Goal: Information Seeking & Learning: Learn about a topic

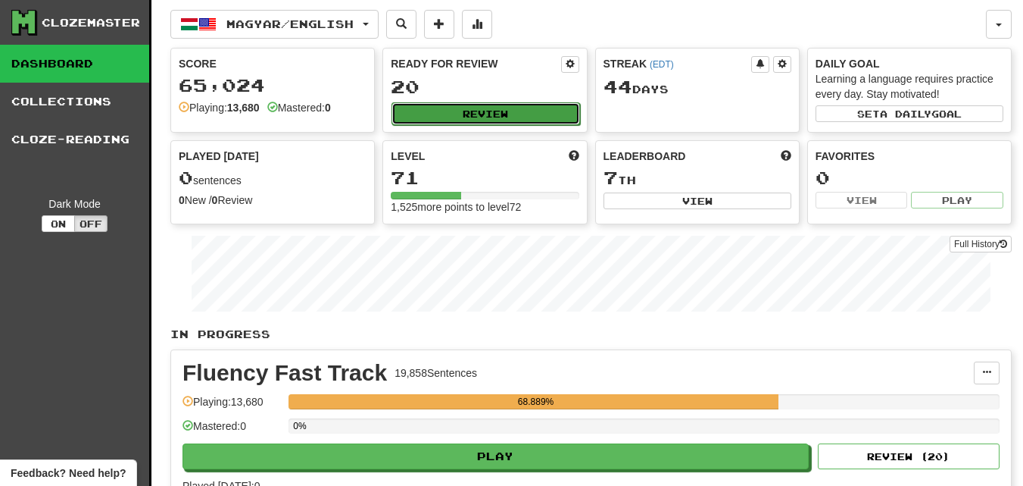
click at [428, 123] on button "Review" at bounding box center [486, 113] width 188 height 23
select select "********"
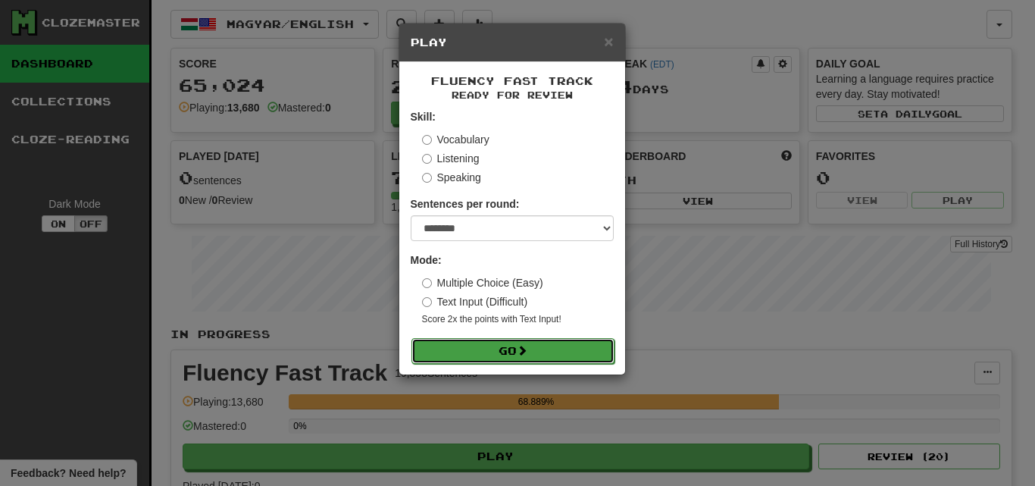
click at [425, 341] on button "Go" at bounding box center [512, 351] width 203 height 26
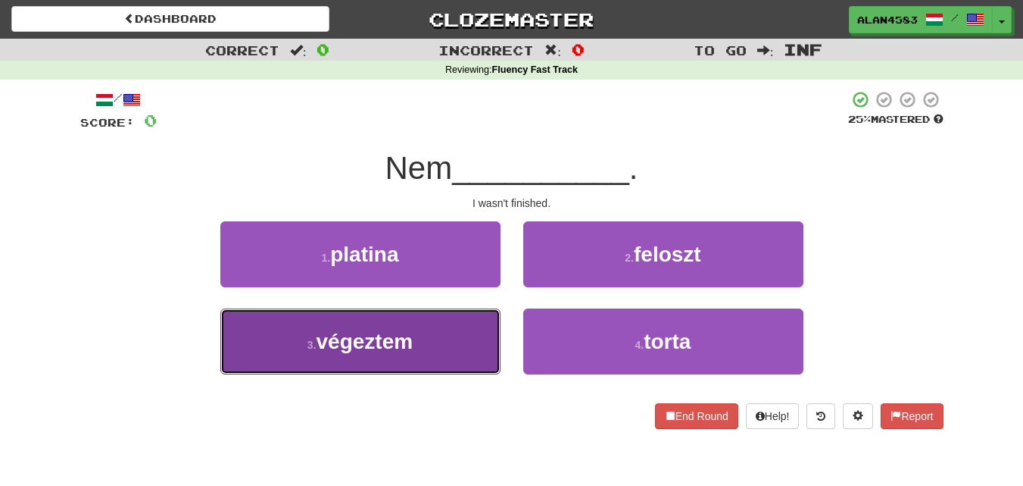
click at [476, 327] on button "3 . végeztem" at bounding box center [360, 341] width 280 height 66
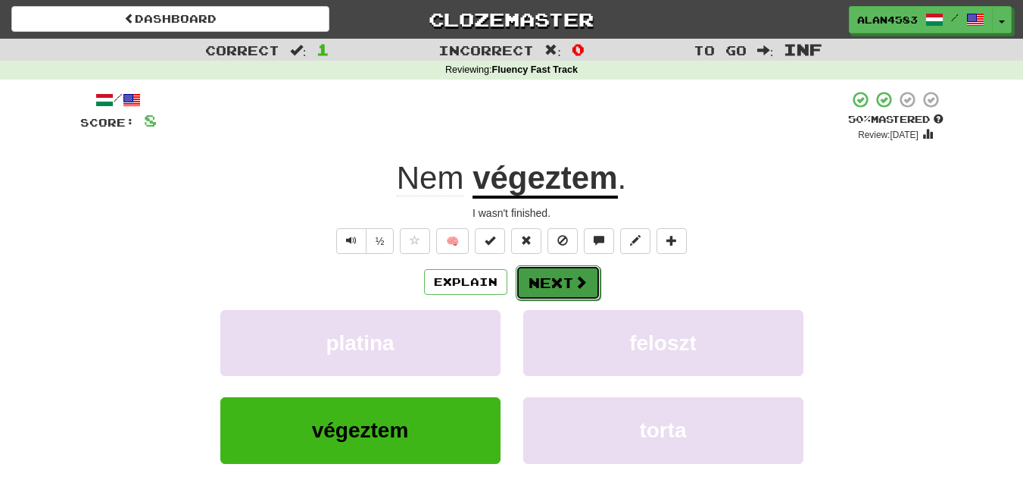
click at [548, 289] on button "Next" at bounding box center [558, 282] width 85 height 35
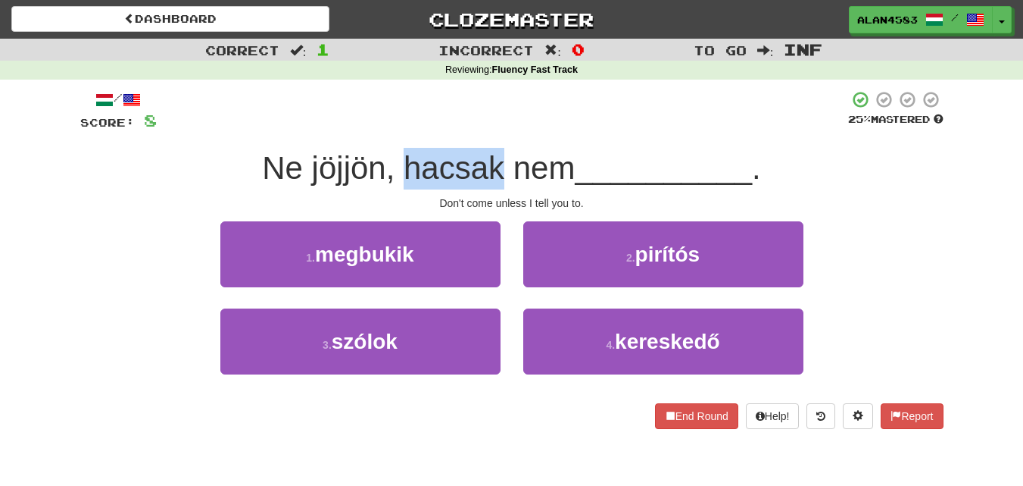
drag, startPoint x: 398, startPoint y: 169, endPoint x: 493, endPoint y: 167, distance: 94.7
click at [493, 167] on span "Ne jöjjön, hacsak nem" at bounding box center [418, 168] width 313 height 36
click at [483, 129] on div at bounding box center [483, 129] width 0 height 0
click at [511, 135] on div "/ Score: 8 25 % Mastered Ne jöjjön, hacsak nem __________ . Don't come unless I…" at bounding box center [512, 259] width 864 height 339
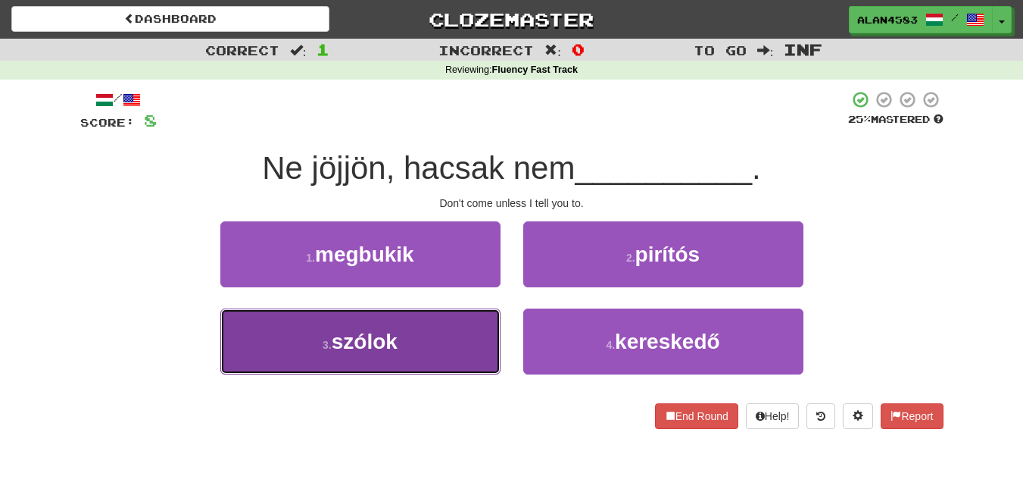
click at [386, 323] on button "3 . szólok" at bounding box center [360, 341] width 280 height 66
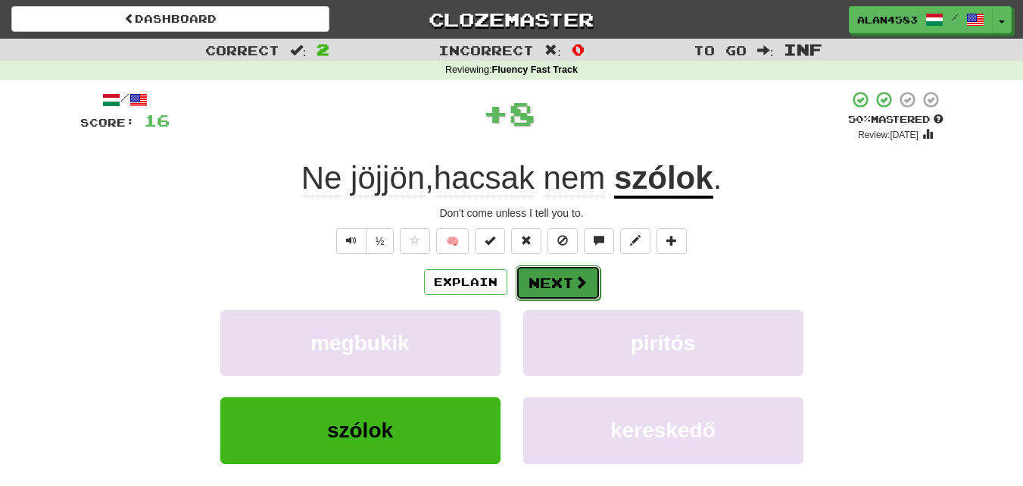
click at [549, 284] on button "Next" at bounding box center [558, 282] width 85 height 35
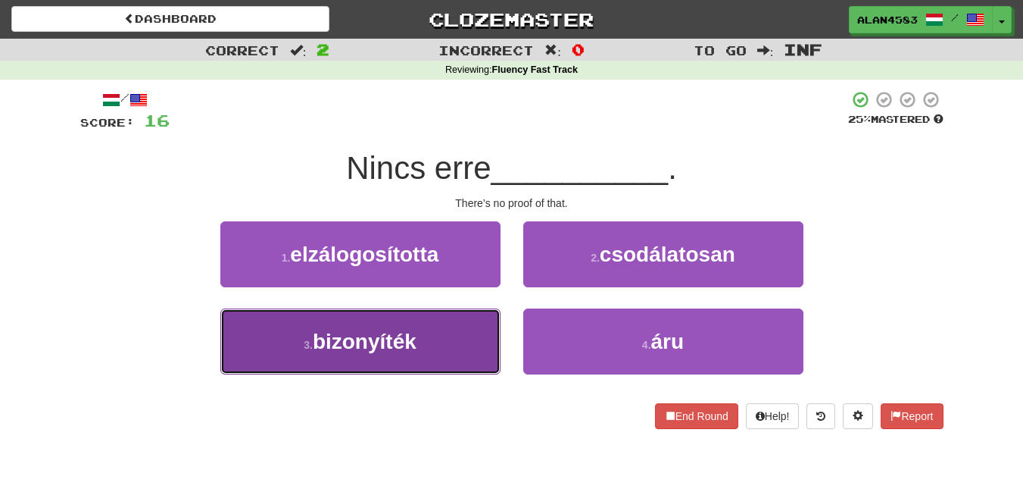
click at [383, 331] on span "bizonyíték" at bounding box center [365, 341] width 104 height 23
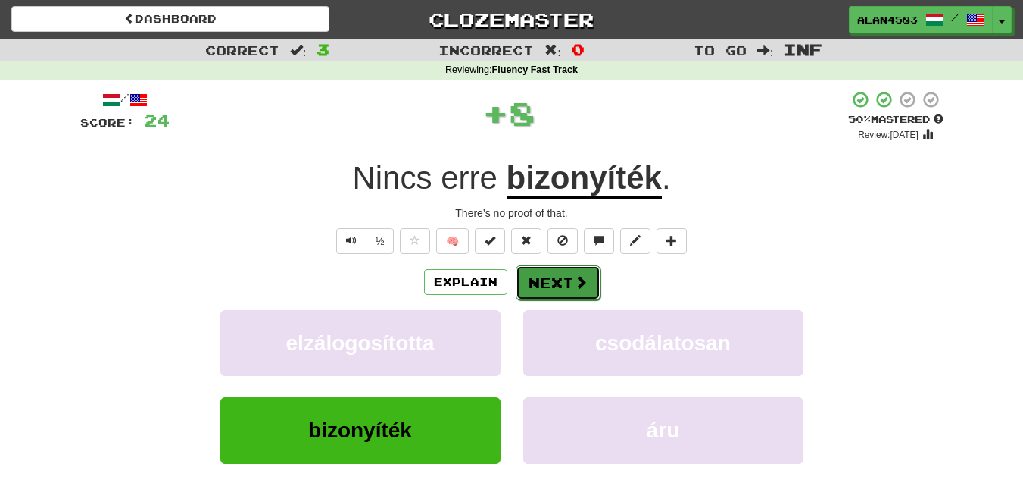
click at [547, 286] on button "Next" at bounding box center [558, 282] width 85 height 35
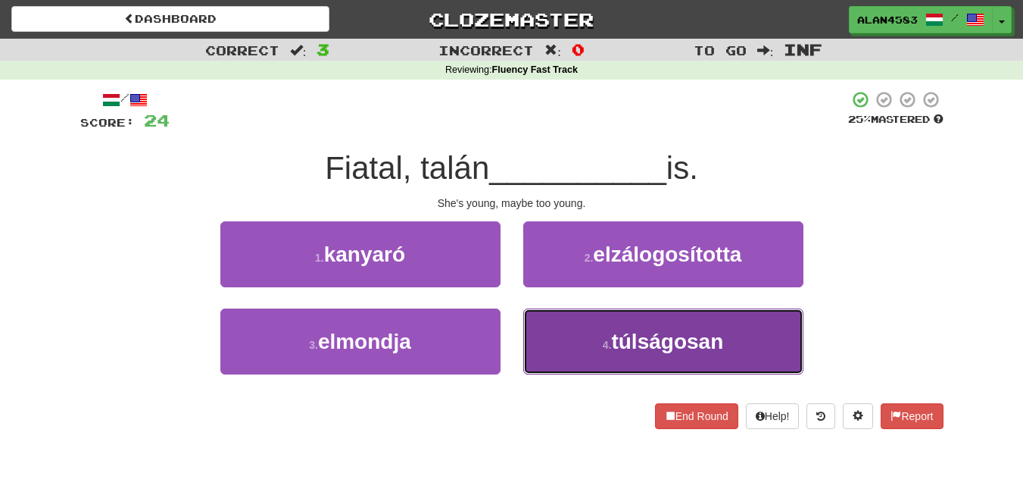
click at [580, 326] on button "4 . túlságosan" at bounding box center [663, 341] width 280 height 66
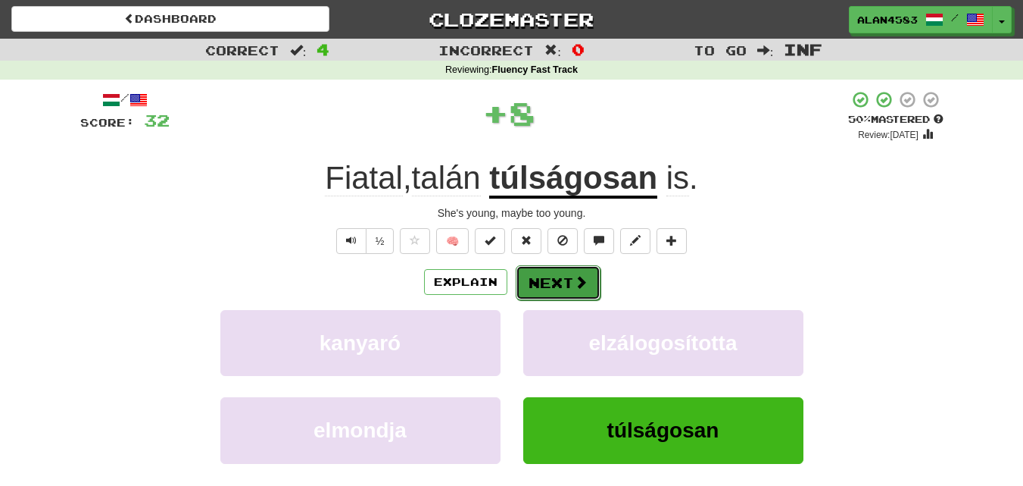
click at [536, 287] on button "Next" at bounding box center [558, 282] width 85 height 35
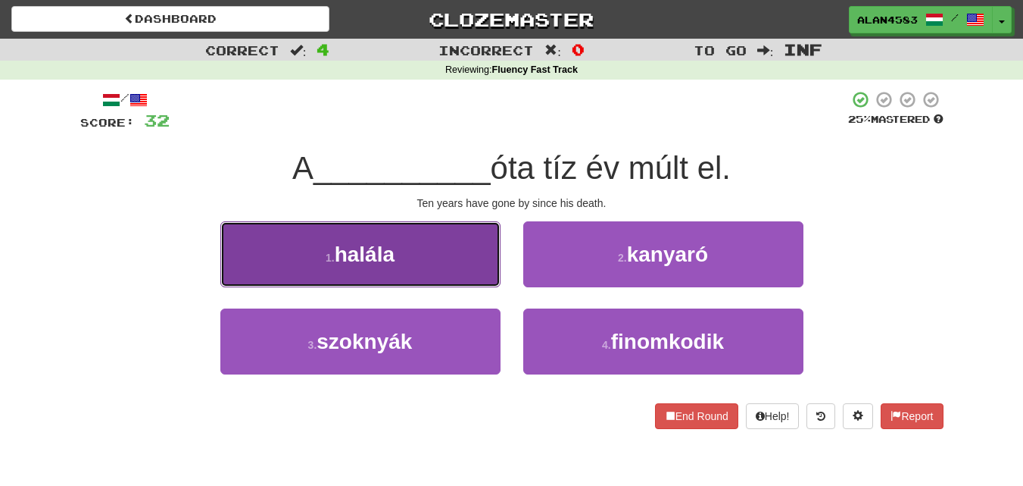
click at [457, 245] on button "1 . halála" at bounding box center [360, 254] width 280 height 66
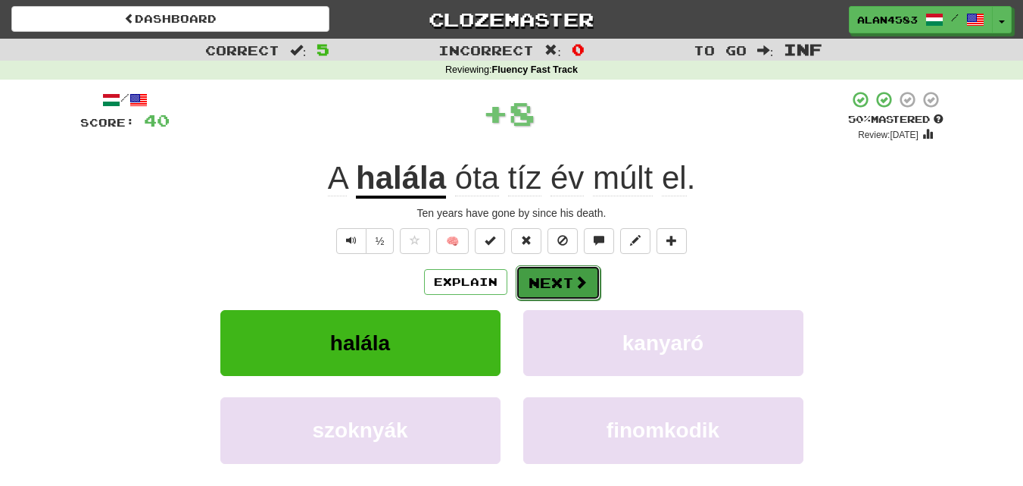
click at [539, 281] on button "Next" at bounding box center [558, 282] width 85 height 35
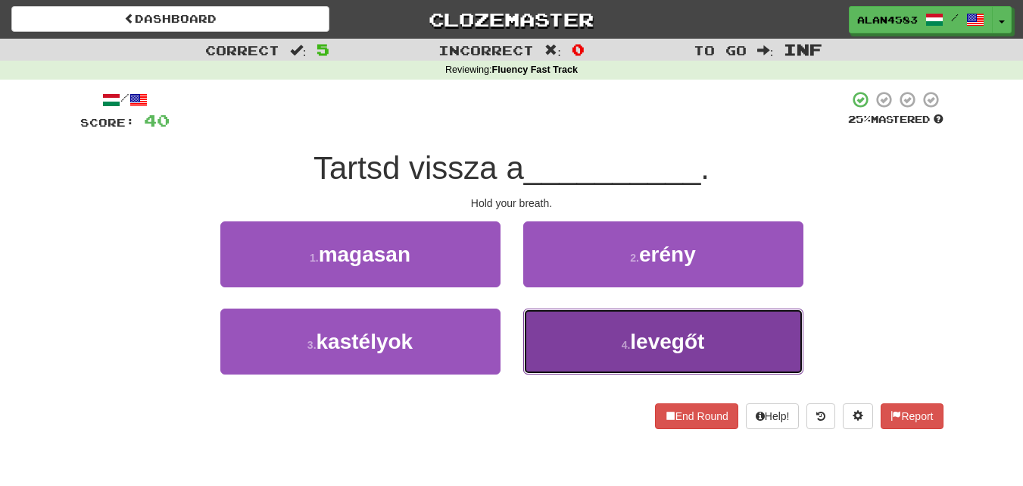
click at [620, 333] on button "4 . levegőt" at bounding box center [663, 341] width 280 height 66
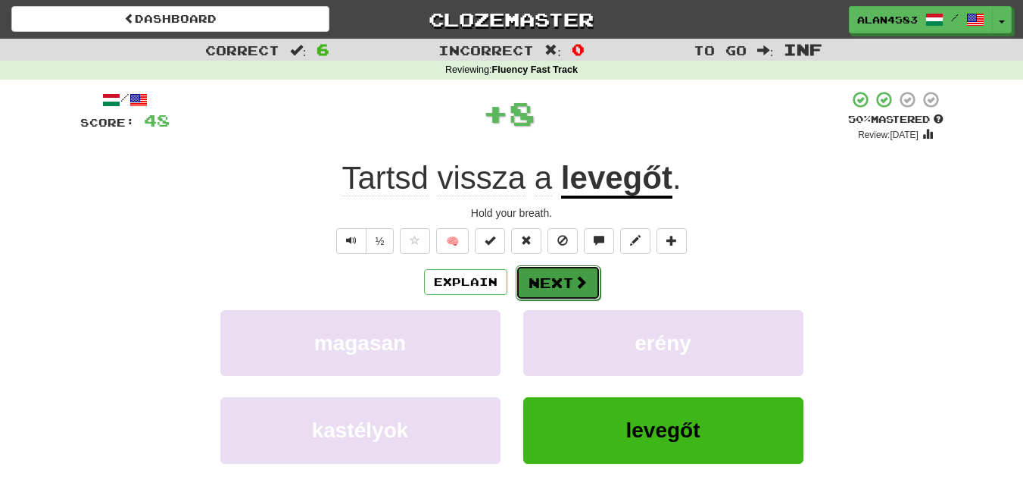
click at [545, 281] on button "Next" at bounding box center [558, 282] width 85 height 35
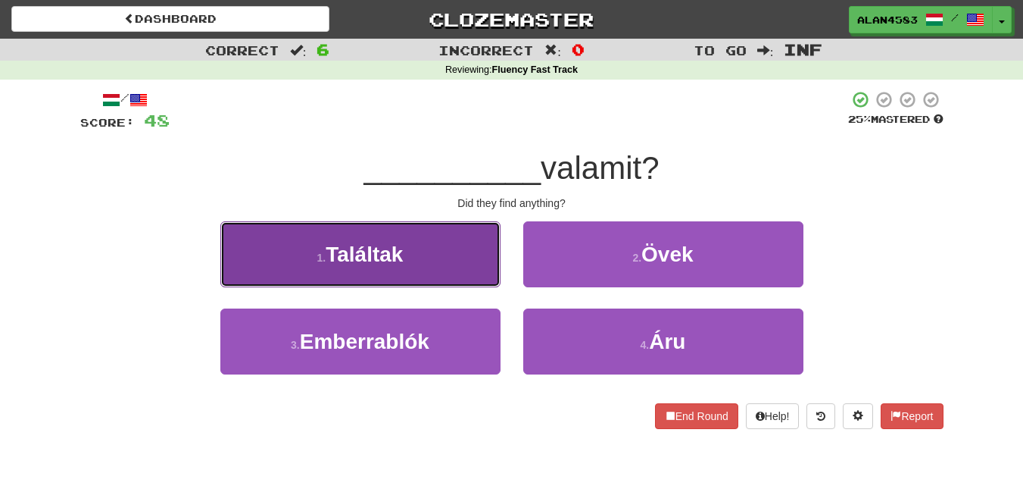
click at [471, 270] on button "1 . Találtak" at bounding box center [360, 254] width 280 height 66
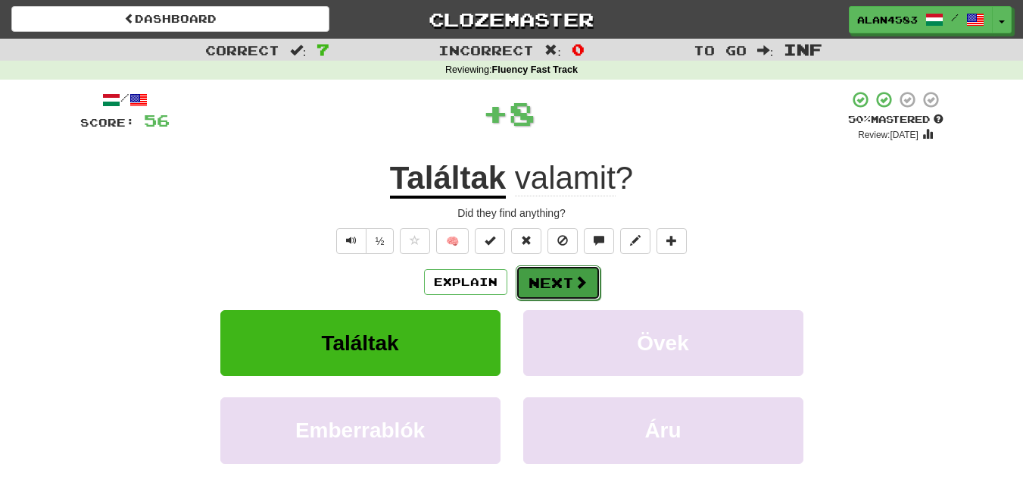
click at [544, 278] on button "Next" at bounding box center [558, 282] width 85 height 35
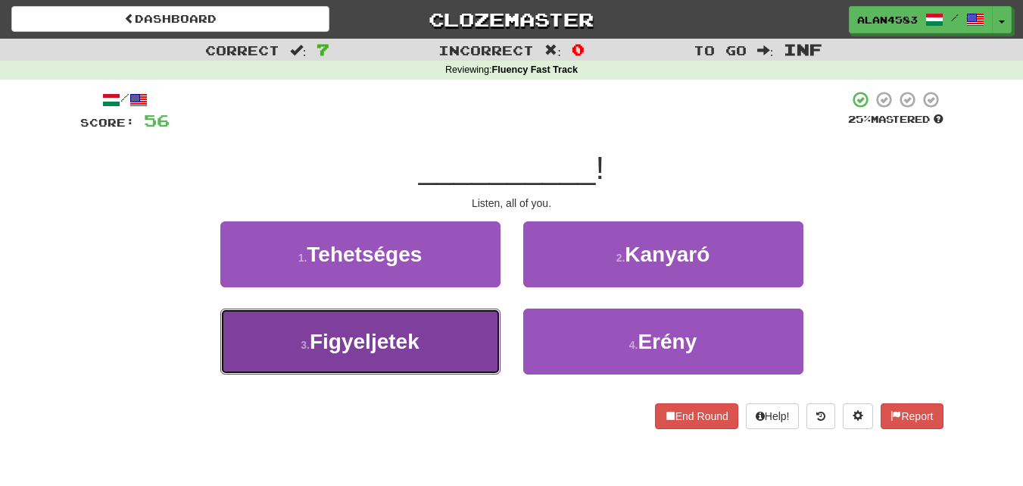
click at [466, 331] on button "3 . Figyeljetek" at bounding box center [360, 341] width 280 height 66
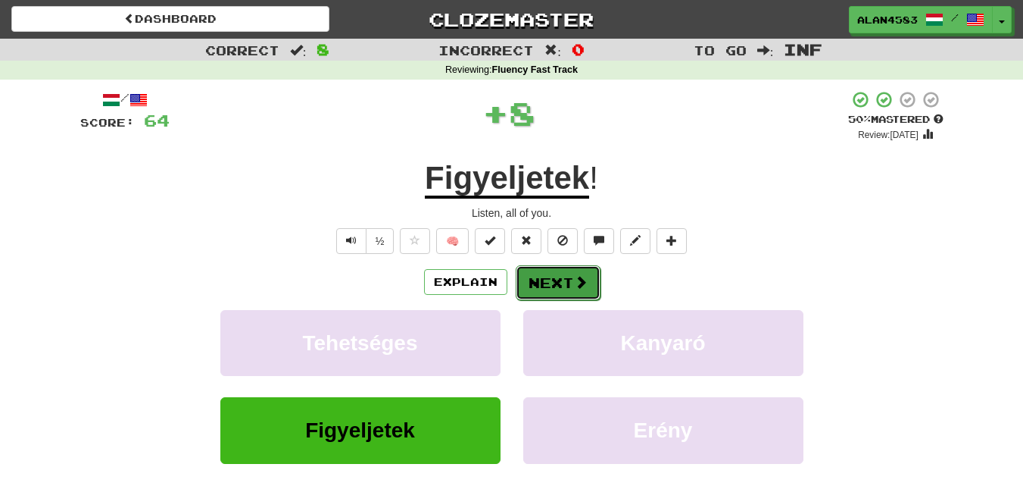
click at [536, 287] on button "Next" at bounding box center [558, 282] width 85 height 35
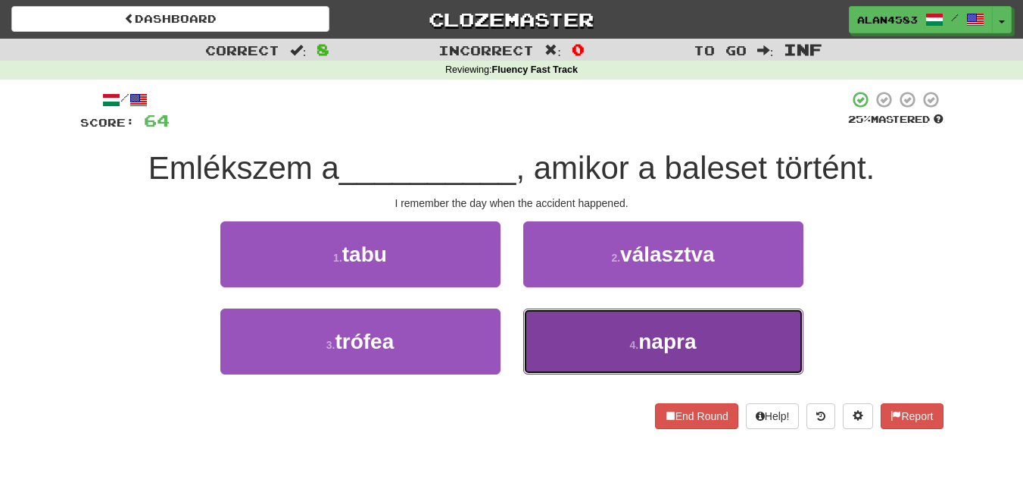
click at [587, 323] on button "4 . napra" at bounding box center [663, 341] width 280 height 66
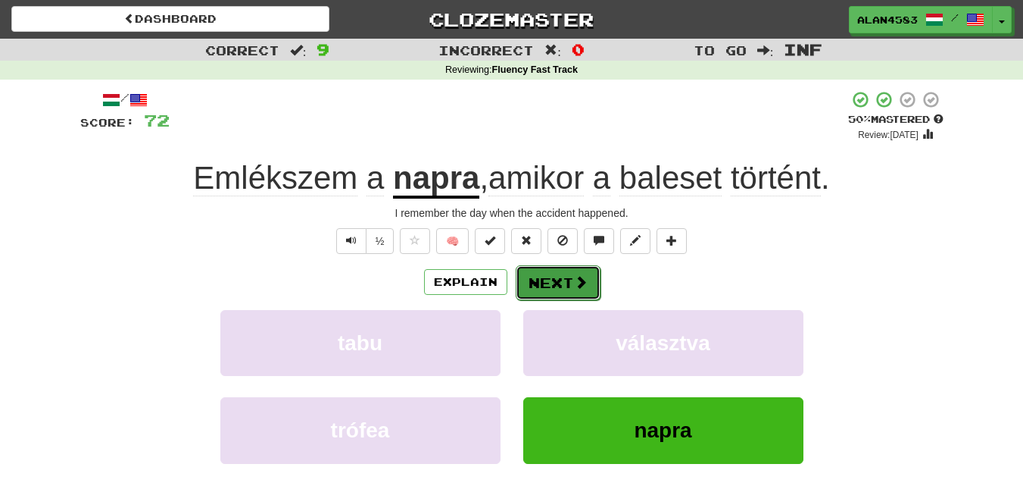
click at [542, 273] on button "Next" at bounding box center [558, 282] width 85 height 35
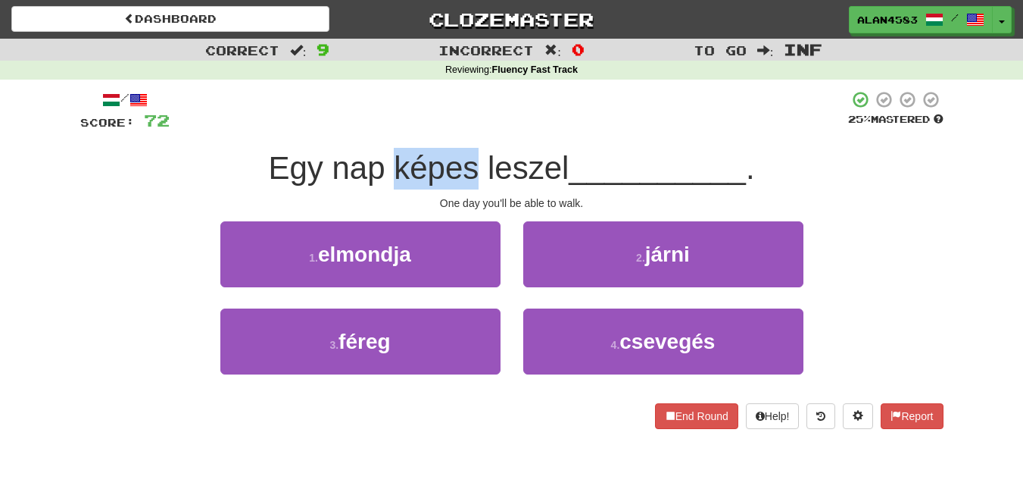
drag, startPoint x: 472, startPoint y: 165, endPoint x: 386, endPoint y: 166, distance: 86.4
click at [386, 166] on span "Egy nap képes leszel" at bounding box center [418, 168] width 301 height 36
click at [376, 129] on div at bounding box center [376, 129] width 0 height 0
click at [522, 124] on div at bounding box center [509, 111] width 679 height 42
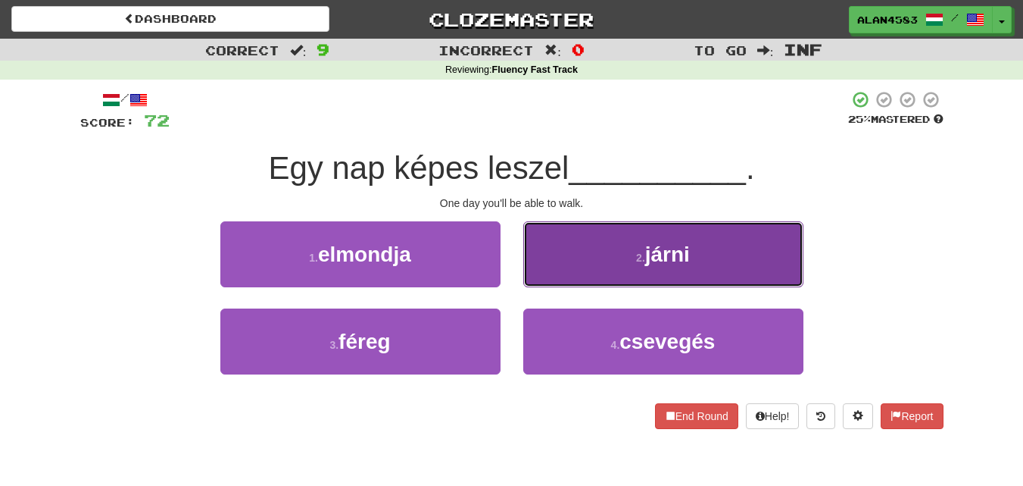
click at [665, 250] on span "járni" at bounding box center [667, 253] width 45 height 23
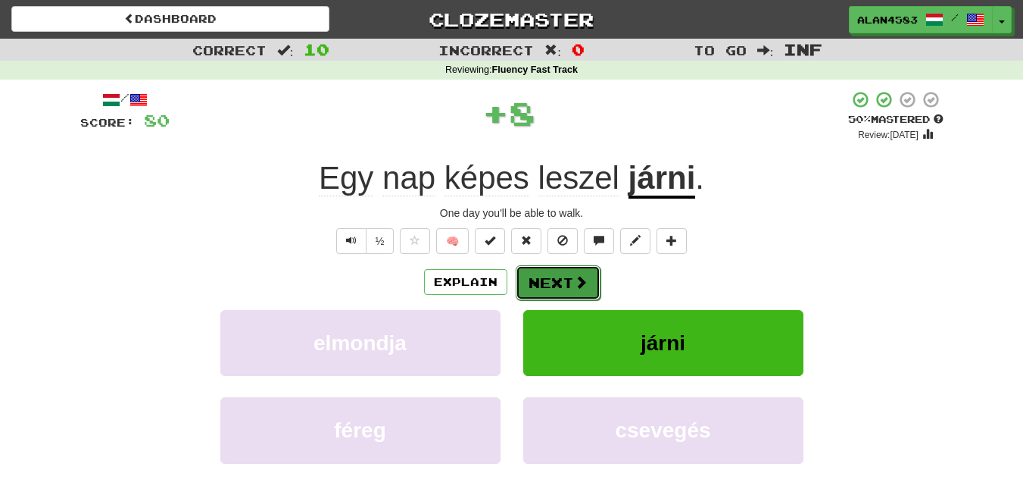
click at [556, 287] on button "Next" at bounding box center [558, 282] width 85 height 35
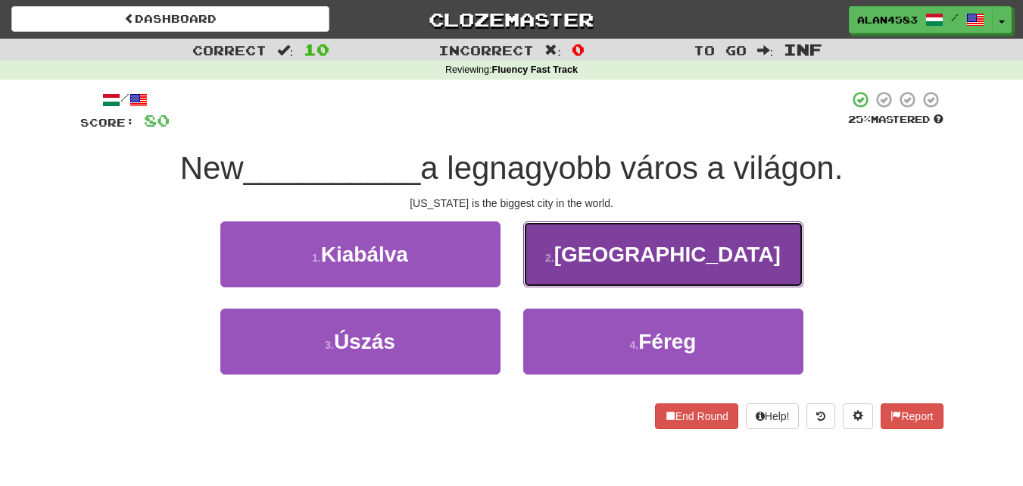
click at [629, 259] on button "2 . York" at bounding box center [663, 254] width 280 height 66
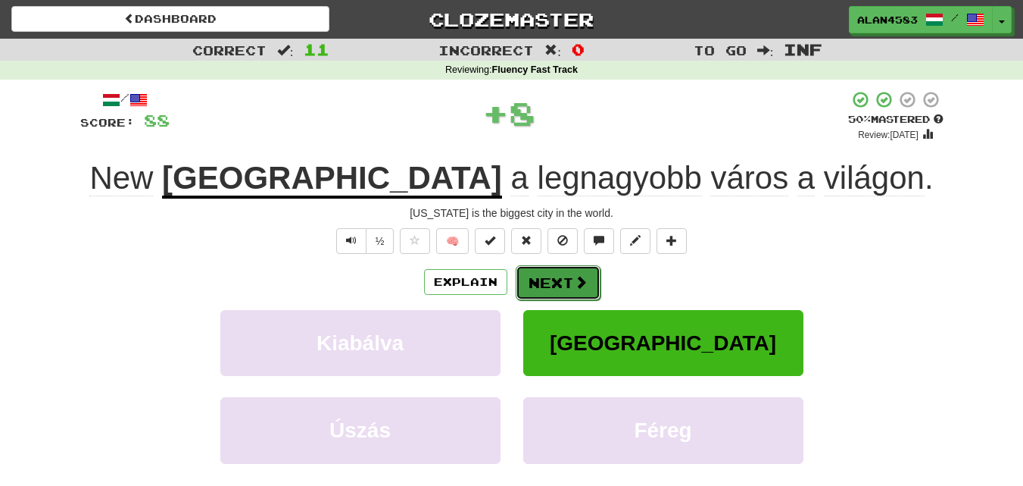
click at [555, 275] on button "Next" at bounding box center [558, 282] width 85 height 35
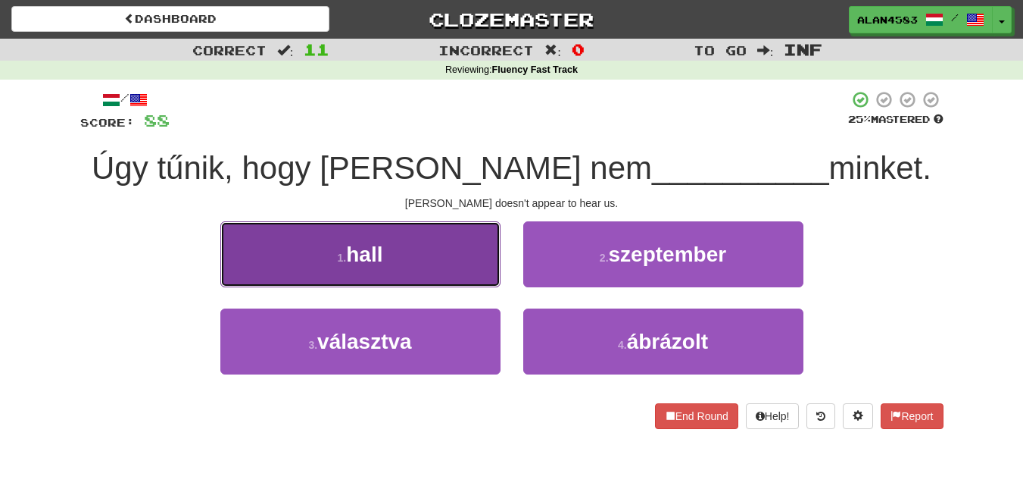
click at [470, 254] on button "1 . hall" at bounding box center [360, 254] width 280 height 66
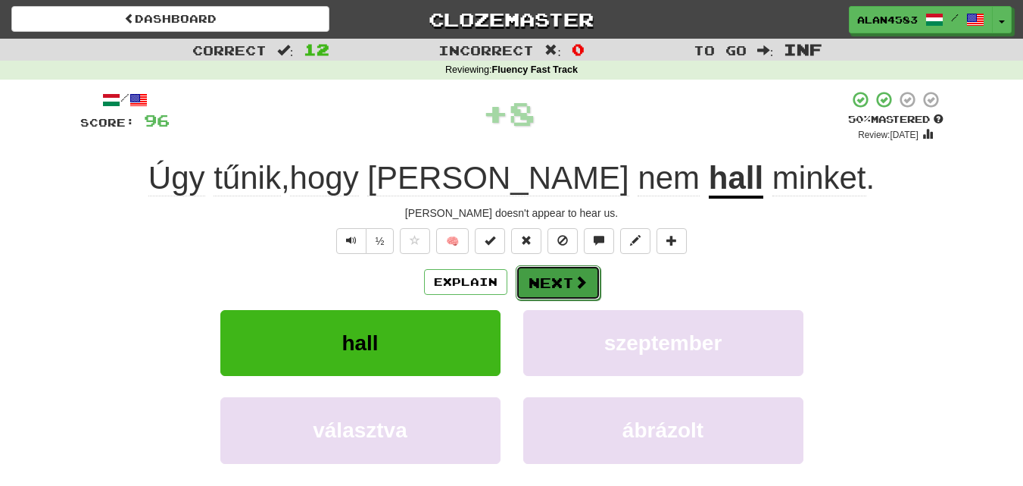
click at [535, 274] on button "Next" at bounding box center [558, 282] width 85 height 35
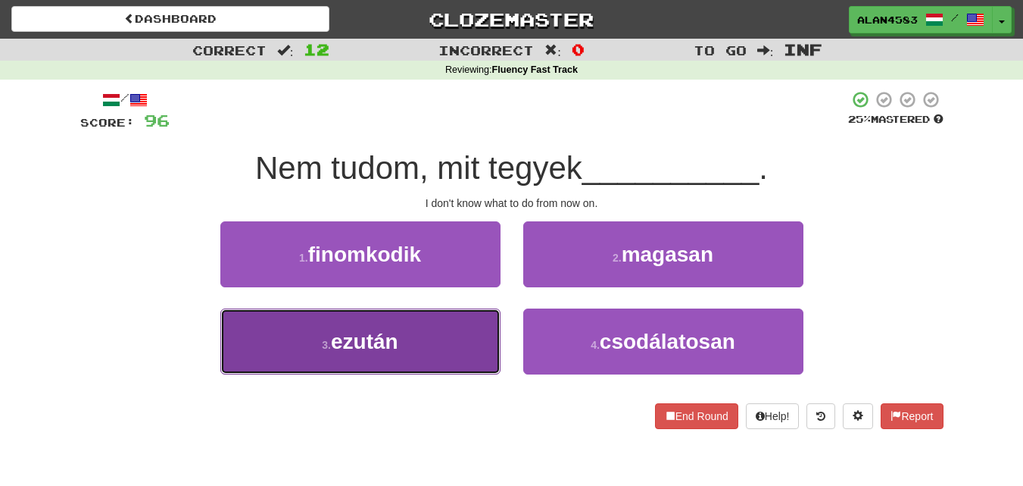
click at [439, 328] on button "3 . ezután" at bounding box center [360, 341] width 280 height 66
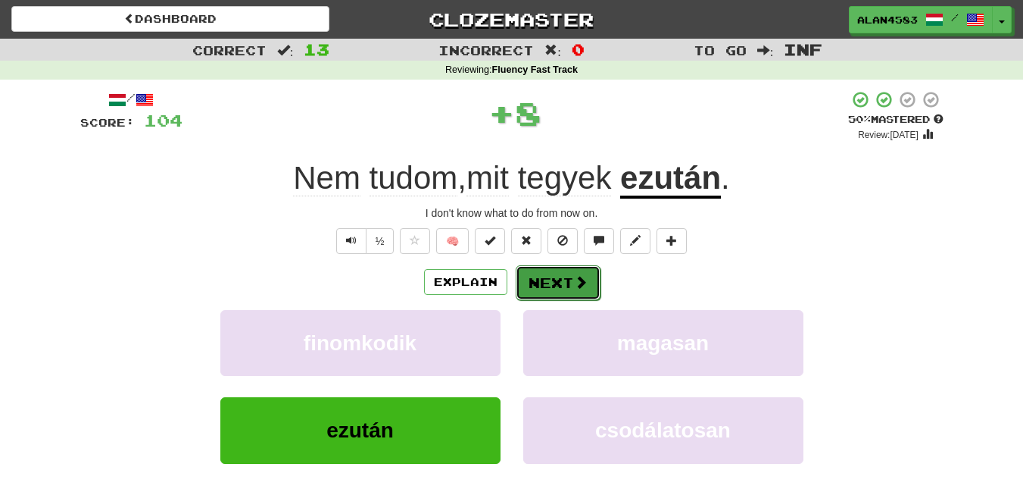
click at [549, 296] on button "Next" at bounding box center [558, 282] width 85 height 35
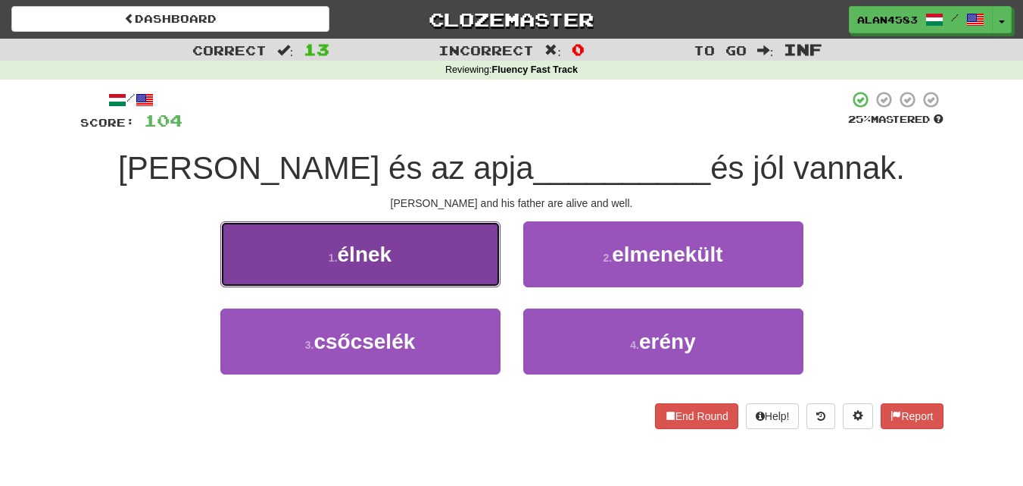
click at [479, 263] on button "1 . élnek" at bounding box center [360, 254] width 280 height 66
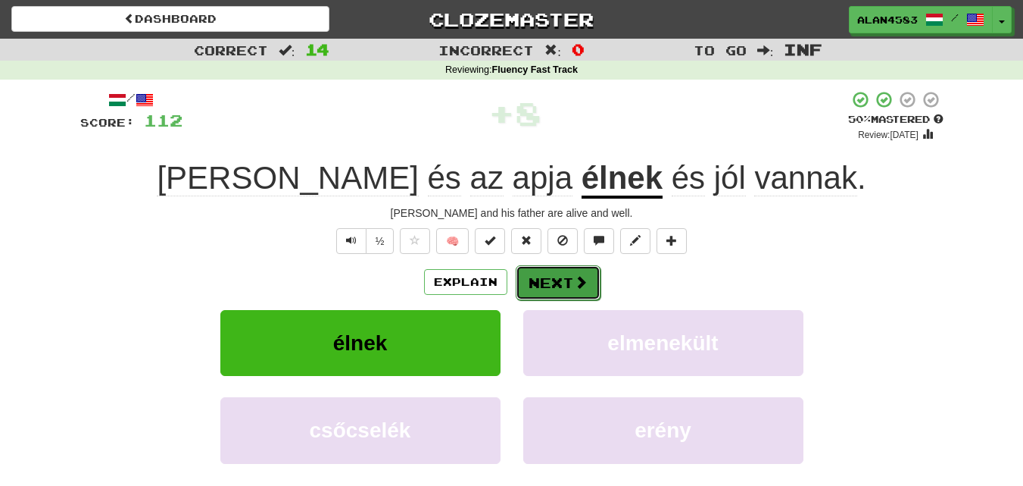
click at [532, 280] on button "Next" at bounding box center [558, 282] width 85 height 35
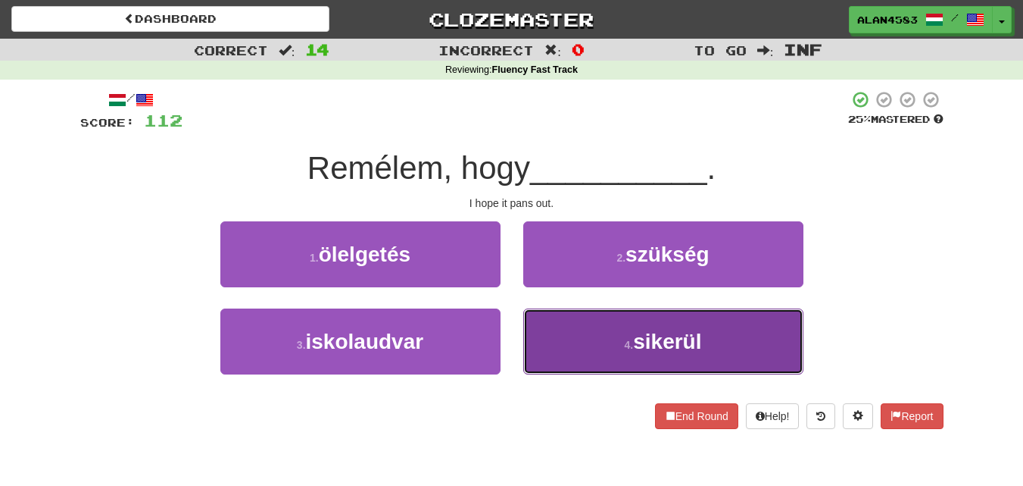
click at [582, 322] on button "4 . sikerül" at bounding box center [663, 341] width 280 height 66
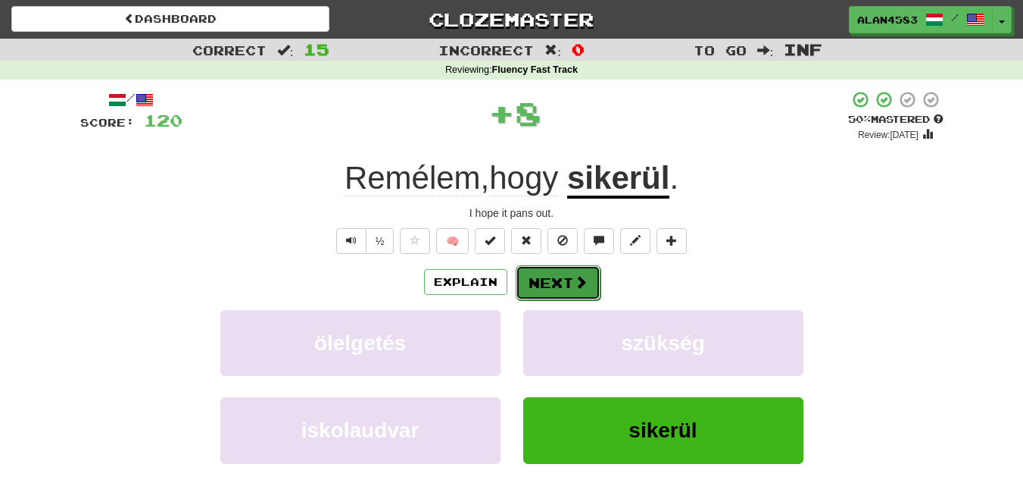
click at [548, 278] on button "Next" at bounding box center [558, 282] width 85 height 35
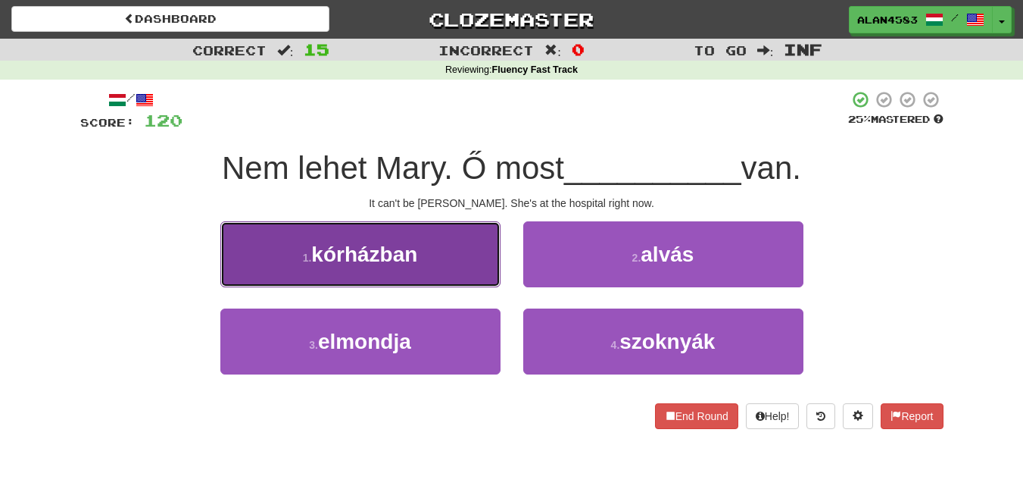
click at [473, 237] on button "1 . kórházban" at bounding box center [360, 254] width 280 height 66
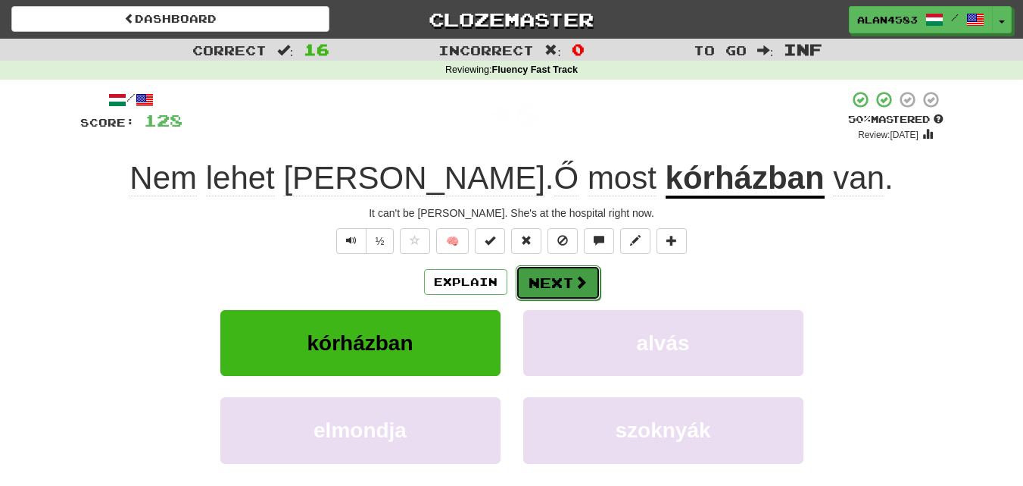
click at [542, 283] on button "Next" at bounding box center [558, 282] width 85 height 35
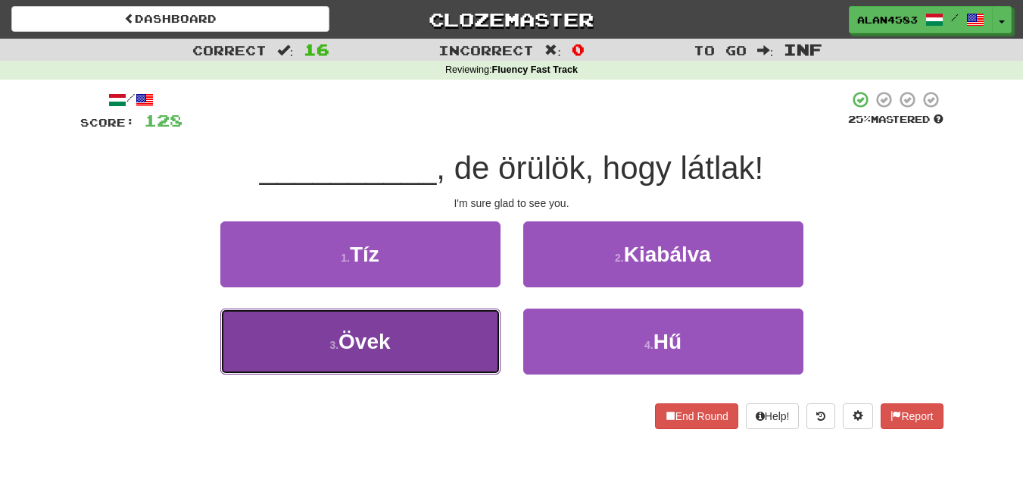
click at [451, 323] on button "3 . Övek" at bounding box center [360, 341] width 280 height 66
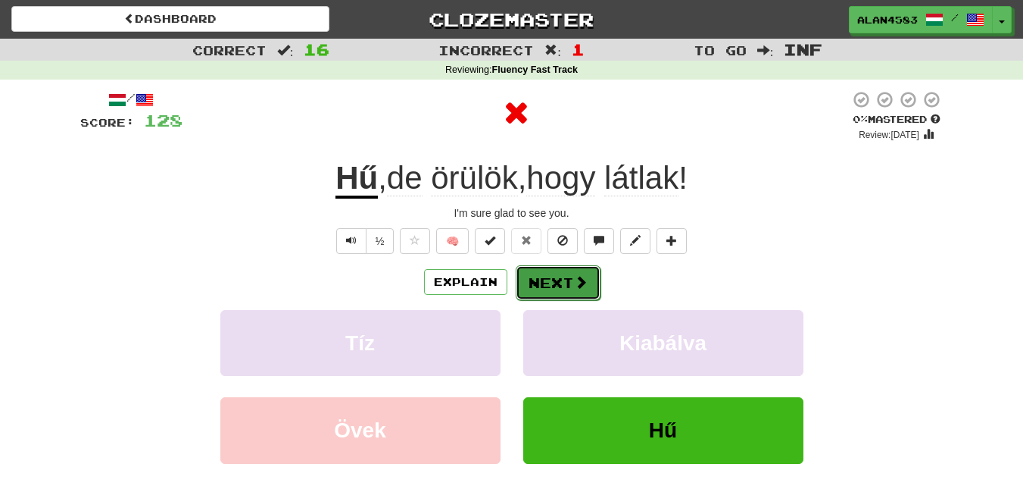
click at [533, 279] on button "Next" at bounding box center [558, 282] width 85 height 35
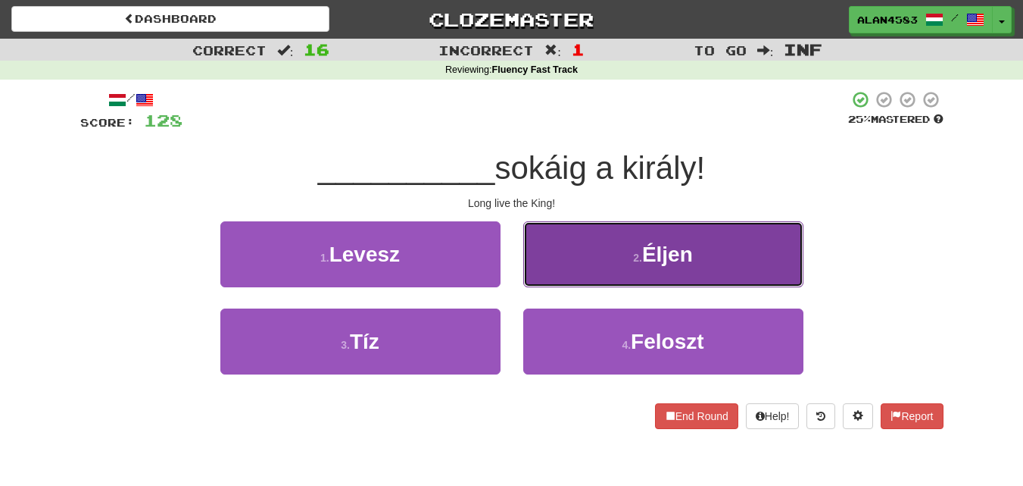
click at [547, 265] on button "2 . Éljen" at bounding box center [663, 254] width 280 height 66
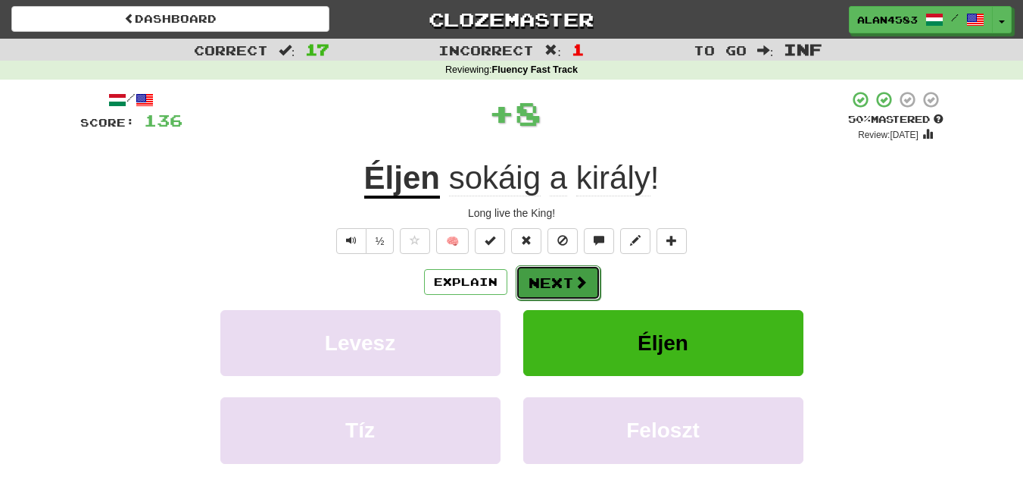
click at [542, 280] on button "Next" at bounding box center [558, 282] width 85 height 35
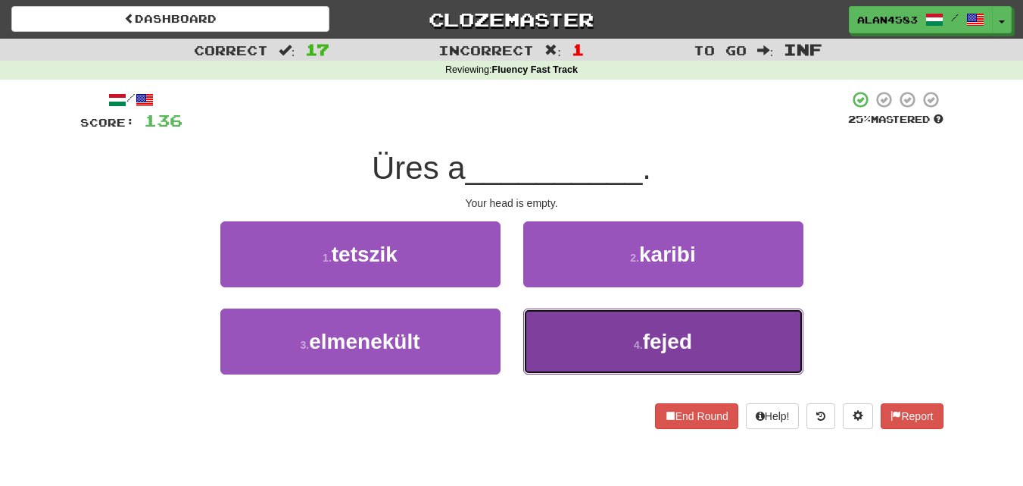
click at [570, 311] on button "4 . fejed" at bounding box center [663, 341] width 280 height 66
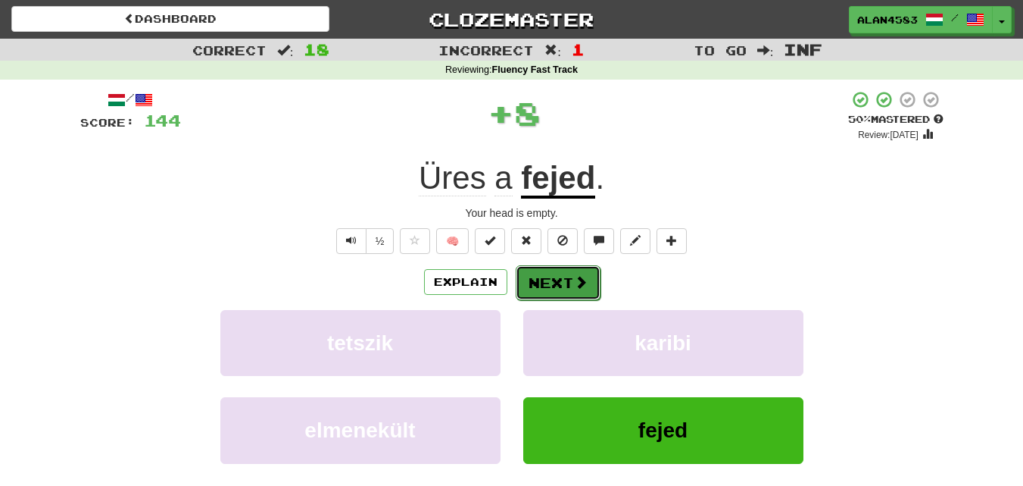
click at [544, 291] on button "Next" at bounding box center [558, 282] width 85 height 35
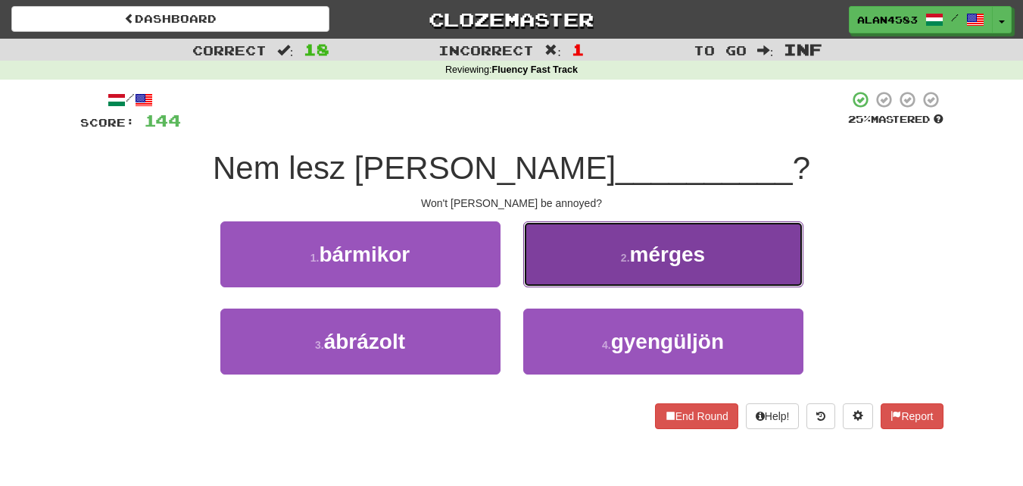
click at [628, 251] on small "2 ." at bounding box center [625, 257] width 9 height 12
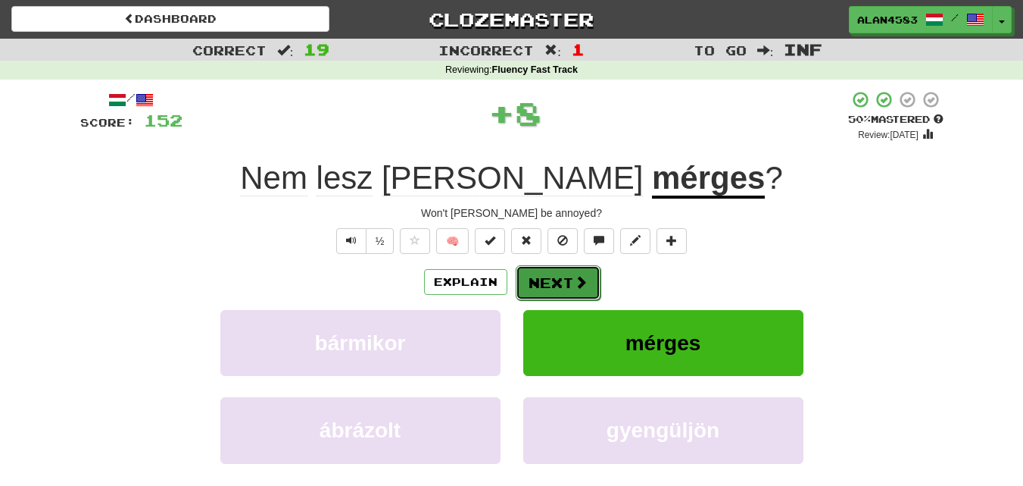
click at [557, 283] on button "Next" at bounding box center [558, 282] width 85 height 35
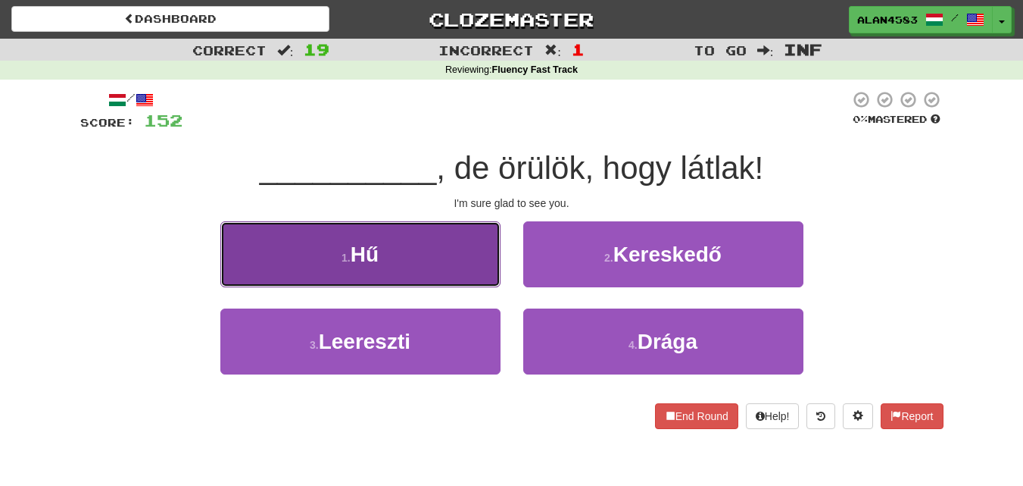
click at [472, 279] on button "1 . Hű" at bounding box center [360, 254] width 280 height 66
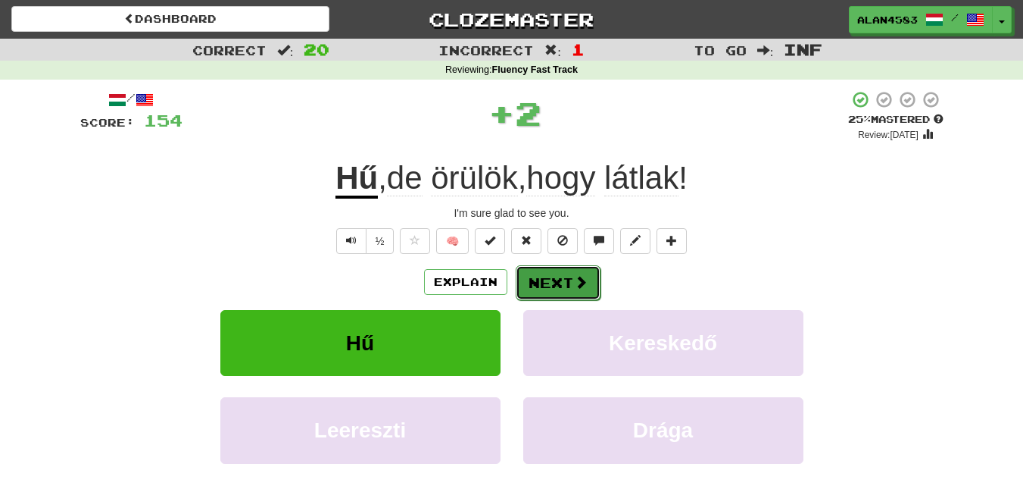
click at [540, 290] on button "Next" at bounding box center [558, 282] width 85 height 35
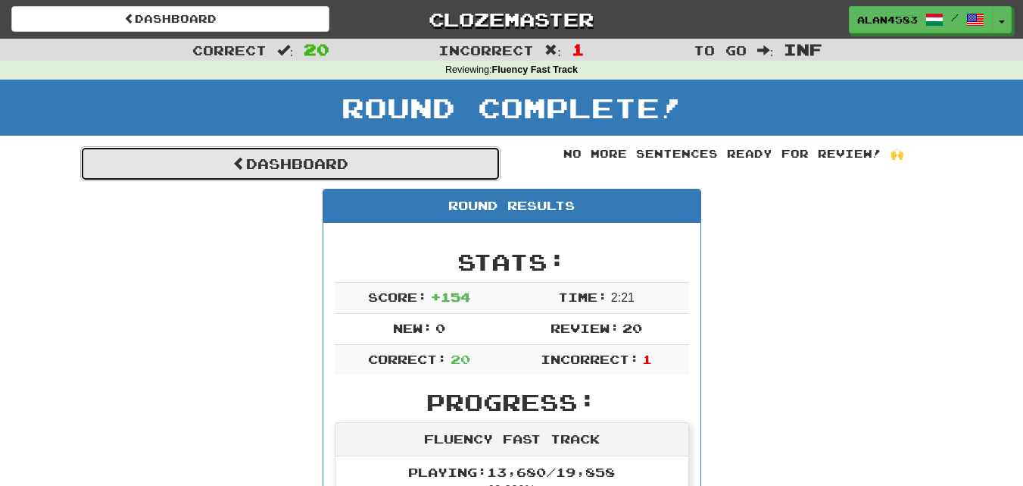
click at [308, 161] on link "Dashboard" at bounding box center [290, 163] width 420 height 35
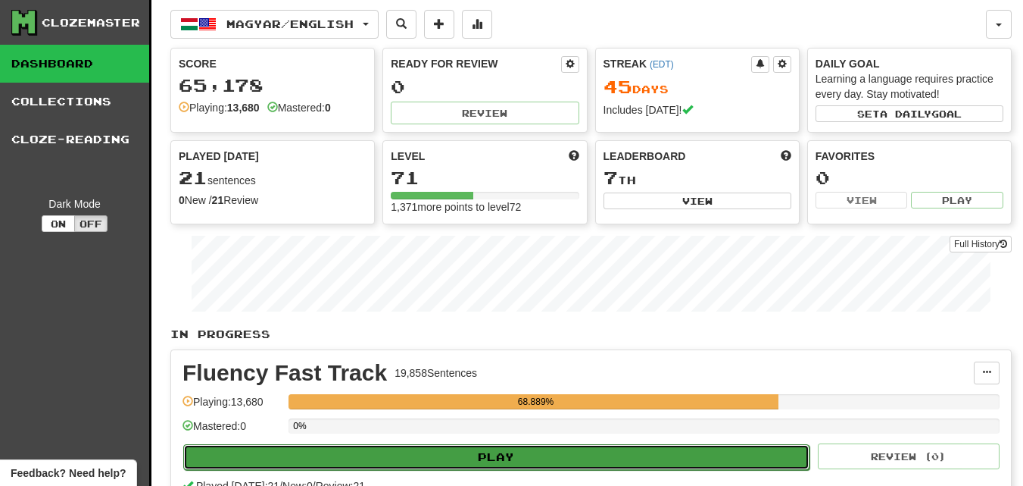
click at [478, 455] on button "Play" at bounding box center [496, 457] width 626 height 26
select select "********"
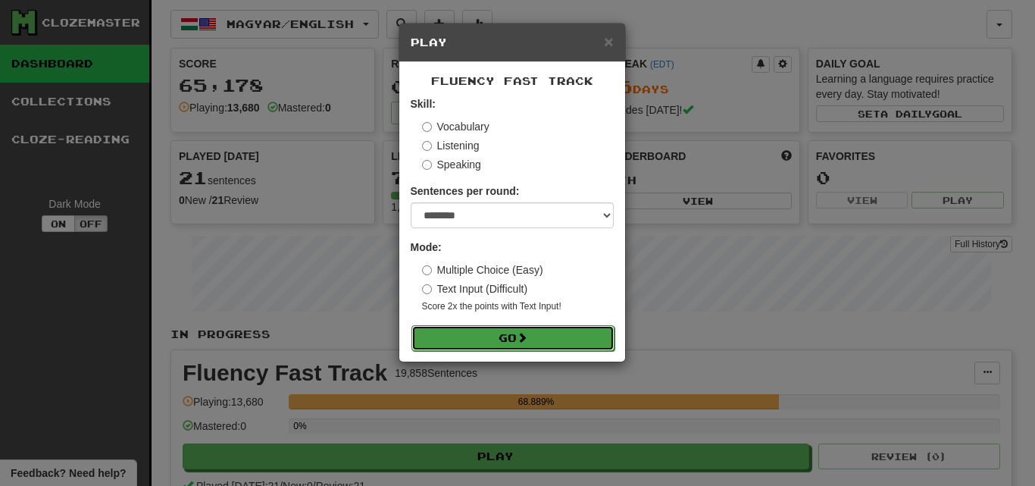
click at [477, 348] on button "Go" at bounding box center [512, 338] width 203 height 26
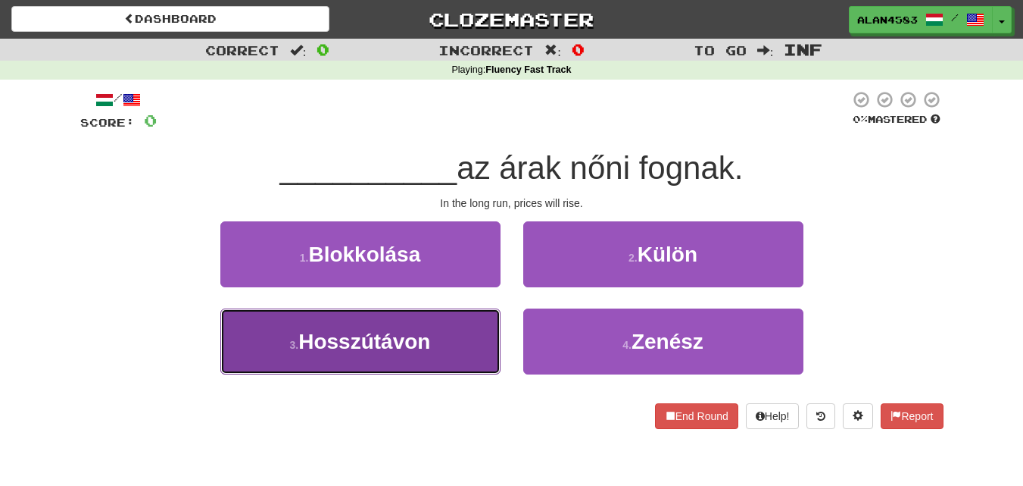
click at [456, 342] on button "3 . [GEOGRAPHIC_DATA]" at bounding box center [360, 341] width 280 height 66
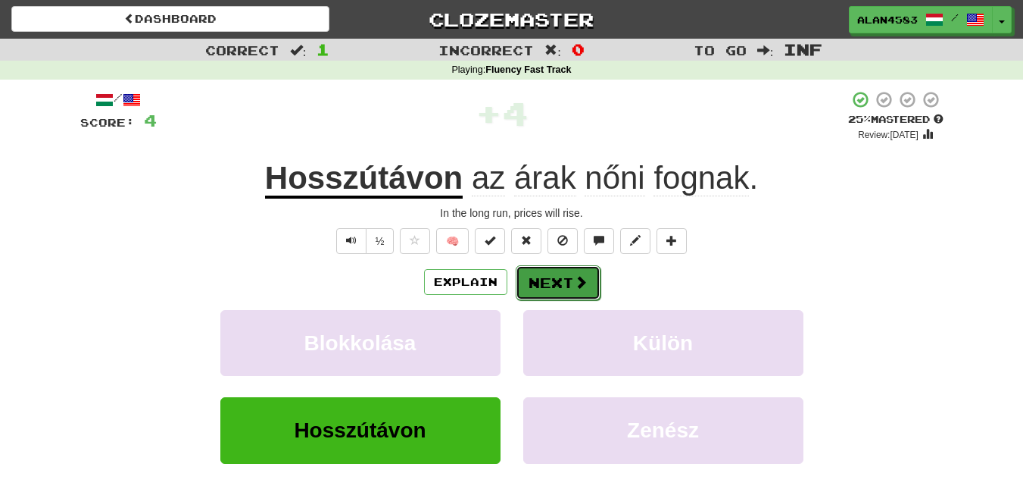
click at [549, 279] on button "Next" at bounding box center [558, 282] width 85 height 35
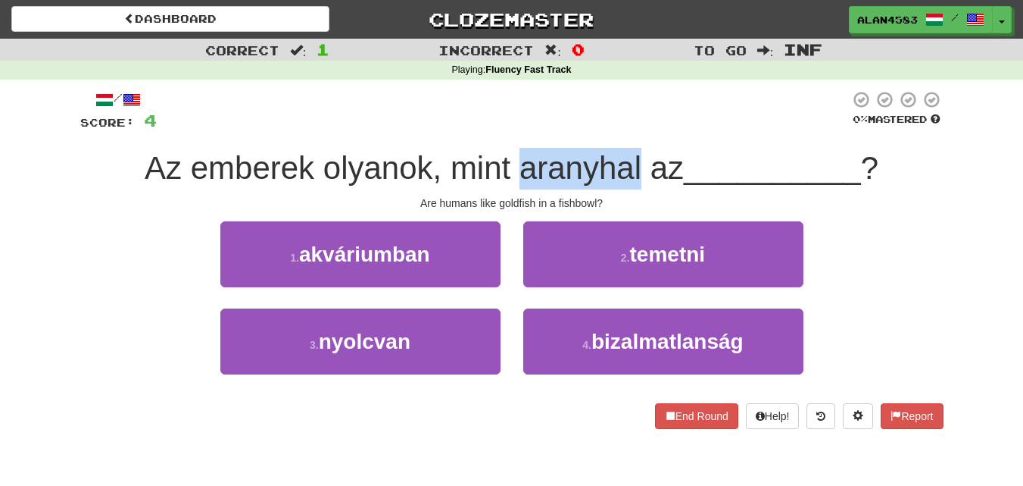
drag, startPoint x: 639, startPoint y: 160, endPoint x: 514, endPoint y: 167, distance: 125.2
click at [514, 167] on span "Az emberek olyanok, mint aranyhal az" at bounding box center [414, 168] width 539 height 36
click at [504, 129] on div at bounding box center [504, 129] width 0 height 0
click at [493, 136] on div "/ Score: 4 0 % Mastered Az emberek olyanok, mint aranyhal az __________ ? Are h…" at bounding box center [512, 259] width 864 height 339
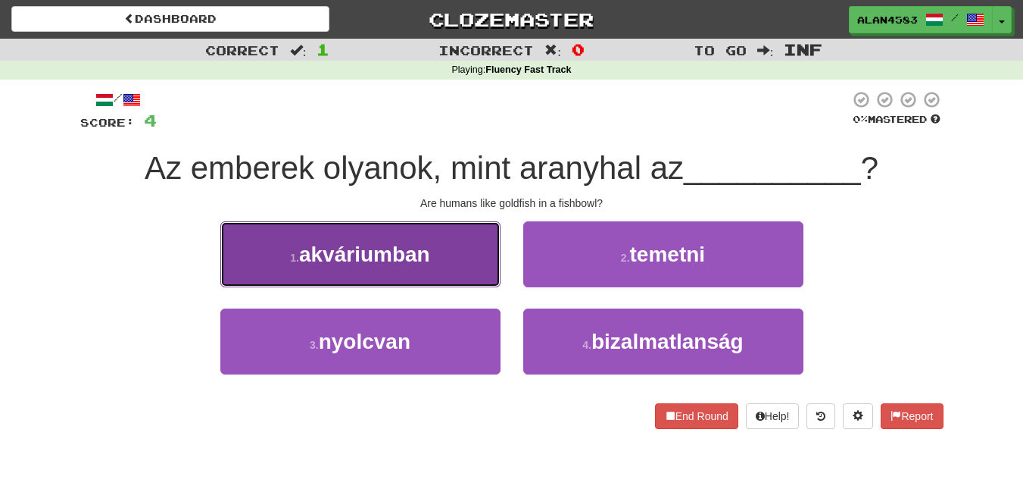
click at [335, 238] on button "1 . akváriumban" at bounding box center [360, 254] width 280 height 66
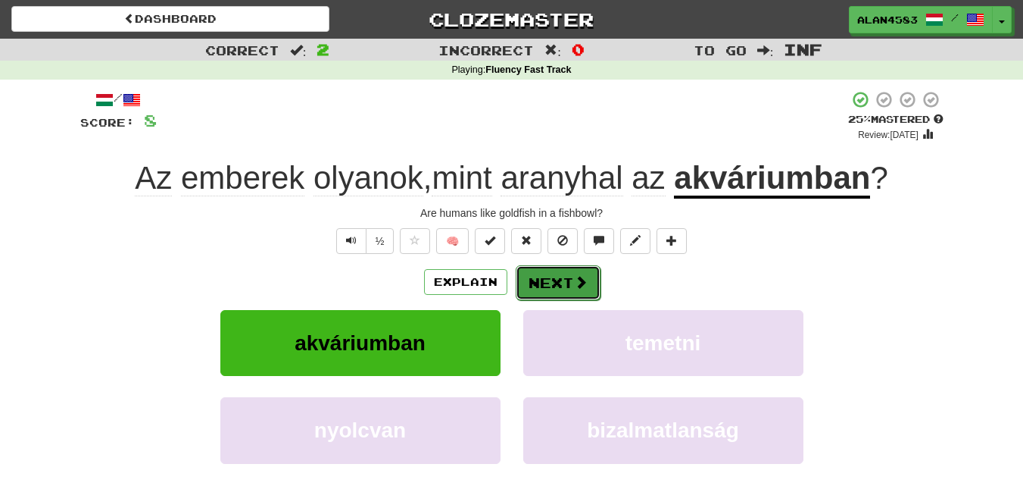
click at [543, 276] on button "Next" at bounding box center [558, 282] width 85 height 35
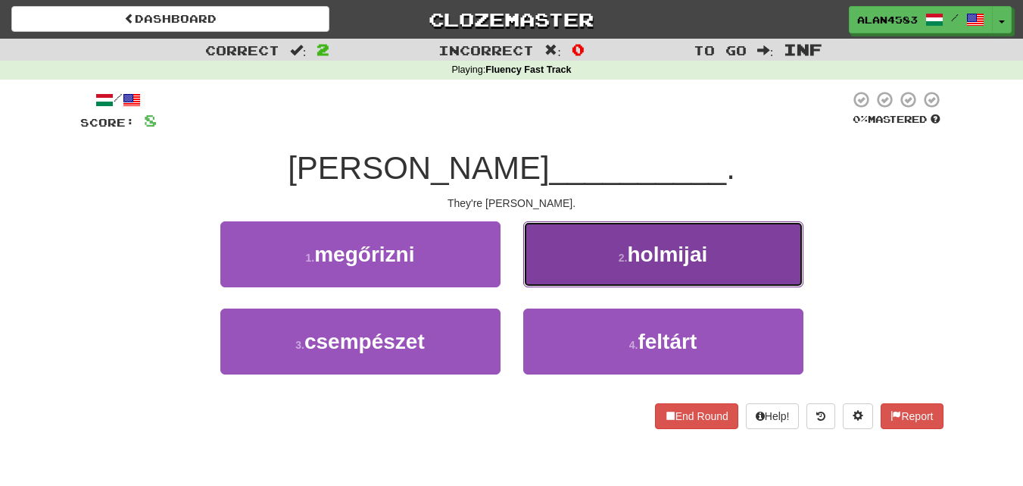
click at [699, 275] on button "2 . holmijai" at bounding box center [663, 254] width 280 height 66
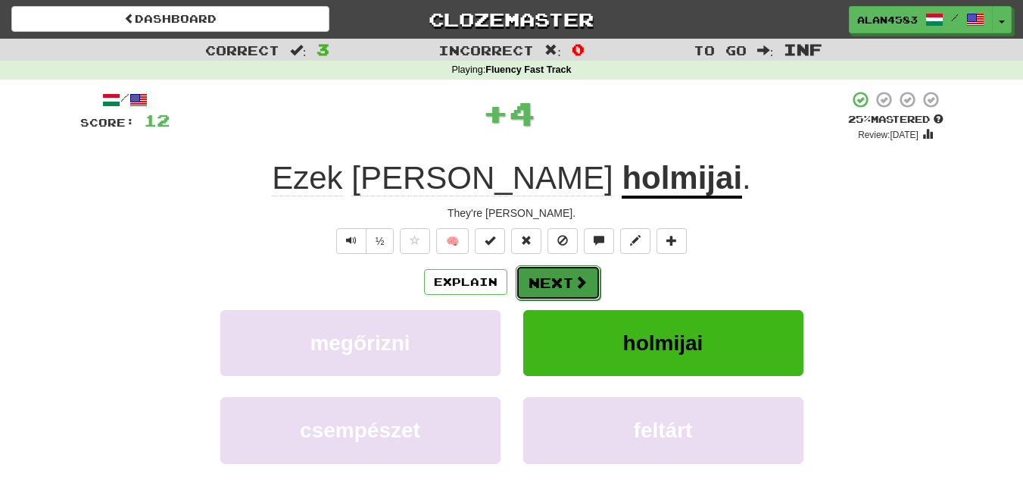
click at [579, 286] on span at bounding box center [581, 282] width 14 height 14
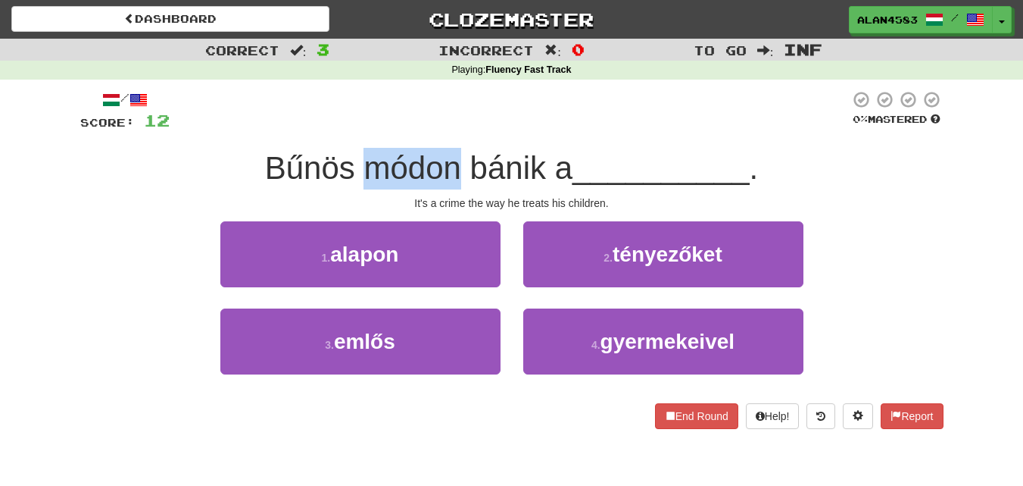
drag, startPoint x: 454, startPoint y: 170, endPoint x: 364, endPoint y: 167, distance: 89.4
click at [364, 167] on span "Bűnös módon bánik a" at bounding box center [419, 168] width 308 height 36
click at [355, 129] on div at bounding box center [355, 129] width 0 height 0
click at [398, 127] on div at bounding box center [510, 111] width 680 height 42
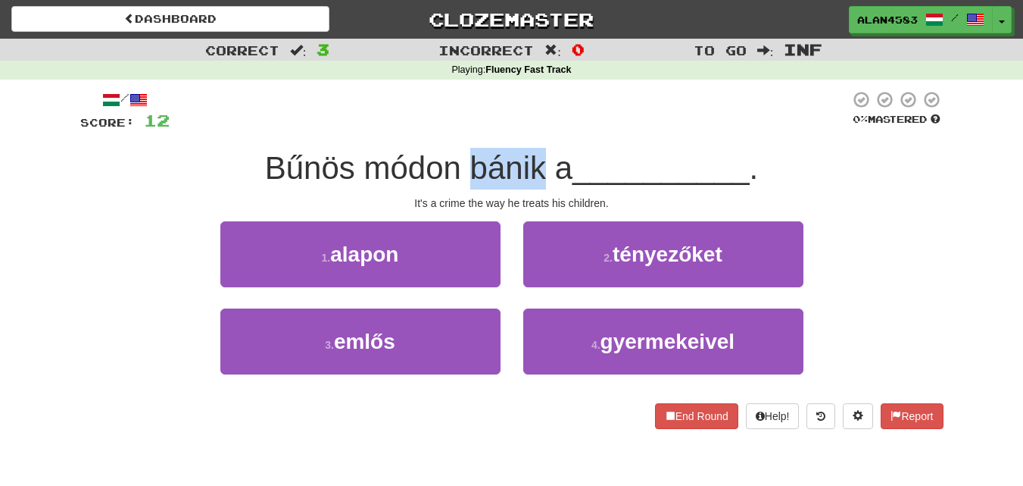
drag, startPoint x: 465, startPoint y: 155, endPoint x: 537, endPoint y: 155, distance: 72.0
click at [537, 155] on span "Bűnös módon bánik a" at bounding box center [419, 168] width 308 height 36
click at [527, 129] on div at bounding box center [527, 129] width 0 height 0
click at [561, 130] on div at bounding box center [510, 111] width 680 height 42
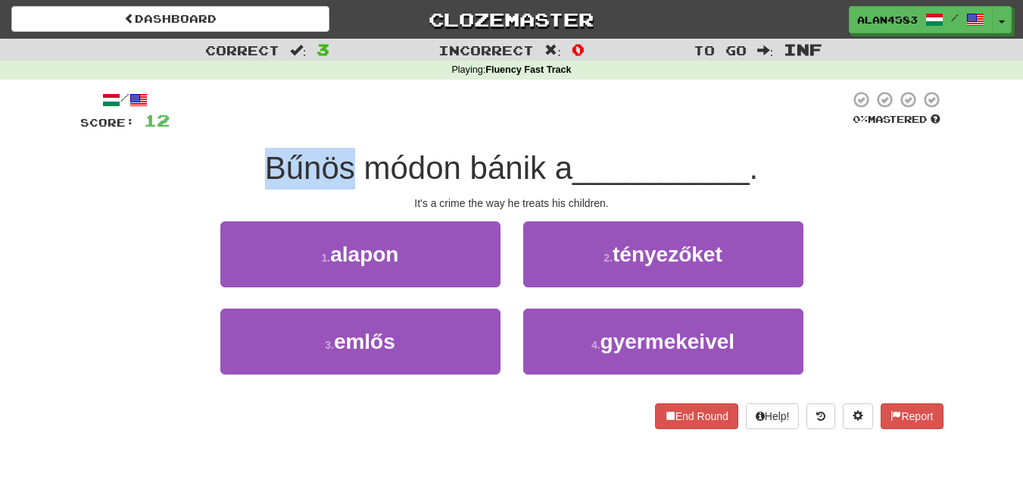
drag, startPoint x: 348, startPoint y: 174, endPoint x: 262, endPoint y: 168, distance: 86.6
click at [265, 168] on span "Bűnös módon bánik a" at bounding box center [419, 168] width 308 height 36
click at [252, 186] on div at bounding box center [252, 186] width 0 height 0
click at [369, 149] on div "Bűnös módon bánik a __________ ." at bounding box center [512, 169] width 864 height 42
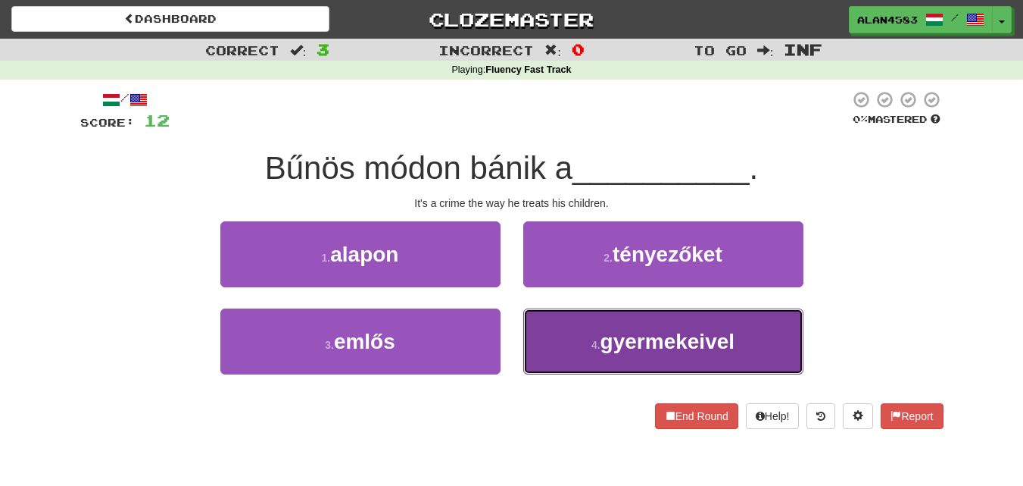
click at [606, 336] on span "gyermekeivel" at bounding box center [668, 341] width 134 height 23
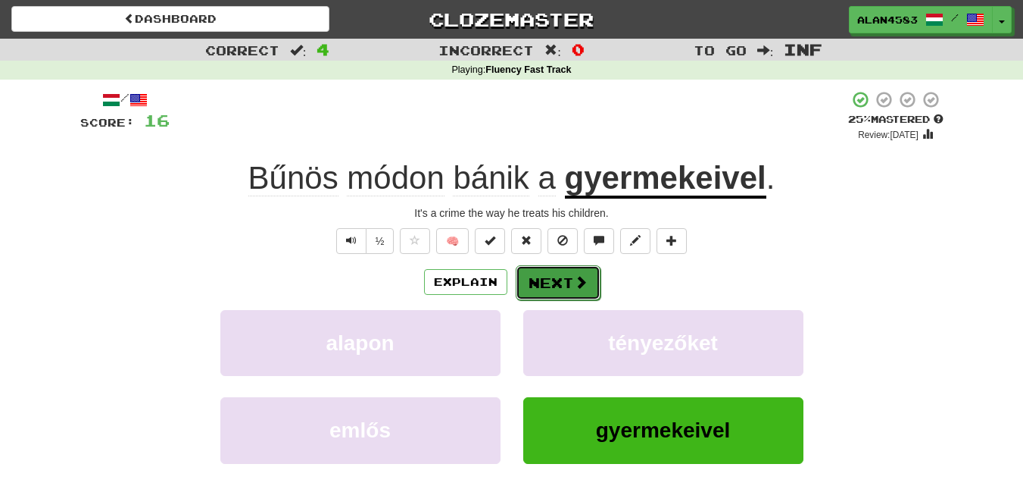
click at [548, 270] on button "Next" at bounding box center [558, 282] width 85 height 35
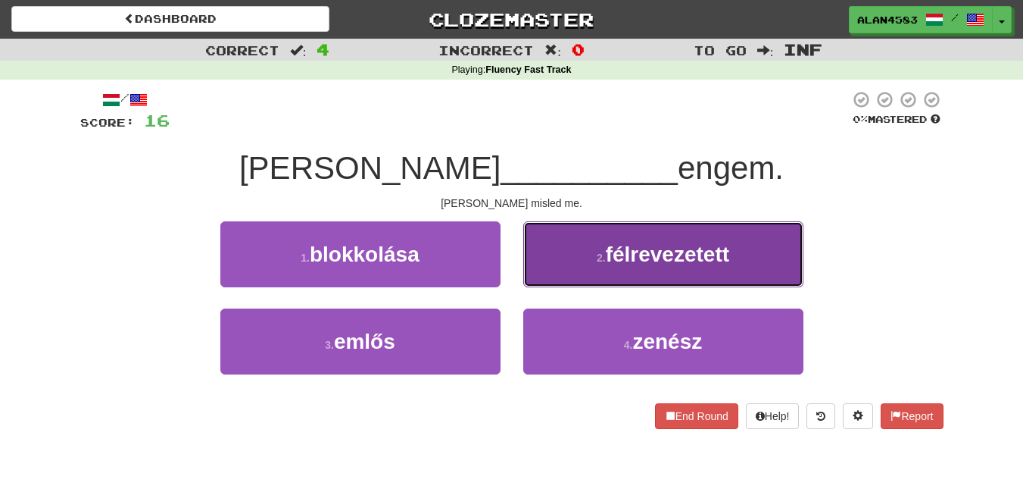
click at [607, 278] on button "2 . félrevezetett" at bounding box center [663, 254] width 280 height 66
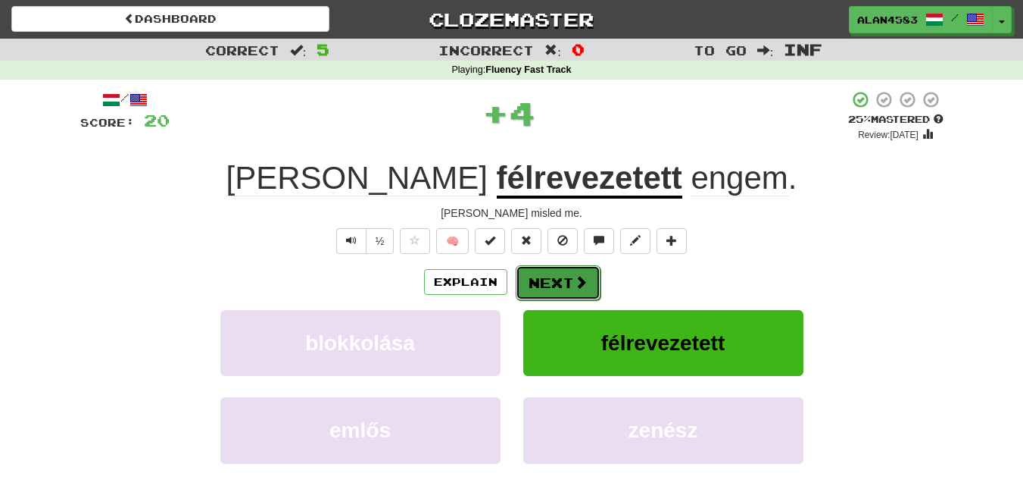
click at [550, 276] on button "Next" at bounding box center [558, 282] width 85 height 35
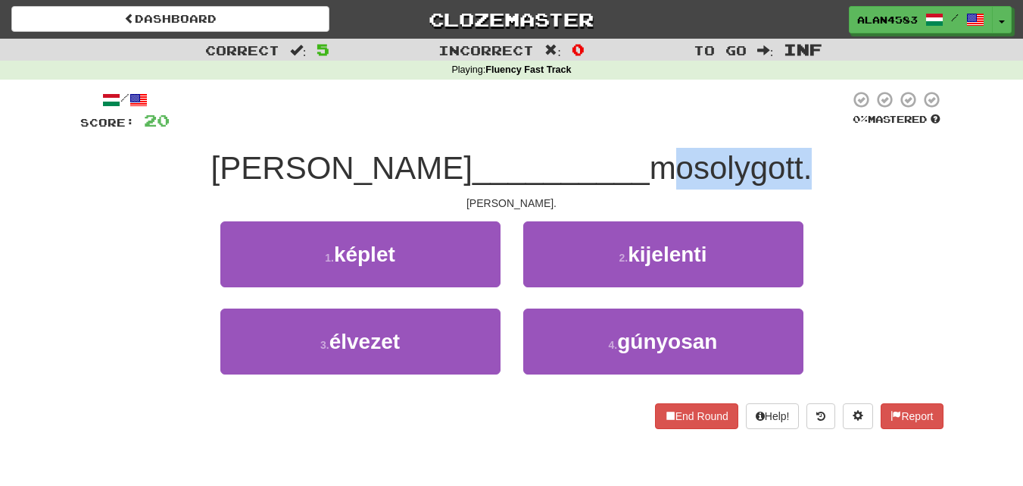
drag, startPoint x: 557, startPoint y: 169, endPoint x: 710, endPoint y: 161, distance: 153.2
click at [710, 161] on span "mosolygott." at bounding box center [731, 168] width 163 height 36
click at [700, 129] on div at bounding box center [700, 129] width 0 height 0
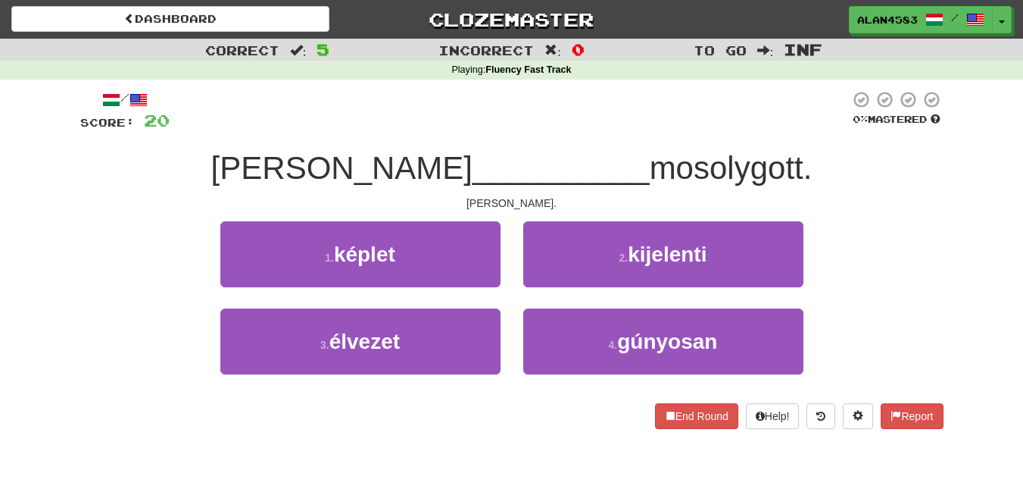
click at [742, 151] on div "Tom __________ mosolygott." at bounding box center [512, 169] width 864 height 42
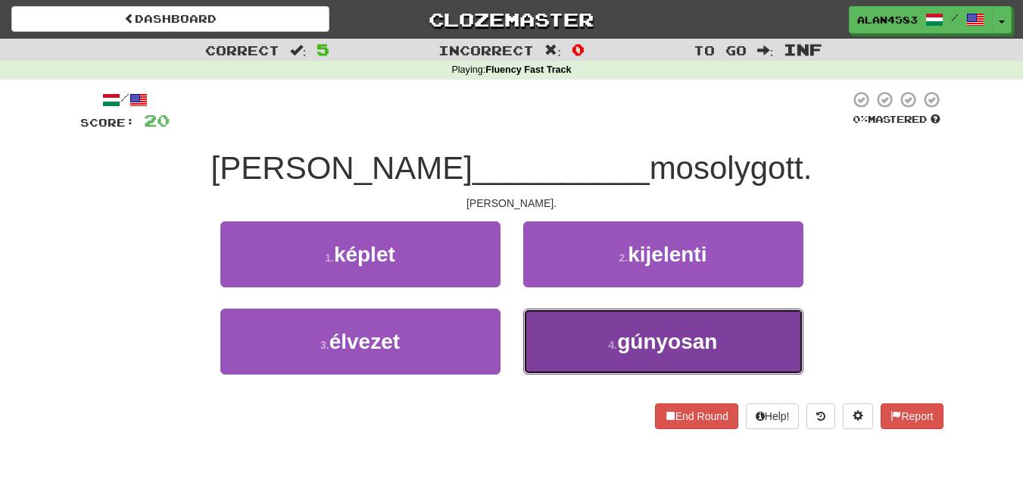
click at [555, 339] on button "4 . gúnyosan" at bounding box center [663, 341] width 280 height 66
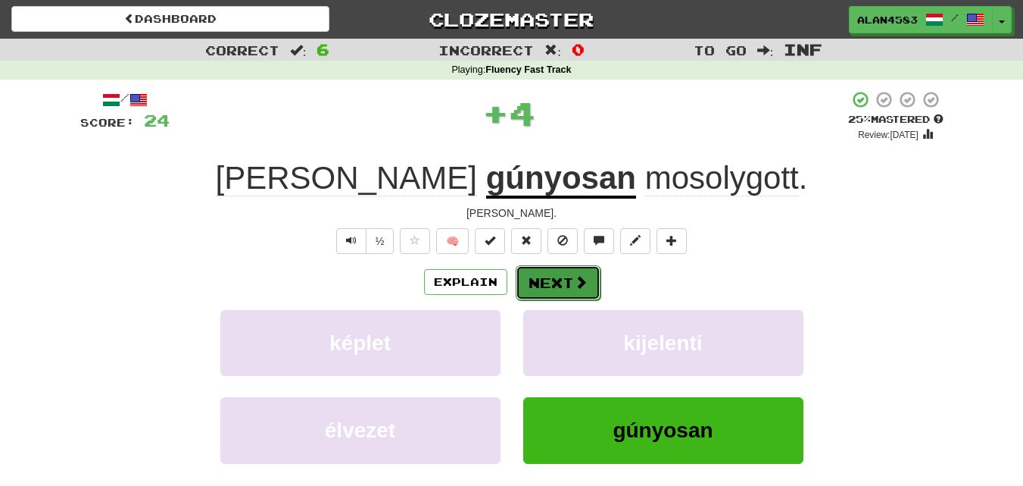
click at [555, 272] on button "Next" at bounding box center [558, 282] width 85 height 35
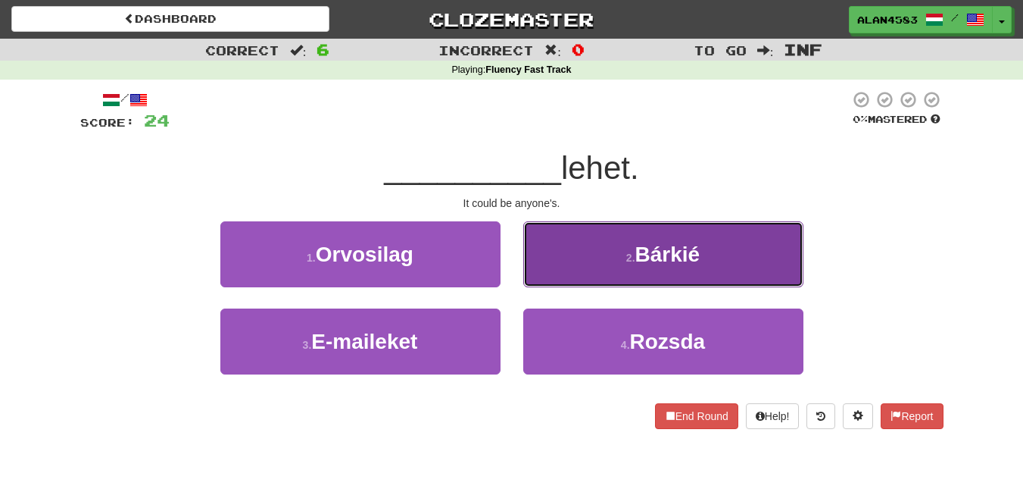
click at [587, 262] on button "2 . Bárkié" at bounding box center [663, 254] width 280 height 66
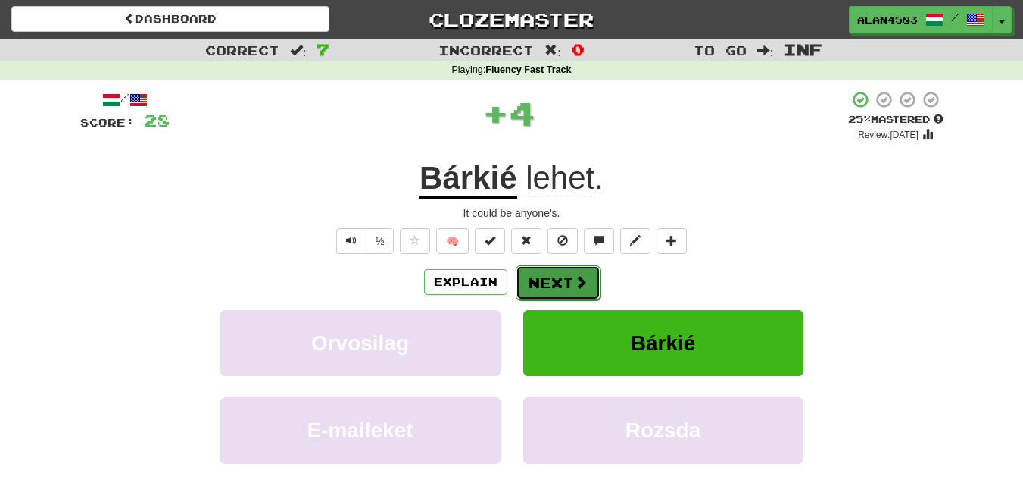
click at [547, 281] on button "Next" at bounding box center [558, 282] width 85 height 35
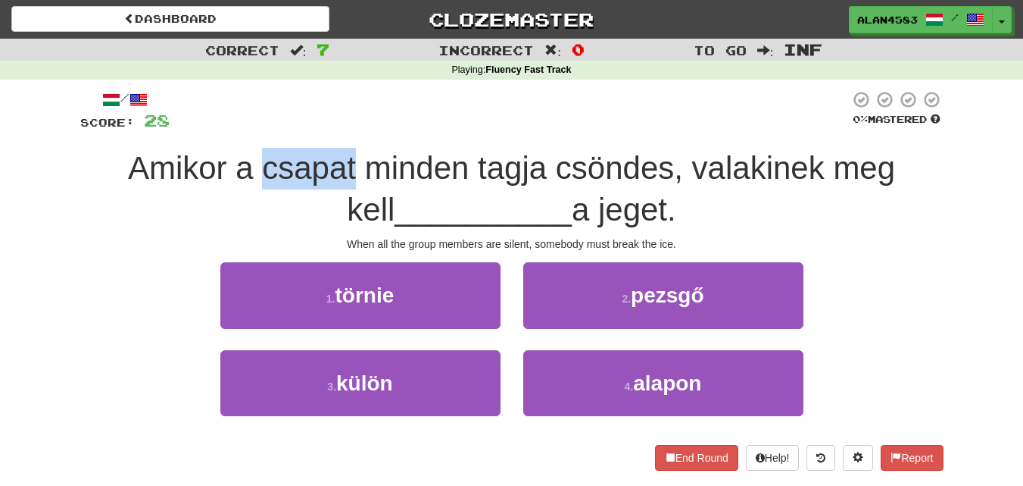
drag, startPoint x: 330, startPoint y: 165, endPoint x: 237, endPoint y: 164, distance: 93.2
click at [237, 164] on span "Amikor a csapat minden tagja csöndes, valakinek meg kell" at bounding box center [511, 188] width 767 height 77
click at [227, 129] on div at bounding box center [227, 129] width 0 height 0
click at [267, 127] on div at bounding box center [510, 111] width 680 height 42
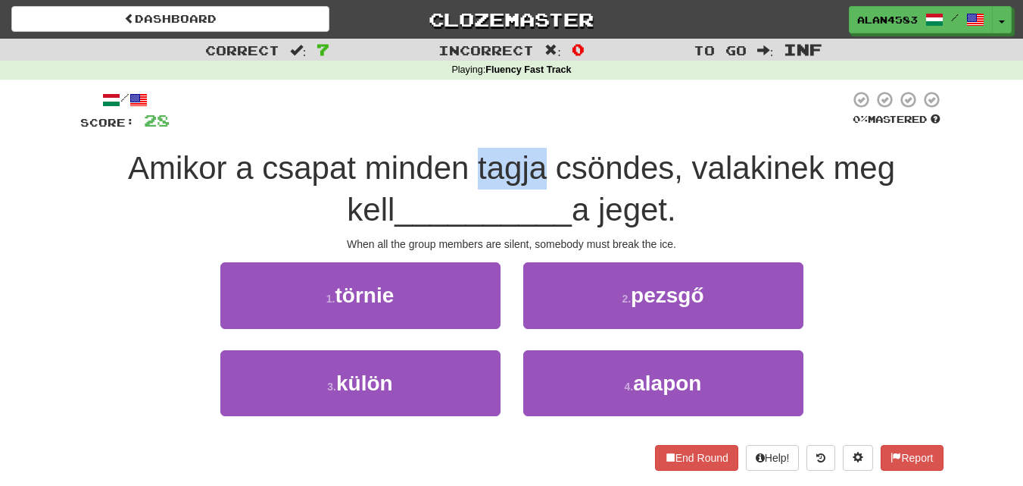
drag, startPoint x: 449, startPoint y: 164, endPoint x: 517, endPoint y: 160, distance: 67.6
click at [517, 160] on span "Amikor a csapat minden tagja csöndes, valakinek meg kell" at bounding box center [511, 188] width 767 height 77
click at [507, 129] on div at bounding box center [507, 129] width 0 height 0
click at [533, 127] on div at bounding box center [510, 111] width 680 height 42
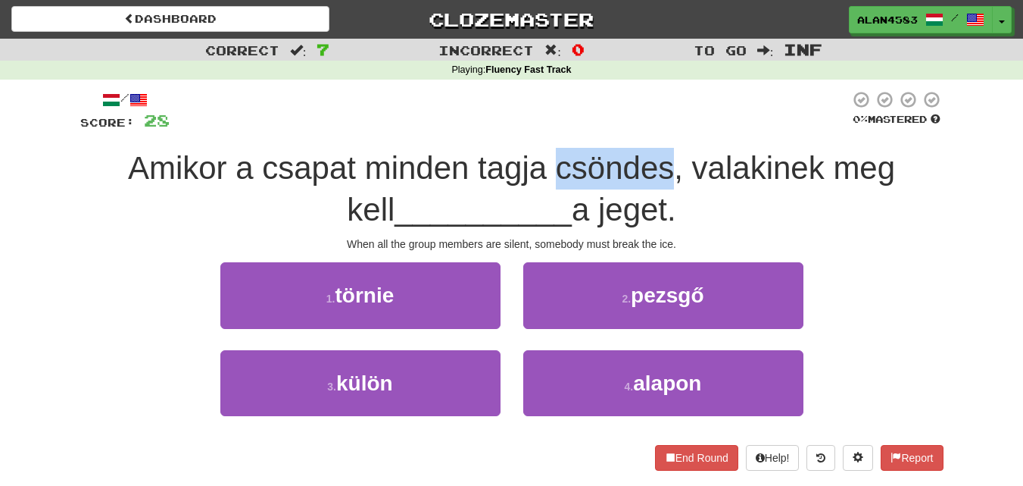
drag, startPoint x: 530, startPoint y: 168, endPoint x: 643, endPoint y: 161, distance: 113.8
click at [643, 161] on span "Amikor a csapat minden tagja csöndes, valakinek meg kell" at bounding box center [511, 188] width 767 height 77
click at [633, 129] on div at bounding box center [633, 129] width 0 height 0
click at [674, 129] on div at bounding box center [510, 111] width 680 height 42
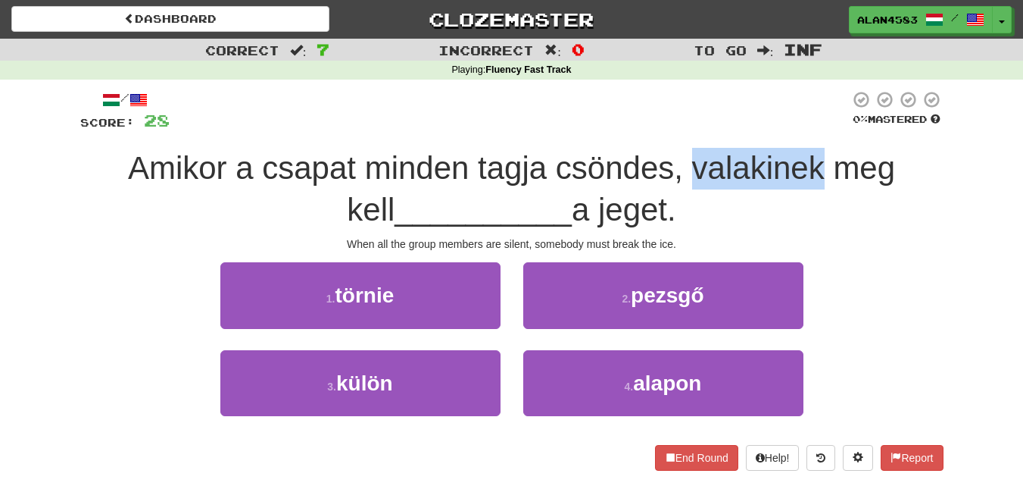
drag, startPoint x: 665, startPoint y: 164, endPoint x: 798, endPoint y: 157, distance: 132.7
click at [798, 157] on span "Amikor a csapat minden tagja csöndes, valakinek meg kell" at bounding box center [511, 188] width 767 height 77
click at [788, 129] on div at bounding box center [788, 129] width 0 height 0
click at [807, 137] on div "/ Score: 28 0 % Mastered Amikor a csapat minden tagja csöndes, valakinek meg ke…" at bounding box center [512, 280] width 864 height 380
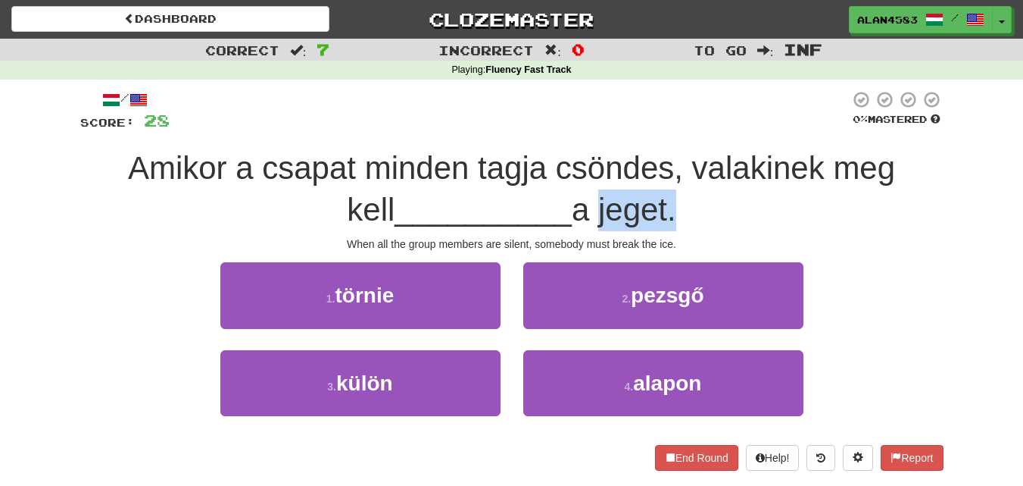
drag, startPoint x: 574, startPoint y: 214, endPoint x: 651, endPoint y: 211, distance: 76.6
click at [651, 211] on span "a jeget." at bounding box center [624, 210] width 105 height 36
click at [641, 228] on div at bounding box center [641, 228] width 0 height 0
click at [705, 209] on div "Amikor a csapat minden tagja csöndes, valakinek meg kell __________ a jeget." at bounding box center [512, 189] width 864 height 83
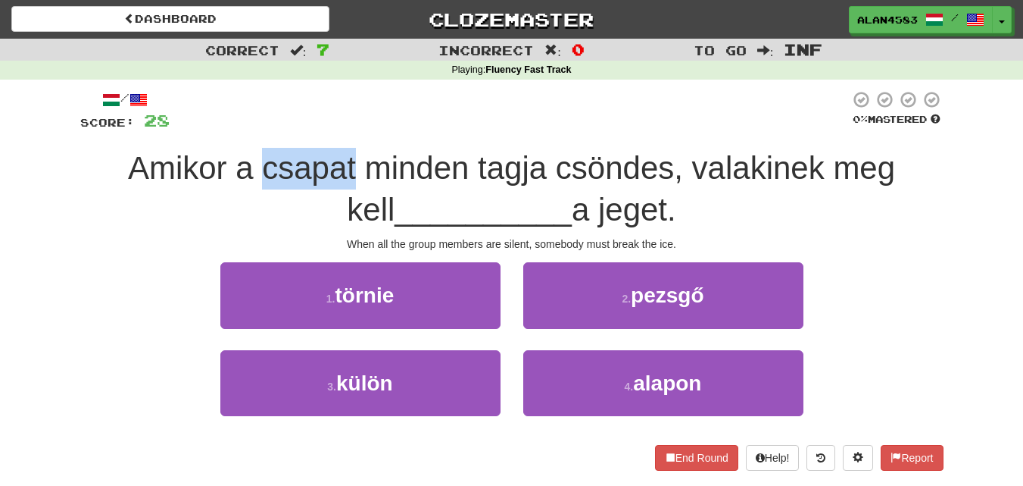
drag, startPoint x: 233, startPoint y: 169, endPoint x: 326, endPoint y: 167, distance: 93.9
click at [326, 167] on span "Amikor a csapat minden tagja csöndes, valakinek meg kell" at bounding box center [511, 188] width 767 height 77
click at [317, 129] on div at bounding box center [317, 129] width 0 height 0
click at [360, 139] on div "/ Score: 28 0 % Mastered Amikor a csapat minden tagja csöndes, valakinek meg ke…" at bounding box center [512, 280] width 864 height 380
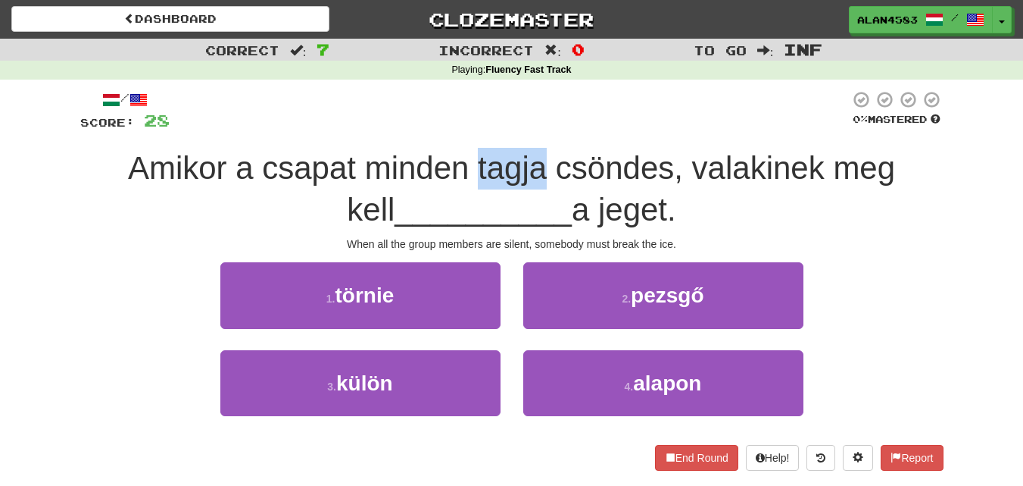
drag, startPoint x: 447, startPoint y: 158, endPoint x: 513, endPoint y: 158, distance: 65.9
click at [513, 158] on span "Amikor a csapat minden tagja csöndes, valakinek meg kell" at bounding box center [511, 188] width 767 height 77
click at [503, 129] on div at bounding box center [503, 129] width 0 height 0
click at [561, 133] on div "/ Score: 28 0 % Mastered Amikor a csapat minden tagja csöndes, valakinek meg ke…" at bounding box center [512, 280] width 864 height 380
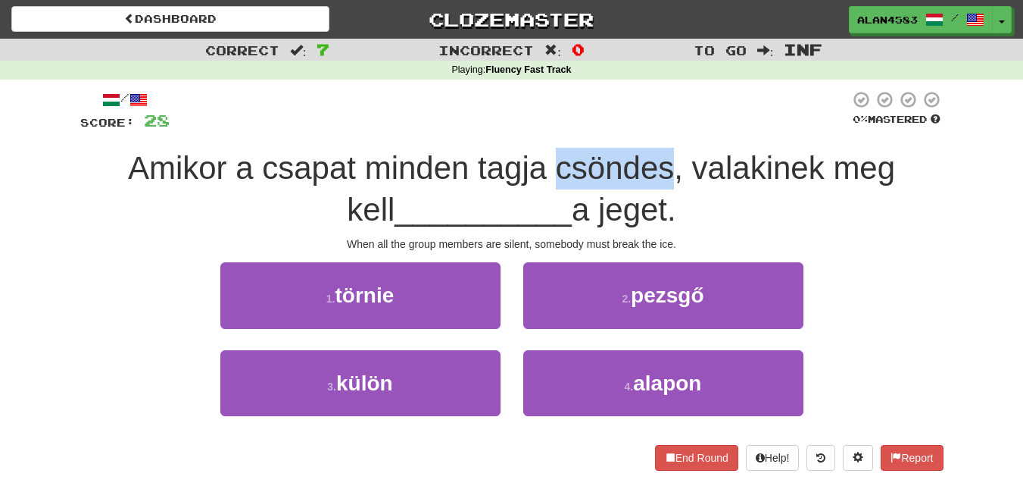
drag, startPoint x: 530, startPoint y: 160, endPoint x: 642, endPoint y: 161, distance: 112.1
click at [642, 161] on span "Amikor a csapat minden tagja csöndes, valakinek meg kell" at bounding box center [511, 188] width 767 height 77
click at [633, 129] on div at bounding box center [633, 129] width 0 height 0
click at [670, 149] on div "Amikor a csapat minden tagja csöndes, valakinek meg kell __________ a jeget." at bounding box center [512, 189] width 864 height 83
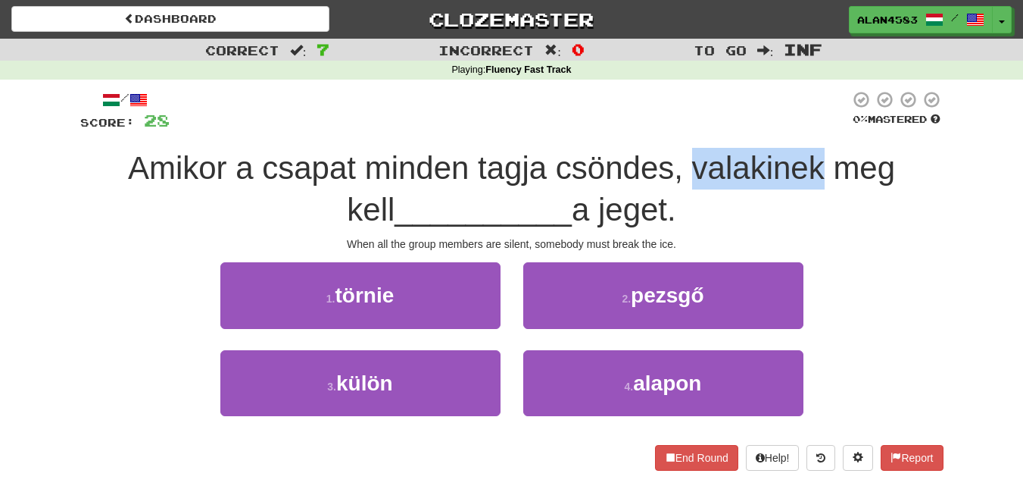
drag, startPoint x: 664, startPoint y: 164, endPoint x: 798, endPoint y: 158, distance: 135.0
click at [798, 158] on span "Amikor a csapat minden tagja csöndes, valakinek meg kell" at bounding box center [511, 188] width 767 height 77
click at [789, 129] on div at bounding box center [789, 129] width 0 height 0
click at [802, 134] on div "/ Score: 28 0 % Mastered Amikor a csapat minden tagja csöndes, valakinek meg ke…" at bounding box center [512, 280] width 864 height 380
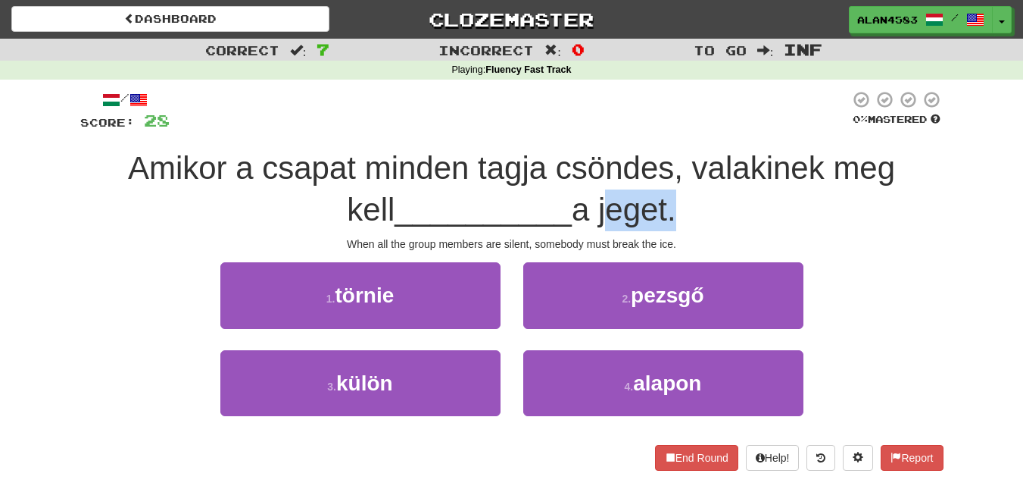
drag, startPoint x: 578, startPoint y: 205, endPoint x: 651, endPoint y: 200, distance: 72.9
click at [651, 200] on span "a jeget." at bounding box center [624, 210] width 105 height 36
click at [641, 170] on div at bounding box center [641, 170] width 0 height 0
click at [717, 192] on div "Amikor a csapat minden tagja csöndes, valakinek meg kell __________ a jeget." at bounding box center [512, 189] width 864 height 83
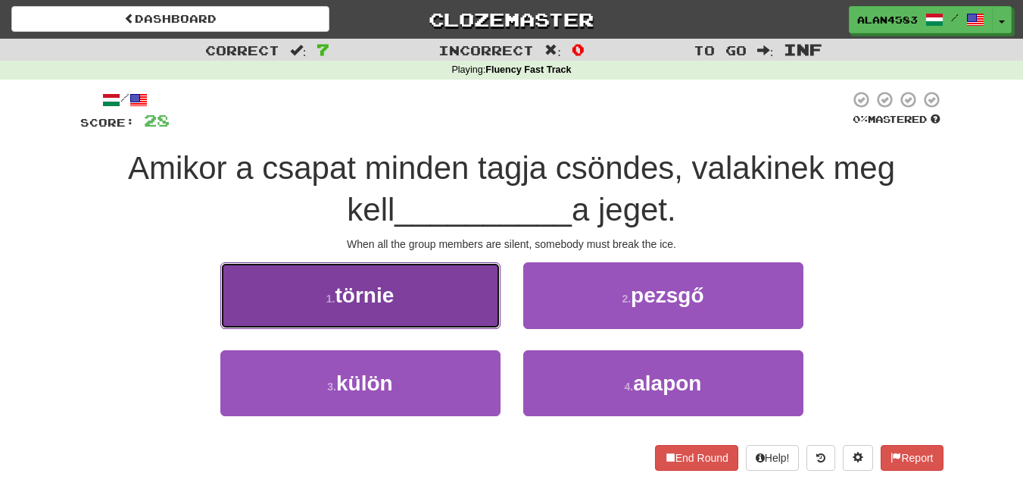
click at [437, 300] on button "1 . törnie" at bounding box center [360, 295] width 280 height 66
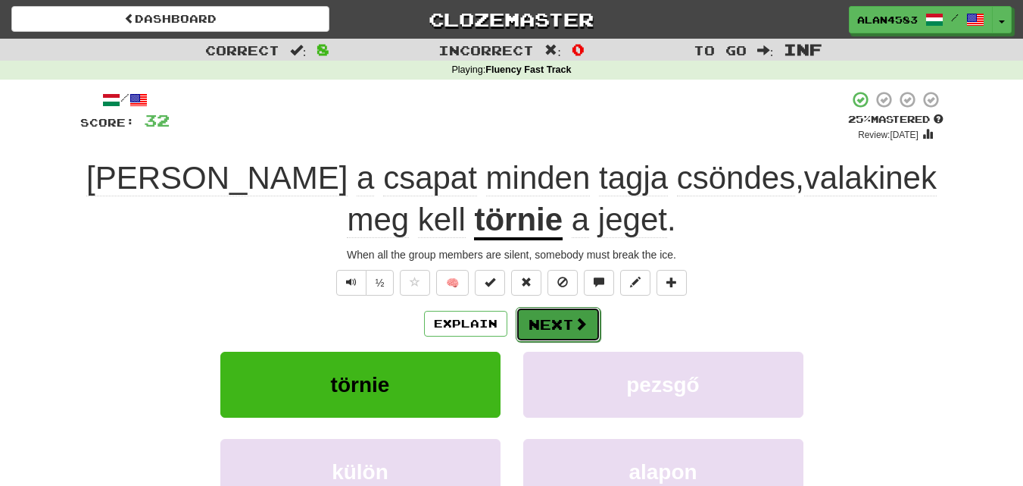
click at [561, 323] on button "Next" at bounding box center [558, 324] width 85 height 35
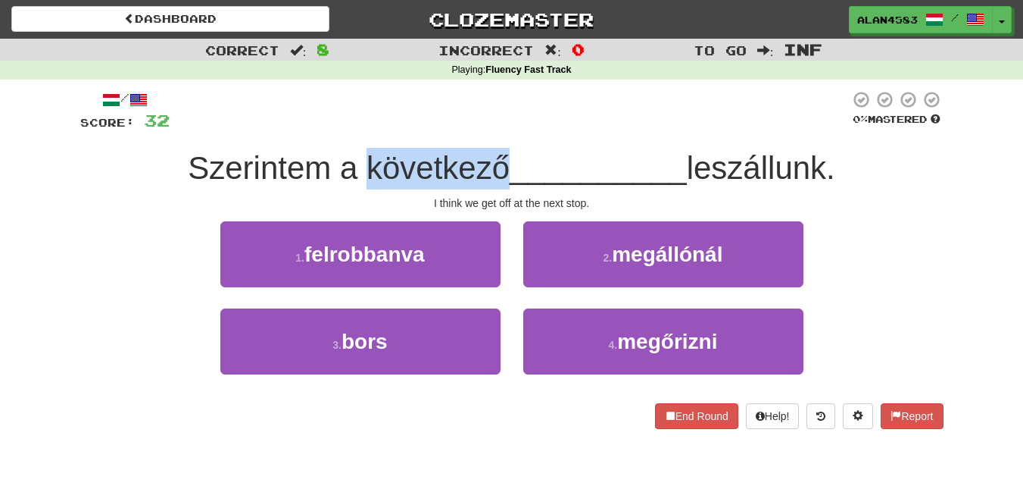
drag, startPoint x: 358, startPoint y: 168, endPoint x: 496, endPoint y: 151, distance: 139.7
click at [496, 151] on span "Szerintem a következő" at bounding box center [349, 168] width 322 height 36
click at [486, 129] on div at bounding box center [486, 129] width 0 height 0
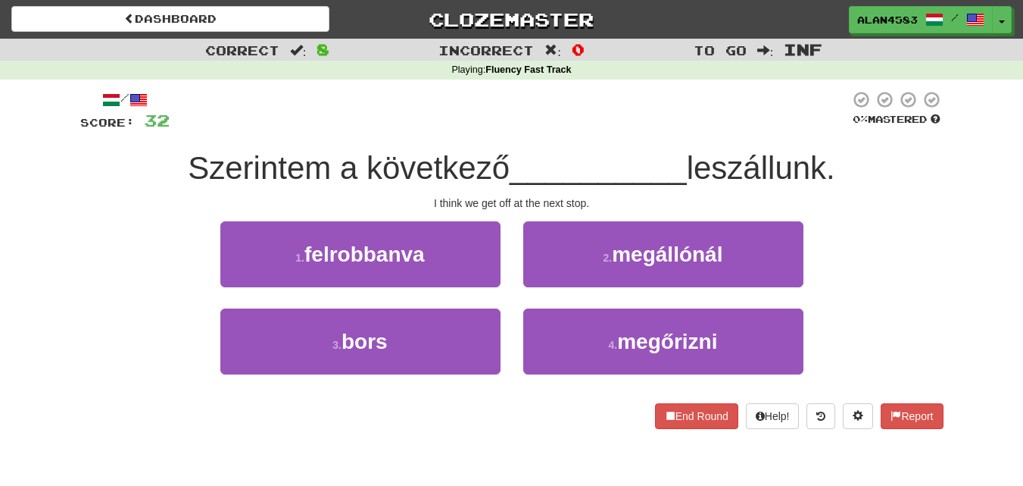
click at [528, 134] on div "/ Score: 32 0 % Mastered Szerintem a következő __________ leszállunk. I think w…" at bounding box center [512, 259] width 864 height 339
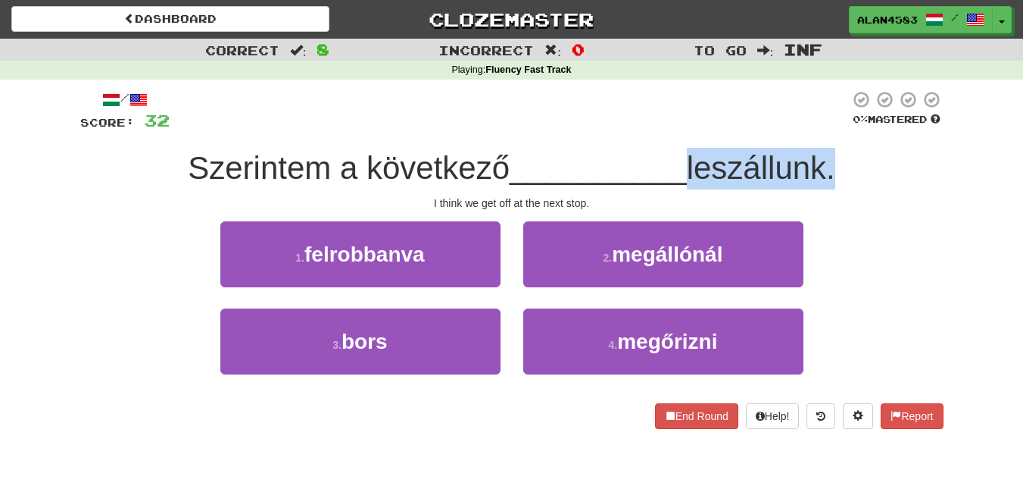
drag, startPoint x: 691, startPoint y: 157, endPoint x: 832, endPoint y: 155, distance: 140.9
click at [832, 155] on span "leszállunk." at bounding box center [761, 168] width 148 height 36
click at [822, 129] on div at bounding box center [822, 129] width 0 height 0
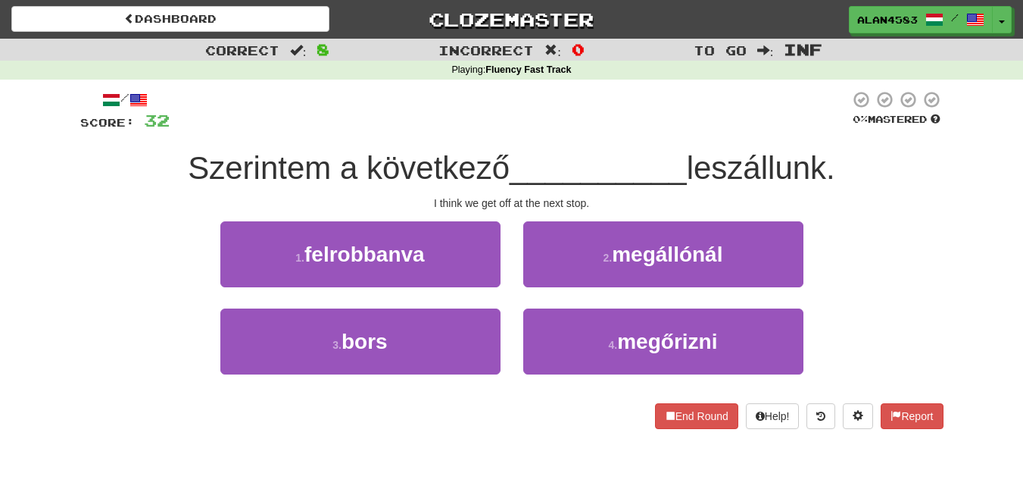
click at [865, 163] on div "Szerintem a következő __________ leszállunk." at bounding box center [512, 169] width 864 height 42
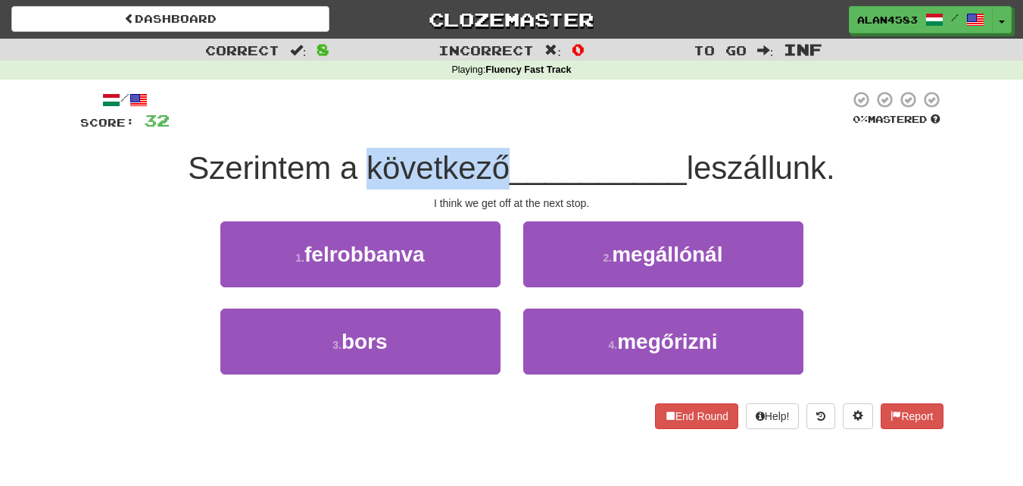
drag, startPoint x: 358, startPoint y: 164, endPoint x: 498, endPoint y: 165, distance: 140.1
click at [498, 165] on span "Szerintem a következő" at bounding box center [349, 168] width 322 height 36
click at [488, 129] on div at bounding box center [488, 129] width 0 height 0
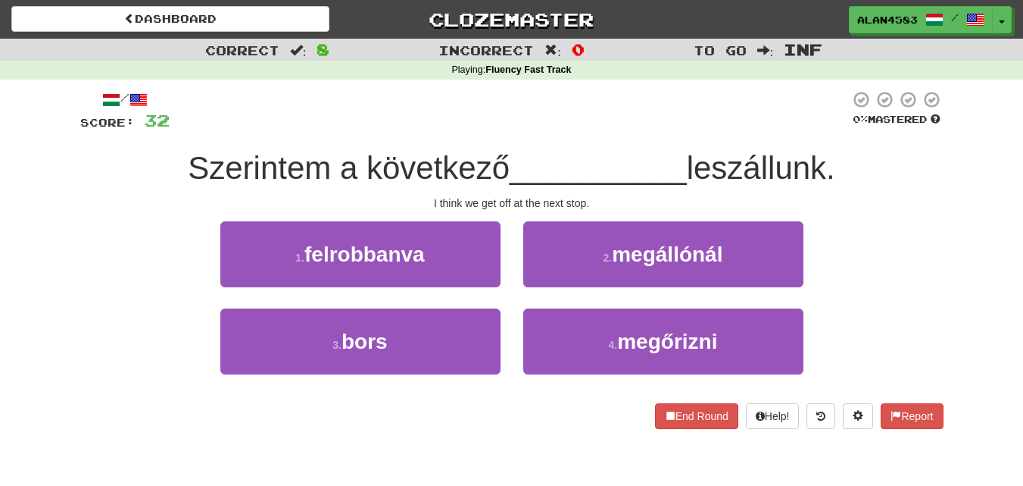
click at [540, 129] on div at bounding box center [510, 111] width 680 height 42
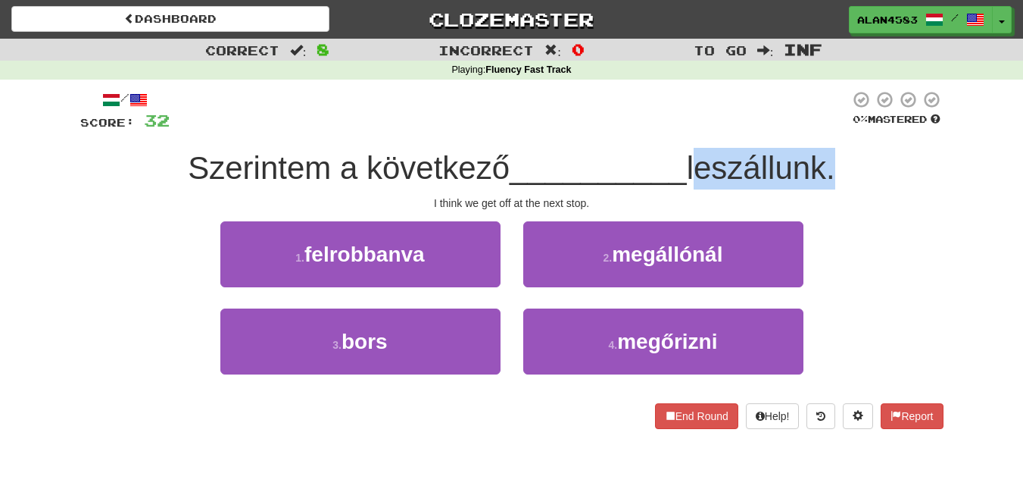
drag, startPoint x: 692, startPoint y: 156, endPoint x: 836, endPoint y: 162, distance: 144.1
click at [836, 162] on span "leszállunk." at bounding box center [761, 168] width 148 height 36
click at [826, 129] on div at bounding box center [826, 129] width 0 height 0
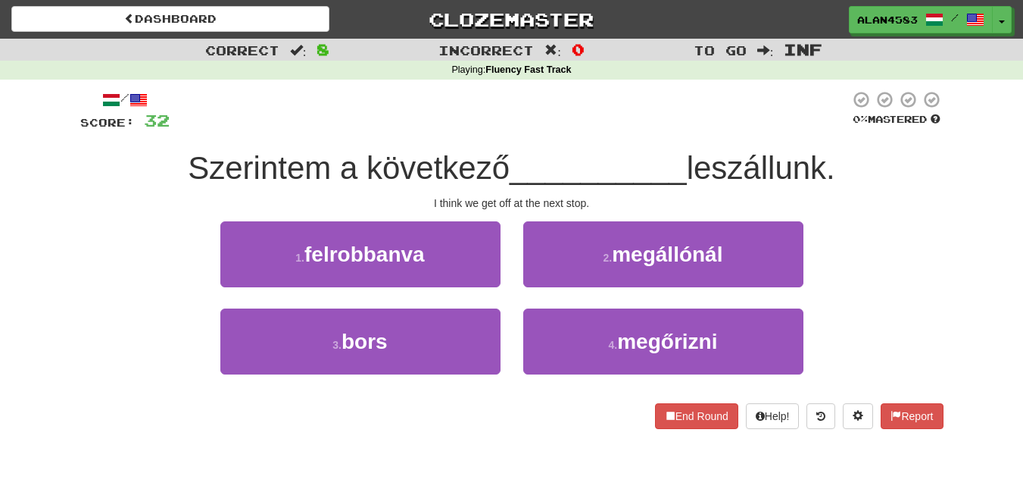
click at [867, 195] on div "I think we get off at the next stop." at bounding box center [512, 202] width 864 height 15
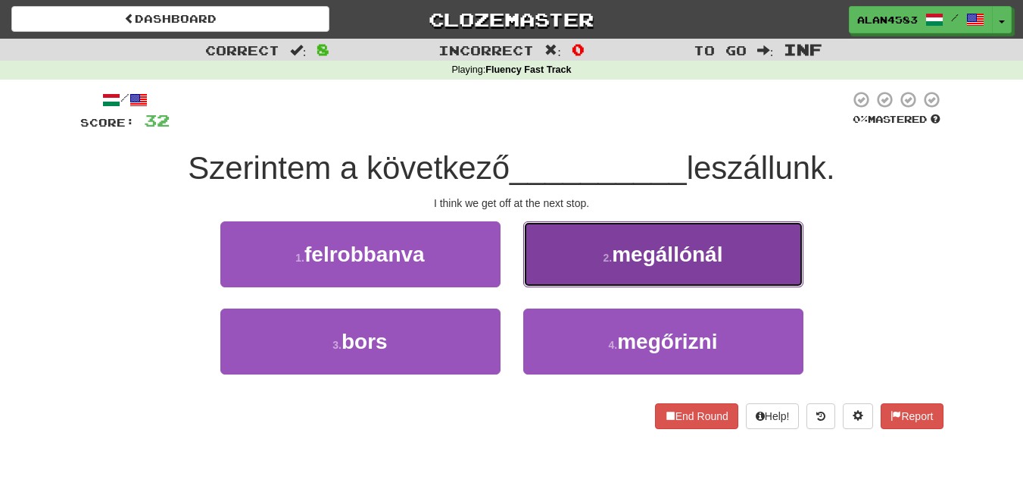
click at [682, 258] on span "megállónál" at bounding box center [667, 253] width 111 height 23
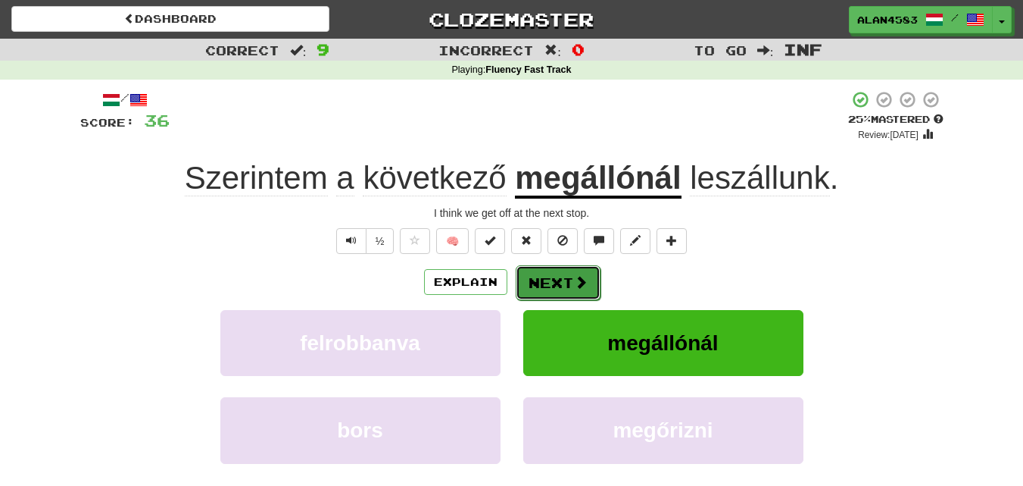
click at [533, 277] on button "Next" at bounding box center [558, 282] width 85 height 35
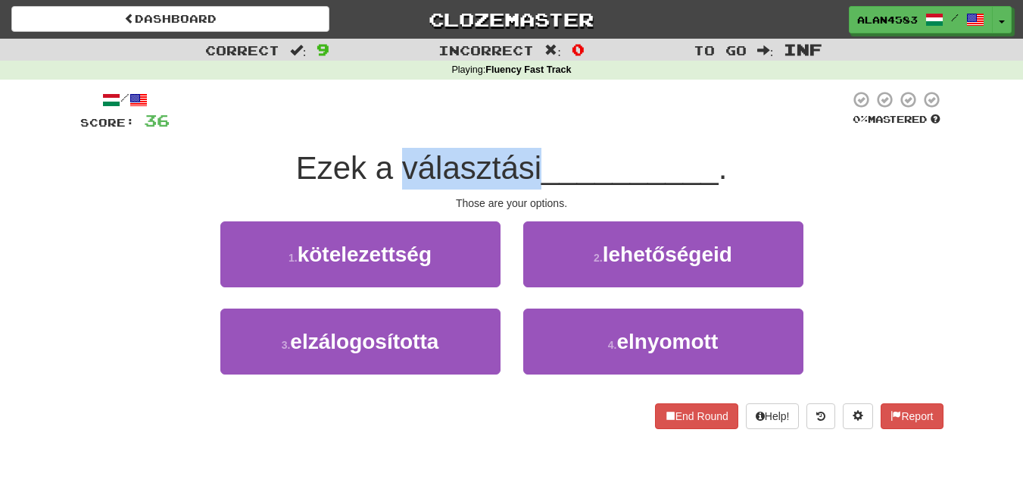
drag, startPoint x: 400, startPoint y: 165, endPoint x: 536, endPoint y: 158, distance: 135.8
click at [536, 158] on span "Ezek a választási" at bounding box center [418, 168] width 245 height 36
click at [526, 129] on div at bounding box center [526, 129] width 0 height 0
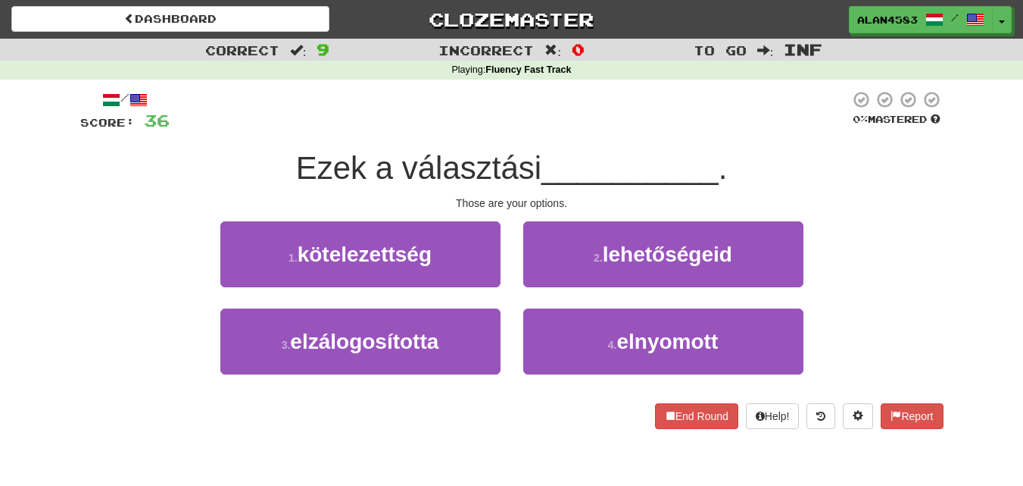
click at [561, 132] on div at bounding box center [510, 111] width 680 height 42
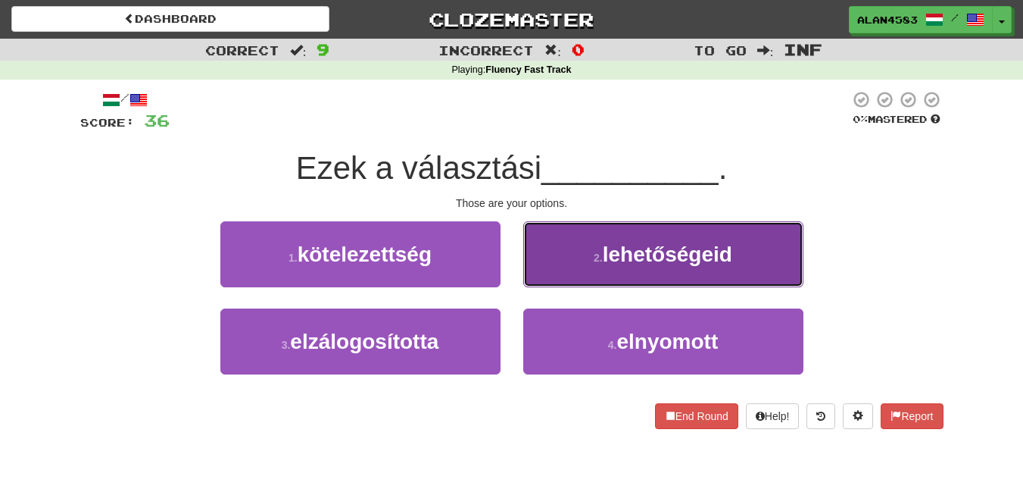
click at [584, 268] on button "2 . lehetőségeid" at bounding box center [663, 254] width 280 height 66
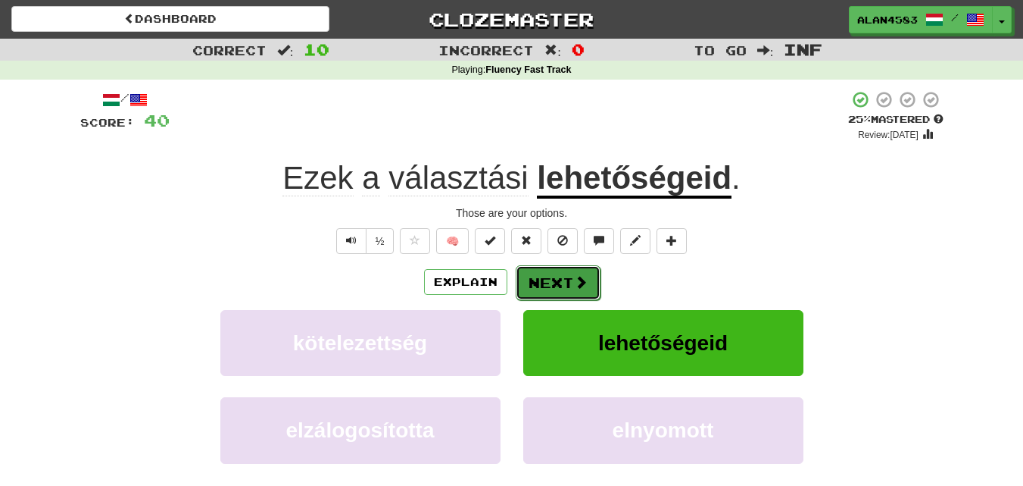
click at [558, 278] on button "Next" at bounding box center [558, 282] width 85 height 35
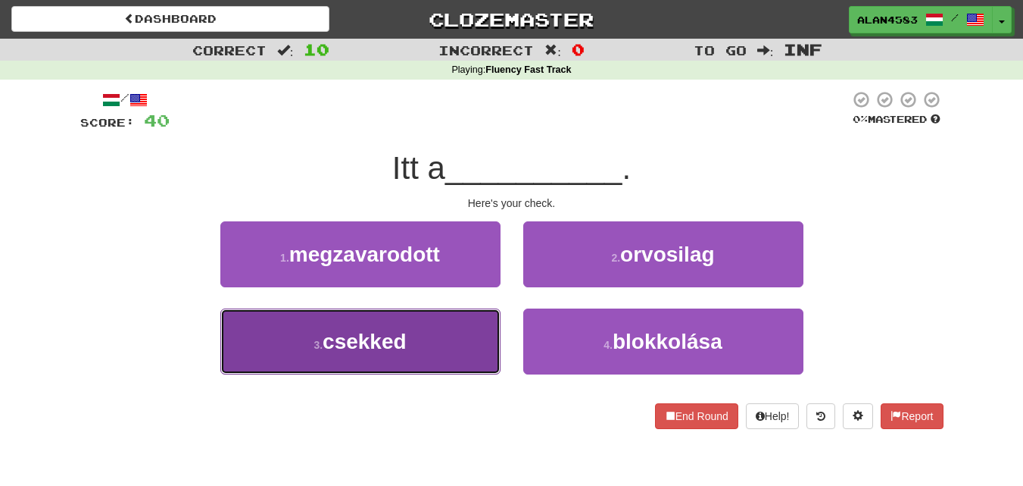
click at [452, 321] on button "3 . csekked" at bounding box center [360, 341] width 280 height 66
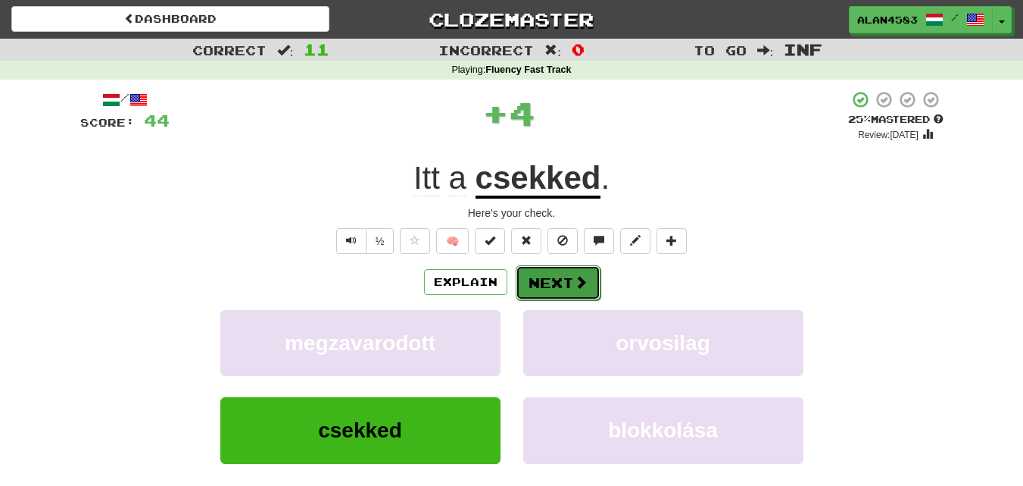
click at [537, 276] on button "Next" at bounding box center [558, 282] width 85 height 35
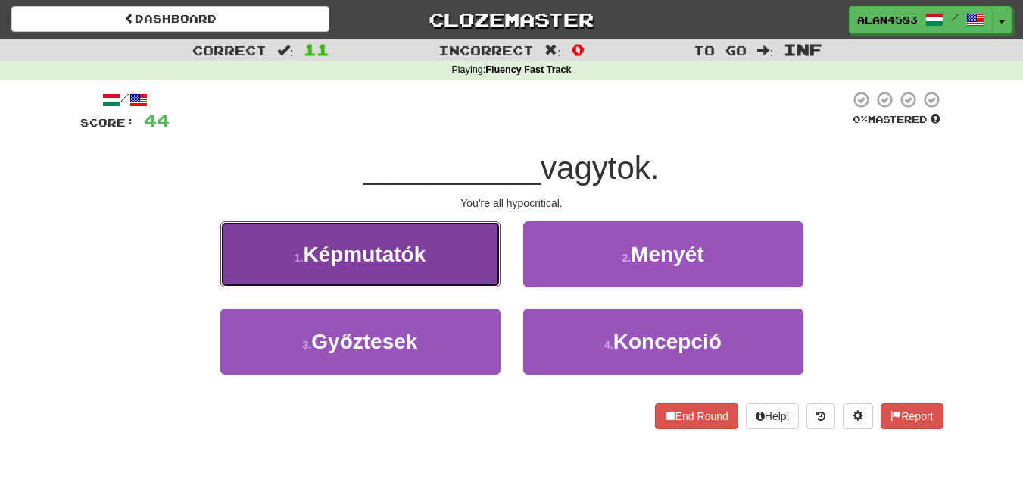
click at [383, 239] on button "1 . Képmutatók" at bounding box center [360, 254] width 280 height 66
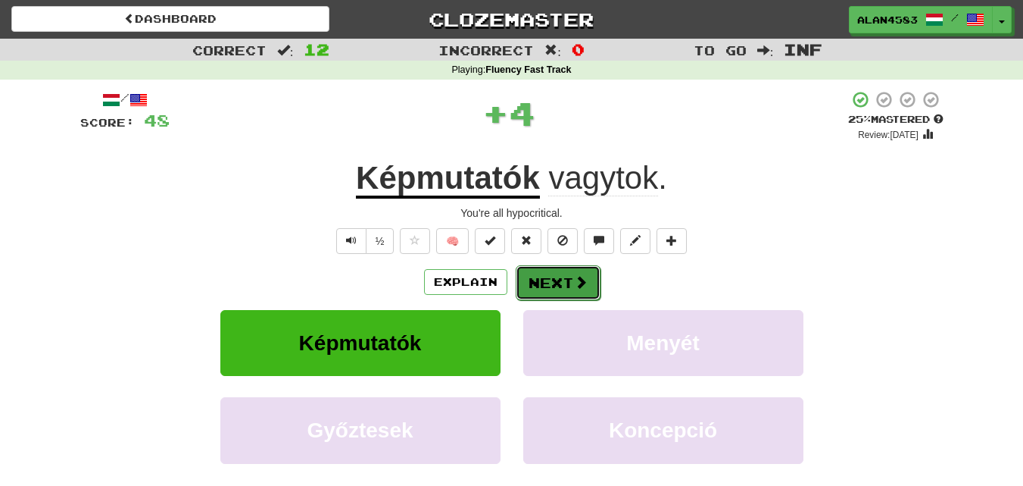
click at [536, 282] on button "Next" at bounding box center [558, 282] width 85 height 35
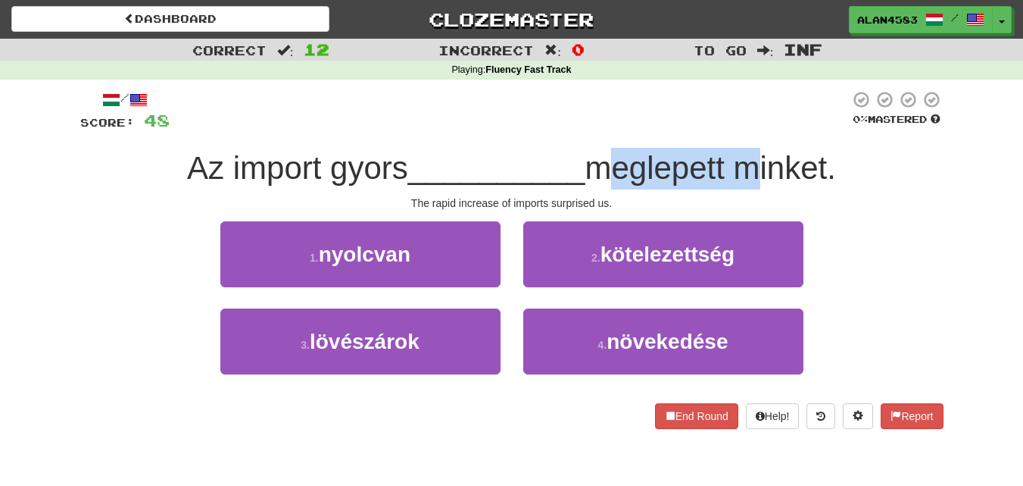
drag, startPoint x: 597, startPoint y: 171, endPoint x: 741, endPoint y: 168, distance: 144.0
click at [741, 168] on span "meglepett minket." at bounding box center [710, 168] width 251 height 36
click at [731, 186] on div at bounding box center [731, 186] width 0 height 0
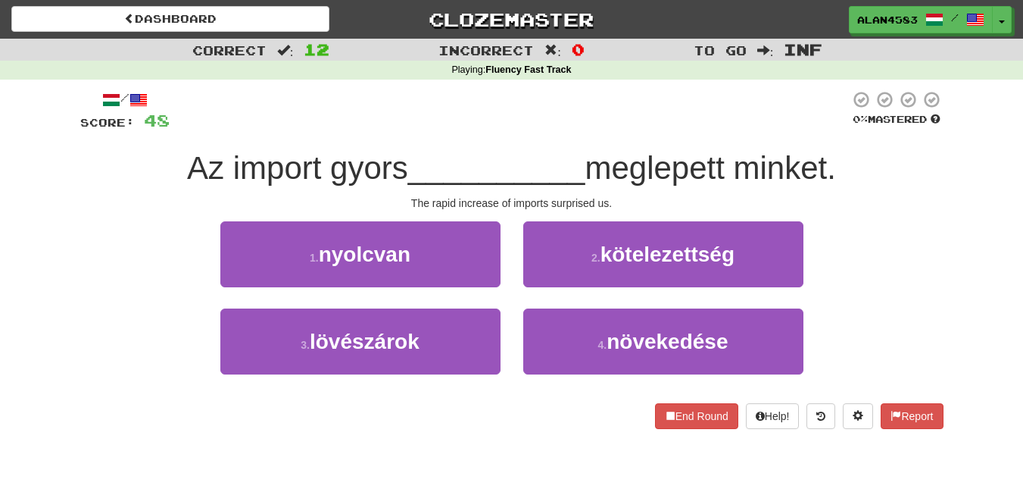
click at [810, 182] on span "meglepett minket." at bounding box center [710, 168] width 251 height 36
drag, startPoint x: 746, startPoint y: 167, endPoint x: 838, endPoint y: 158, distance: 92.1
click at [836, 158] on span "meglepett minket." at bounding box center [710, 168] width 251 height 36
click at [828, 129] on div at bounding box center [828, 129] width 0 height 0
click at [874, 155] on div "Az import gyors __________ meglepett minket." at bounding box center [512, 169] width 864 height 42
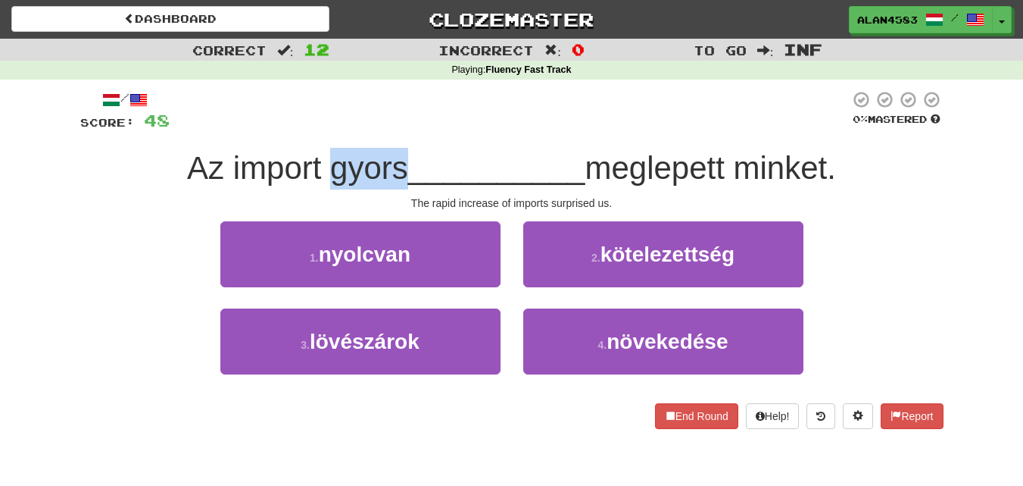
drag, startPoint x: 399, startPoint y: 167, endPoint x: 322, endPoint y: 167, distance: 77.3
click at [322, 167] on span "Az import gyors" at bounding box center [297, 168] width 221 height 36
click at [312, 129] on div at bounding box center [312, 129] width 0 height 0
click at [361, 123] on div at bounding box center [510, 111] width 680 height 42
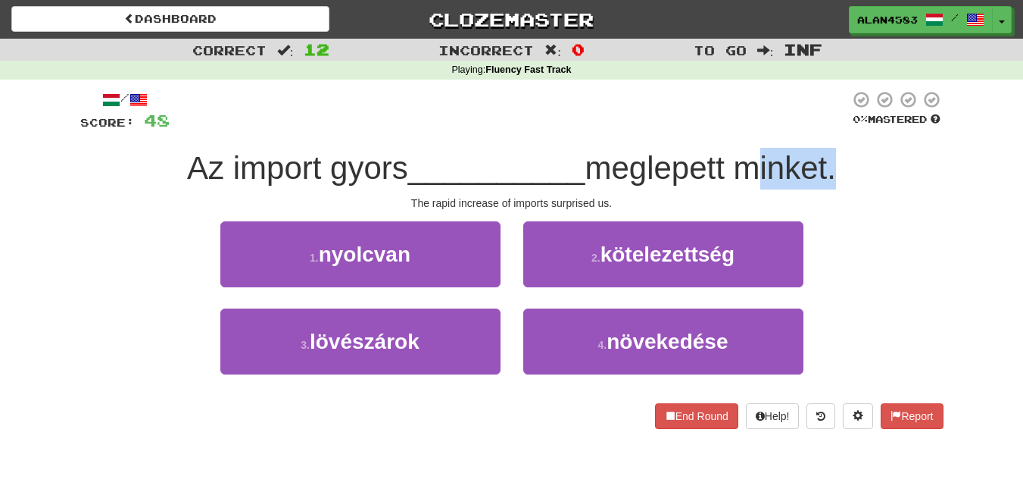
drag, startPoint x: 744, startPoint y: 163, endPoint x: 837, endPoint y: 154, distance: 93.6
click at [836, 154] on span "meglepett minket." at bounding box center [710, 168] width 251 height 36
click at [827, 129] on div at bounding box center [827, 129] width 0 height 0
click at [878, 140] on div "/ Score: 48 0 % Mastered Az import gyors __________ meglepett minket. The rapid…" at bounding box center [512, 259] width 864 height 339
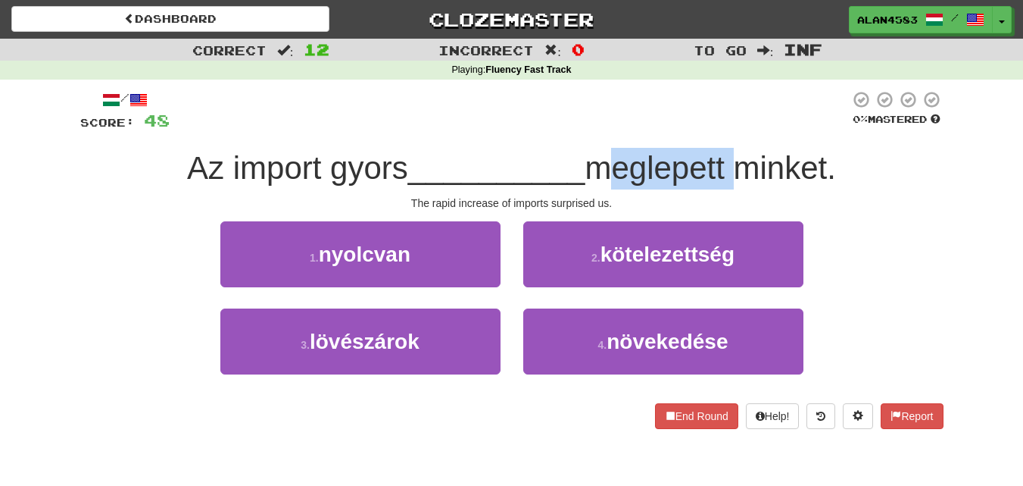
drag, startPoint x: 595, startPoint y: 160, endPoint x: 734, endPoint y: 159, distance: 139.4
click at [734, 159] on span "meglepett minket." at bounding box center [710, 168] width 251 height 36
click at [724, 129] on div at bounding box center [724, 129] width 0 height 0
click at [754, 134] on div "/ Score: 48 0 % Mastered Az import gyors __________ meglepett minket. The rapid…" at bounding box center [512, 259] width 864 height 339
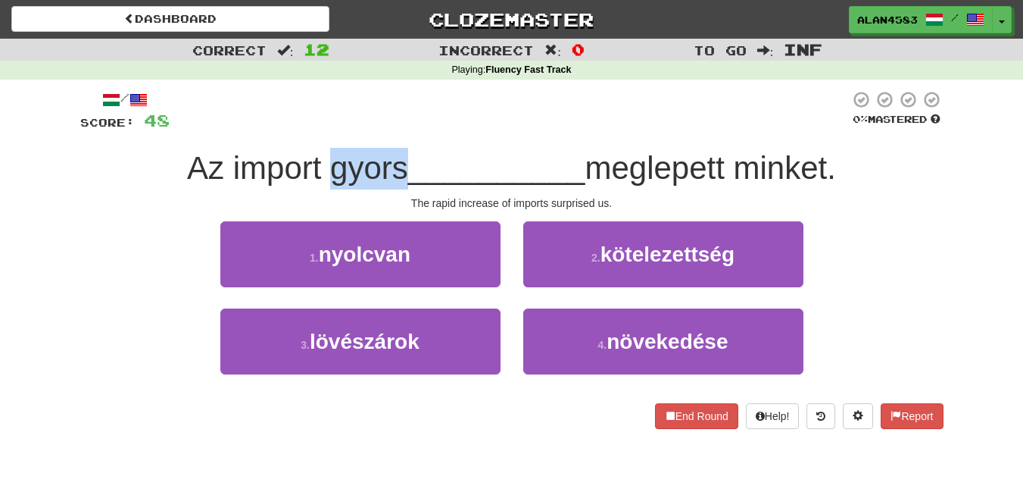
drag, startPoint x: 320, startPoint y: 163, endPoint x: 393, endPoint y: 157, distance: 73.0
click at [393, 157] on span "Az import gyors" at bounding box center [297, 168] width 221 height 36
click at [383, 129] on div at bounding box center [383, 129] width 0 height 0
click at [432, 136] on div "/ Score: 48 0 % Mastered Az import gyors __________ meglepett minket. The rapid…" at bounding box center [512, 259] width 864 height 339
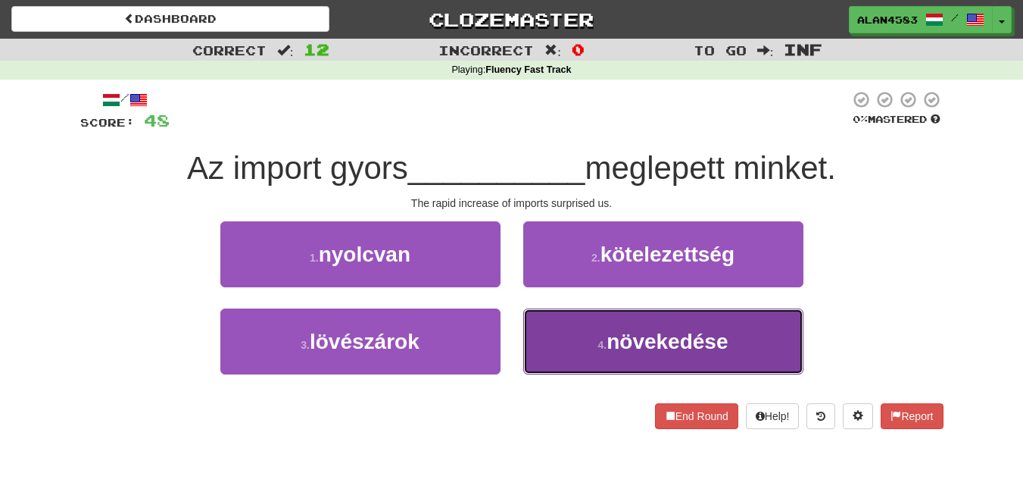
click at [721, 315] on button "4 . növekedése" at bounding box center [663, 341] width 280 height 66
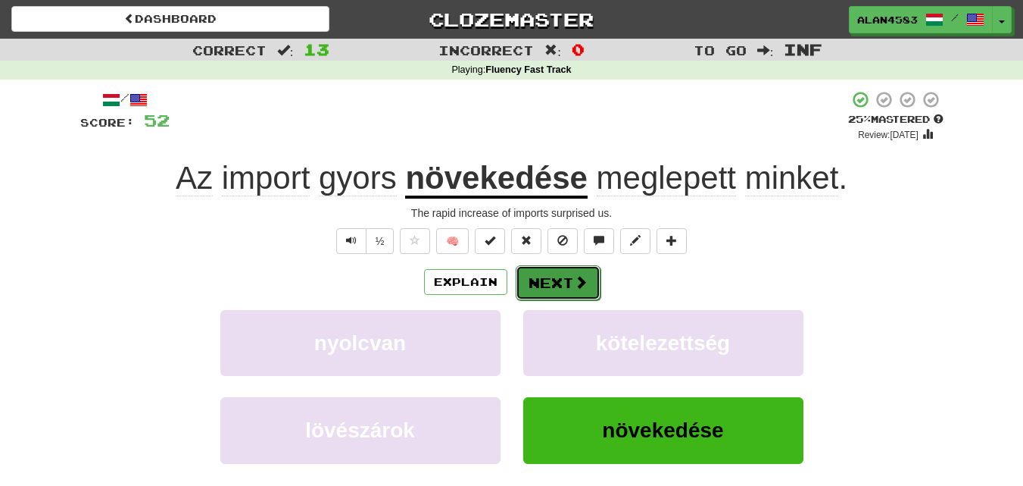
click at [557, 274] on button "Next" at bounding box center [558, 282] width 85 height 35
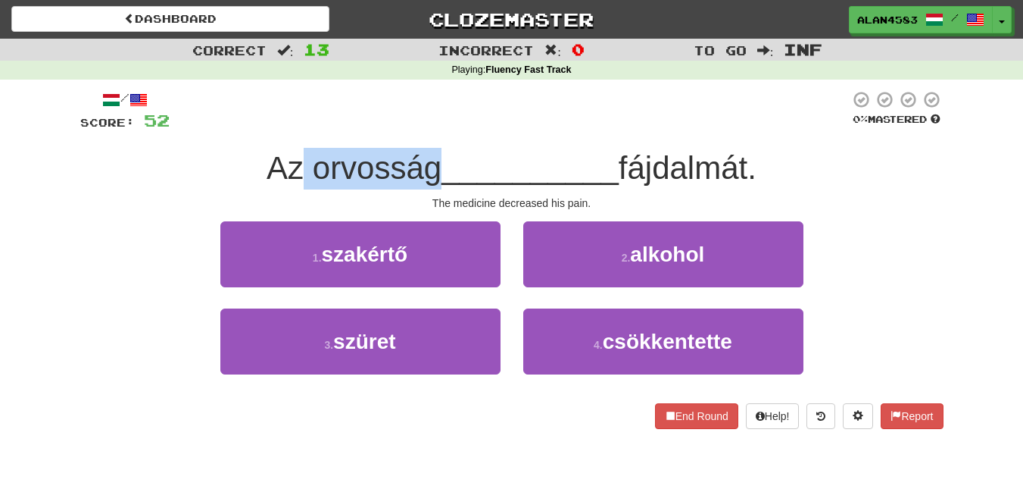
drag, startPoint x: 430, startPoint y: 169, endPoint x: 299, endPoint y: 170, distance: 131.1
click at [299, 170] on span "Az orvosság" at bounding box center [354, 168] width 175 height 36
click at [289, 186] on div at bounding box center [289, 186] width 0 height 0
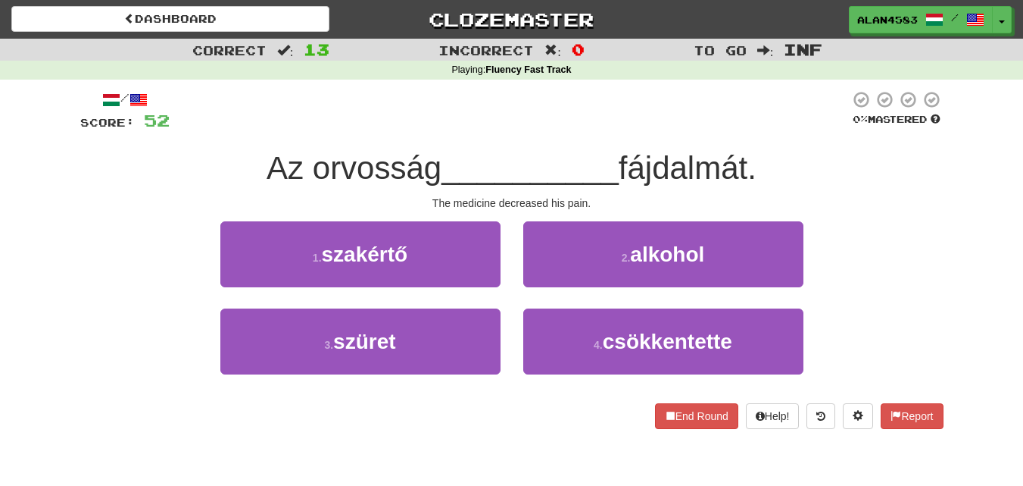
click at [558, 119] on div at bounding box center [510, 111] width 680 height 42
drag, startPoint x: 625, startPoint y: 164, endPoint x: 754, endPoint y: 164, distance: 129.5
click at [754, 164] on span "fájdalmát." at bounding box center [688, 168] width 138 height 36
click at [745, 129] on div at bounding box center [745, 129] width 0 height 0
click at [776, 139] on div "/ Score: 52 0 % Mastered Az orvosság __________ fájdalmát. The medicine decreas…" at bounding box center [512, 259] width 864 height 339
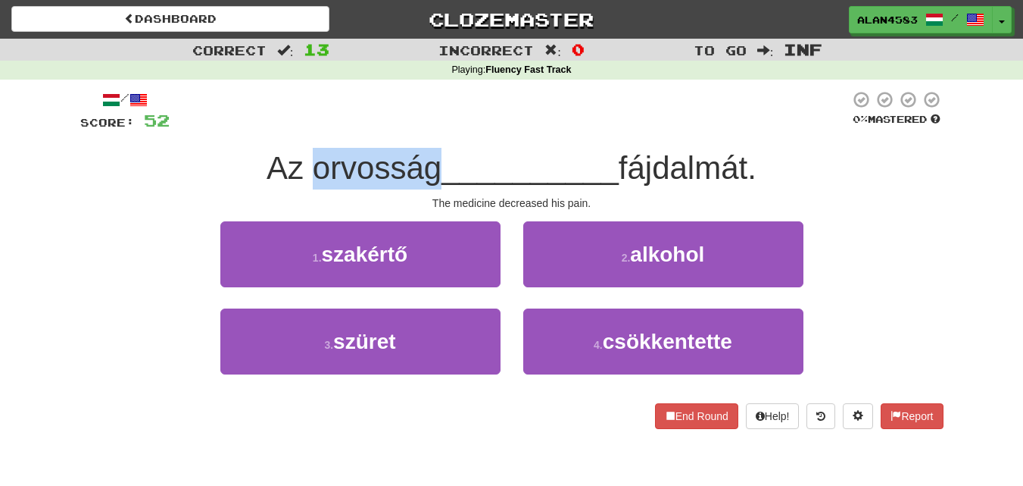
drag, startPoint x: 431, startPoint y: 170, endPoint x: 307, endPoint y: 171, distance: 124.2
click at [307, 171] on span "Az orvosság" at bounding box center [354, 168] width 175 height 36
click at [297, 186] on div at bounding box center [297, 186] width 0 height 0
click at [485, 114] on div at bounding box center [510, 111] width 680 height 42
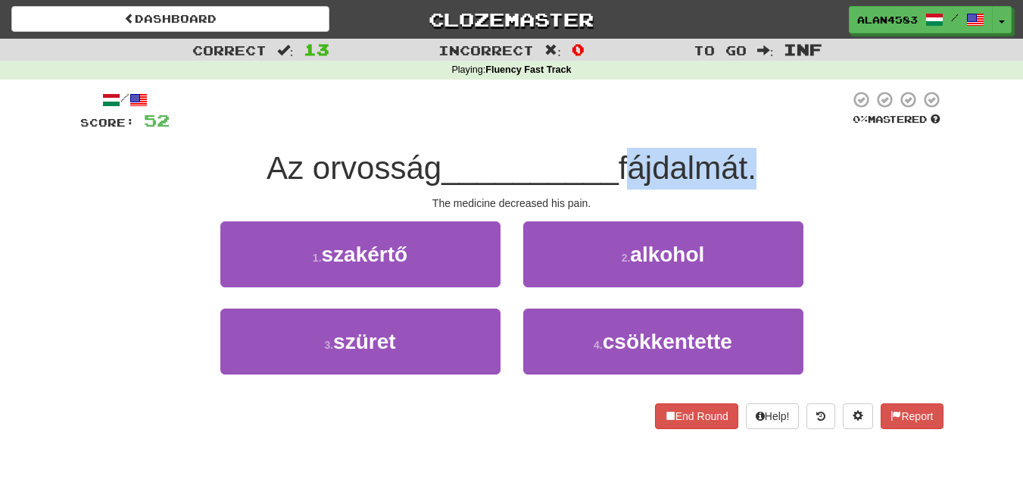
drag, startPoint x: 624, startPoint y: 161, endPoint x: 758, endPoint y: 162, distance: 133.3
click at [757, 162] on span "fájdalmát." at bounding box center [688, 168] width 138 height 36
click at [748, 129] on div at bounding box center [748, 129] width 0 height 0
click at [792, 150] on div "Az orvosság __________ fájdalmát." at bounding box center [512, 169] width 864 height 42
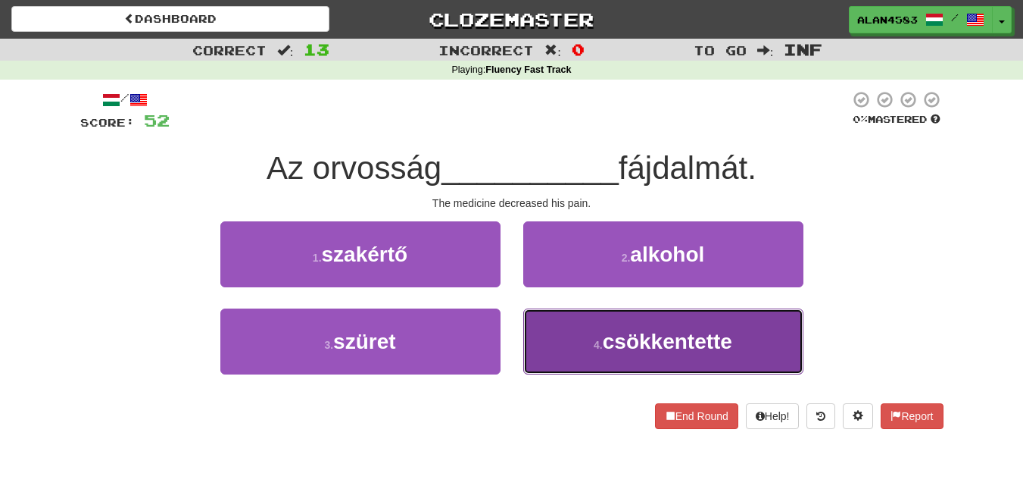
click at [622, 367] on button "4 . csökkentette" at bounding box center [663, 341] width 280 height 66
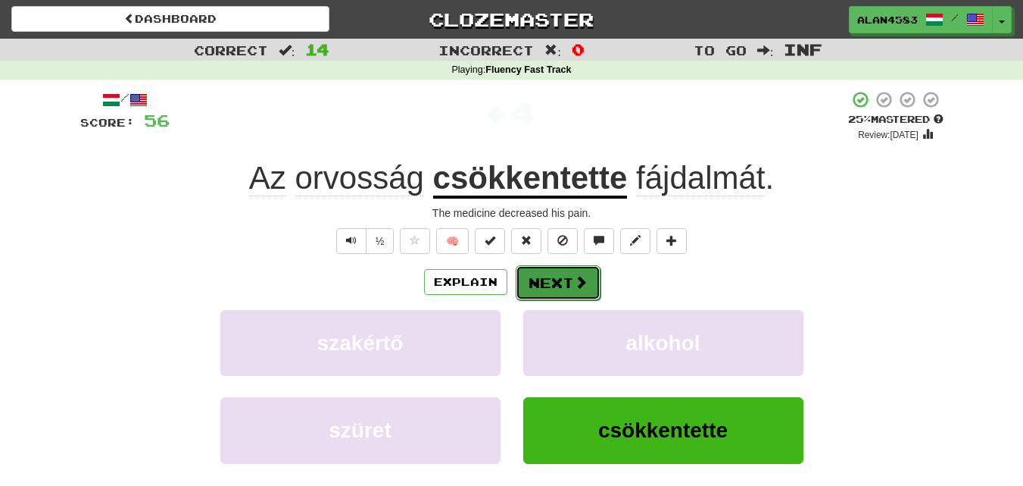
click at [543, 276] on button "Next" at bounding box center [558, 282] width 85 height 35
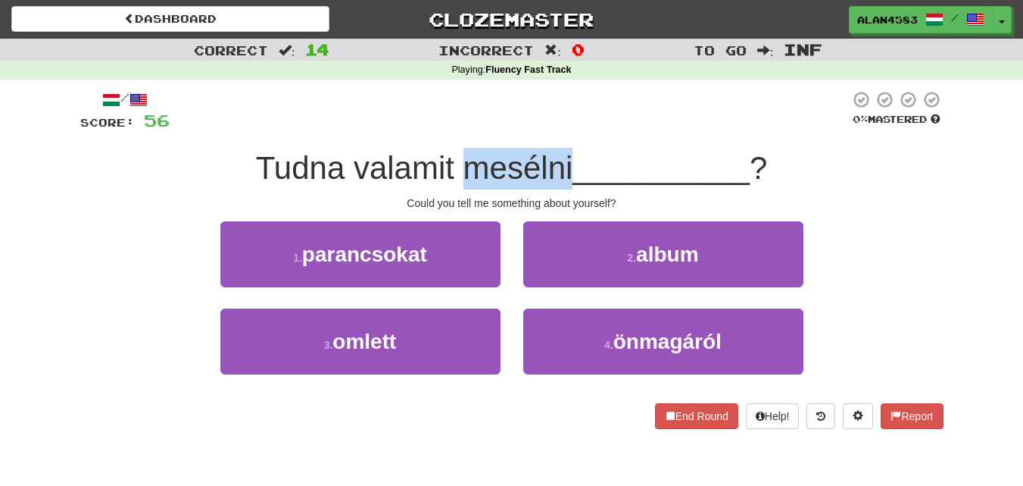
drag, startPoint x: 460, startPoint y: 166, endPoint x: 572, endPoint y: 156, distance: 112.5
click at [572, 156] on span "Tudna valamit mesélni" at bounding box center [414, 168] width 317 height 36
click at [562, 129] on div at bounding box center [562, 129] width 0 height 0
click at [592, 136] on div "/ Score: 56 0 % Mastered Tudna valamit mesélni __________ ? Could you tell me s…" at bounding box center [512, 259] width 864 height 339
drag, startPoint x: 570, startPoint y: 158, endPoint x: 464, endPoint y: 157, distance: 105.3
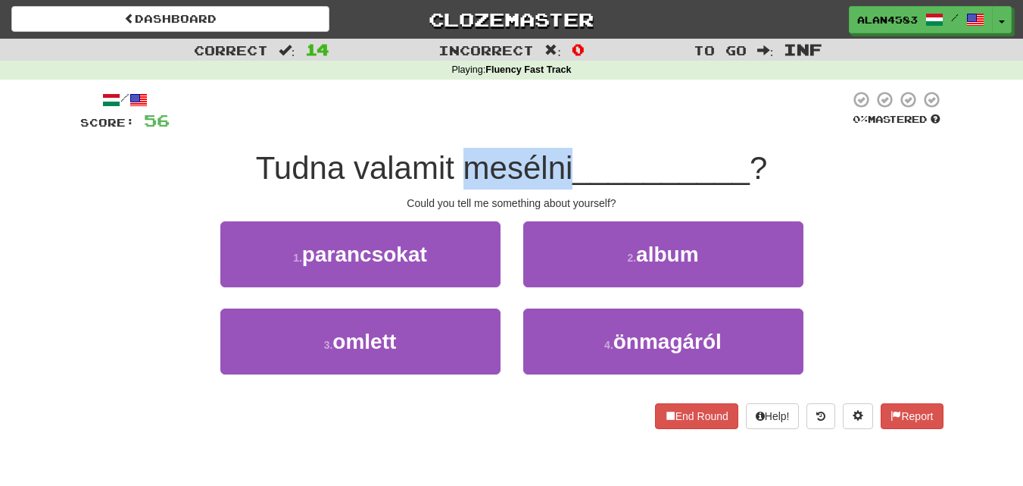
click at [464, 157] on span "Tudna valamit mesélni" at bounding box center [414, 168] width 317 height 36
click at [455, 129] on div at bounding box center [455, 129] width 0 height 0
click at [660, 113] on div at bounding box center [510, 111] width 680 height 42
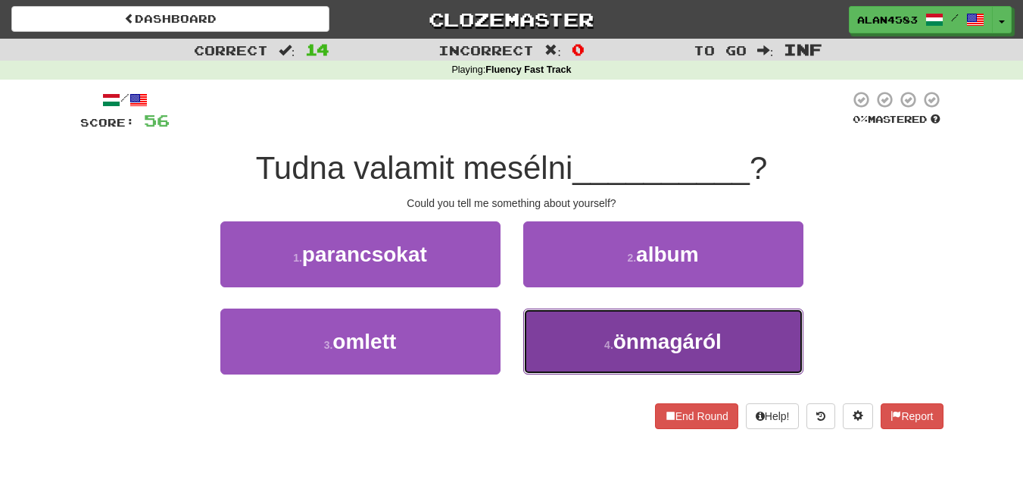
click at [597, 336] on button "4 . önmagáról" at bounding box center [663, 341] width 280 height 66
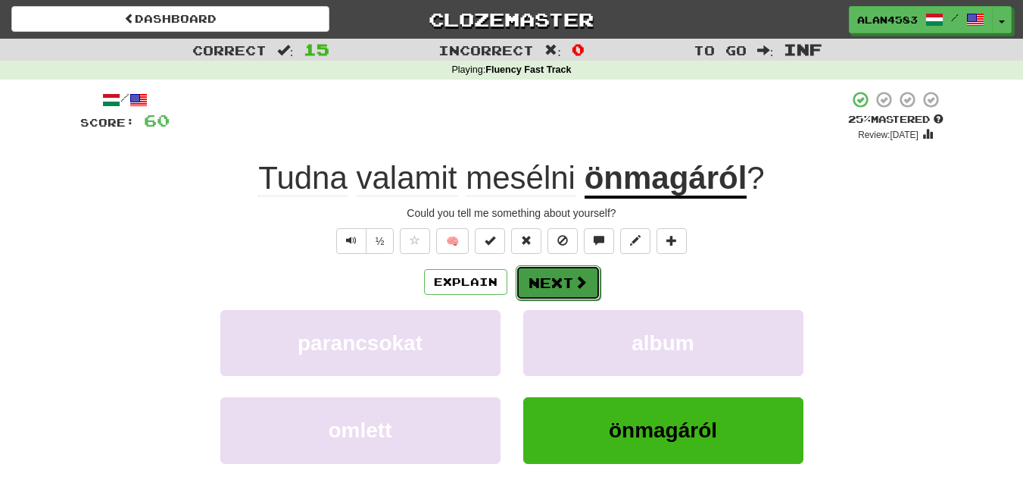
click at [562, 278] on button "Next" at bounding box center [558, 282] width 85 height 35
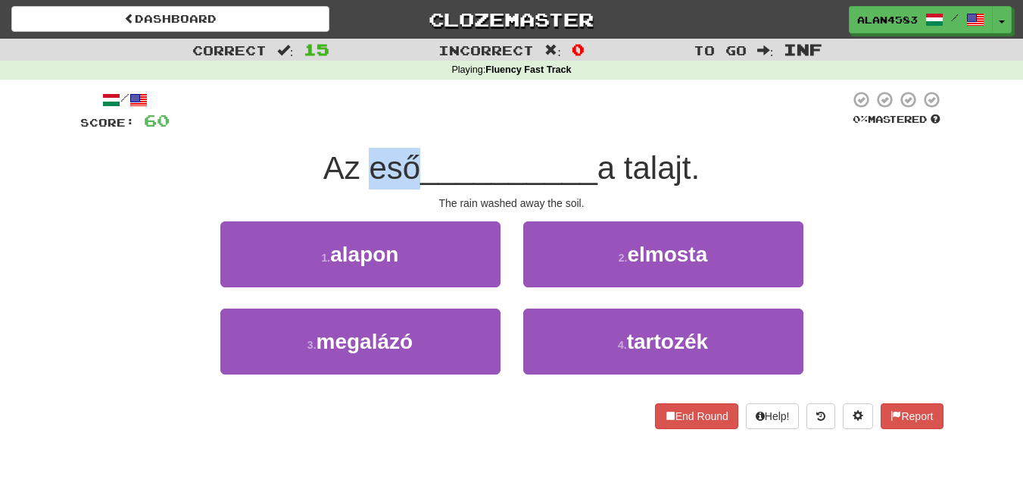
drag, startPoint x: 411, startPoint y: 170, endPoint x: 358, endPoint y: 171, distance: 53.0
click at [358, 171] on span "Az eső" at bounding box center [371, 168] width 97 height 36
click at [348, 186] on div at bounding box center [348, 186] width 0 height 0
click at [448, 151] on span "__________" at bounding box center [508, 168] width 177 height 36
drag, startPoint x: 631, startPoint y: 155, endPoint x: 702, endPoint y: 155, distance: 71.2
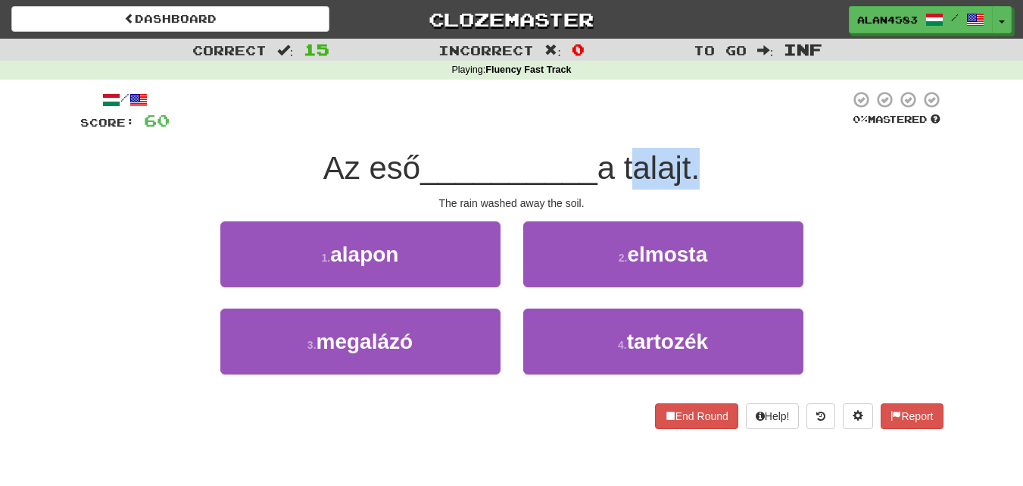
click at [700, 155] on span "a talajt." at bounding box center [649, 168] width 102 height 36
click at [692, 129] on div at bounding box center [692, 129] width 0 height 0
click at [741, 131] on div at bounding box center [510, 111] width 680 height 42
drag, startPoint x: 413, startPoint y: 165, endPoint x: 358, endPoint y: 165, distance: 54.5
click at [358, 165] on span "Az eső" at bounding box center [371, 168] width 97 height 36
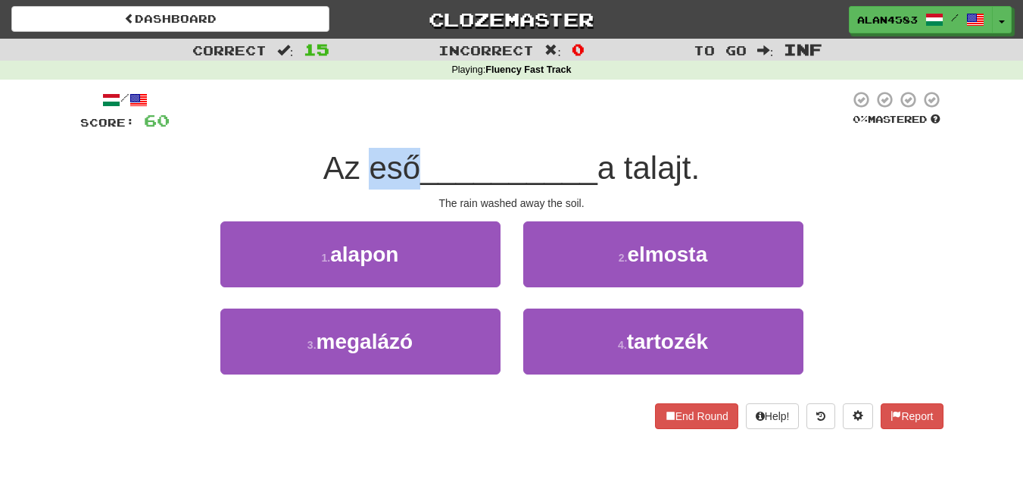
click at [348, 129] on div at bounding box center [348, 129] width 0 height 0
click at [477, 129] on div at bounding box center [510, 111] width 680 height 42
drag, startPoint x: 632, startPoint y: 156, endPoint x: 703, endPoint y: 154, distance: 71.2
click at [700, 154] on span "a talajt." at bounding box center [649, 168] width 102 height 36
click at [693, 129] on div at bounding box center [693, 129] width 0 height 0
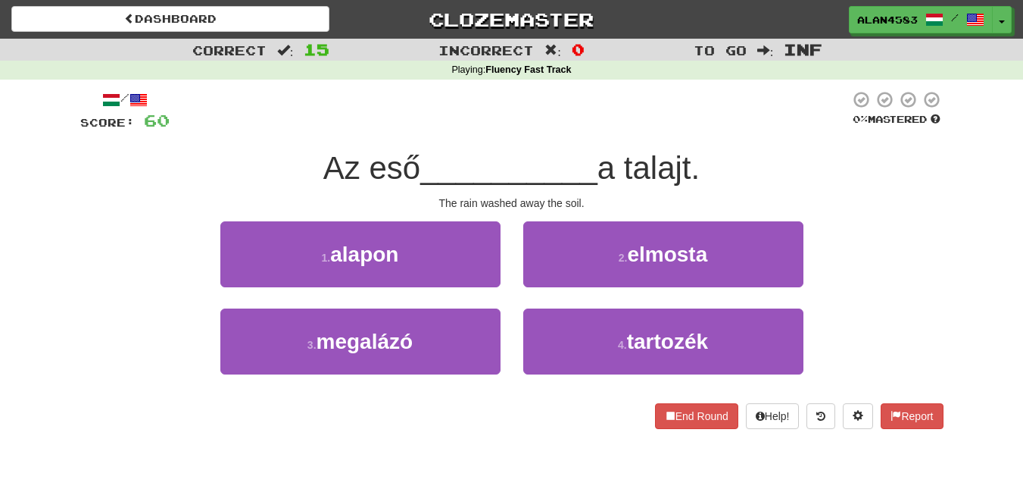
click at [736, 149] on div "Az eső __________ a talajt." at bounding box center [512, 169] width 864 height 42
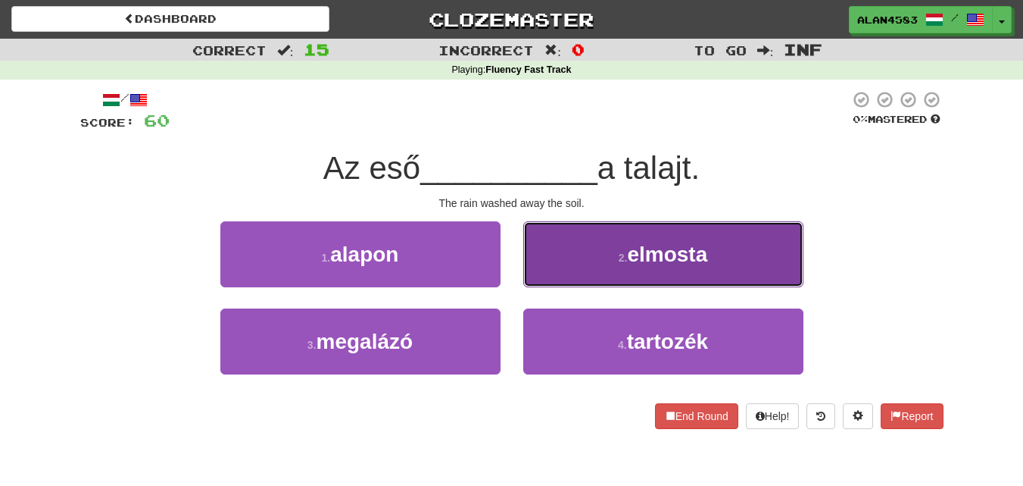
click at [624, 261] on small "2 ." at bounding box center [623, 257] width 9 height 12
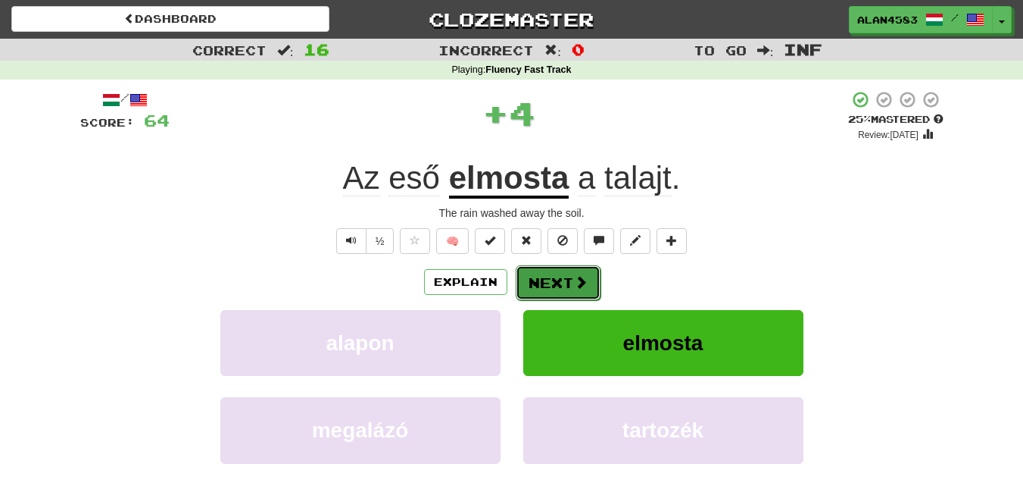
click at [555, 279] on button "Next" at bounding box center [558, 282] width 85 height 35
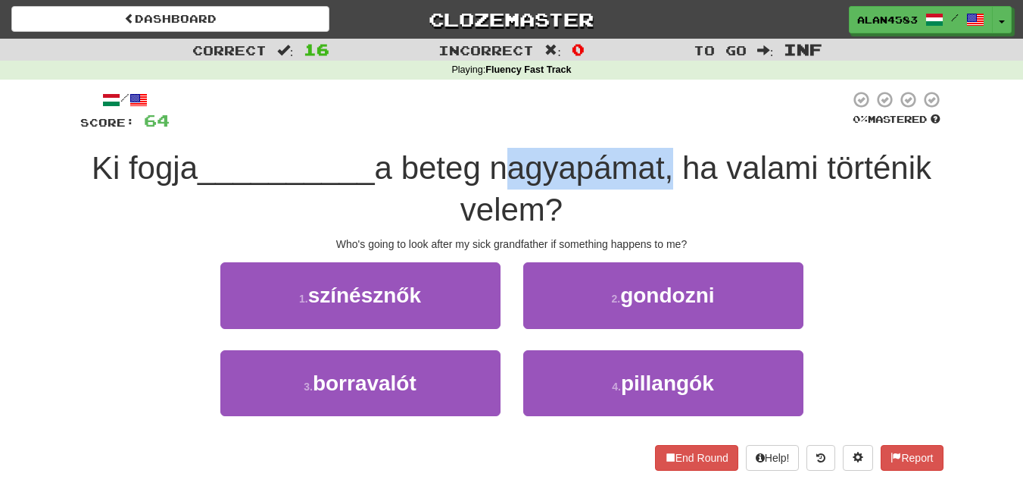
drag, startPoint x: 498, startPoint y: 162, endPoint x: 672, endPoint y: 157, distance: 173.6
click at [672, 157] on span "a beteg nagyapámat, ha valami történik velem?" at bounding box center [653, 188] width 557 height 77
click at [662, 129] on div at bounding box center [662, 129] width 0 height 0
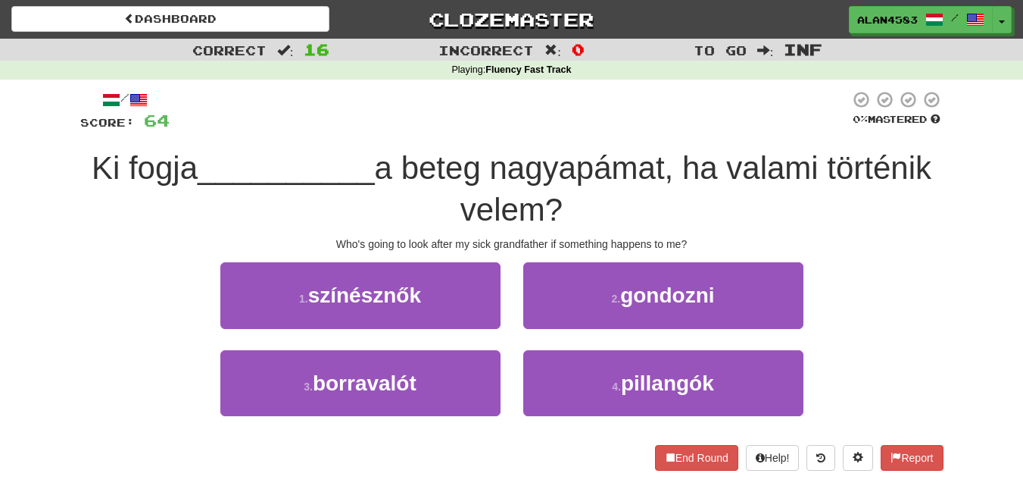
click at [686, 135] on div "/ Score: 64 0 % Mastered Ki fogja __________ a beteg nagyapámat, ha valami tört…" at bounding box center [512, 280] width 864 height 380
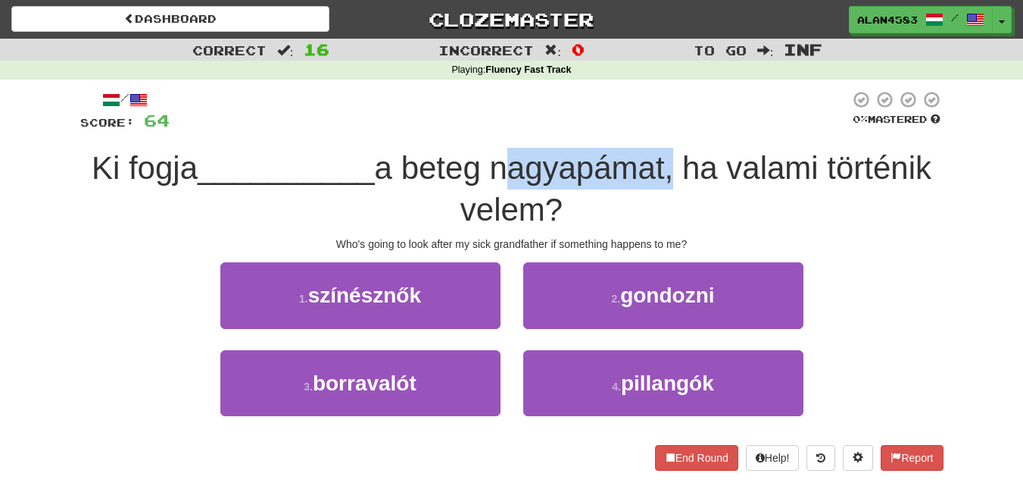
drag, startPoint x: 497, startPoint y: 174, endPoint x: 670, endPoint y: 170, distance: 173.5
click at [670, 170] on span "a beteg nagyapámat, ha valami történik velem?" at bounding box center [653, 188] width 557 height 77
click at [661, 186] on div at bounding box center [661, 186] width 0 height 0
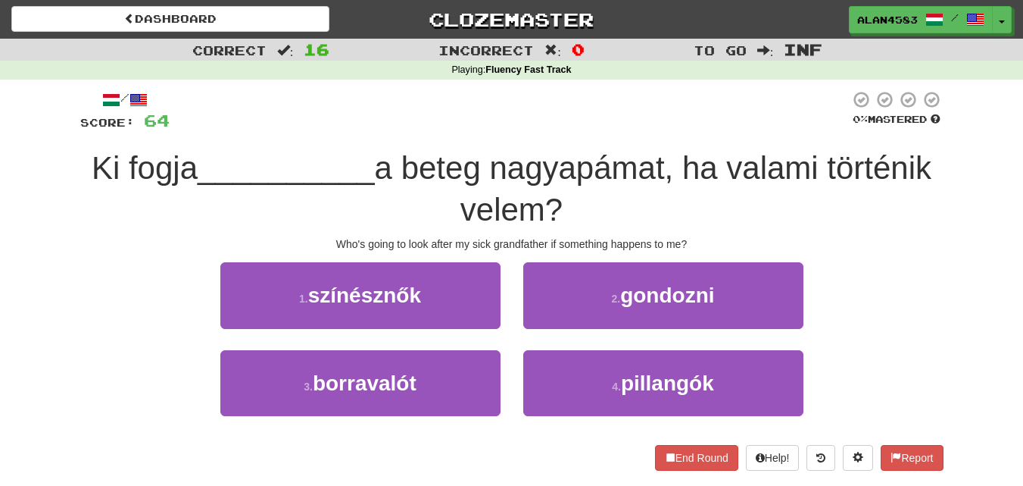
click at [698, 196] on div "Ki fogja __________ a beteg nagyapámat, ha valami történik velem?" at bounding box center [512, 189] width 864 height 83
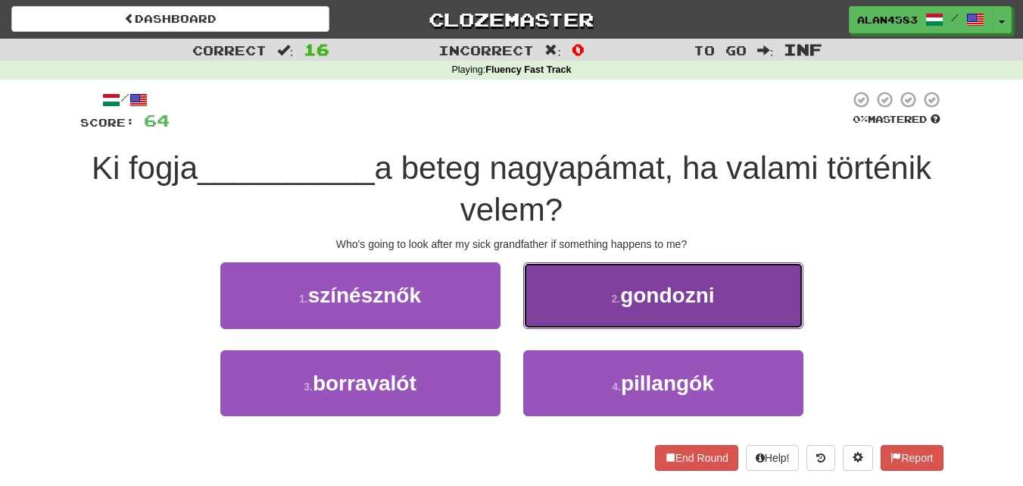
click at [714, 289] on span "gondozni" at bounding box center [667, 294] width 94 height 23
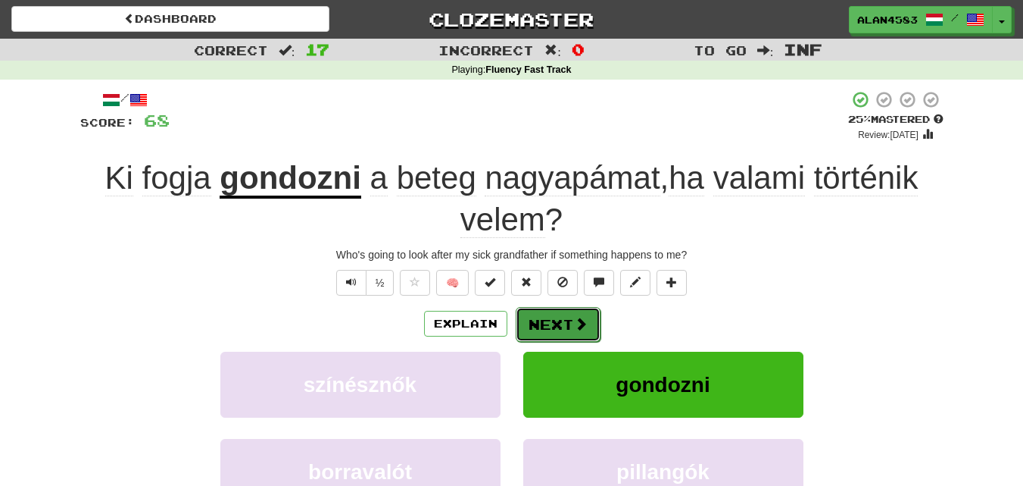
click at [567, 311] on button "Next" at bounding box center [558, 324] width 85 height 35
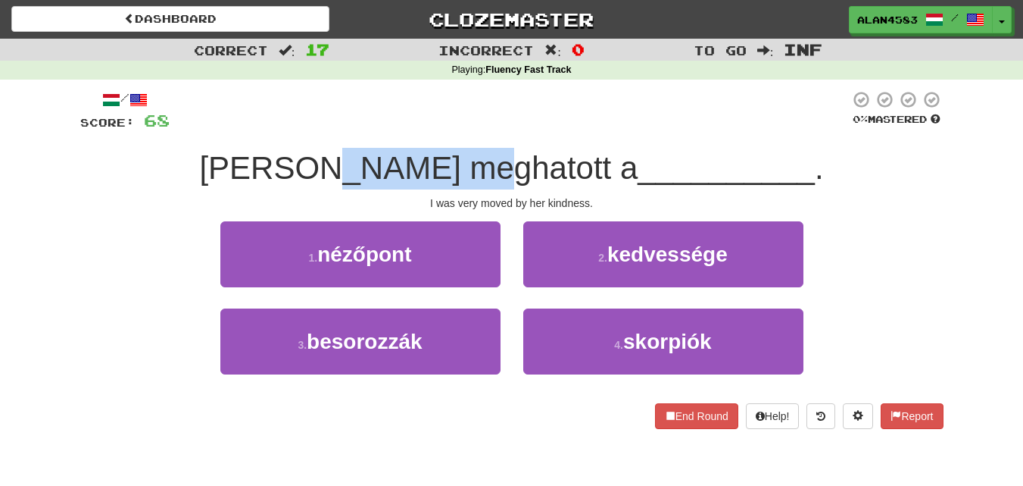
drag, startPoint x: 533, startPoint y: 167, endPoint x: 386, endPoint y: 172, distance: 146.3
click at [386, 172] on span "Nagyon meghatott a" at bounding box center [418, 168] width 439 height 36
click at [376, 186] on div at bounding box center [376, 186] width 0 height 0
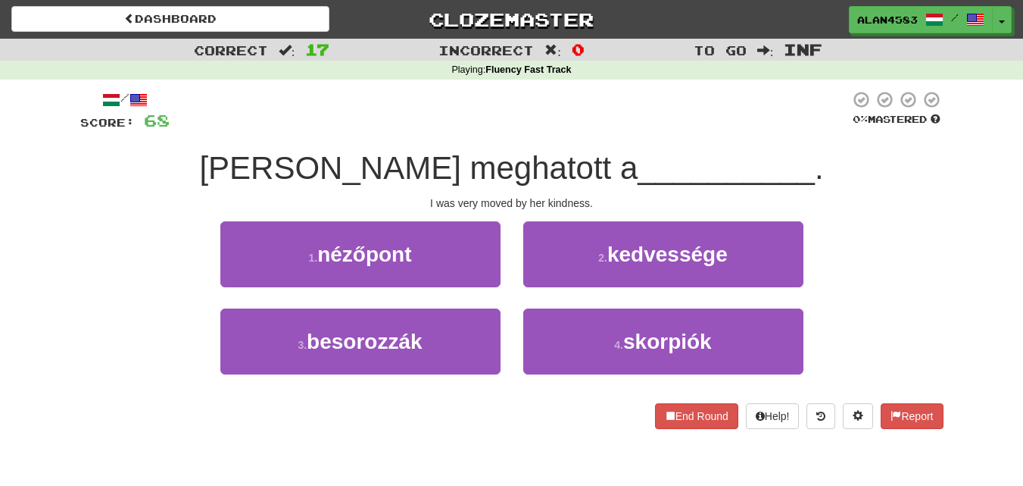
click at [638, 156] on span "__________" at bounding box center [726, 168] width 177 height 36
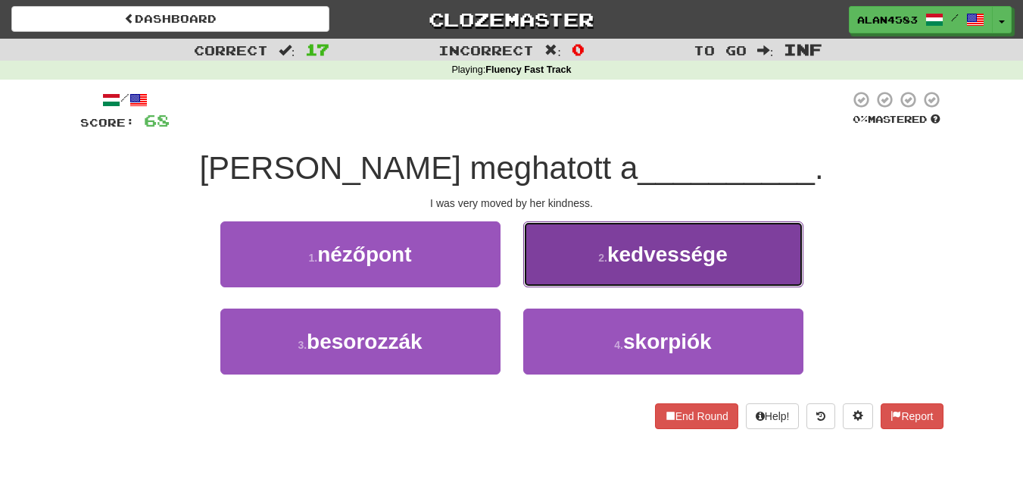
click at [784, 282] on button "2 . kedvessége" at bounding box center [663, 254] width 280 height 66
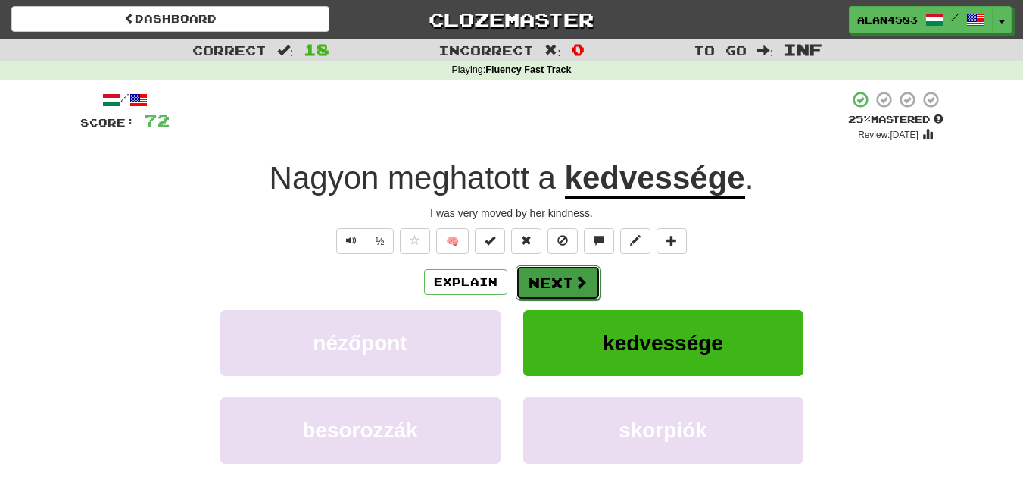
click at [574, 285] on span at bounding box center [581, 282] width 14 height 14
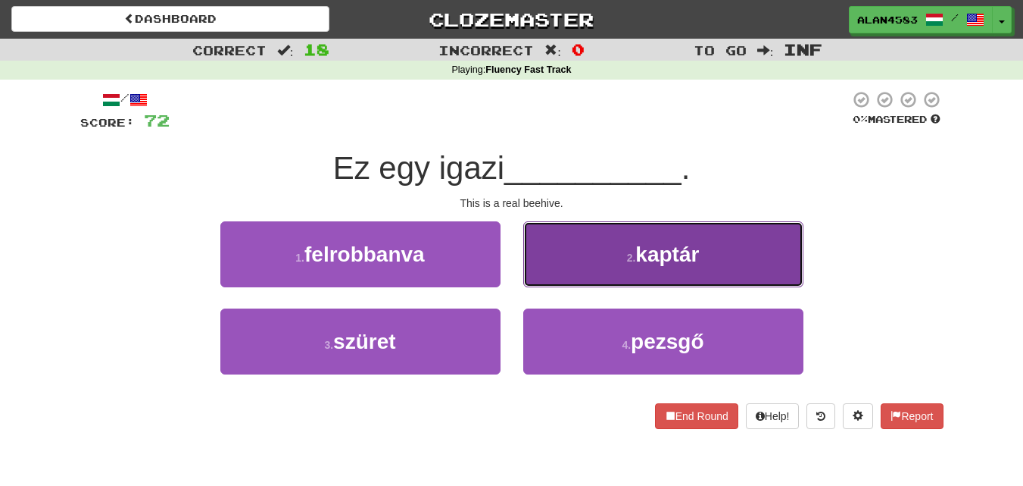
click at [648, 234] on button "2 . kaptár" at bounding box center [663, 254] width 280 height 66
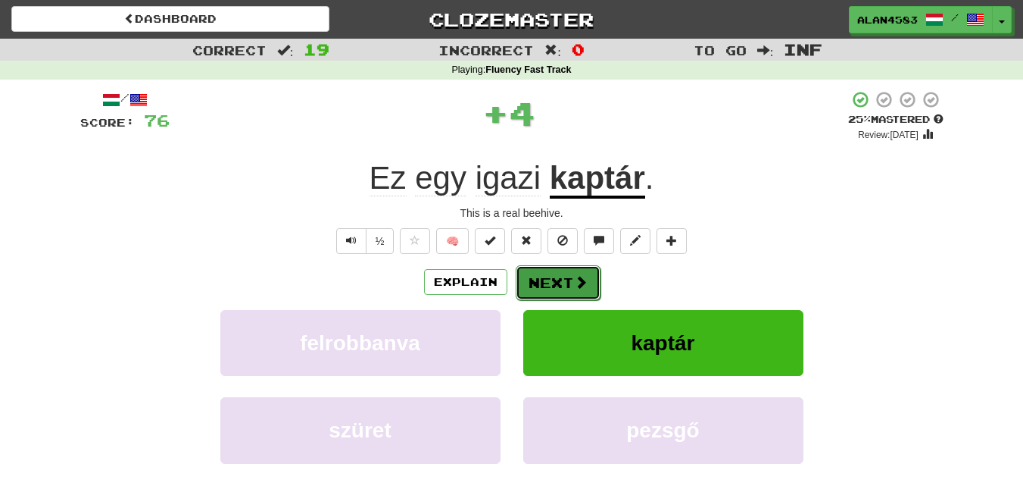
click at [544, 283] on button "Next" at bounding box center [558, 282] width 85 height 35
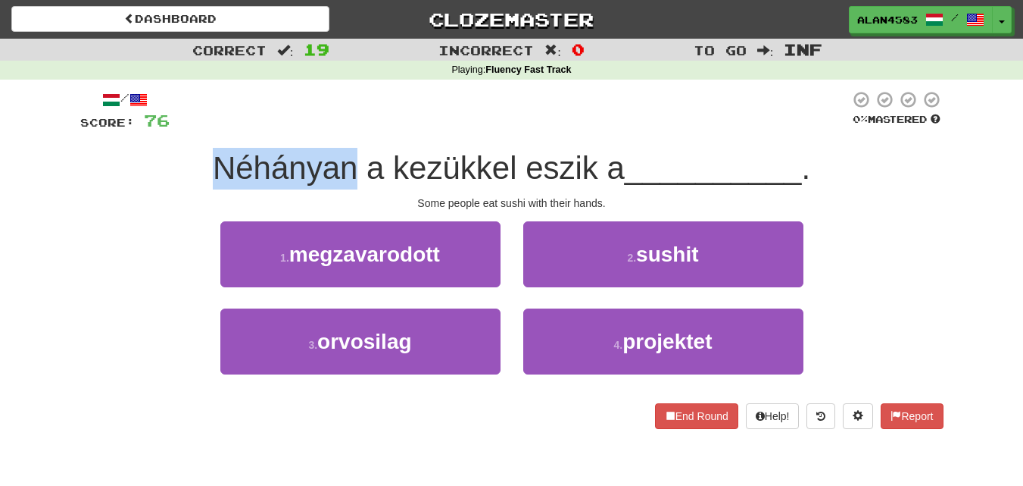
drag, startPoint x: 350, startPoint y: 164, endPoint x: 147, endPoint y: 162, distance: 203.0
click at [147, 162] on div "Néhányan a kezükkel eszik a __________ ." at bounding box center [512, 169] width 864 height 42
click at [137, 129] on div at bounding box center [137, 129] width 0 height 0
click at [114, 183] on div "Néhányan a kezükkel eszik a __________ ." at bounding box center [512, 169] width 864 height 42
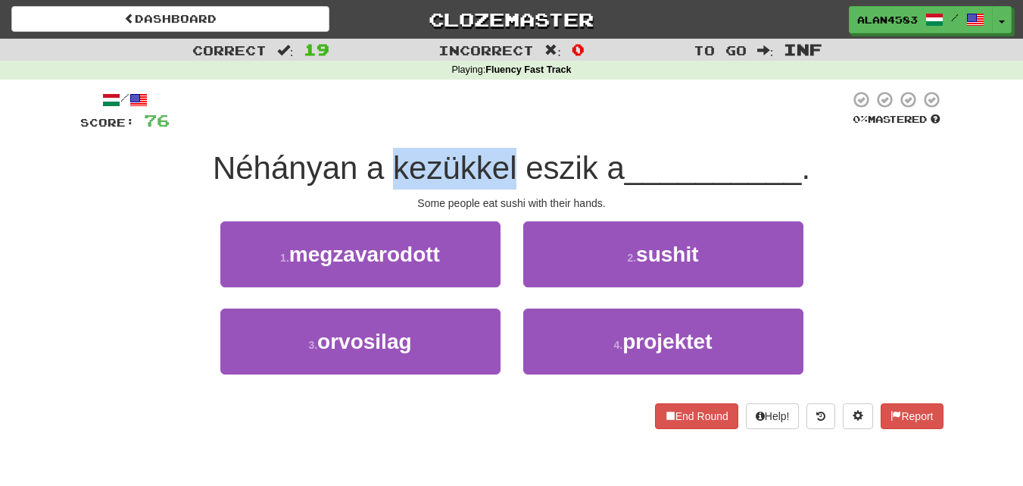
drag, startPoint x: 387, startPoint y: 168, endPoint x: 512, endPoint y: 171, distance: 125.0
click at [512, 171] on span "Néhányan a kezükkel eszik a" at bounding box center [419, 168] width 412 height 36
click at [502, 186] on div at bounding box center [502, 186] width 0 height 0
click at [550, 174] on span "Néhányan a kezükkel eszik a" at bounding box center [419, 168] width 412 height 36
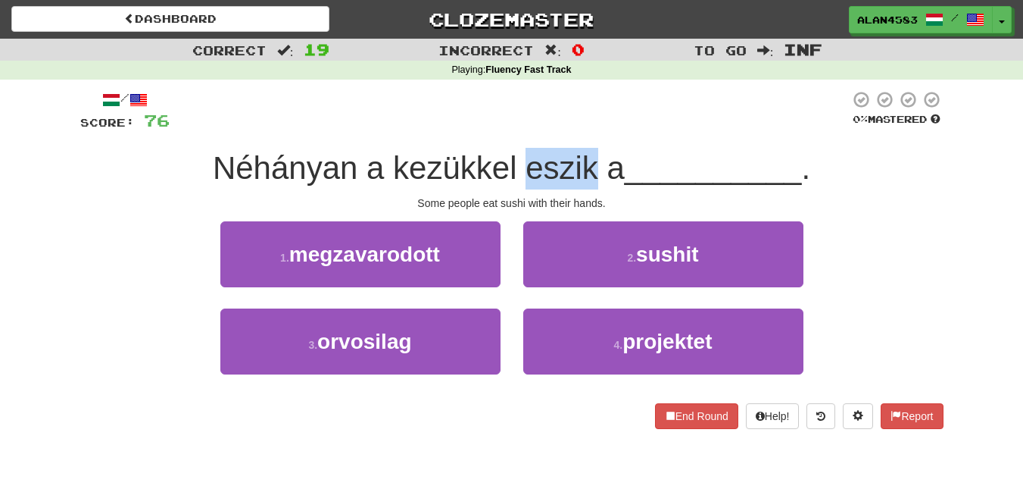
drag, startPoint x: 520, startPoint y: 172, endPoint x: 597, endPoint y: 167, distance: 77.4
click at [597, 167] on span "Néhányan a kezükkel eszik a" at bounding box center [419, 168] width 412 height 36
click at [587, 129] on div at bounding box center [587, 129] width 0 height 0
click at [622, 133] on div "/ Score: 76 0 % Mastered Néhányan a kezükkel eszik a __________ . Some people e…" at bounding box center [512, 259] width 864 height 339
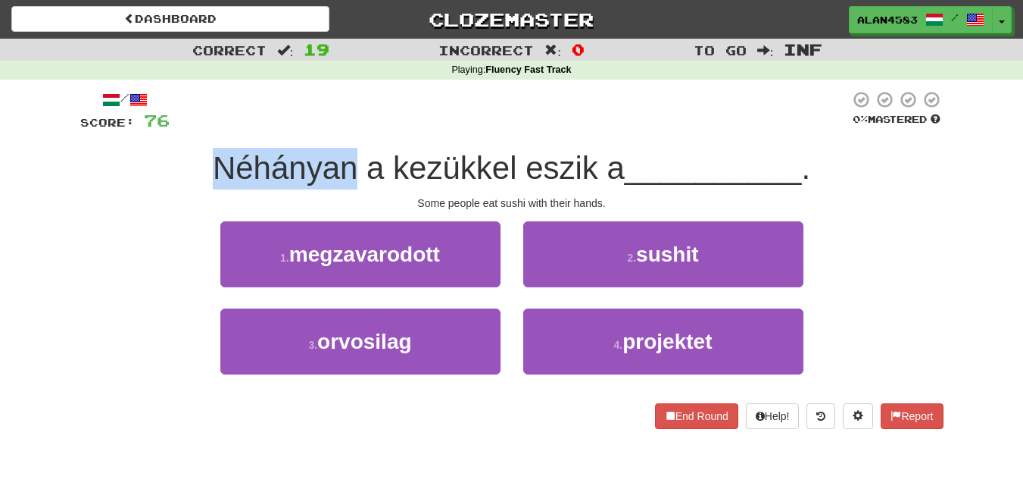
drag, startPoint x: 353, startPoint y: 163, endPoint x: 214, endPoint y: 164, distance: 138.6
click at [214, 164] on span "Néhányan a kezükkel eszik a" at bounding box center [419, 168] width 412 height 36
click at [205, 129] on div at bounding box center [205, 129] width 0 height 0
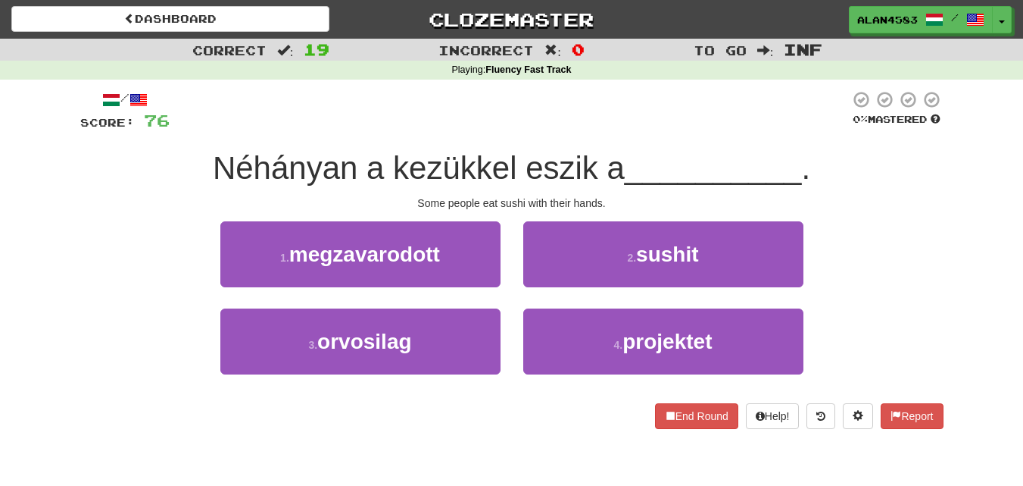
click at [293, 120] on div at bounding box center [510, 111] width 680 height 42
drag, startPoint x: 388, startPoint y: 158, endPoint x: 512, endPoint y: 160, distance: 124.3
click at [512, 160] on span "Néhányan a kezükkel eszik a" at bounding box center [419, 168] width 412 height 36
click at [502, 129] on div at bounding box center [502, 129] width 0 height 0
click at [527, 136] on div "/ Score: 76 0 % Mastered Néhányan a kezükkel eszik a __________ . Some people e…" at bounding box center [512, 259] width 864 height 339
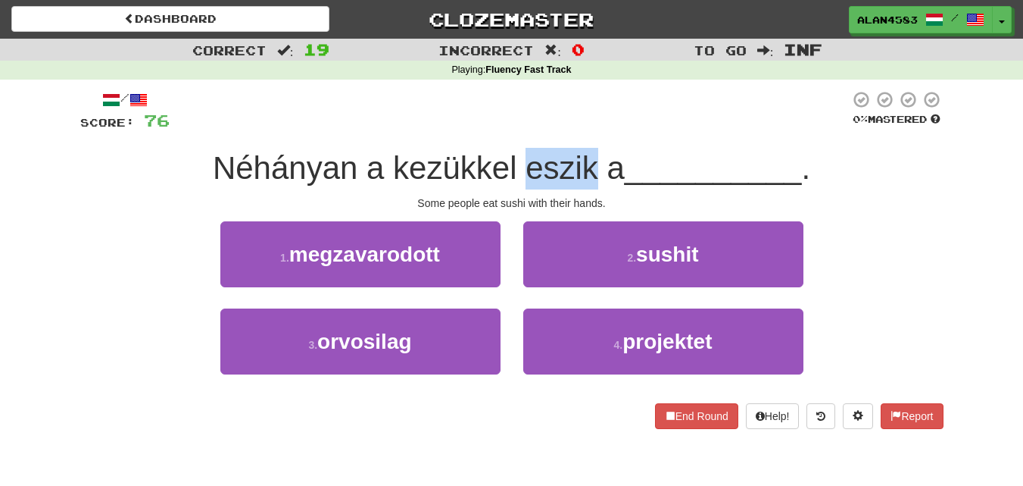
drag, startPoint x: 520, startPoint y: 164, endPoint x: 593, endPoint y: 156, distance: 73.2
click at [593, 156] on span "Néhányan a kezükkel eszik a" at bounding box center [419, 168] width 412 height 36
click at [583, 129] on div at bounding box center [583, 129] width 0 height 0
click at [622, 134] on div "/ Score: 76 0 % Mastered Néhányan a kezükkel eszik a __________ . Some people e…" at bounding box center [512, 259] width 864 height 339
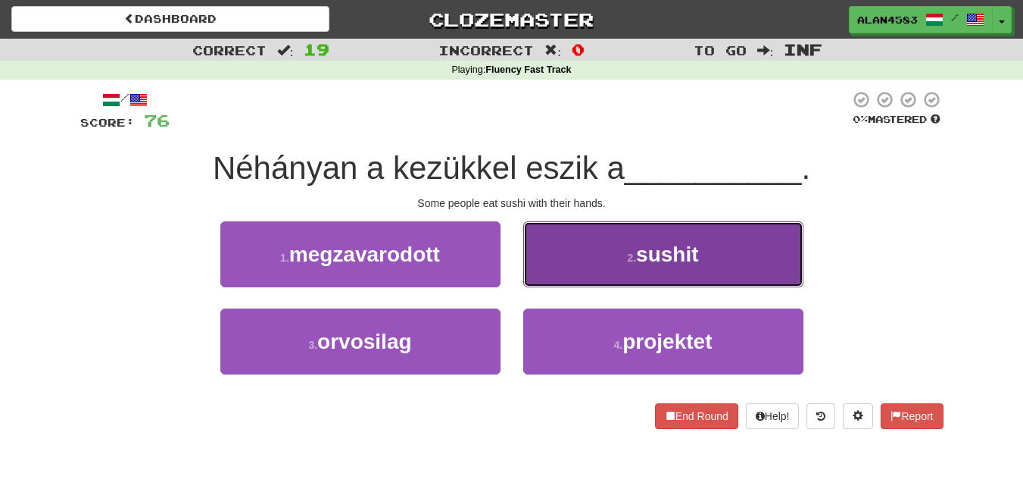
click at [658, 230] on button "2 . sushit" at bounding box center [663, 254] width 280 height 66
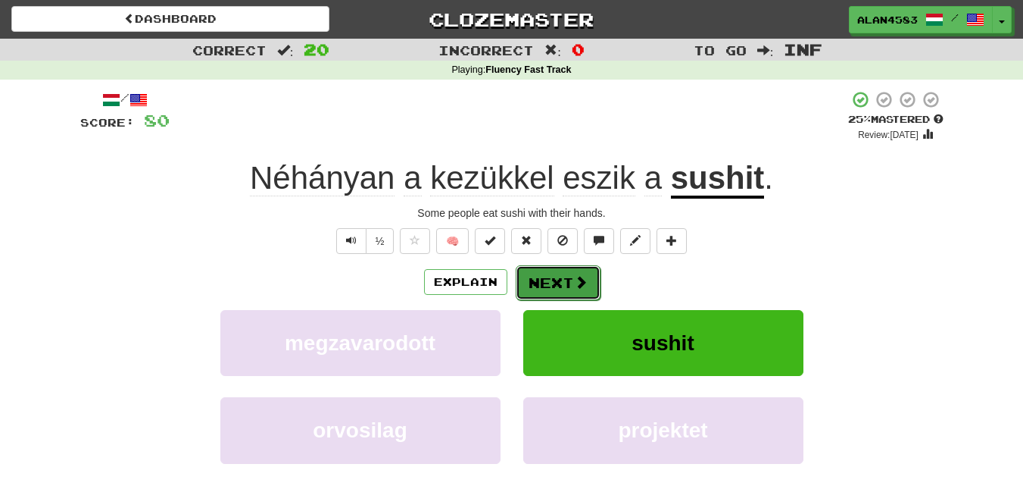
click at [550, 278] on button "Next" at bounding box center [558, 282] width 85 height 35
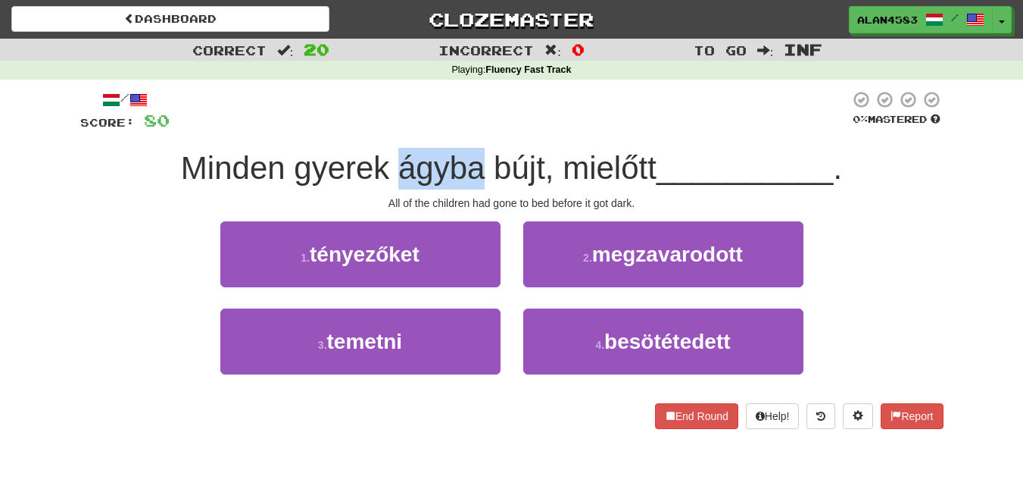
drag, startPoint x: 391, startPoint y: 177, endPoint x: 476, endPoint y: 178, distance: 85.6
click at [476, 178] on span "Minden gyerek ágyba bújt, mielőtt" at bounding box center [419, 168] width 476 height 36
click at [467, 186] on div at bounding box center [467, 186] width 0 height 0
click at [578, 169] on span "Minden gyerek ágyba bújt, mielőtt" at bounding box center [419, 168] width 476 height 36
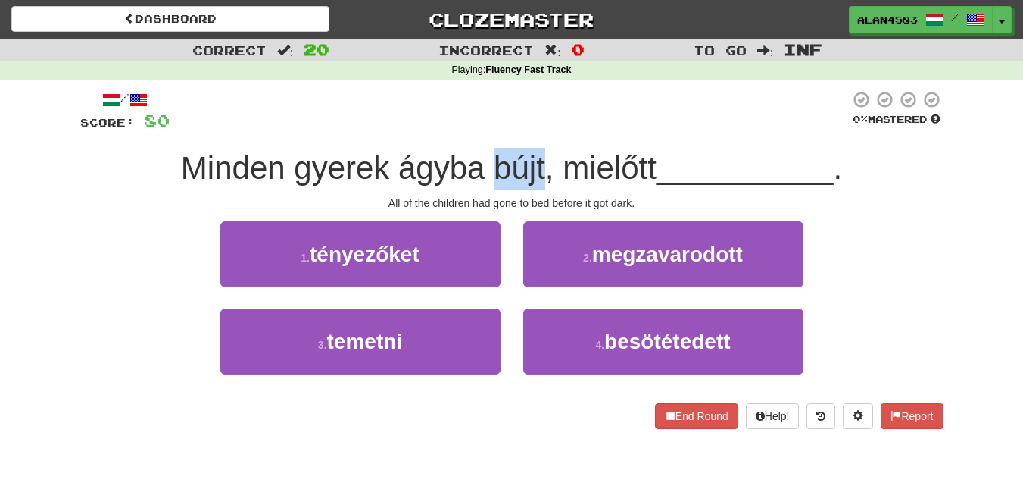
drag, startPoint x: 488, startPoint y: 169, endPoint x: 542, endPoint y: 165, distance: 54.7
click at [542, 165] on span "Minden gyerek ágyba bújt, mielőtt" at bounding box center [419, 168] width 476 height 36
click at [533, 129] on div at bounding box center [533, 129] width 0 height 0
click at [551, 133] on div "/ Score: 80 0 % Mastered Minden gyerek ágyba bújt, mielőtt __________ . All of …" at bounding box center [512, 259] width 864 height 339
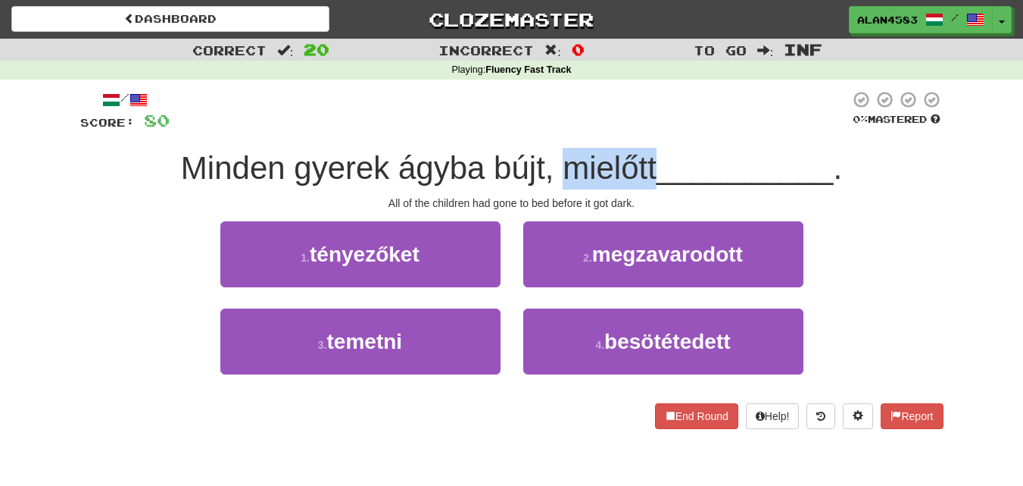
drag, startPoint x: 559, startPoint y: 164, endPoint x: 653, endPoint y: 158, distance: 94.1
click at [653, 158] on span "Minden gyerek ágyba bújt, mielőtt" at bounding box center [419, 168] width 476 height 36
click at [643, 129] on div at bounding box center [643, 129] width 0 height 0
click at [670, 137] on div "/ Score: 80 0 % Mastered Minden gyerek ágyba bújt, mielőtt __________ . All of …" at bounding box center [512, 259] width 864 height 339
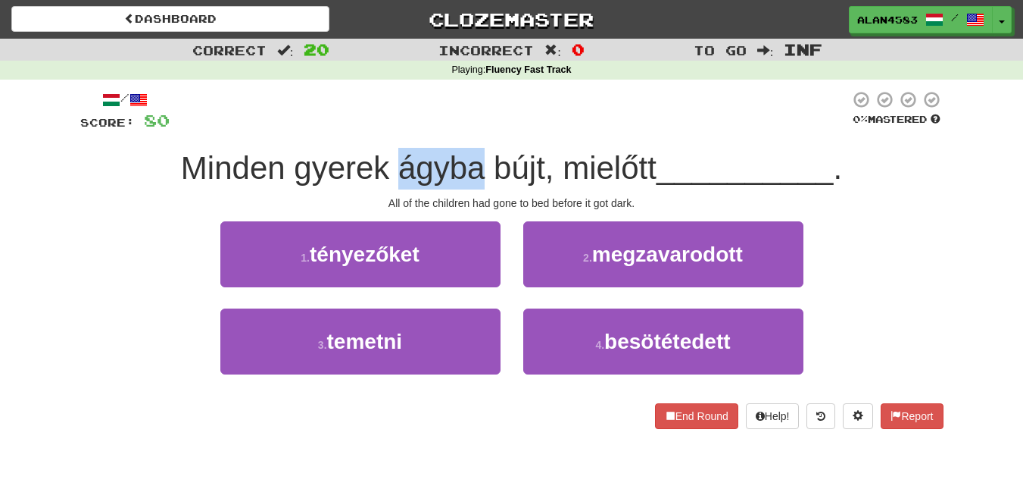
drag, startPoint x: 392, startPoint y: 169, endPoint x: 475, endPoint y: 168, distance: 82.6
click at [475, 168] on span "Minden gyerek ágyba bújt, mielőtt" at bounding box center [419, 168] width 476 height 36
click at [465, 186] on div at bounding box center [465, 186] width 0 height 0
click at [545, 105] on div at bounding box center [510, 111] width 680 height 42
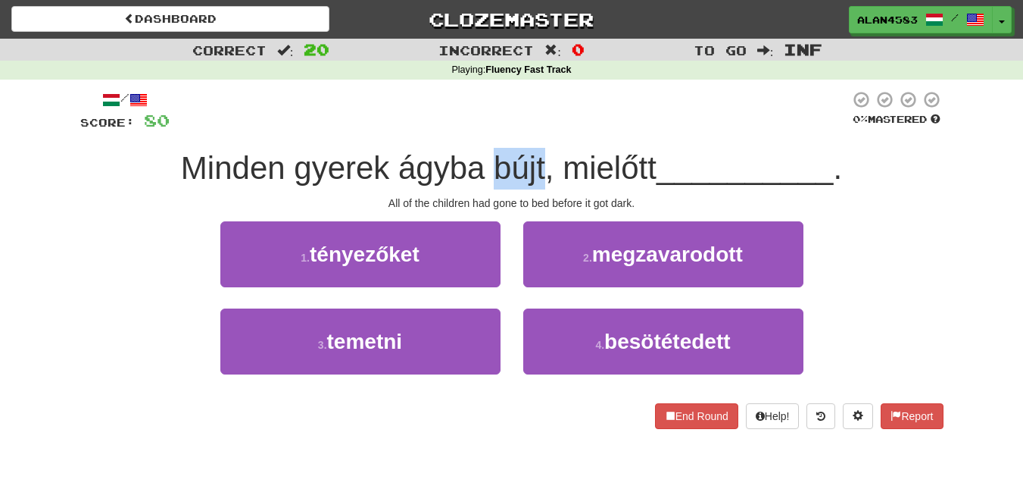
drag, startPoint x: 487, startPoint y: 161, endPoint x: 542, endPoint y: 153, distance: 55.1
click at [542, 153] on span "Minden gyerek ágyba bújt, mielőtt" at bounding box center [419, 168] width 476 height 36
click at [532, 129] on div at bounding box center [532, 129] width 0 height 0
click at [578, 127] on div at bounding box center [510, 111] width 680 height 42
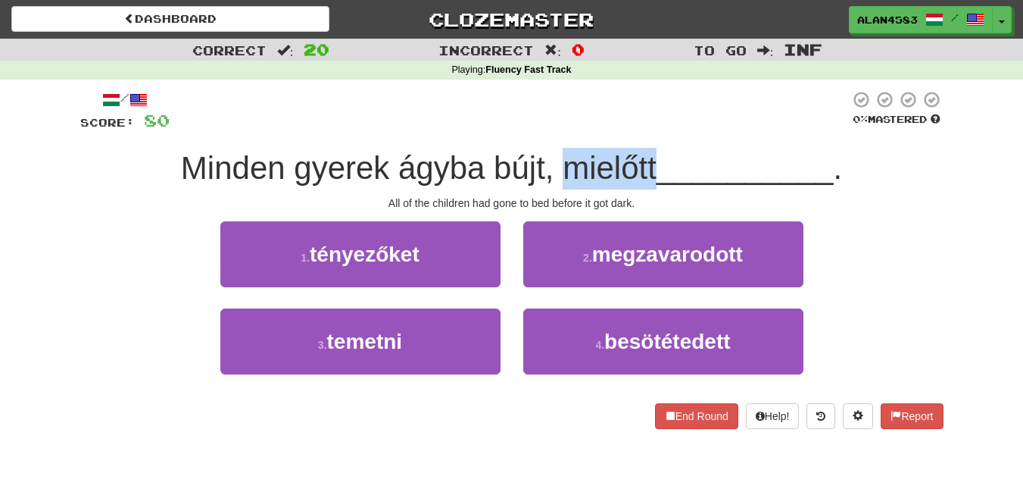
drag, startPoint x: 561, startPoint y: 159, endPoint x: 654, endPoint y: 155, distance: 94.0
click at [654, 155] on span "Minden gyerek ágyba bújt, mielőtt" at bounding box center [419, 168] width 476 height 36
click at [645, 129] on div at bounding box center [645, 129] width 0 height 0
click at [679, 129] on div at bounding box center [510, 111] width 680 height 42
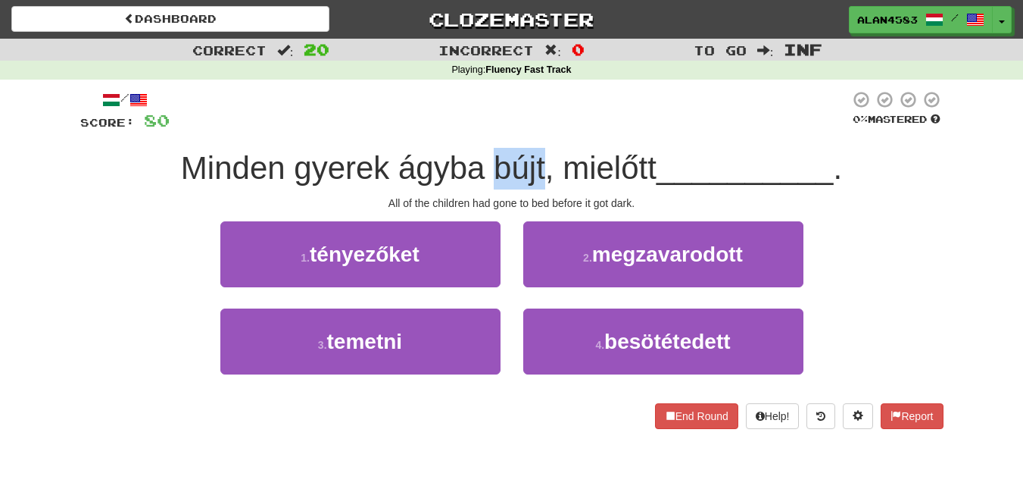
drag, startPoint x: 541, startPoint y: 165, endPoint x: 489, endPoint y: 170, distance: 52.5
click at [489, 170] on span "Minden gyerek ágyba bújt, mielőtt" at bounding box center [419, 168] width 476 height 36
click at [479, 186] on div at bounding box center [479, 186] width 0 height 0
click at [611, 117] on div at bounding box center [510, 111] width 680 height 42
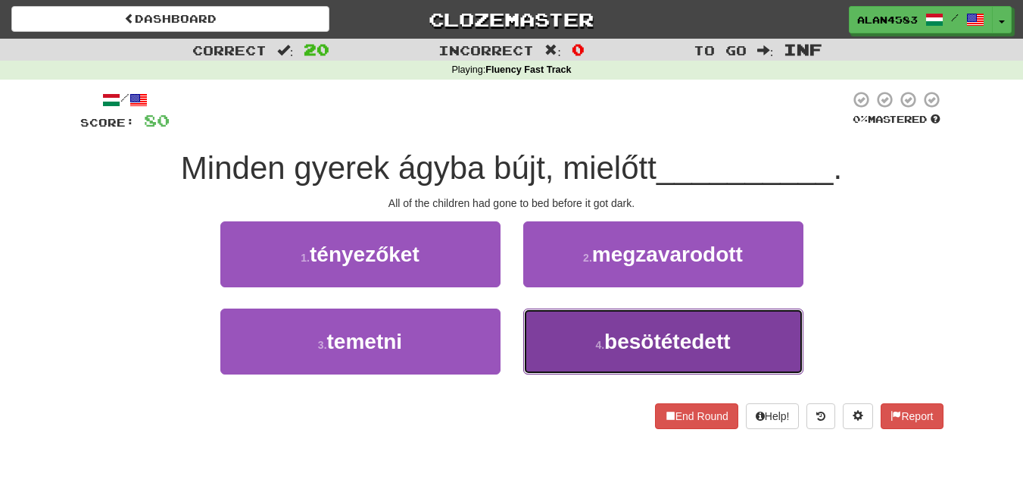
click at [670, 345] on span "besötétedett" at bounding box center [668, 341] width 126 height 23
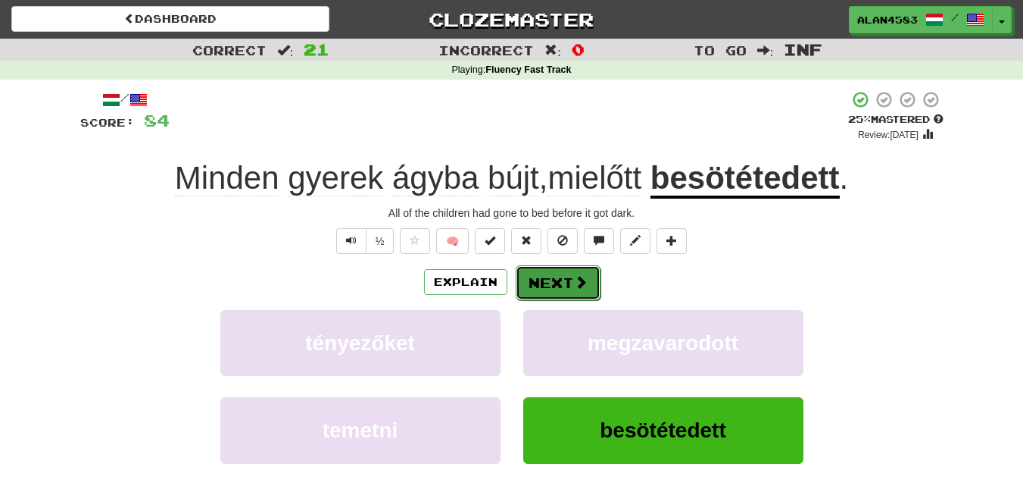
click at [555, 277] on button "Next" at bounding box center [558, 282] width 85 height 35
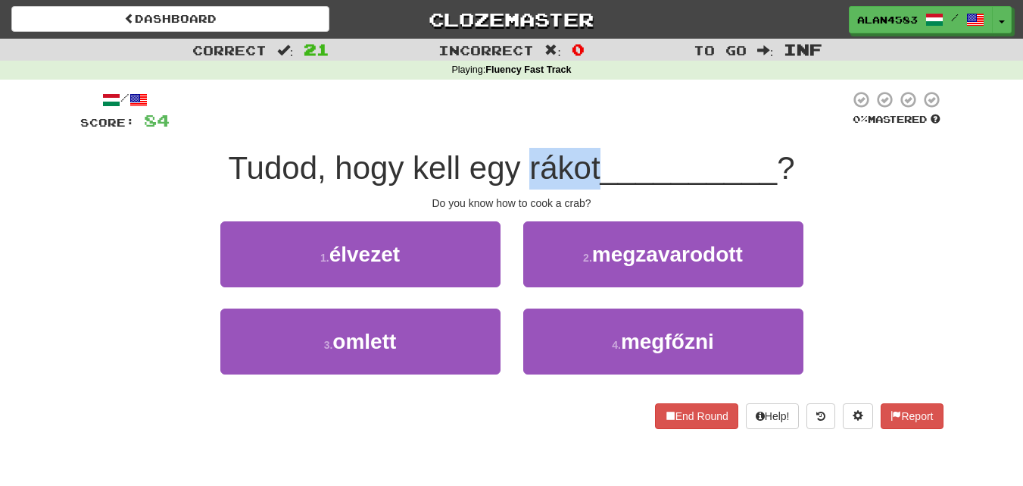
drag, startPoint x: 526, startPoint y: 167, endPoint x: 595, endPoint y: 156, distance: 69.0
click at [595, 156] on span "Tudod, hogy kell egy rákot" at bounding box center [414, 168] width 372 height 36
click at [585, 129] on div at bounding box center [585, 129] width 0 height 0
click at [629, 143] on div "/ Score: 84 0 % Mastered Tudod, hogy kell egy rákot __________ ? Do you know ho…" at bounding box center [512, 259] width 864 height 339
drag, startPoint x: 596, startPoint y: 159, endPoint x: 523, endPoint y: 165, distance: 73.0
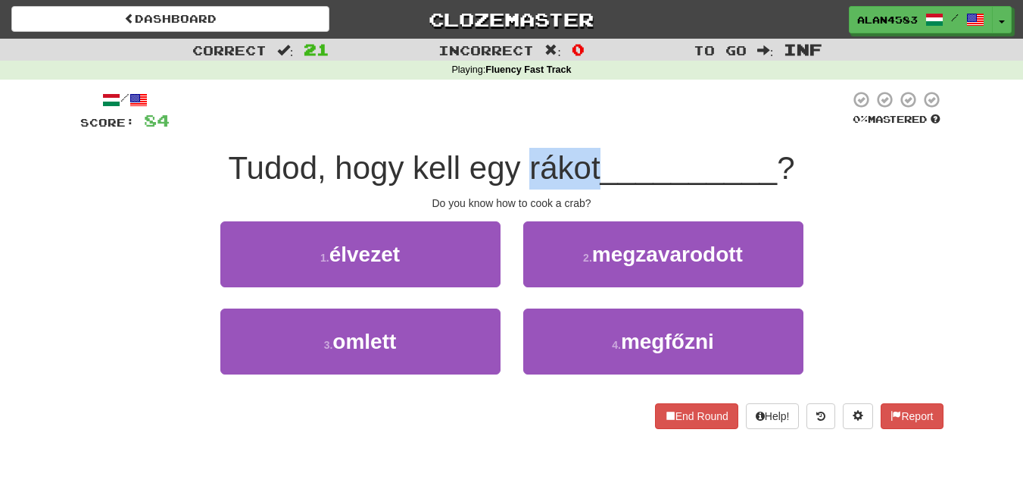
click at [523, 165] on span "Tudod, hogy kell egy rákot" at bounding box center [414, 168] width 372 height 36
click at [514, 129] on div at bounding box center [514, 129] width 0 height 0
click at [626, 119] on div at bounding box center [510, 111] width 680 height 42
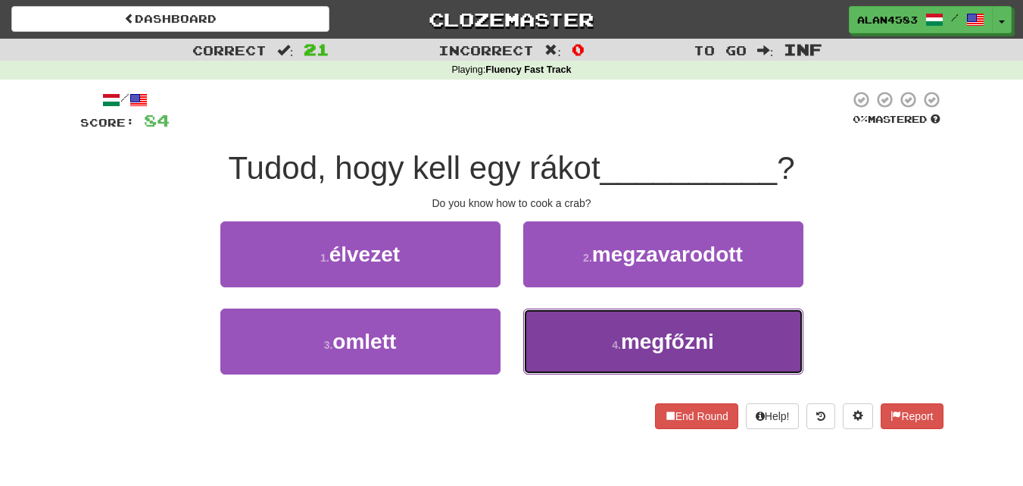
click at [684, 348] on span "megfőzni" at bounding box center [667, 341] width 93 height 23
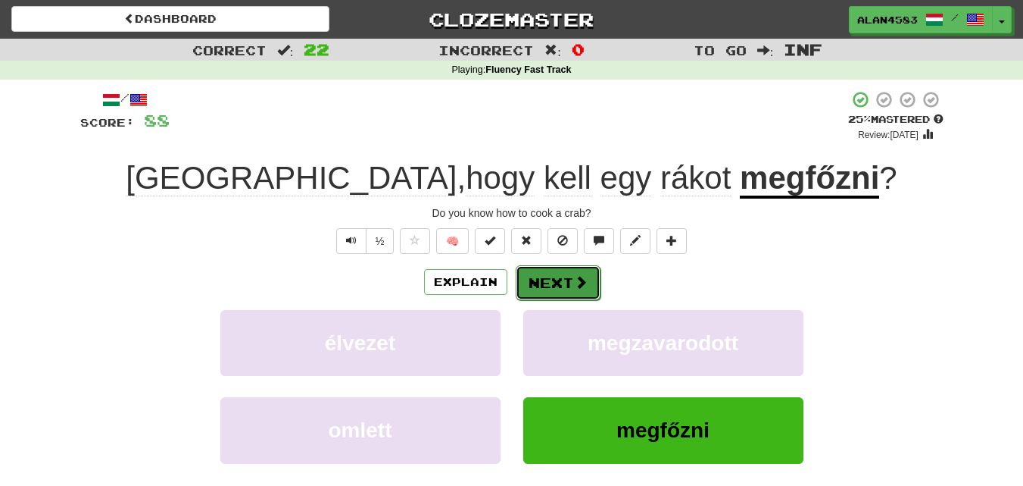
click at [551, 280] on button "Next" at bounding box center [558, 282] width 85 height 35
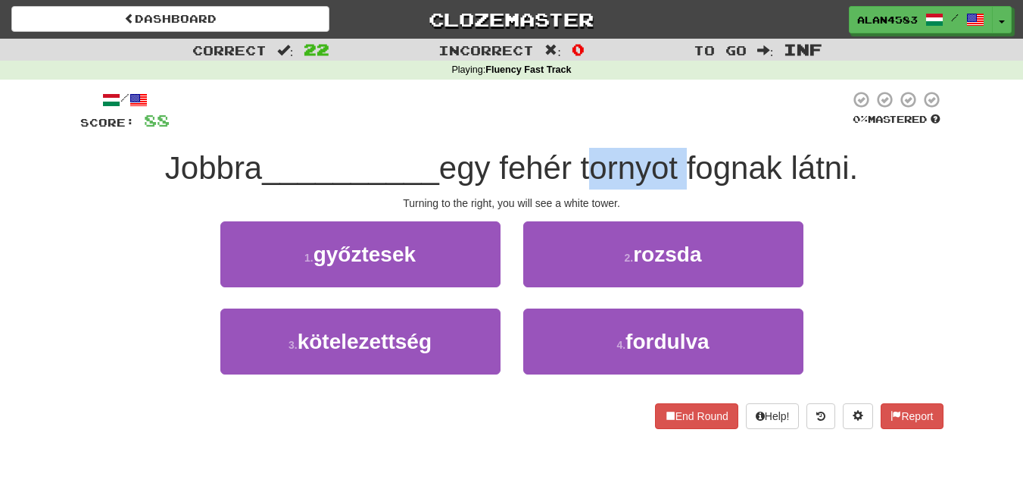
drag, startPoint x: 591, startPoint y: 166, endPoint x: 691, endPoint y: 158, distance: 100.3
click at [691, 158] on span "egy fehér tornyot fognak látni." at bounding box center [648, 168] width 419 height 36
click at [681, 129] on div at bounding box center [681, 129] width 0 height 0
click at [714, 124] on div at bounding box center [510, 111] width 680 height 42
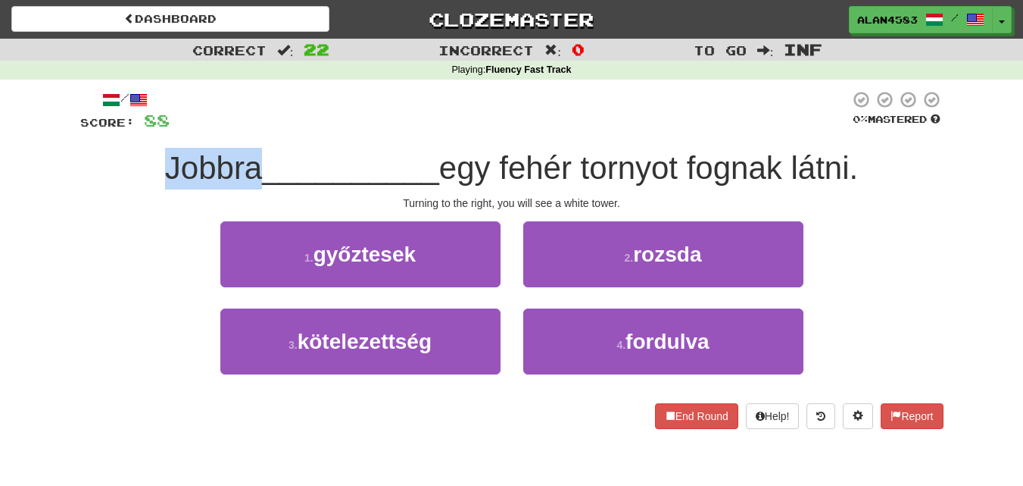
drag, startPoint x: 253, startPoint y: 160, endPoint x: 108, endPoint y: 161, distance: 145.4
click at [108, 161] on div "Jobbra __________ egy fehér tornyot fognak látni." at bounding box center [512, 169] width 864 height 42
click at [98, 129] on div at bounding box center [98, 129] width 0 height 0
click at [46, 199] on div "Correct : 22 Incorrect : 0 To go : Inf Playing : Fluency Fast Track / Score: 88…" at bounding box center [511, 244] width 1023 height 411
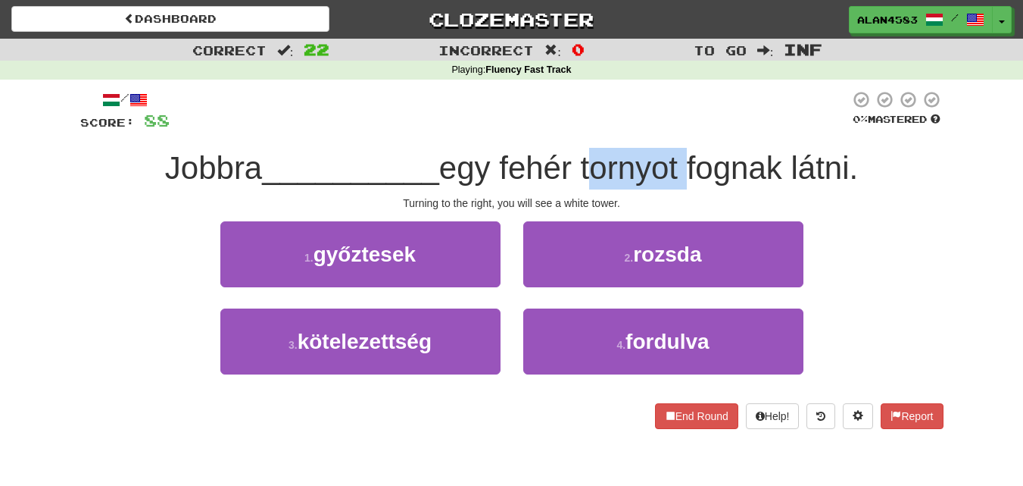
drag, startPoint x: 586, startPoint y: 157, endPoint x: 691, endPoint y: 152, distance: 104.6
click at [691, 152] on span "egy fehér tornyot fognak látni." at bounding box center [648, 168] width 419 height 36
click at [681, 129] on div at bounding box center [681, 129] width 0 height 0
click at [717, 133] on div "/ Score: 88 0 % Mastered Jobbra __________ egy fehér tornyot fognak látni. Turn…" at bounding box center [512, 259] width 864 height 339
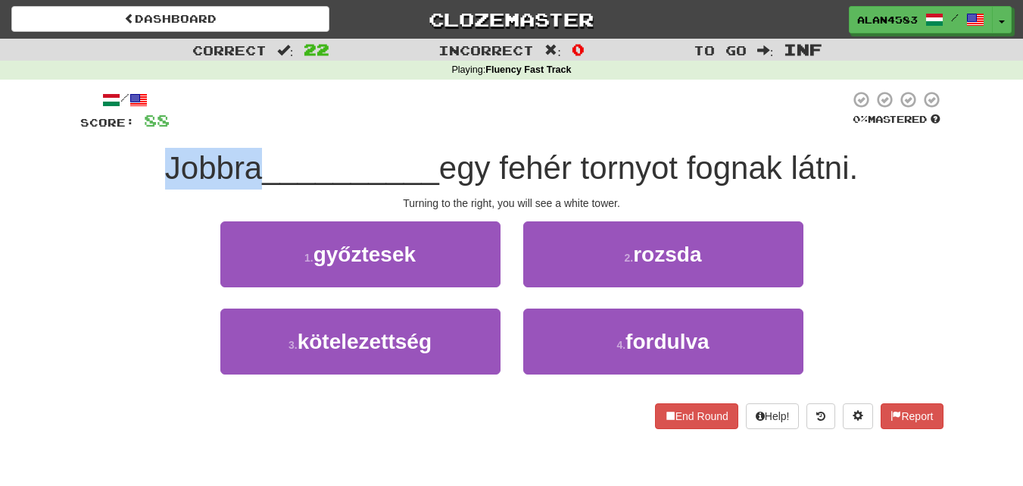
drag, startPoint x: 255, startPoint y: 163, endPoint x: 147, endPoint y: 168, distance: 107.7
click at [147, 168] on div "Jobbra __________ egy fehér tornyot fognak látni." at bounding box center [512, 169] width 864 height 42
click at [137, 186] on div at bounding box center [137, 186] width 0 height 0
click at [336, 139] on div "/ Score: 88 0 % Mastered Jobbra __________ egy fehér tornyot fognak látni. Turn…" at bounding box center [512, 259] width 864 height 339
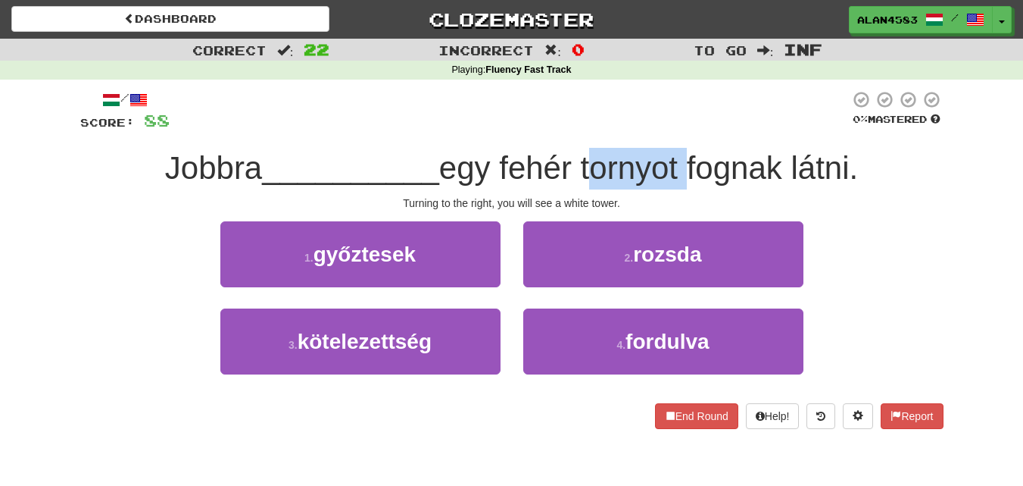
drag, startPoint x: 591, startPoint y: 161, endPoint x: 686, endPoint y: 158, distance: 94.7
click at [686, 158] on span "egy fehér tornyot fognak látni." at bounding box center [648, 168] width 419 height 36
click at [676, 129] on div at bounding box center [676, 129] width 0 height 0
click at [704, 127] on div at bounding box center [510, 111] width 680 height 42
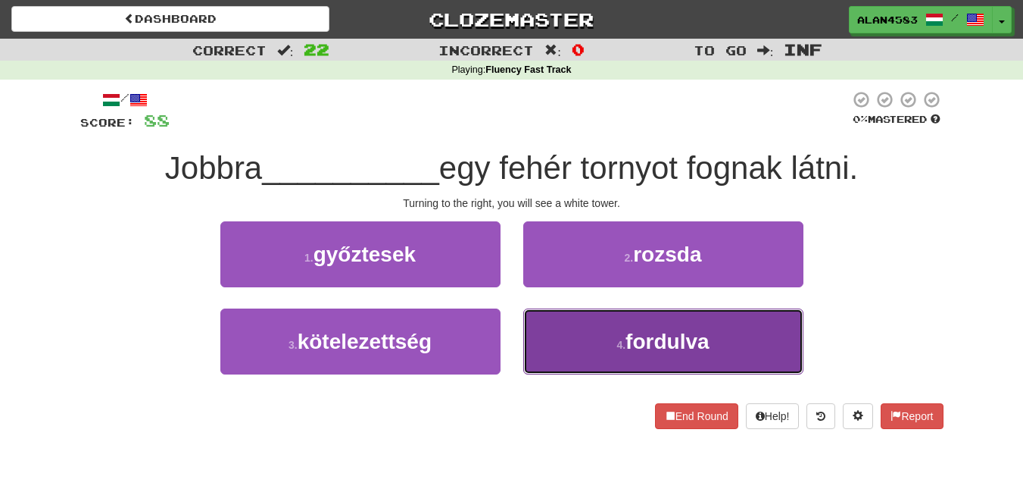
click at [588, 344] on button "4 . fordulva" at bounding box center [663, 341] width 280 height 66
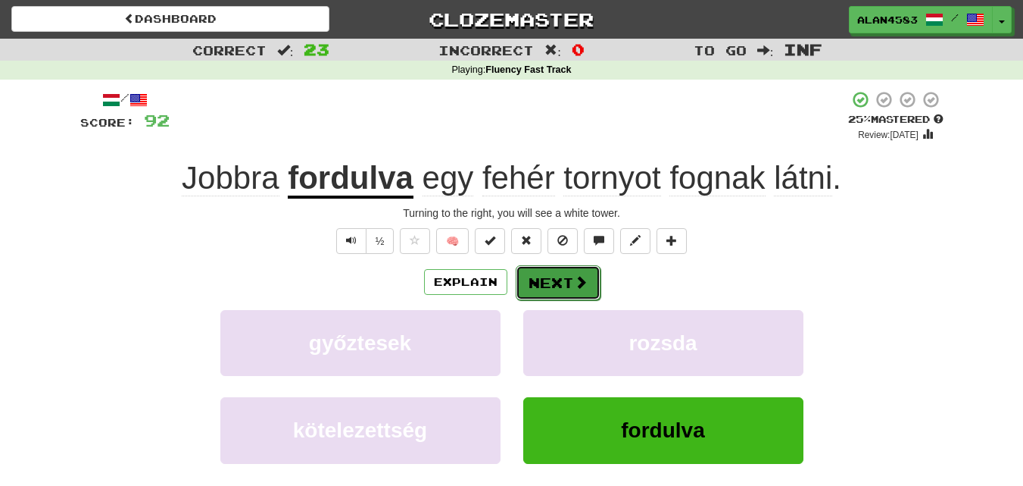
click at [547, 279] on button "Next" at bounding box center [558, 282] width 85 height 35
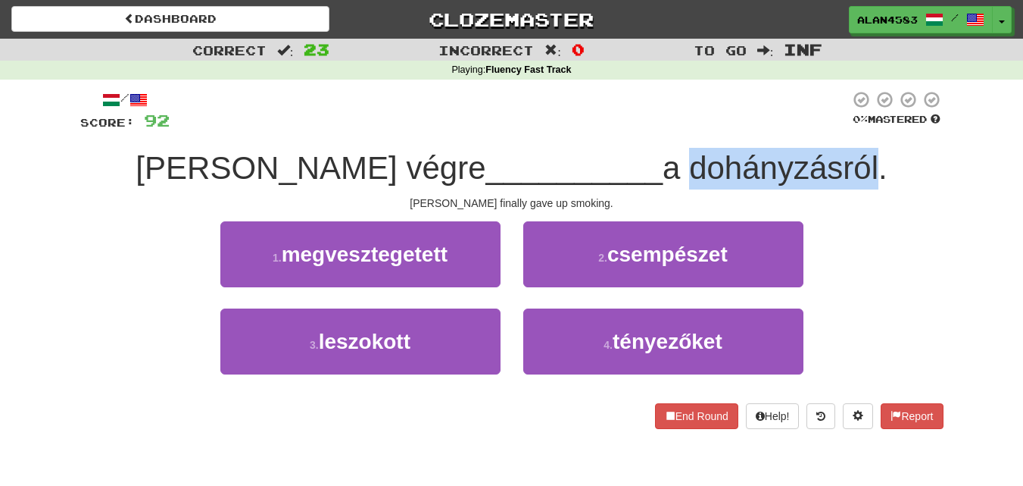
drag, startPoint x: 592, startPoint y: 174, endPoint x: 783, endPoint y: 174, distance: 190.1
click at [783, 174] on span "a dohányzásról." at bounding box center [775, 168] width 225 height 36
drag, startPoint x: 597, startPoint y: 166, endPoint x: 788, endPoint y: 152, distance: 191.4
click at [788, 152] on span "a dohányzásról." at bounding box center [775, 168] width 225 height 36
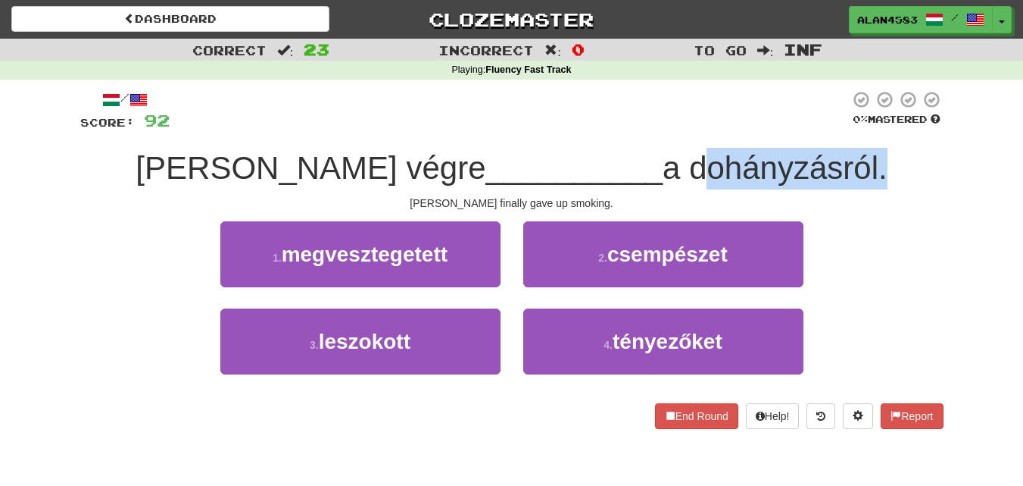
click at [778, 129] on div at bounding box center [778, 129] width 0 height 0
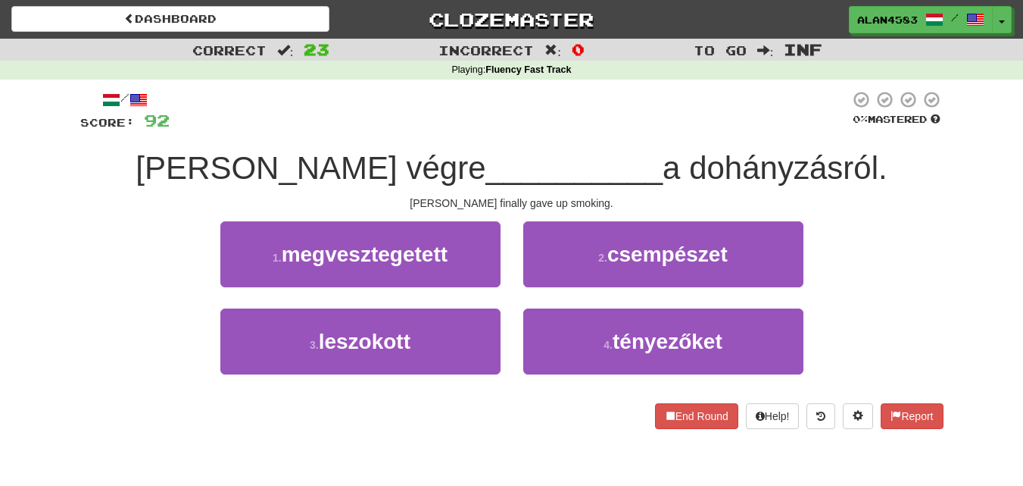
click at [808, 151] on div "Tom végre __________ a dohányzásról." at bounding box center [512, 169] width 864 height 42
drag, startPoint x: 373, startPoint y: 167, endPoint x: 292, endPoint y: 174, distance: 82.2
click at [292, 174] on span "Tom végre" at bounding box center [311, 168] width 350 height 36
click at [282, 186] on div at bounding box center [282, 186] width 0 height 0
click at [420, 149] on div "Tom végre __________ a dohányzásról." at bounding box center [512, 169] width 864 height 42
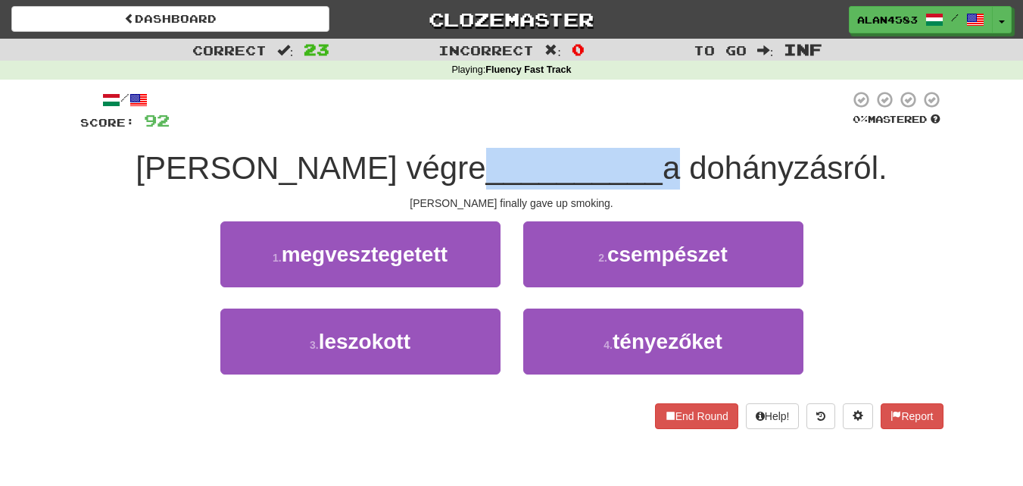
click at [420, 149] on div "Tom végre __________ a dohányzásról." at bounding box center [512, 169] width 864 height 42
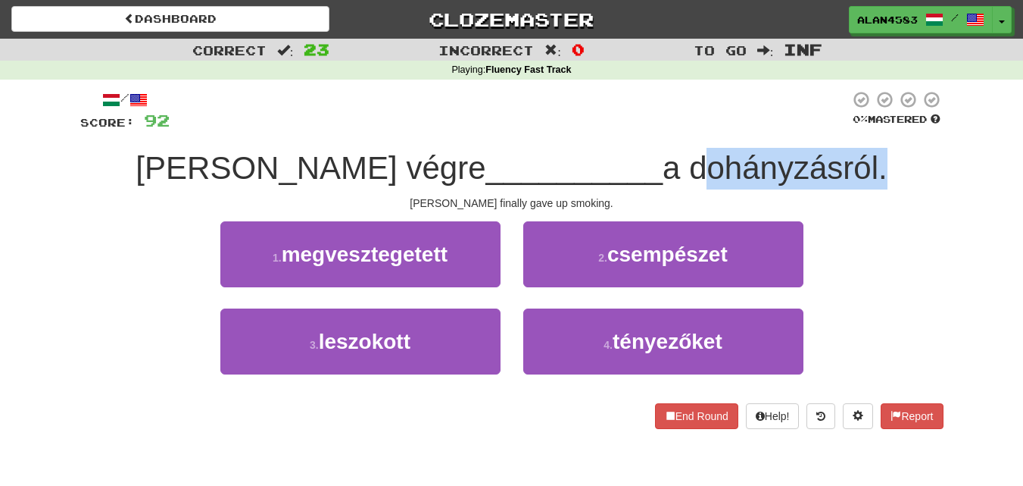
drag, startPoint x: 597, startPoint y: 161, endPoint x: 789, endPoint y: 156, distance: 192.5
click at [789, 156] on span "a dohányzásról." at bounding box center [775, 168] width 225 height 36
click at [779, 129] on div at bounding box center [779, 129] width 0 height 0
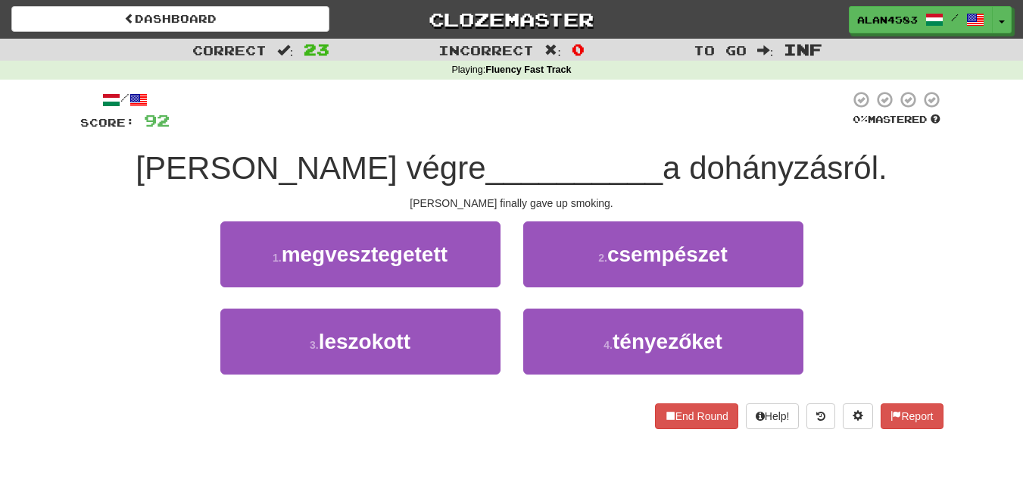
click at [808, 153] on div "Tom végre __________ a dohányzásról." at bounding box center [512, 169] width 864 height 42
drag, startPoint x: 376, startPoint y: 170, endPoint x: 301, endPoint y: 175, distance: 75.2
click at [301, 175] on span "Tom végre" at bounding box center [311, 168] width 350 height 36
click at [291, 186] on div at bounding box center [291, 186] width 0 height 0
click at [462, 142] on div "/ Score: 92 0 % Mastered Tom végre __________ a dohányzásról. Tom finally gave …" at bounding box center [512, 259] width 864 height 339
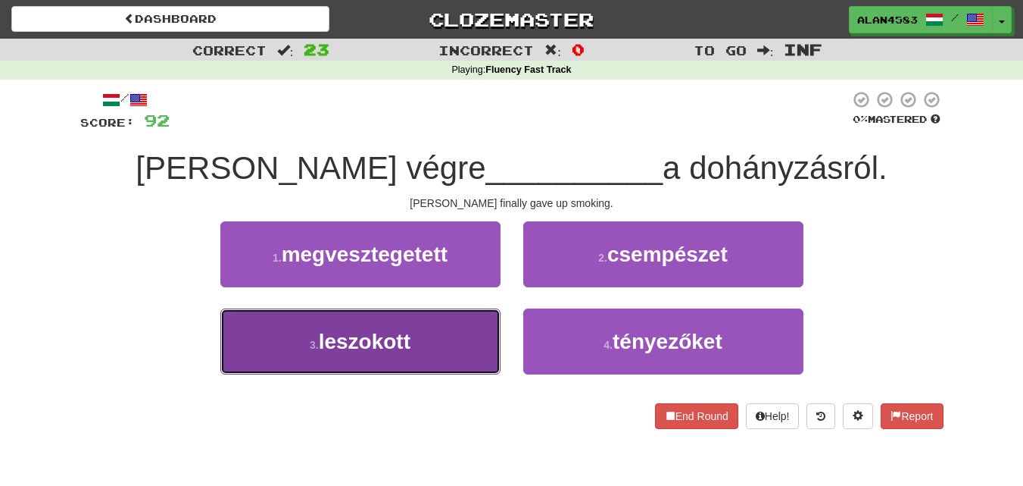
click at [363, 336] on span "leszokott" at bounding box center [365, 341] width 92 height 23
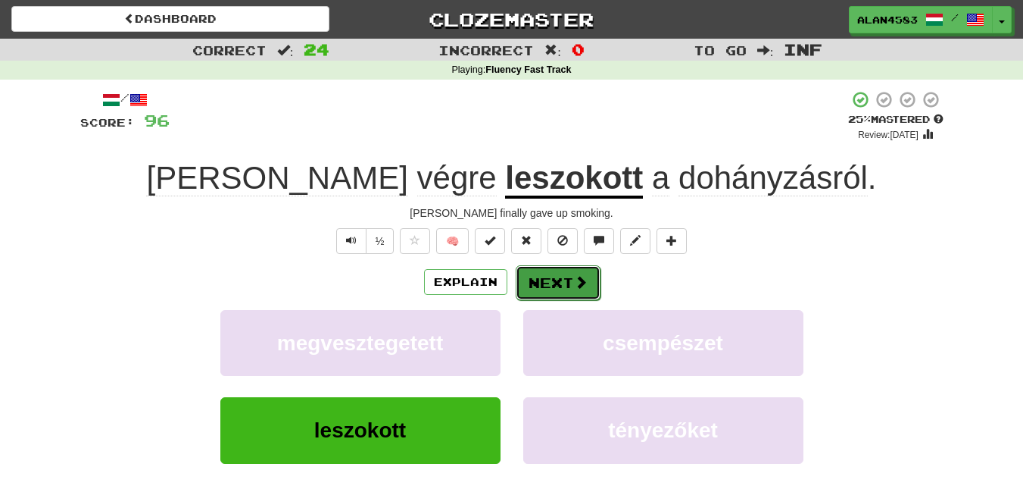
click at [547, 285] on button "Next" at bounding box center [558, 282] width 85 height 35
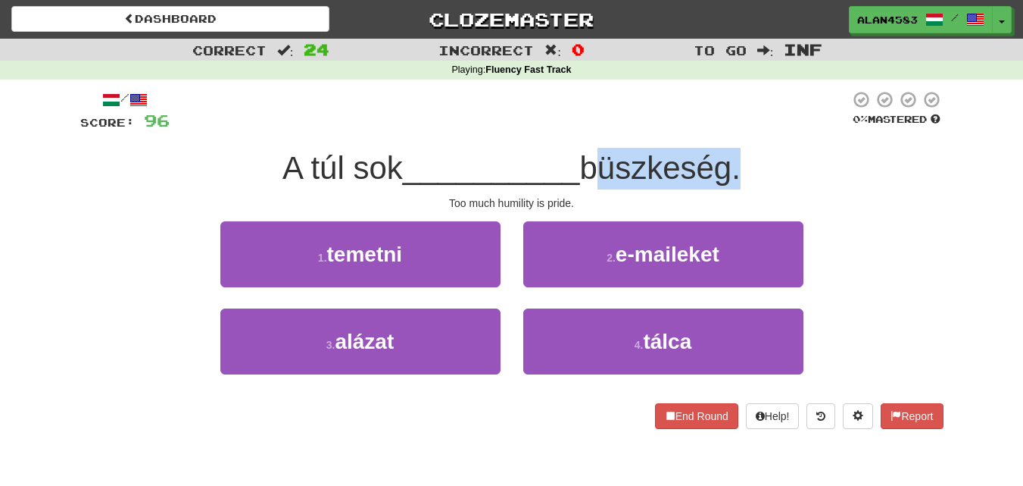
drag, startPoint x: 590, startPoint y: 164, endPoint x: 741, endPoint y: 159, distance: 150.8
click at [740, 159] on span "büszkeség." at bounding box center [660, 168] width 161 height 36
click at [731, 129] on div at bounding box center [731, 129] width 0 height 0
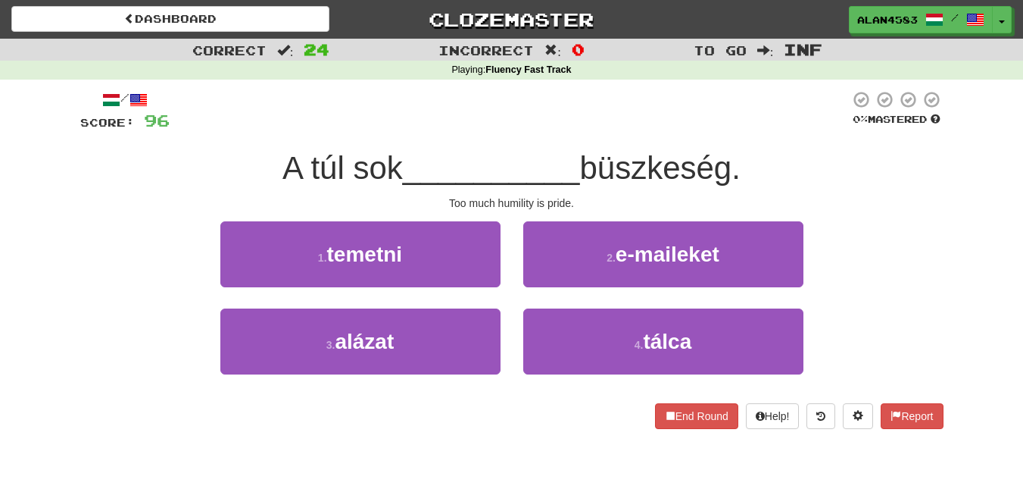
click at [762, 139] on div "/ Score: 96 0 % Mastered A túl sok __________ büszkeség. Too much humility is p…" at bounding box center [512, 259] width 864 height 339
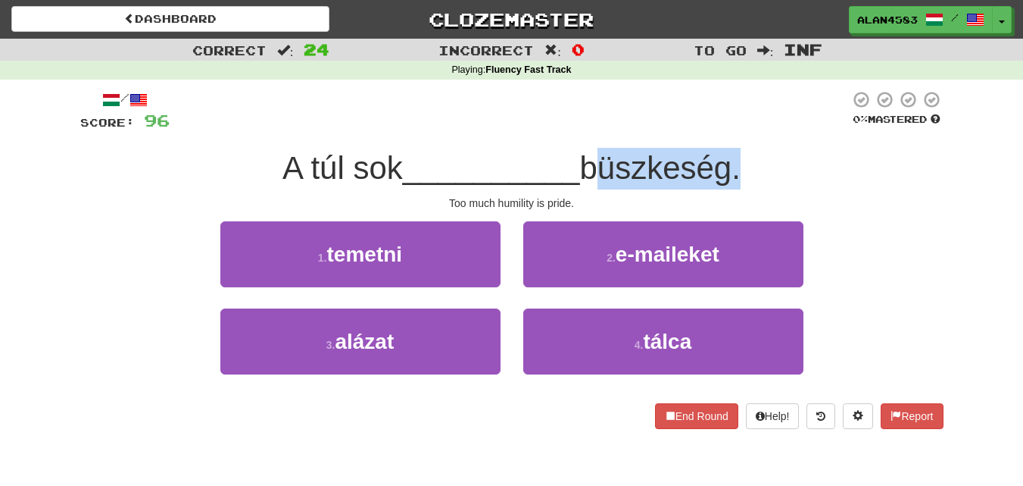
drag, startPoint x: 738, startPoint y: 163, endPoint x: 587, endPoint y: 164, distance: 150.7
click at [587, 164] on span "büszkeség." at bounding box center [660, 168] width 161 height 36
click at [577, 129] on div at bounding box center [577, 129] width 0 height 0
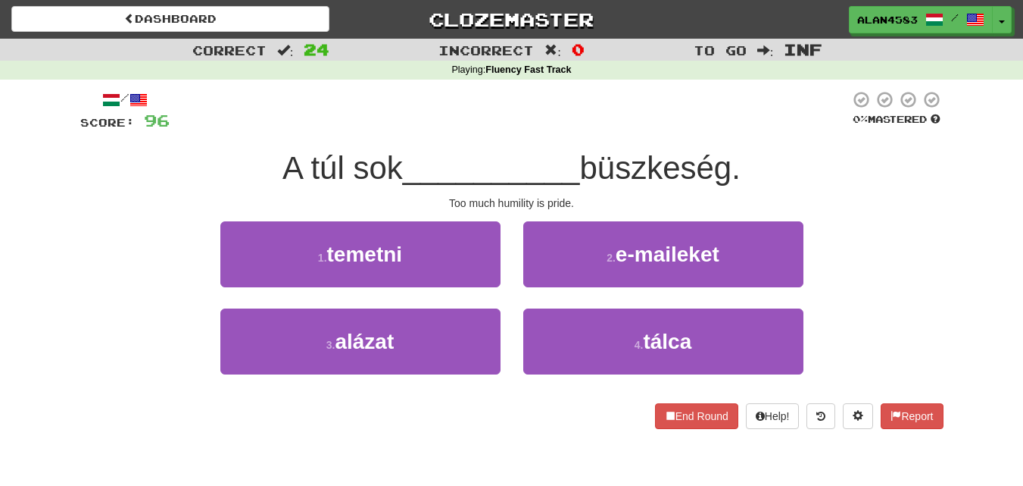
click at [506, 164] on span "__________" at bounding box center [491, 168] width 177 height 36
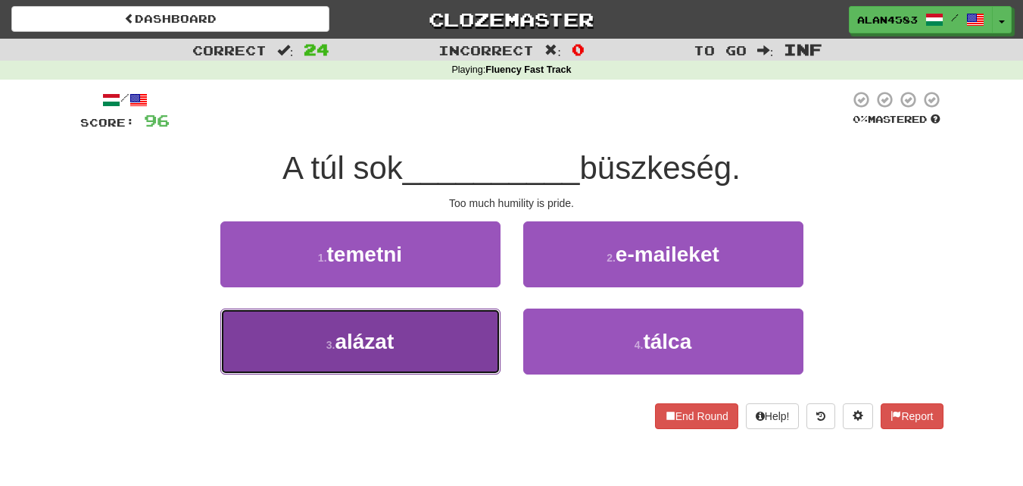
click at [276, 336] on button "3 . alázat" at bounding box center [360, 341] width 280 height 66
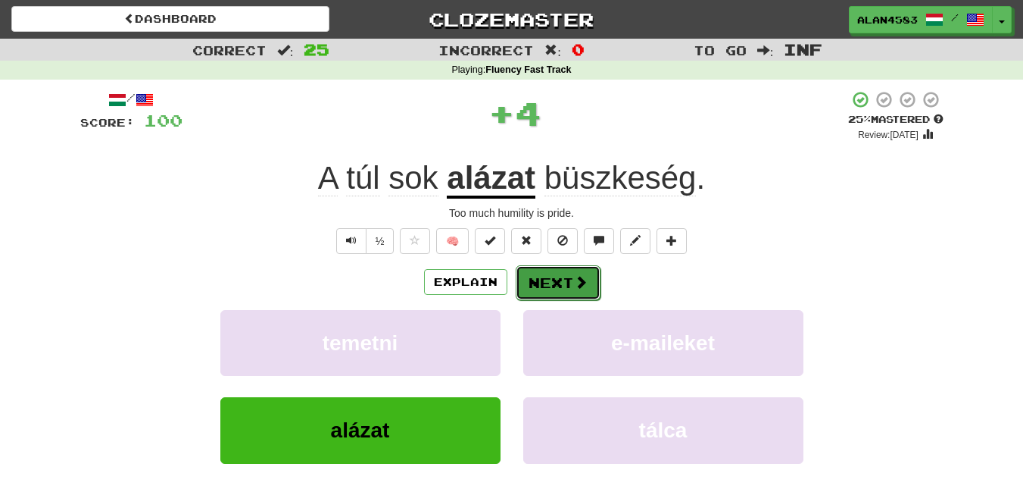
click at [542, 281] on button "Next" at bounding box center [558, 282] width 85 height 35
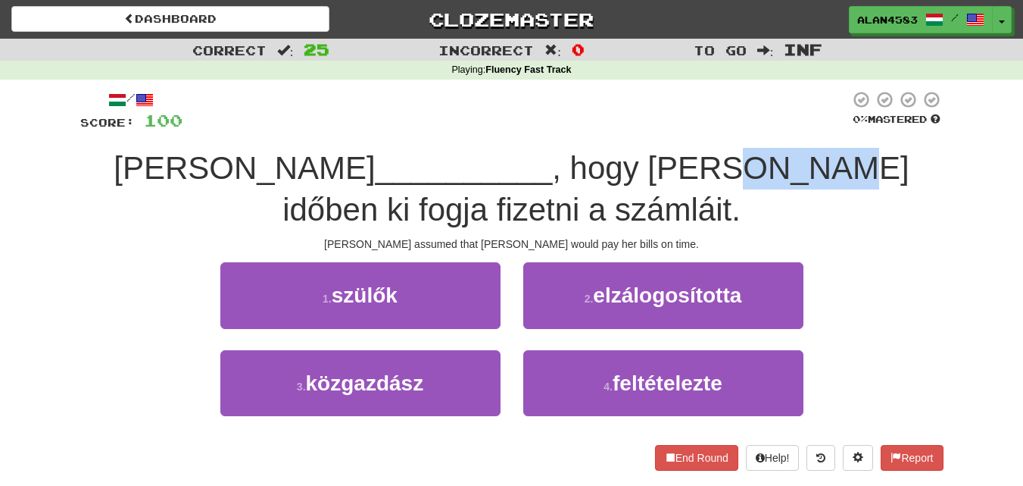
drag, startPoint x: 560, startPoint y: 168, endPoint x: 651, endPoint y: 155, distance: 92.7
click at [651, 155] on span ", hogy Mary időben ki fogja fizetni a számláit." at bounding box center [596, 188] width 627 height 77
click at [642, 129] on div at bounding box center [642, 129] width 0 height 0
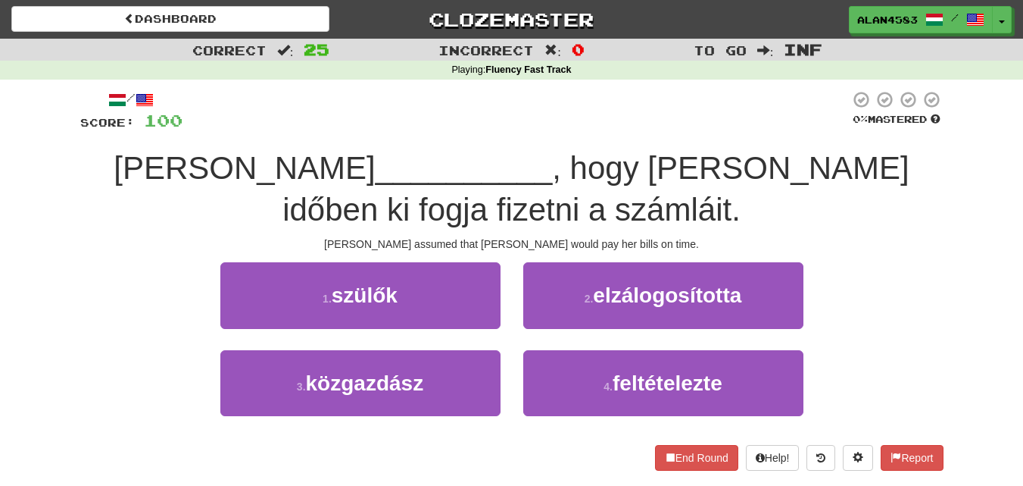
click at [662, 127] on div at bounding box center [516, 111] width 667 height 42
drag, startPoint x: 775, startPoint y: 160, endPoint x: 856, endPoint y: 151, distance: 81.6
click at [856, 151] on span ", hogy Mary időben ki fogja fizetni a számláit." at bounding box center [596, 188] width 627 height 77
click at [846, 129] on div at bounding box center [846, 129] width 0 height 0
click at [883, 133] on div "/ Score: 100 0 % Mastered Tom __________ , hogy Mary időben ki fogja fizetni a …" at bounding box center [512, 280] width 864 height 380
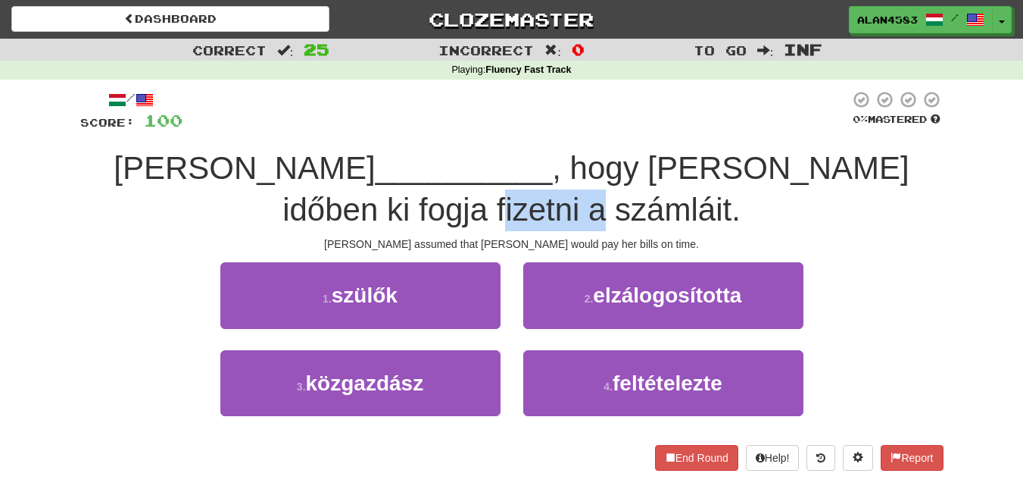
drag, startPoint x: 564, startPoint y: 214, endPoint x: 429, endPoint y: 228, distance: 136.3
click at [429, 228] on div "Tom __________ , hogy Mary időben ki fogja fizetni a számláit." at bounding box center [512, 189] width 864 height 83
click at [419, 228] on div at bounding box center [419, 228] width 0 height 0
click at [593, 202] on div "Tom __________ , hogy Mary időben ki fogja fizetni a számláit." at bounding box center [512, 189] width 864 height 83
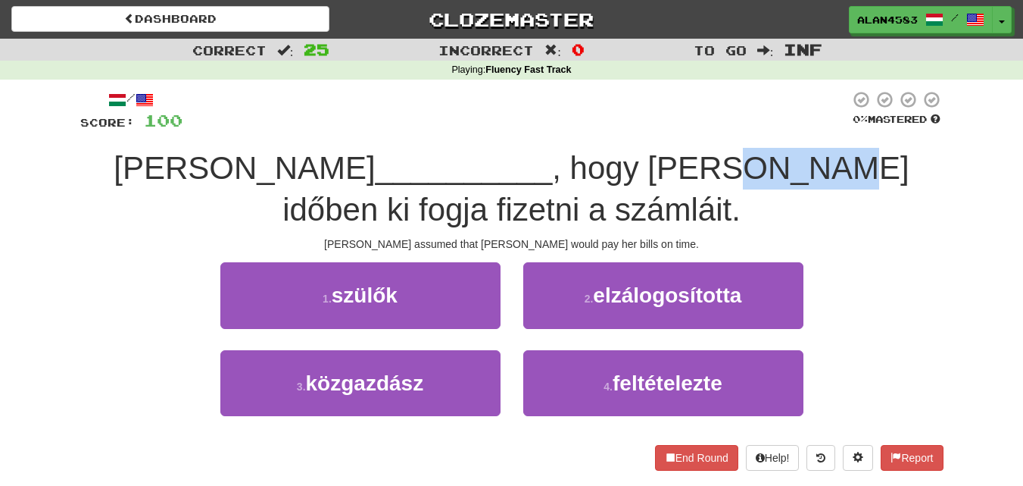
drag, startPoint x: 559, startPoint y: 168, endPoint x: 658, endPoint y: 156, distance: 100.0
click at [658, 156] on span ", hogy Mary időben ki fogja fizetni a számláit." at bounding box center [596, 188] width 627 height 77
click at [648, 129] on div at bounding box center [648, 129] width 0 height 0
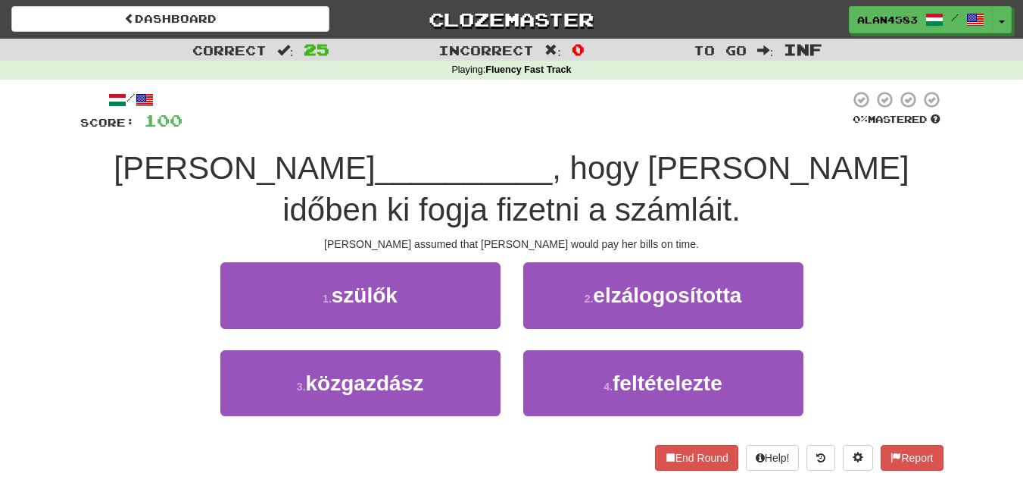
click at [679, 130] on div at bounding box center [516, 111] width 667 height 42
drag, startPoint x: 772, startPoint y: 152, endPoint x: 855, endPoint y: 152, distance: 83.3
click at [855, 152] on span ", hogy Mary időben ki fogja fizetni a számláit." at bounding box center [596, 188] width 627 height 77
click at [845, 129] on div at bounding box center [845, 129] width 0 height 0
click at [879, 136] on div "/ Score: 100 0 % Mastered Tom __________ , hogy Mary időben ki fogja fizetni a …" at bounding box center [512, 280] width 864 height 380
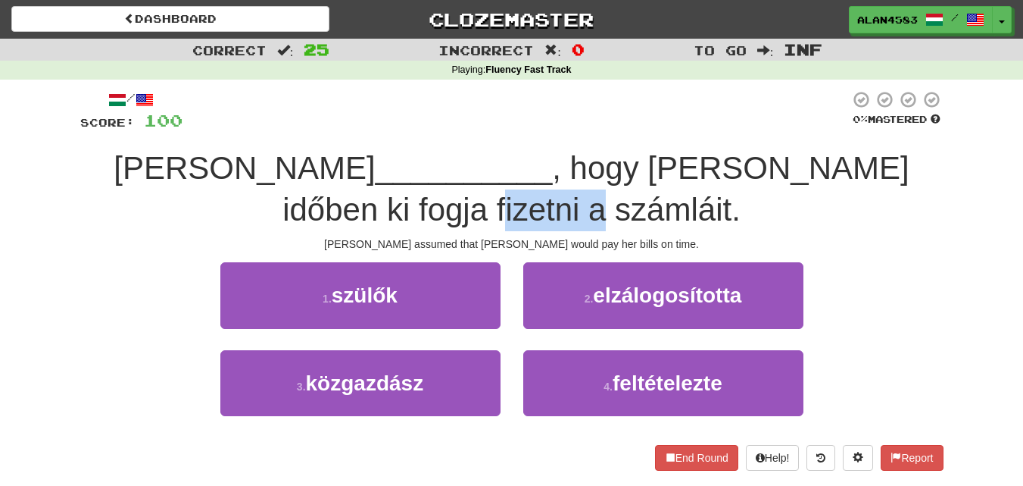
drag, startPoint x: 563, startPoint y: 204, endPoint x: 454, endPoint y: 207, distance: 109.1
click at [454, 207] on span ", hogy Mary időben ki fogja fizetni a számláit." at bounding box center [596, 188] width 627 height 77
click at [444, 170] on div at bounding box center [444, 170] width 0 height 0
click at [348, 217] on div "Tom __________ , hogy Mary időben ki fogja fizetni a számláit." at bounding box center [512, 189] width 864 height 83
drag, startPoint x: 452, startPoint y: 208, endPoint x: 564, endPoint y: 198, distance: 112.5
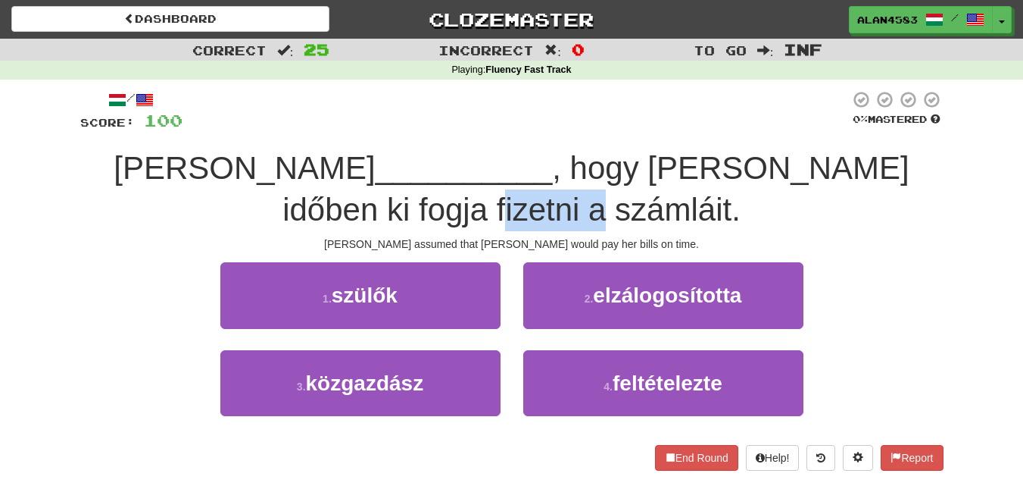
click at [564, 198] on span ", hogy Mary időben ki fogja fizetni a számláit." at bounding box center [596, 188] width 627 height 77
click at [555, 170] on div at bounding box center [555, 170] width 0 height 0
click at [613, 197] on div "Tom __________ , hogy Mary időben ki fogja fizetni a számláit." at bounding box center [512, 189] width 864 height 83
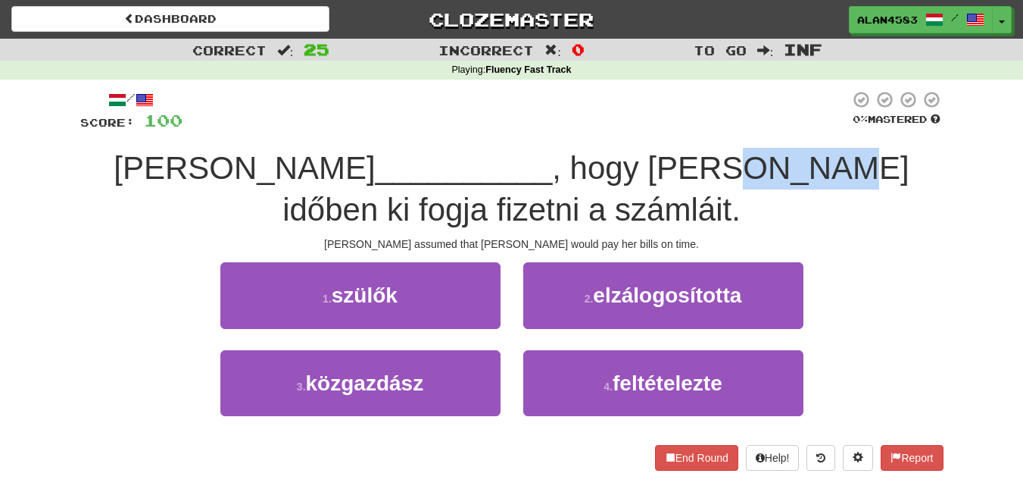
drag, startPoint x: 558, startPoint y: 158, endPoint x: 650, endPoint y: 155, distance: 91.7
click at [650, 155] on span ", hogy Mary időben ki fogja fizetni a számláit." at bounding box center [596, 188] width 627 height 77
click at [640, 129] on div at bounding box center [640, 129] width 0 height 0
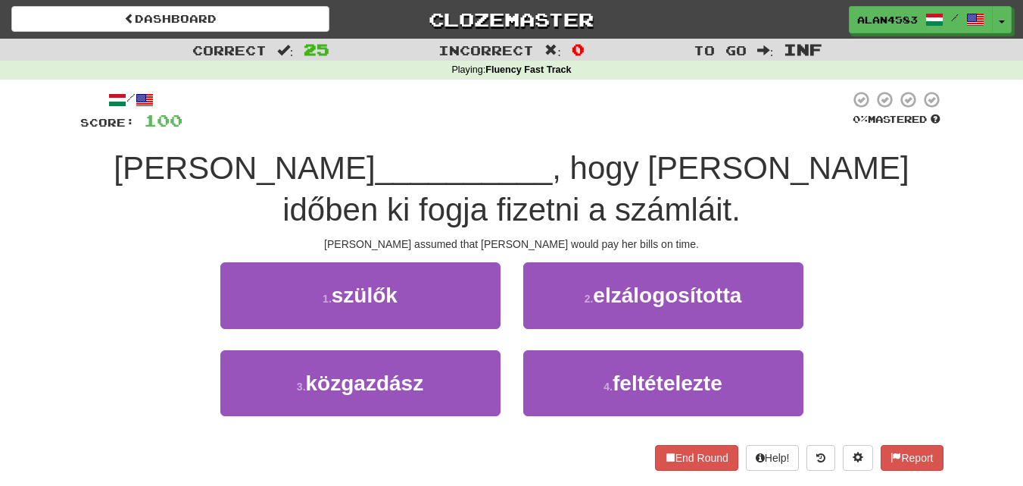
click at [658, 130] on div at bounding box center [516, 111] width 667 height 42
drag, startPoint x: 773, startPoint y: 160, endPoint x: 856, endPoint y: 154, distance: 83.5
click at [856, 154] on span ", hogy Mary időben ki fogja fizetni a számláit." at bounding box center [596, 188] width 627 height 77
click at [846, 129] on div at bounding box center [846, 129] width 0 height 0
click at [888, 138] on div "/ Score: 100 0 % Mastered Tom __________ , hogy Mary időben ki fogja fizetni a …" at bounding box center [512, 280] width 864 height 380
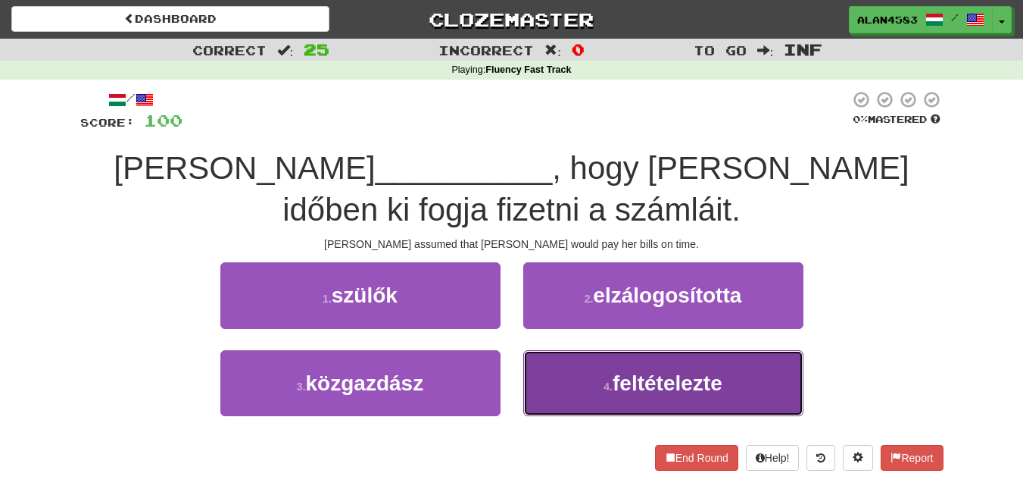
click at [588, 377] on button "4 . feltételezte" at bounding box center [663, 383] width 280 height 66
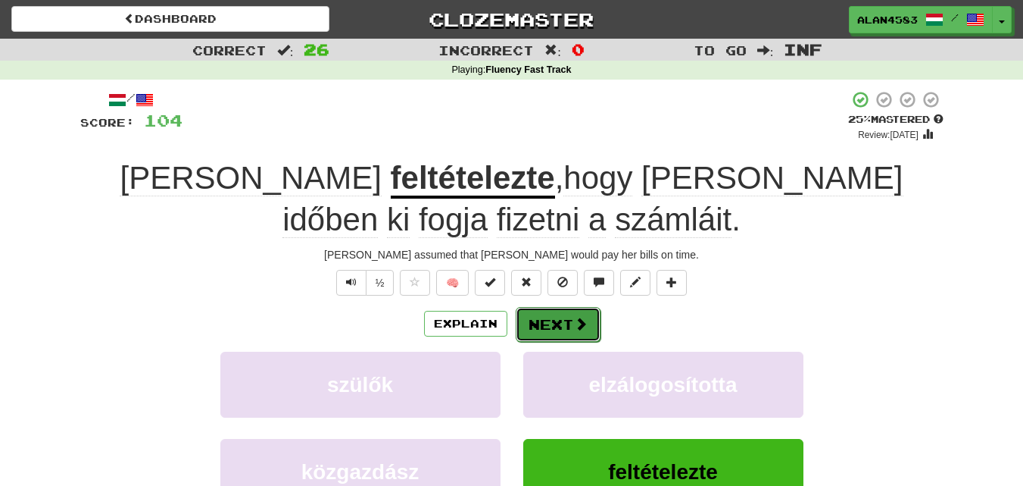
click at [540, 314] on button "Next" at bounding box center [558, 324] width 85 height 35
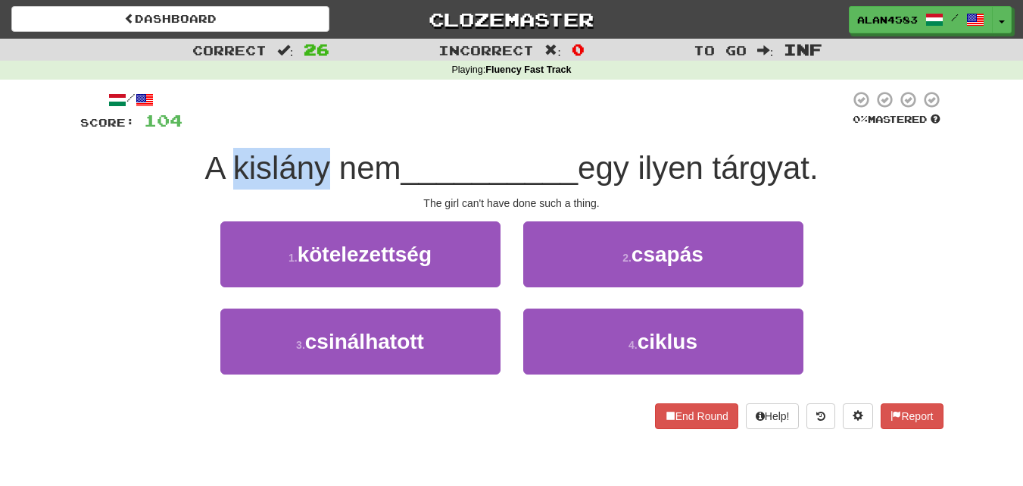
drag, startPoint x: 323, startPoint y: 170, endPoint x: 222, endPoint y: 158, distance: 102.2
click at [222, 158] on span "A kislány nem" at bounding box center [303, 168] width 196 height 36
click at [212, 129] on div at bounding box center [212, 129] width 0 height 0
click at [271, 127] on div at bounding box center [516, 111] width 667 height 42
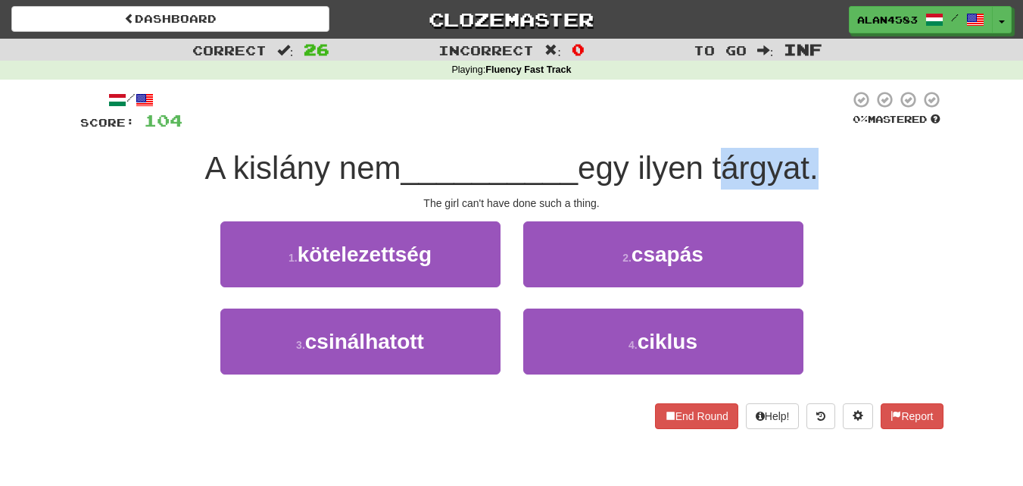
drag, startPoint x: 720, startPoint y: 156, endPoint x: 820, endPoint y: 151, distance: 100.1
click at [819, 151] on span "egy ilyen tárgyat." at bounding box center [698, 168] width 241 height 36
click at [810, 129] on div at bounding box center [810, 129] width 0 height 0
click at [844, 139] on div "/ Score: 104 0 % Mastered A kislány nem __________ egy ilyen tárgyat. The girl …" at bounding box center [512, 259] width 864 height 339
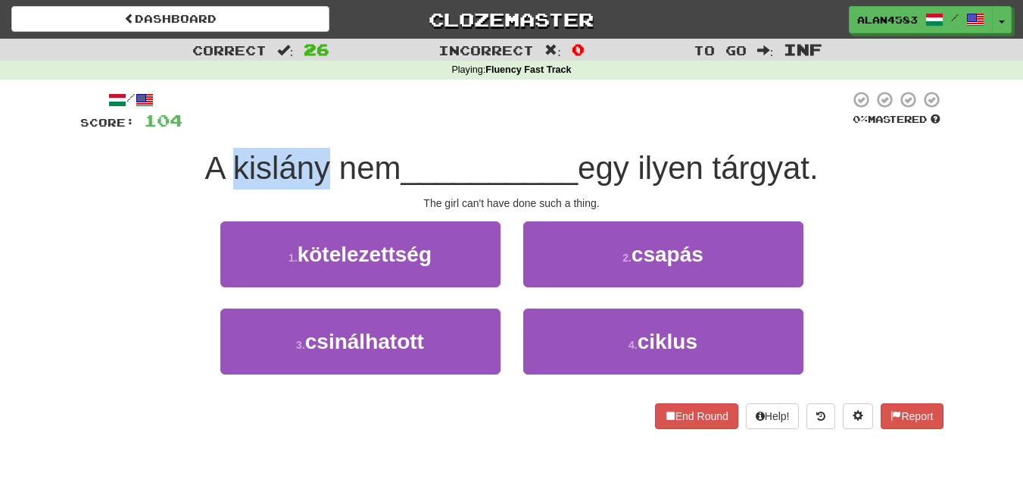
drag, startPoint x: 321, startPoint y: 162, endPoint x: 223, endPoint y: 164, distance: 97.7
click at [223, 164] on span "A kislány nem" at bounding box center [303, 168] width 196 height 36
click at [214, 129] on div at bounding box center [214, 129] width 0 height 0
click at [142, 164] on div "A kislány nem __________ egy ilyen tárgyat." at bounding box center [512, 169] width 864 height 42
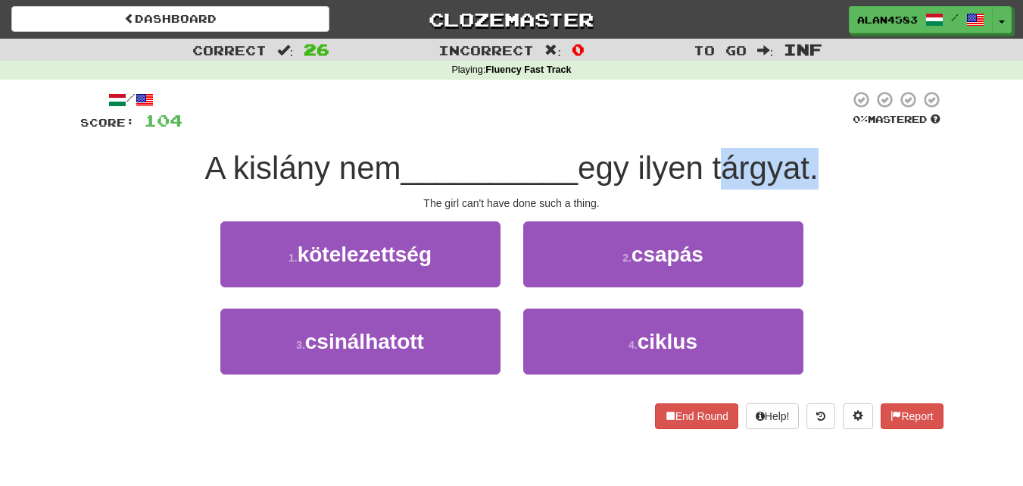
drag, startPoint x: 717, startPoint y: 158, endPoint x: 816, endPoint y: 155, distance: 98.5
click at [816, 155] on span "egy ilyen tárgyat." at bounding box center [698, 168] width 241 height 36
click at [806, 129] on div at bounding box center [806, 129] width 0 height 0
click at [862, 146] on div "/ Score: 104 0 % Mastered A kislány nem __________ egy ilyen tárgyat. The girl …" at bounding box center [512, 259] width 864 height 339
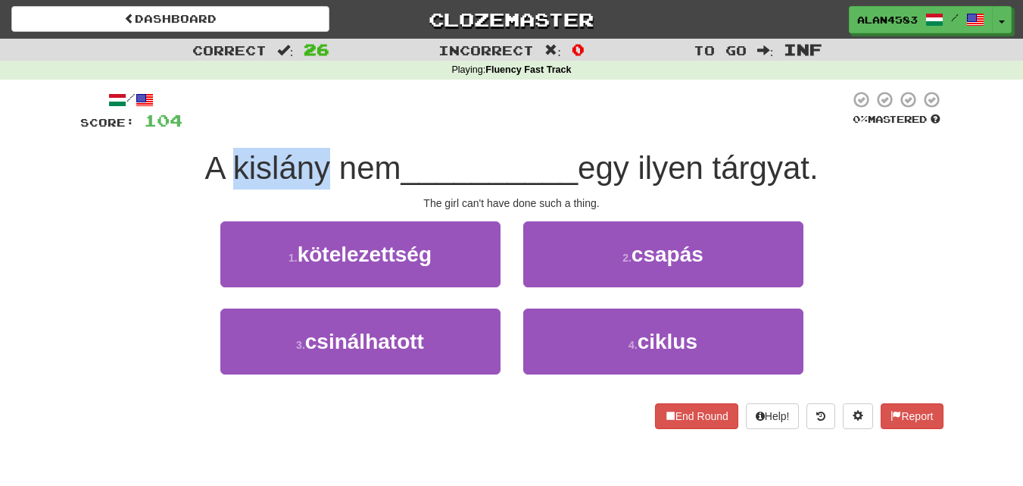
drag, startPoint x: 324, startPoint y: 162, endPoint x: 228, endPoint y: 168, distance: 96.4
click at [228, 168] on span "A kislány nem" at bounding box center [303, 168] width 196 height 36
click at [218, 186] on div at bounding box center [218, 186] width 0 height 0
click at [398, 120] on div at bounding box center [516, 111] width 667 height 42
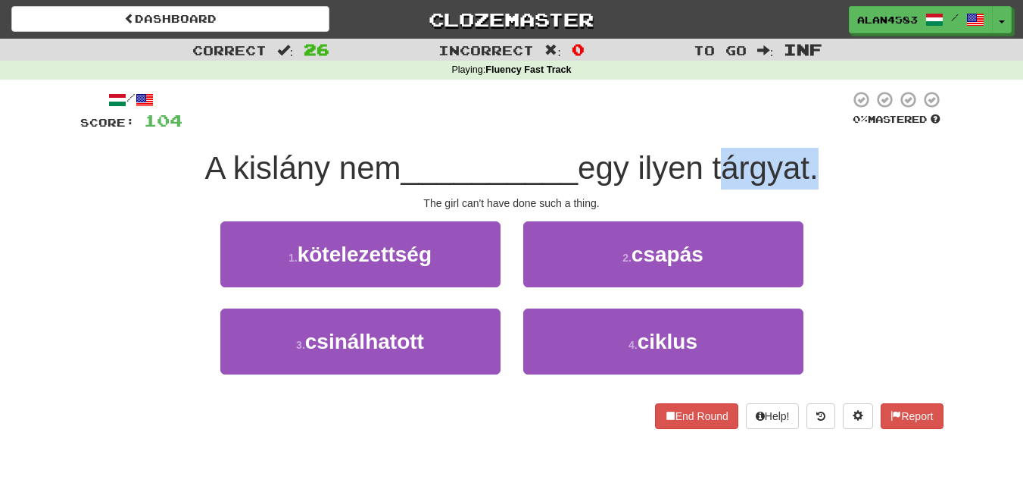
drag, startPoint x: 717, startPoint y: 164, endPoint x: 817, endPoint y: 154, distance: 99.7
click at [817, 154] on span "egy ilyen tárgyat." at bounding box center [698, 168] width 241 height 36
click at [807, 129] on div at bounding box center [807, 129] width 0 height 0
click at [855, 147] on div "/ Score: 104 0 % Mastered A kislány nem __________ egy ilyen tárgyat. The girl …" at bounding box center [512, 259] width 864 height 339
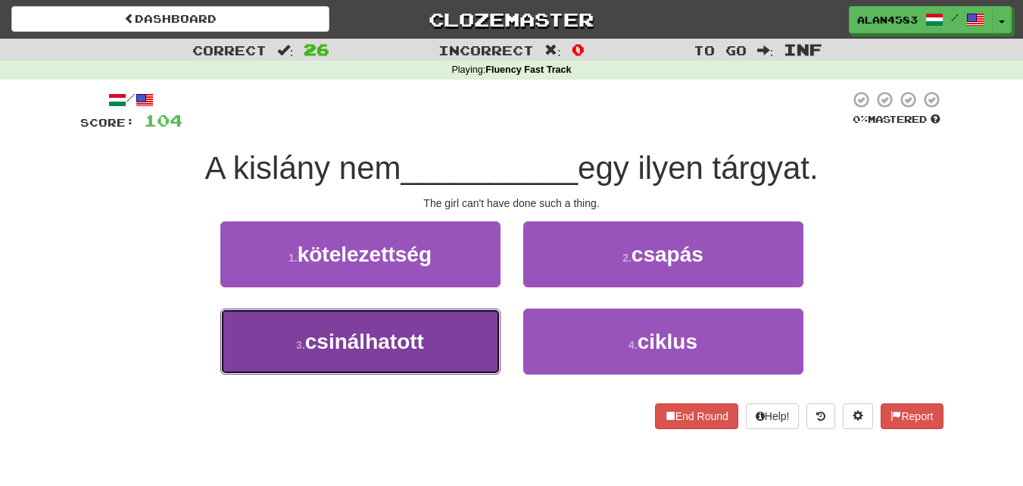
click at [453, 324] on button "3 . csinálhatott" at bounding box center [360, 341] width 280 height 66
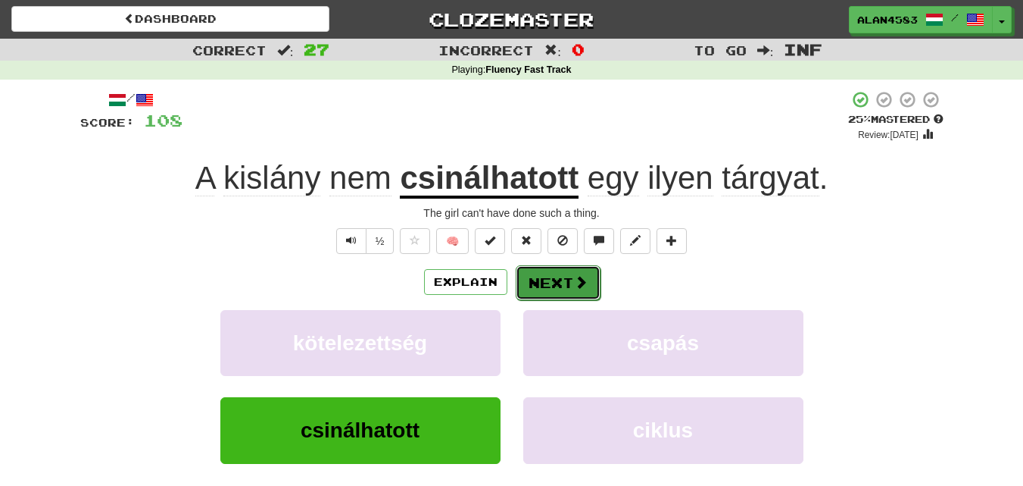
click at [550, 276] on button "Next" at bounding box center [558, 282] width 85 height 35
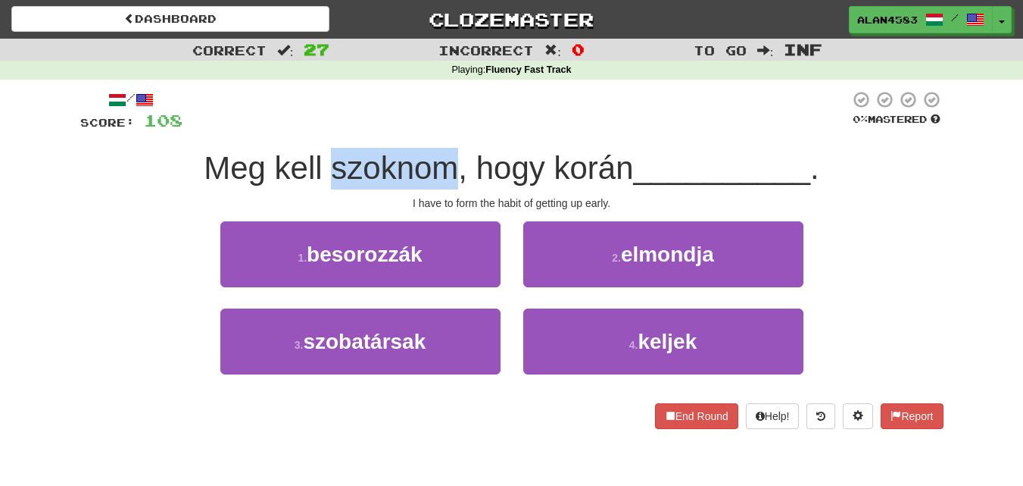
drag, startPoint x: 448, startPoint y: 167, endPoint x: 330, endPoint y: 173, distance: 119.1
click at [330, 173] on span "Meg kell szoknom, hogy korán" at bounding box center [419, 168] width 430 height 36
click at [320, 186] on div at bounding box center [320, 186] width 0 height 0
click at [274, 203] on div "I have to form the habit of getting up early." at bounding box center [512, 202] width 864 height 15
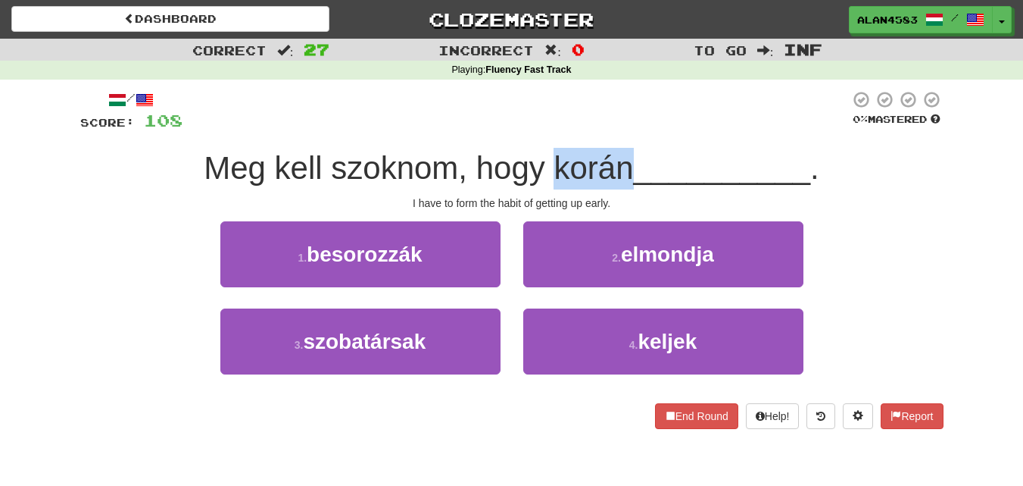
drag, startPoint x: 552, startPoint y: 158, endPoint x: 626, endPoint y: 153, distance: 73.7
click at [626, 153] on span "Meg kell szoknom, hogy korán" at bounding box center [419, 168] width 430 height 36
click at [616, 129] on div at bounding box center [616, 129] width 0 height 0
click at [670, 126] on div at bounding box center [516, 111] width 667 height 42
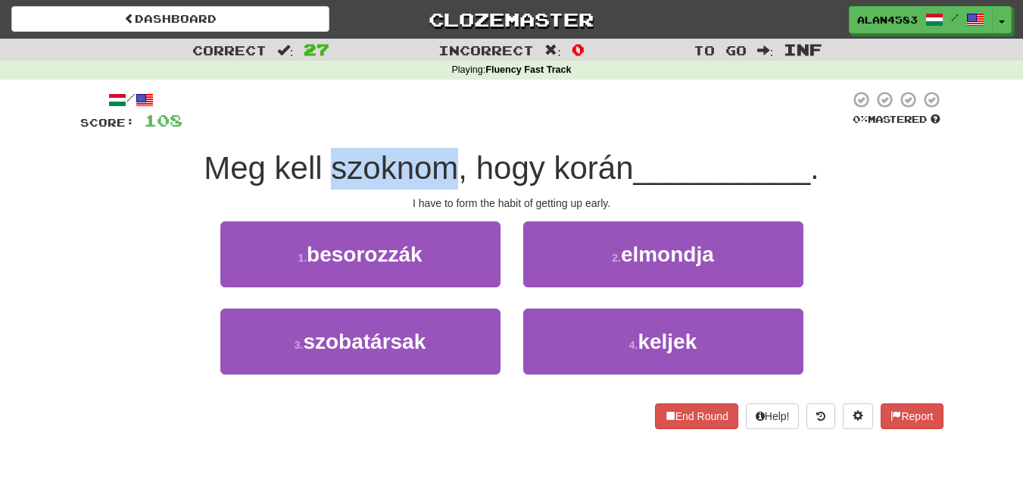
drag, startPoint x: 326, startPoint y: 166, endPoint x: 446, endPoint y: 158, distance: 120.7
click at [446, 158] on span "Meg kell szoknom, hogy korán" at bounding box center [419, 168] width 430 height 36
click at [436, 129] on div at bounding box center [436, 129] width 0 height 0
click at [472, 133] on div "/ Score: 108 0 % Mastered Meg kell szoknom, hogy korán __________ . I have to f…" at bounding box center [512, 259] width 864 height 339
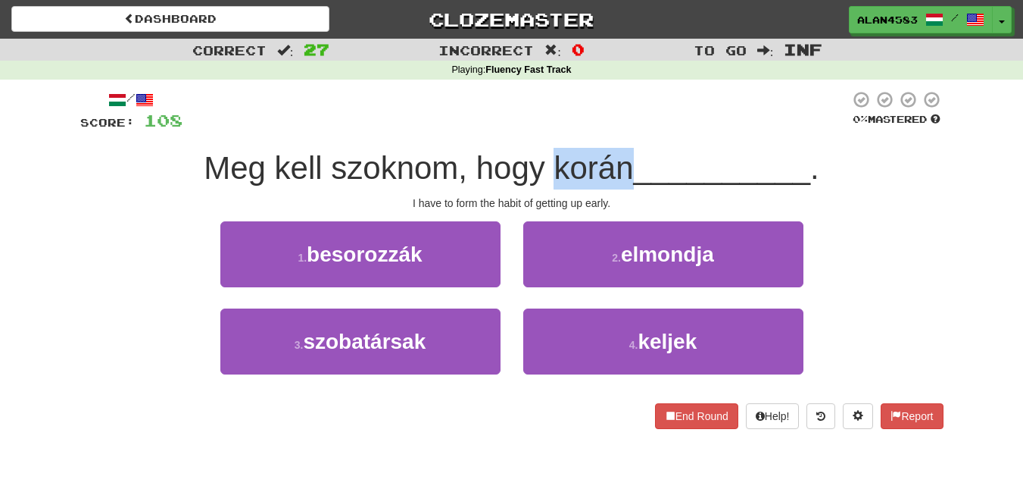
drag, startPoint x: 550, startPoint y: 161, endPoint x: 626, endPoint y: 155, distance: 76.0
click at [626, 155] on span "Meg kell szoknom, hogy korán" at bounding box center [419, 168] width 430 height 36
click at [616, 129] on div at bounding box center [616, 129] width 0 height 0
click at [654, 140] on div "/ Score: 108 0 % Mastered Meg kell szoknom, hogy korán __________ . I have to f…" at bounding box center [512, 259] width 864 height 339
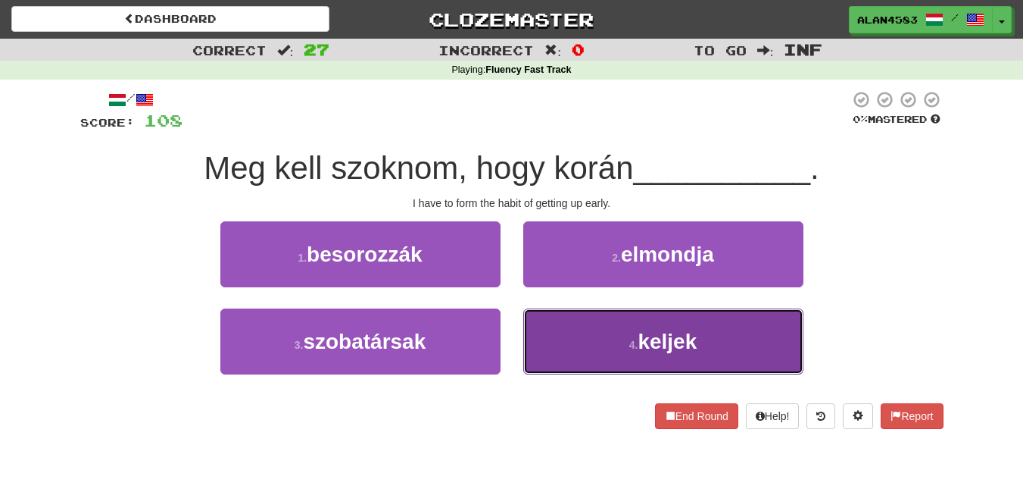
click at [741, 309] on button "4 . keljek" at bounding box center [663, 341] width 280 height 66
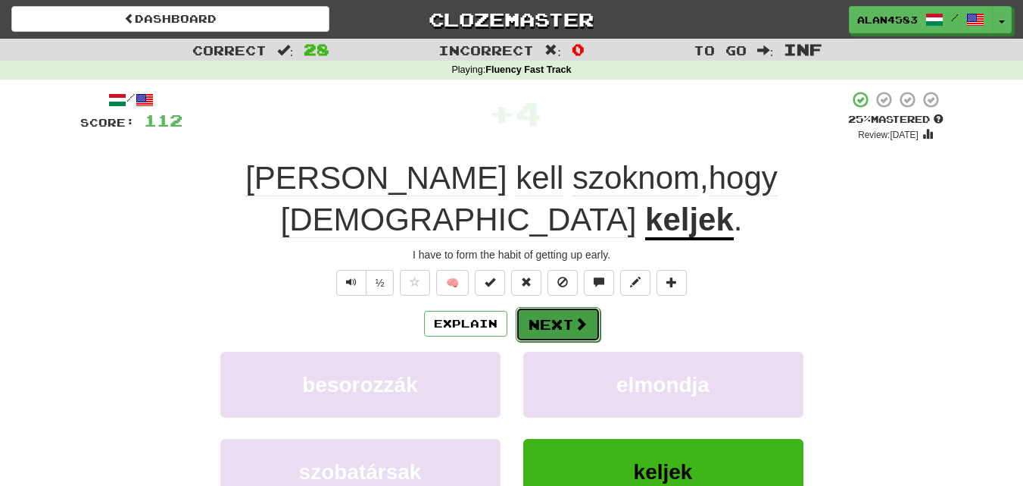
click at [557, 307] on button "Next" at bounding box center [558, 324] width 85 height 35
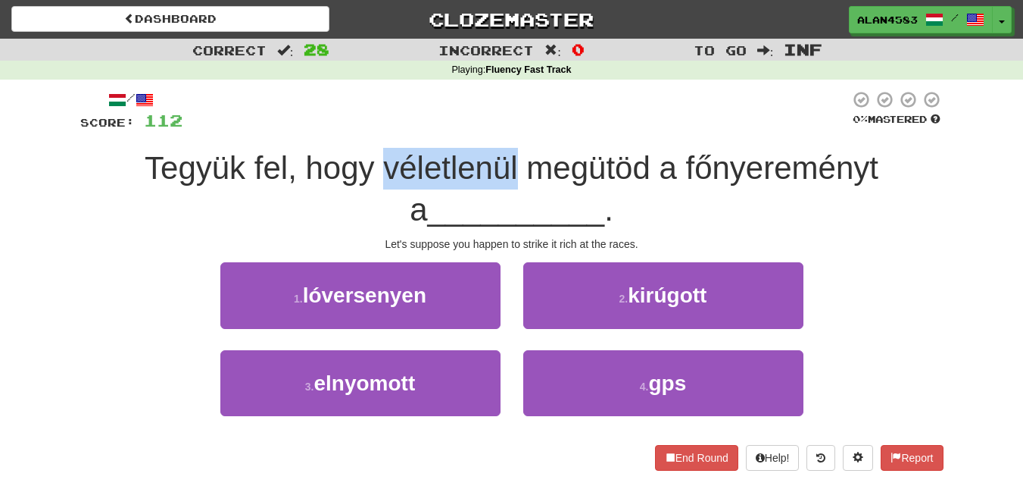
drag, startPoint x: 370, startPoint y: 165, endPoint x: 504, endPoint y: 158, distance: 133.5
click at [504, 158] on span "Tegyük fel, hogy véletlenül megütöd a főnyereményt a" at bounding box center [512, 188] width 734 height 77
click at [494, 129] on div at bounding box center [494, 129] width 0 height 0
click at [520, 139] on div "/ Score: 112 0 % Mastered Tegyük fel, hogy véletlenül megütöd a főnyereményt a …" at bounding box center [512, 280] width 864 height 380
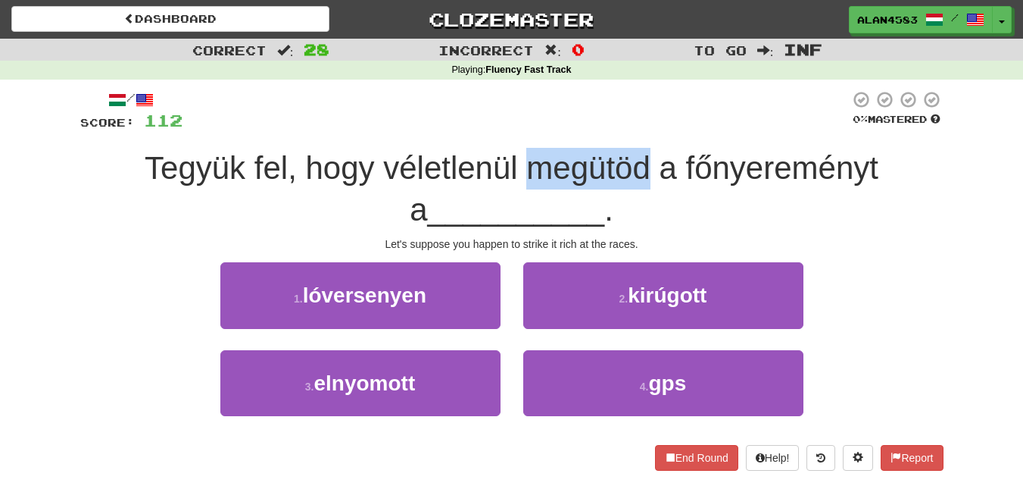
drag, startPoint x: 514, startPoint y: 164, endPoint x: 639, endPoint y: 146, distance: 126.9
click at [639, 146] on div "/ Score: 112 0 % Mastered Tegyük fel, hogy véletlenül megütöd a főnyereményt a …" at bounding box center [512, 280] width 864 height 380
click at [629, 129] on div at bounding box center [629, 129] width 0 height 0
click at [657, 123] on div at bounding box center [516, 111] width 667 height 42
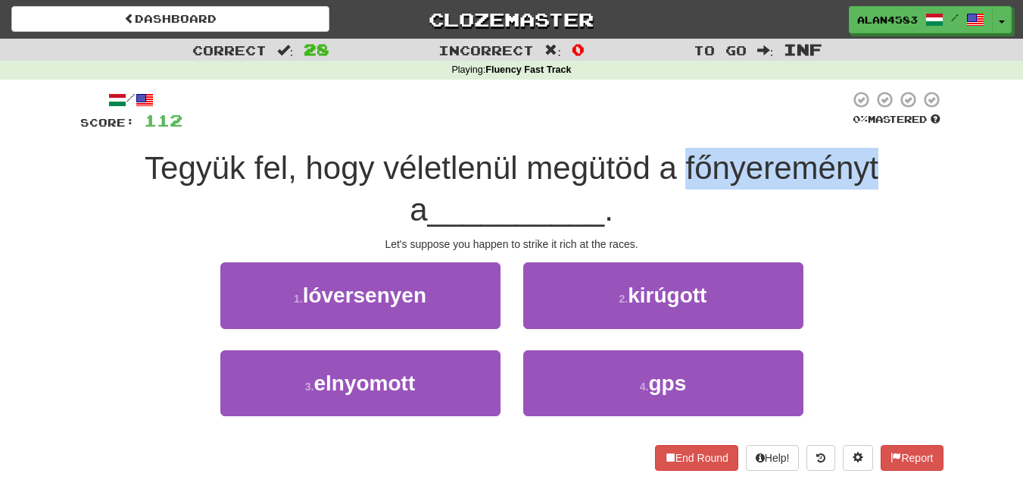
drag, startPoint x: 673, startPoint y: 160, endPoint x: 867, endPoint y: 154, distance: 194.0
click at [867, 154] on span "Tegyük fel, hogy véletlenül megütöd a főnyereményt a" at bounding box center [512, 188] width 734 height 77
click at [857, 129] on div at bounding box center [857, 129] width 0 height 0
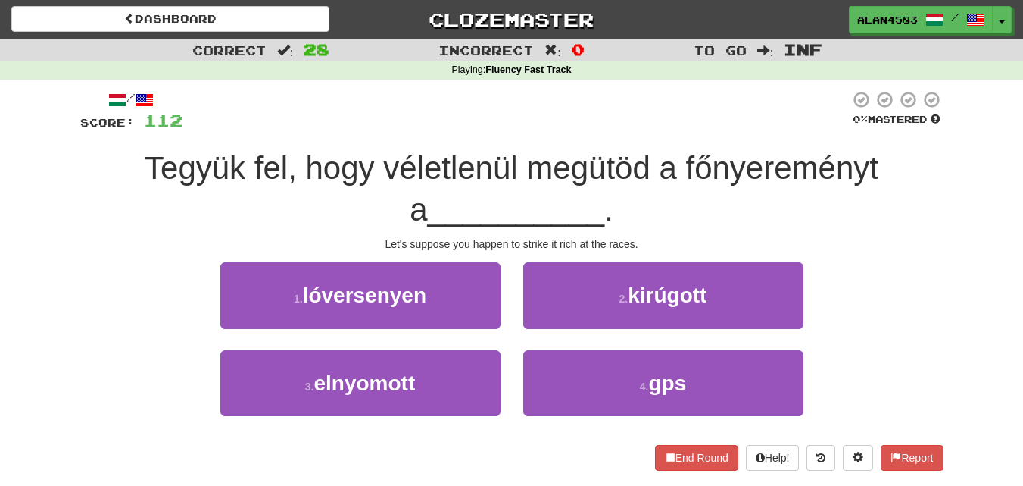
click at [879, 153] on span "Tegyük fel, hogy véletlenül megütöd a főnyereményt a" at bounding box center [512, 188] width 734 height 77
drag, startPoint x: 231, startPoint y: 164, endPoint x: 108, endPoint y: 165, distance: 122.7
click at [108, 165] on div "Tegyük fel, hogy véletlenül megütöd a főnyereményt a __________ ." at bounding box center [512, 189] width 864 height 83
click at [98, 129] on div at bounding box center [98, 129] width 0 height 0
click at [39, 182] on div "Correct : 28 Incorrect : 0 To go : Inf Playing : Fluency Fast Track / Score: 11…" at bounding box center [511, 265] width 1023 height 453
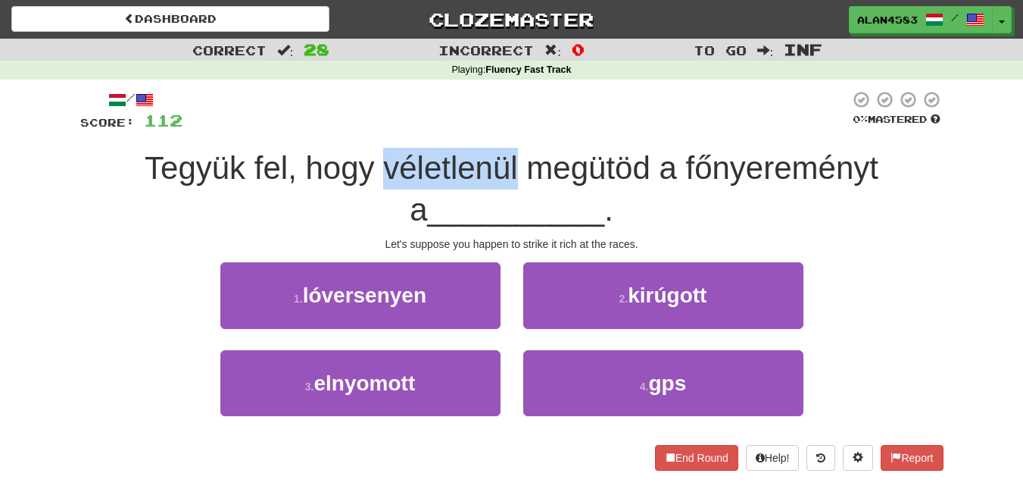
drag, startPoint x: 367, startPoint y: 158, endPoint x: 507, endPoint y: 156, distance: 139.4
click at [507, 156] on span "Tegyük fel, hogy véletlenül megütöd a főnyereményt a" at bounding box center [512, 188] width 734 height 77
click at [497, 129] on div at bounding box center [497, 129] width 0 height 0
click at [514, 131] on div at bounding box center [516, 111] width 667 height 42
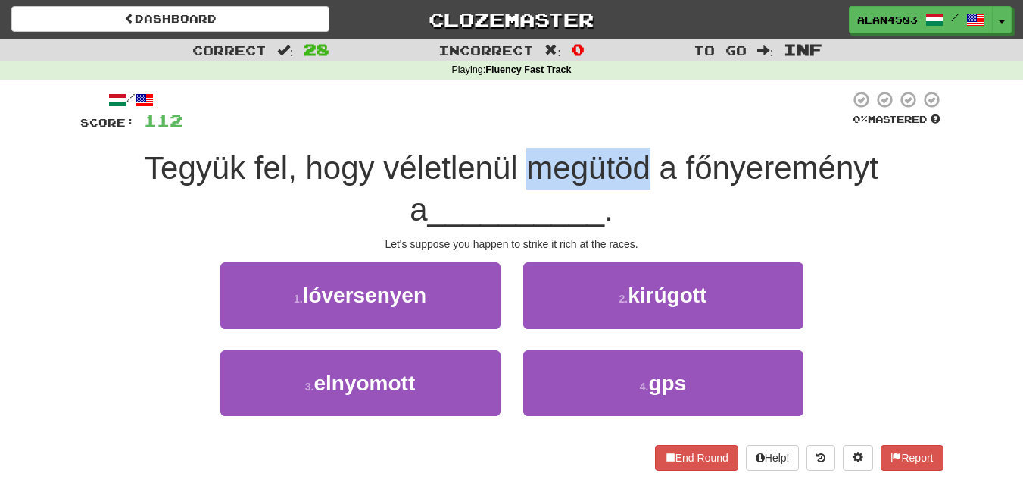
drag, startPoint x: 513, startPoint y: 165, endPoint x: 639, endPoint y: 148, distance: 127.7
click at [639, 148] on div "Tegyük fel, hogy véletlenül megütöd a főnyereményt a __________ ." at bounding box center [512, 189] width 864 height 83
click at [629, 129] on div at bounding box center [629, 129] width 0 height 0
click at [654, 129] on div at bounding box center [516, 111] width 667 height 42
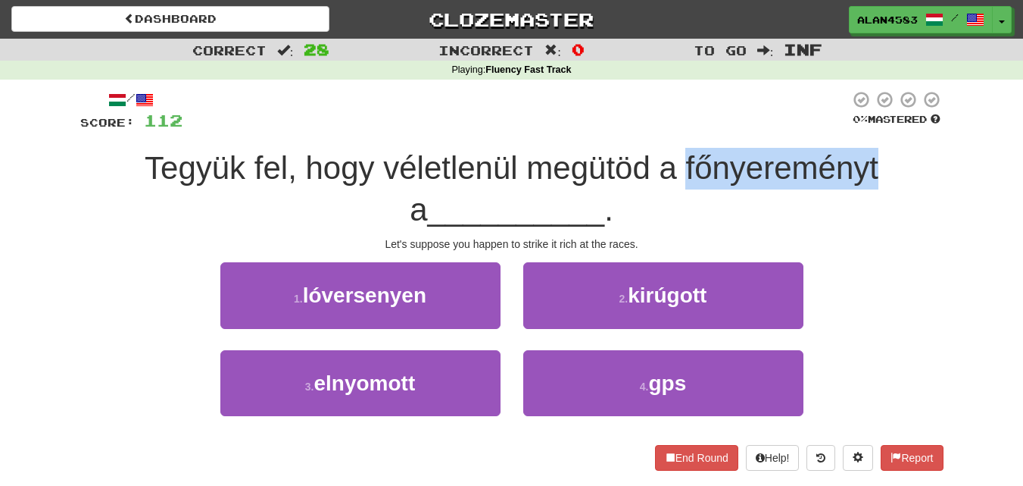
drag, startPoint x: 673, startPoint y: 162, endPoint x: 870, endPoint y: 154, distance: 196.4
click at [870, 154] on span "Tegyük fel, hogy véletlenül megütöd a főnyereményt a" at bounding box center [512, 188] width 734 height 77
click at [860, 129] on div at bounding box center [860, 129] width 0 height 0
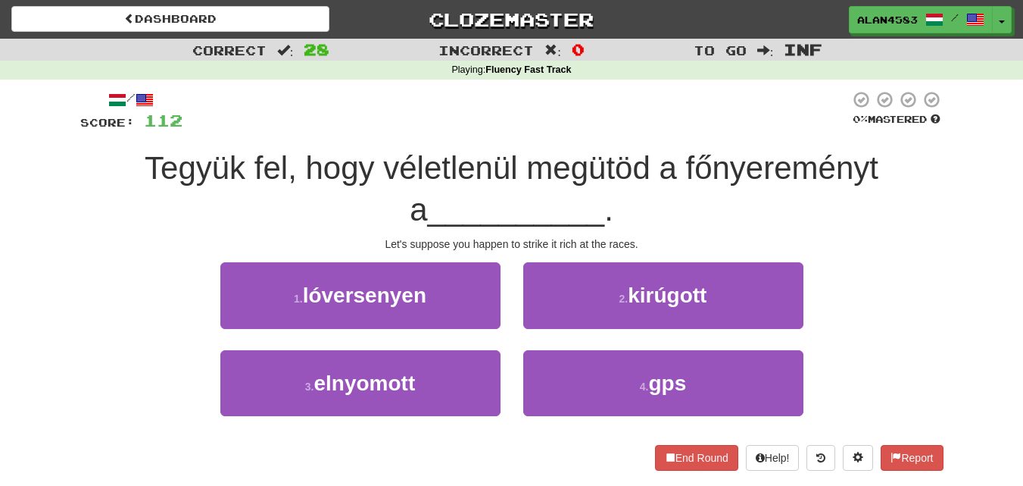
click at [890, 148] on div "Tegyük fel, hogy véletlenül megütöd a főnyereményt a __________ ." at bounding box center [512, 189] width 864 height 83
drag, startPoint x: 233, startPoint y: 166, endPoint x: 120, endPoint y: 163, distance: 112.9
click at [120, 163] on div "Tegyük fel, hogy véletlenül megütöd a főnyereményt a __________ ." at bounding box center [512, 189] width 864 height 83
click at [110, 129] on div at bounding box center [110, 129] width 0 height 0
click at [267, 112] on div at bounding box center [516, 111] width 667 height 42
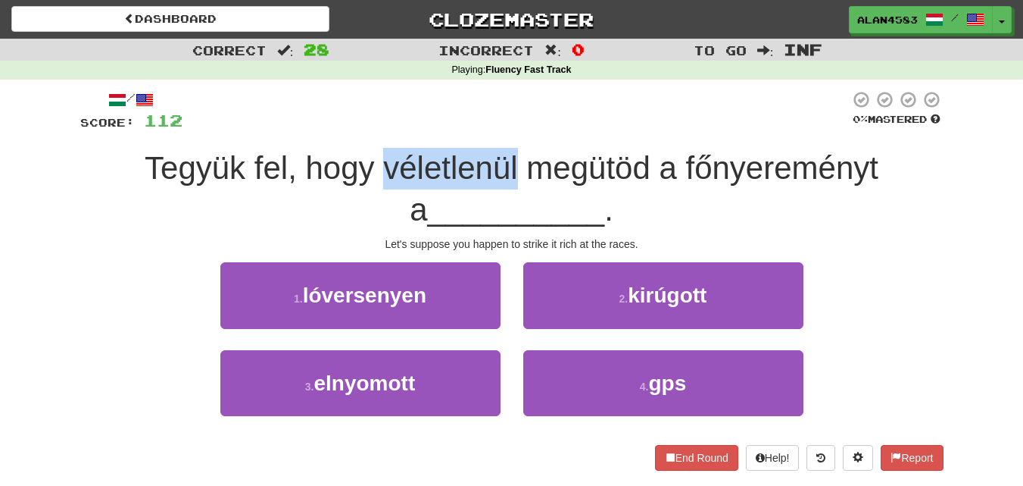
drag, startPoint x: 366, startPoint y: 164, endPoint x: 504, endPoint y: 159, distance: 138.0
click at [504, 159] on span "Tegyük fel, hogy véletlenül megütöd a főnyereményt a" at bounding box center [512, 188] width 734 height 77
click at [494, 129] on div at bounding box center [494, 129] width 0 height 0
click at [526, 140] on div "/ Score: 112 0 % Mastered Tegyük fel, hogy véletlenül megütöd a főnyereményt a …" at bounding box center [512, 280] width 864 height 380
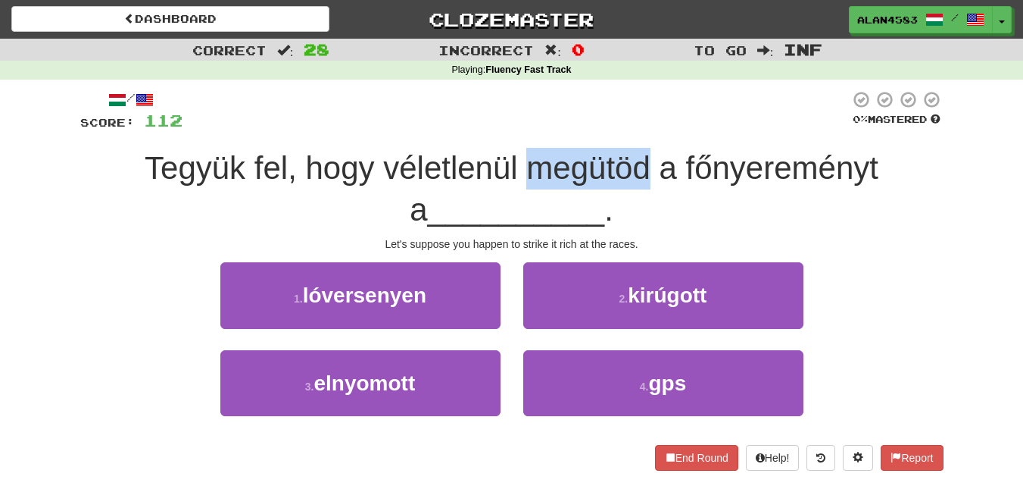
drag, startPoint x: 511, startPoint y: 166, endPoint x: 633, endPoint y: 155, distance: 122.5
click at [633, 155] on span "Tegyük fel, hogy véletlenül megütöd a főnyereményt a" at bounding box center [512, 188] width 734 height 77
click at [623, 129] on div at bounding box center [623, 129] width 0 height 0
click at [648, 135] on div "/ Score: 112 0 % Mastered Tegyük fel, hogy véletlenül megütöd a főnyereményt a …" at bounding box center [512, 280] width 864 height 380
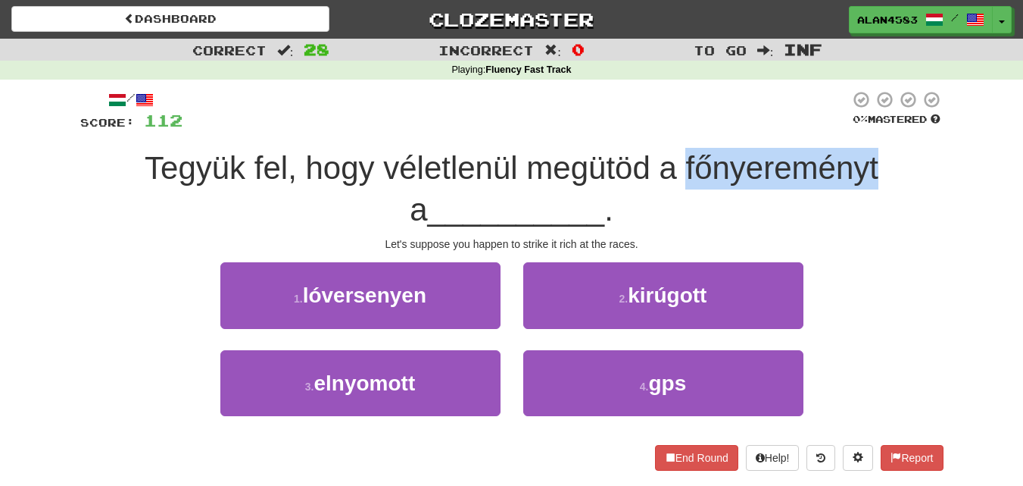
drag, startPoint x: 670, startPoint y: 156, endPoint x: 865, endPoint y: 148, distance: 195.6
click at [865, 148] on div "Tegyük fel, hogy véletlenül megütöd a főnyereményt a __________ ." at bounding box center [512, 189] width 864 height 83
click at [855, 129] on div at bounding box center [855, 129] width 0 height 0
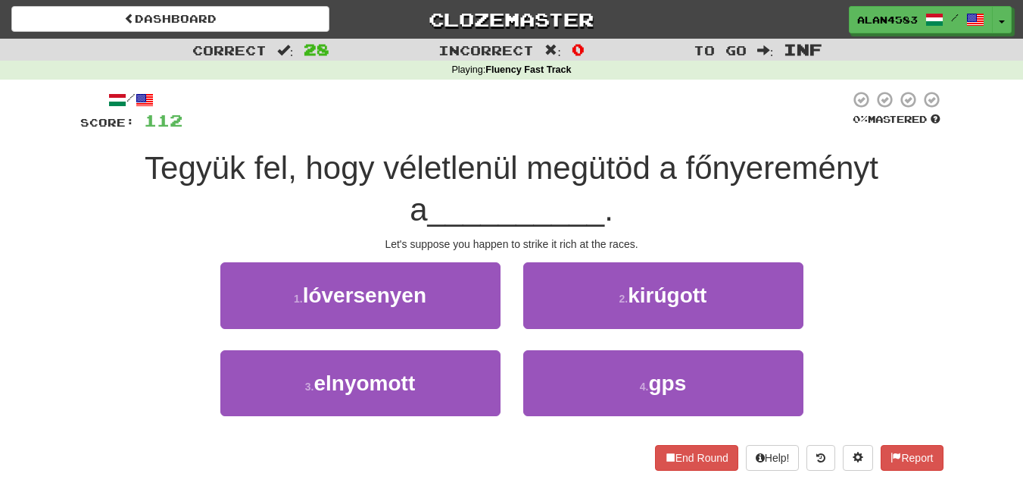
click at [879, 152] on span "Tegyük fel, hogy véletlenül megütöd a főnyereményt a" at bounding box center [512, 188] width 734 height 77
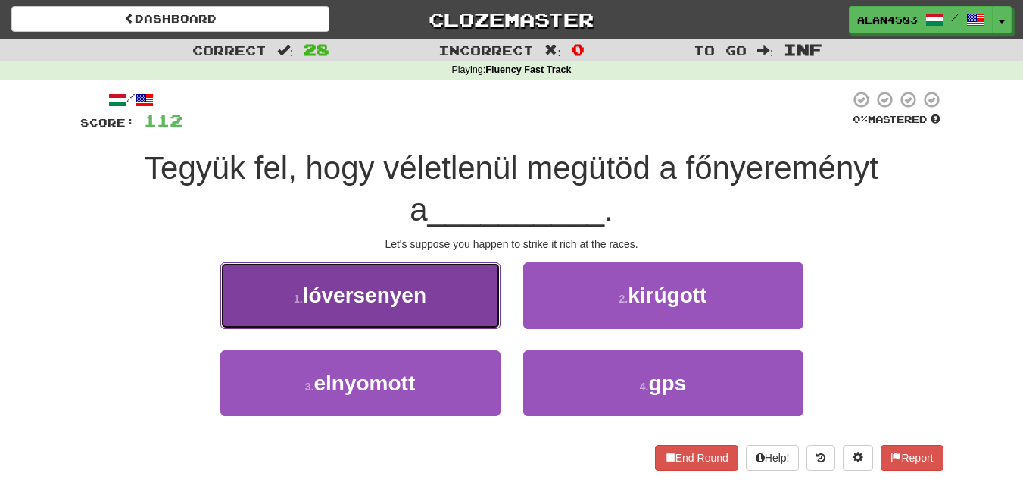
click at [395, 305] on span "lóversenyen" at bounding box center [364, 294] width 123 height 23
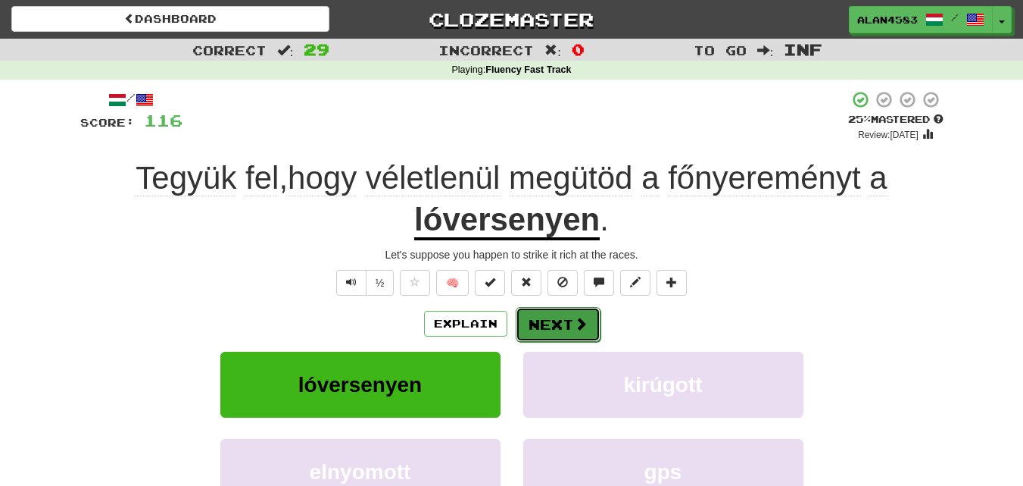
click at [538, 312] on button "Next" at bounding box center [558, 324] width 85 height 35
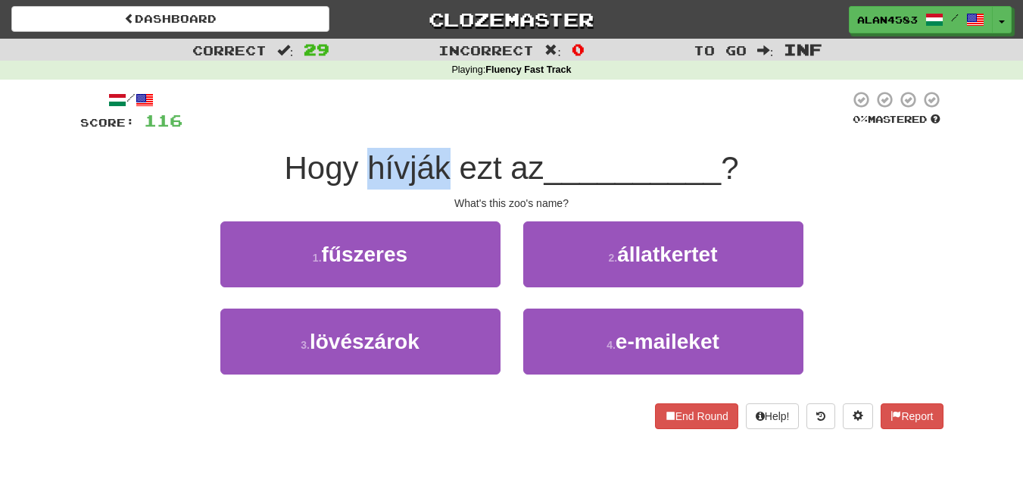
drag, startPoint x: 445, startPoint y: 167, endPoint x: 364, endPoint y: 164, distance: 81.9
click at [364, 164] on span "Hogy hívják ezt az" at bounding box center [414, 168] width 260 height 36
click at [354, 129] on div at bounding box center [354, 129] width 0 height 0
click at [448, 135] on div "/ Score: 116 0 % Mastered Hogy hívják ezt az __________ ? What's this zoo's nam…" at bounding box center [512, 259] width 864 height 339
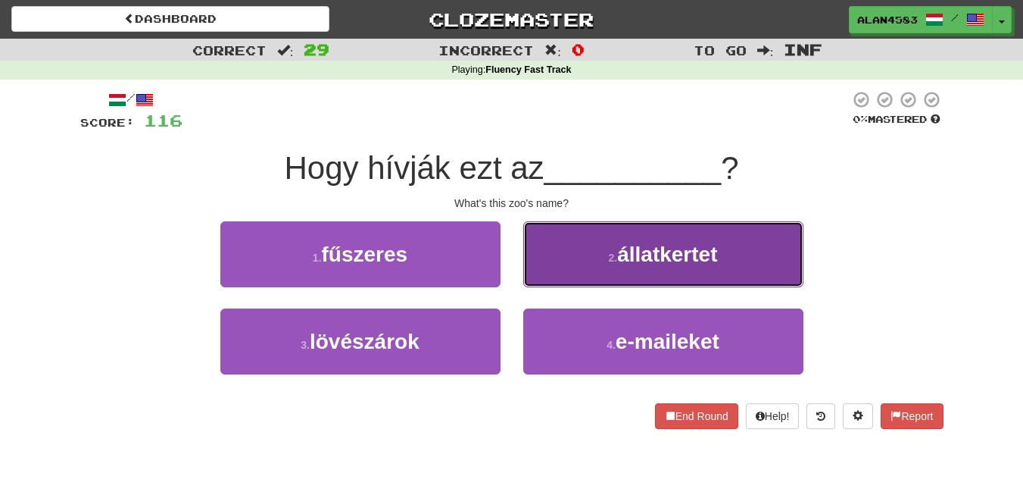
click at [747, 236] on button "2 . állatkertet" at bounding box center [663, 254] width 280 height 66
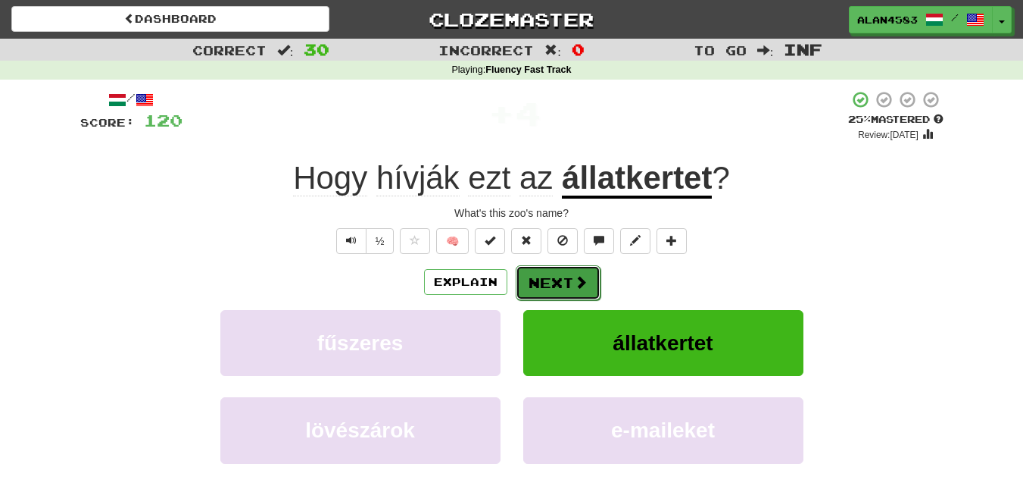
click at [537, 279] on button "Next" at bounding box center [558, 282] width 85 height 35
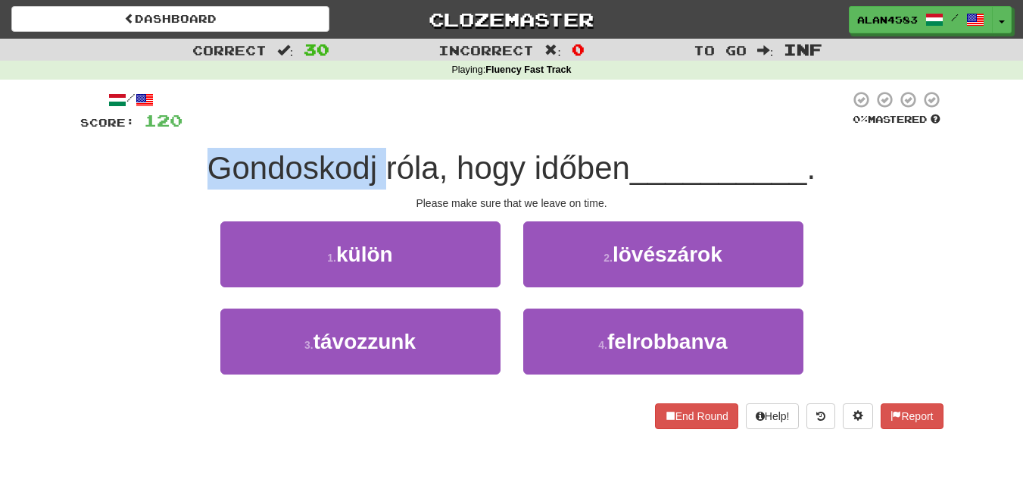
drag, startPoint x: 377, startPoint y: 166, endPoint x: 175, endPoint y: 176, distance: 202.5
click at [175, 176] on div "Gondoskodj róla, hogy időben __________ ." at bounding box center [512, 169] width 864 height 42
click at [165, 186] on div at bounding box center [165, 186] width 0 height 0
click at [293, 149] on div "Gondoskodj róla, hogy időben __________ ." at bounding box center [512, 169] width 864 height 42
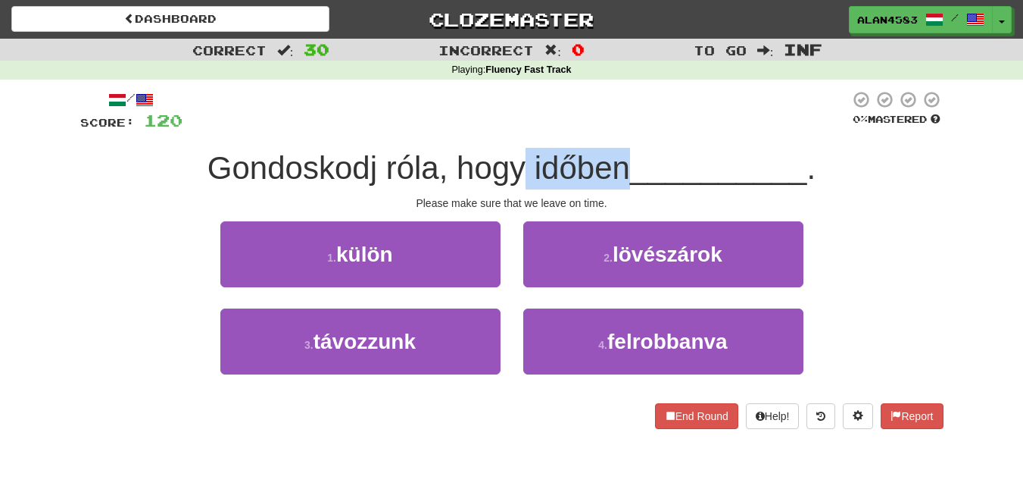
drag, startPoint x: 526, startPoint y: 154, endPoint x: 625, endPoint y: 151, distance: 99.3
click at [625, 151] on span "Gondoskodj róla, hogy időben" at bounding box center [419, 168] width 423 height 36
click at [615, 129] on div at bounding box center [615, 129] width 0 height 0
click at [676, 118] on div at bounding box center [516, 111] width 667 height 42
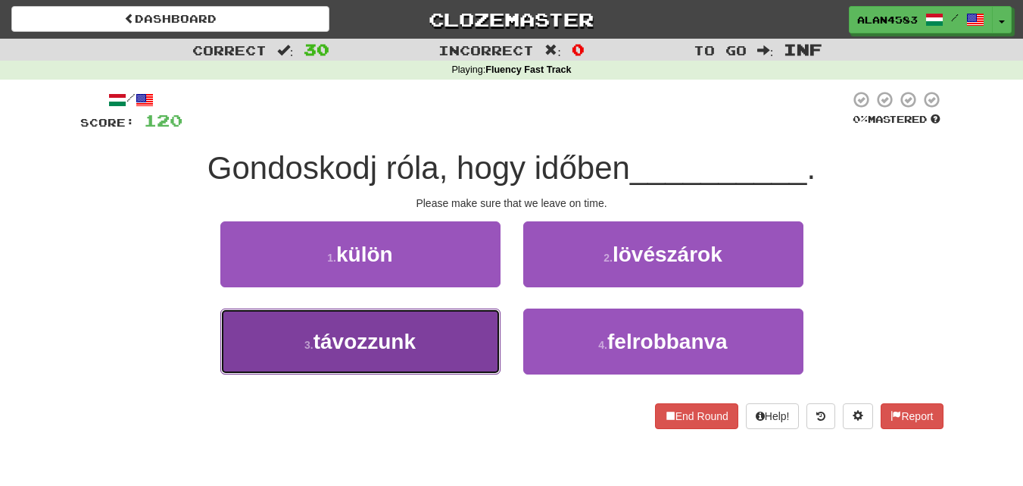
click at [388, 367] on button "3 . távozzunk" at bounding box center [360, 341] width 280 height 66
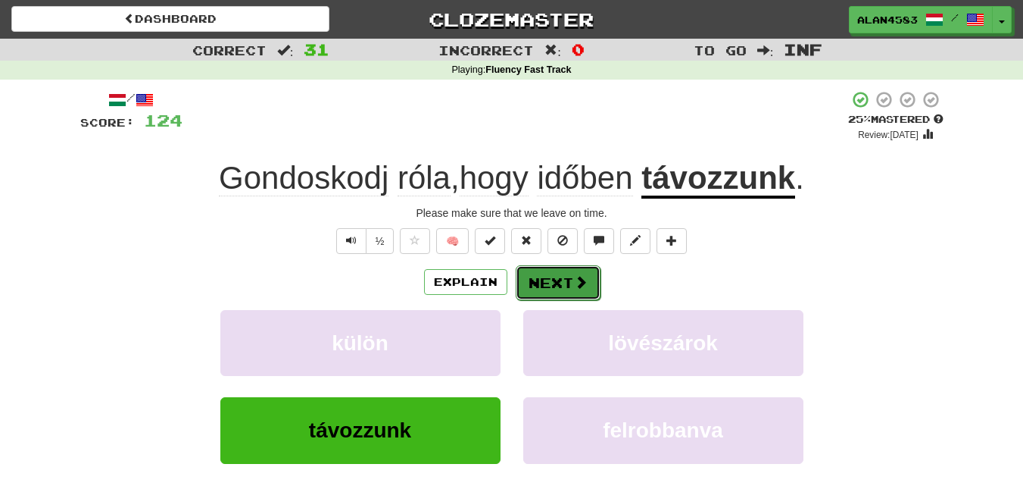
click at [544, 286] on button "Next" at bounding box center [558, 282] width 85 height 35
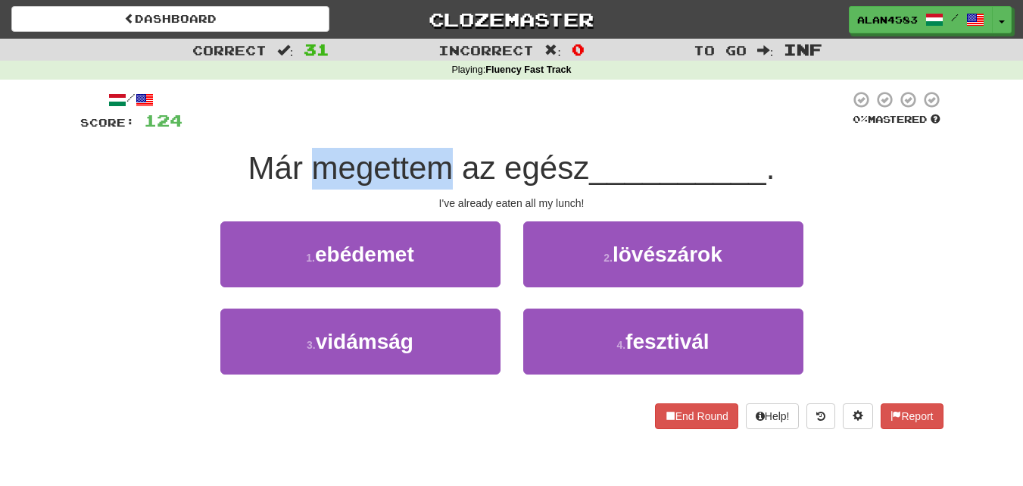
drag, startPoint x: 446, startPoint y: 164, endPoint x: 306, endPoint y: 173, distance: 140.5
click at [306, 173] on span "Már megettem az egész" at bounding box center [419, 168] width 342 height 36
click at [296, 186] on div at bounding box center [296, 186] width 0 height 0
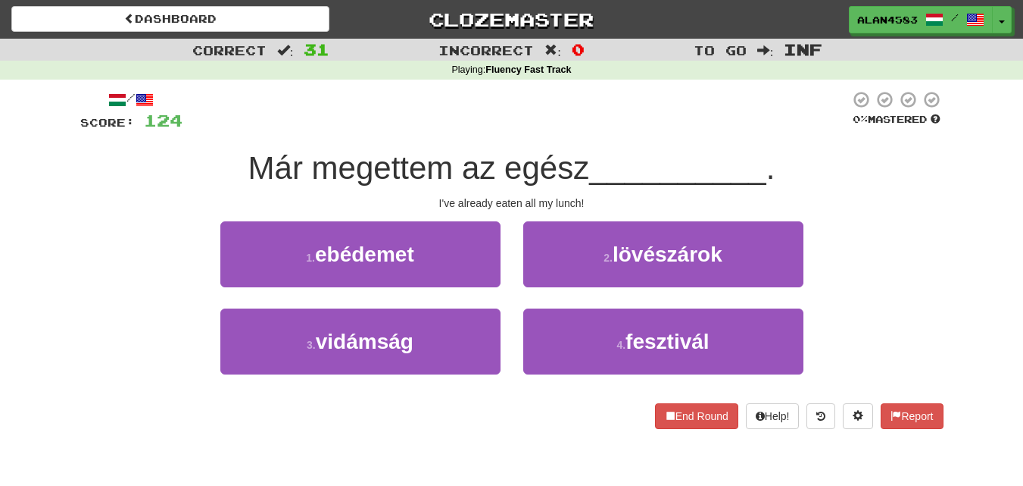
click at [239, 199] on div "I've already eaten all my lunch!" at bounding box center [512, 202] width 864 height 15
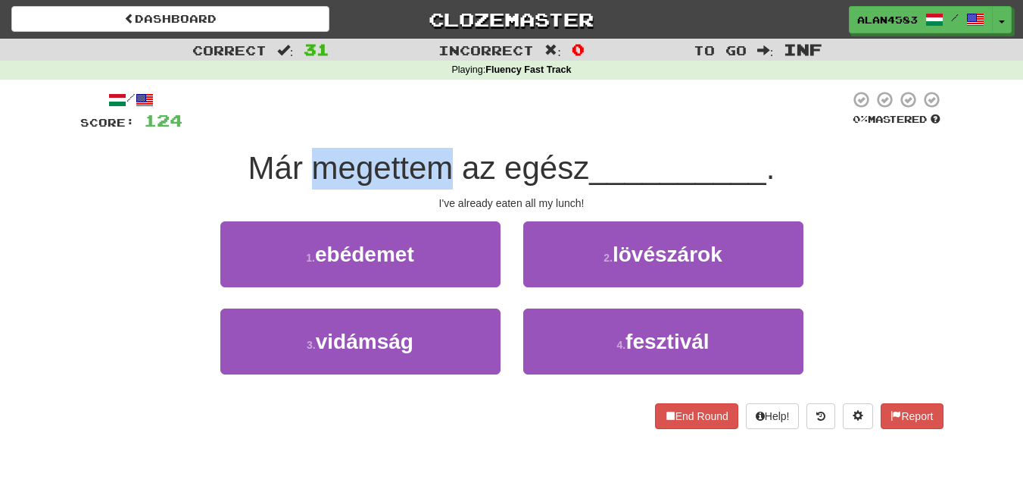
drag, startPoint x: 448, startPoint y: 166, endPoint x: 315, endPoint y: 167, distance: 132.6
click at [315, 167] on span "Már megettem az egész" at bounding box center [419, 168] width 342 height 36
click at [305, 129] on div at bounding box center [305, 129] width 0 height 0
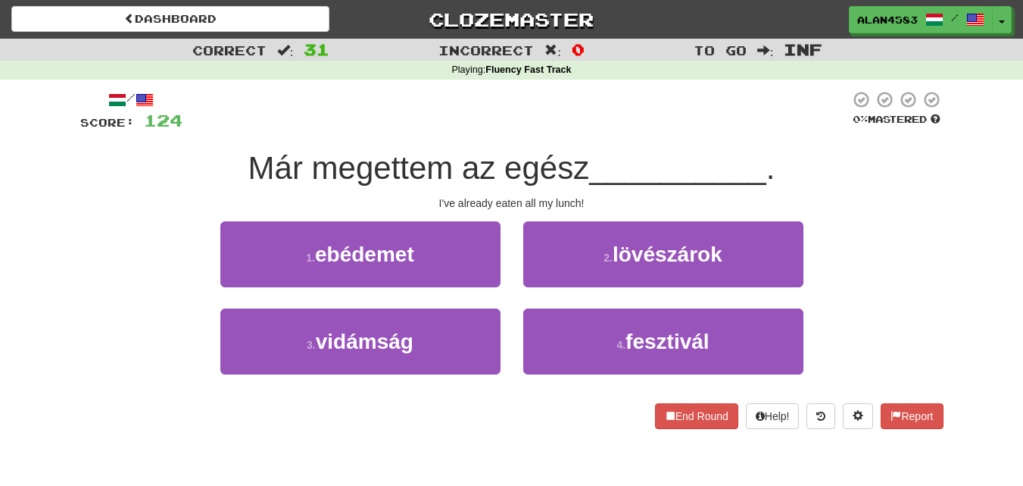
click at [337, 127] on div at bounding box center [516, 111] width 667 height 42
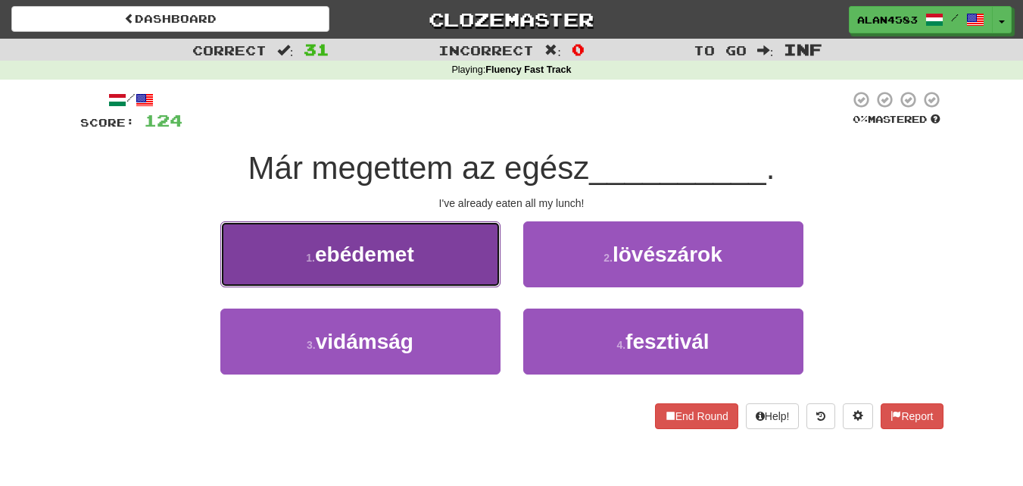
click at [451, 250] on button "1 . ebédemet" at bounding box center [360, 254] width 280 height 66
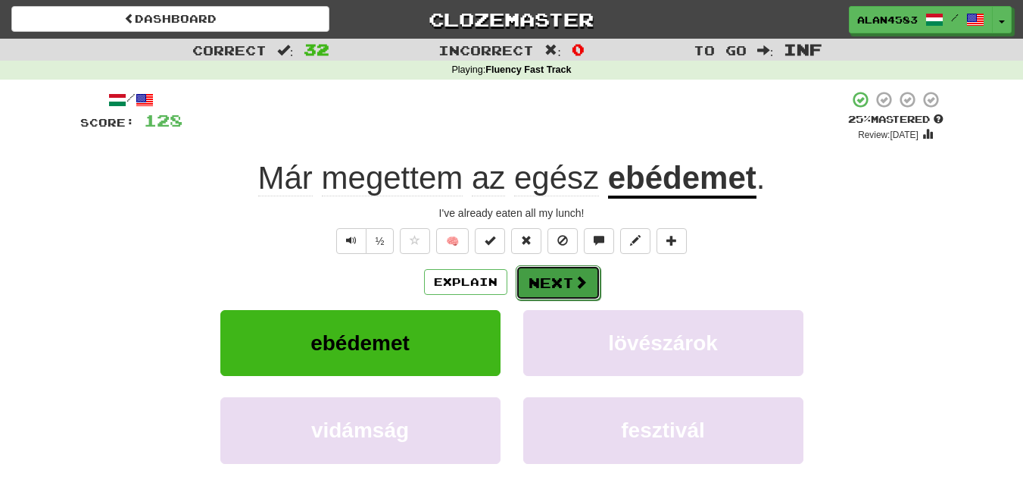
click at [546, 271] on button "Next" at bounding box center [558, 282] width 85 height 35
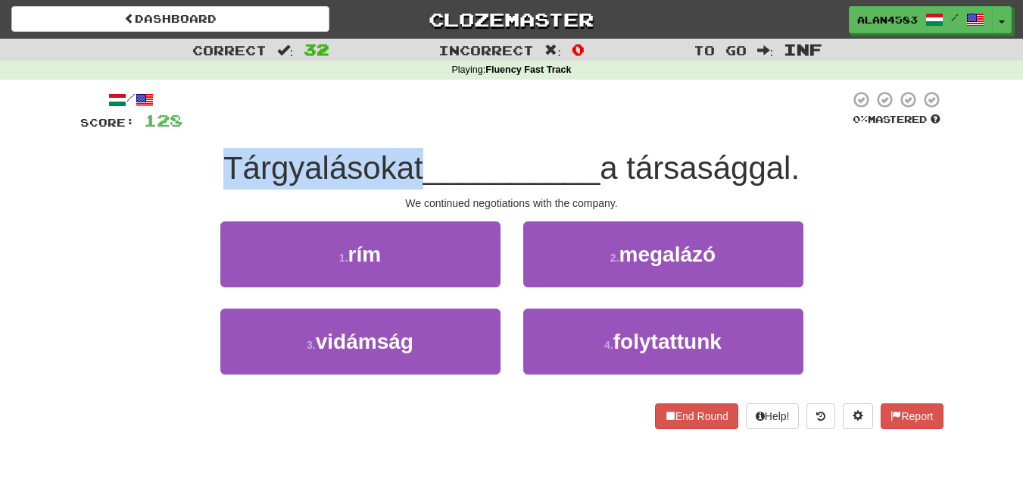
drag, startPoint x: 414, startPoint y: 164, endPoint x: 185, endPoint y: 158, distance: 229.6
click at [185, 158] on div "Tárgyalásokat __________ a társasággal." at bounding box center [512, 169] width 864 height 42
click at [175, 129] on div at bounding box center [175, 129] width 0 height 0
click at [140, 168] on div "Tárgyalásokat __________ a társasággal." at bounding box center [512, 169] width 864 height 42
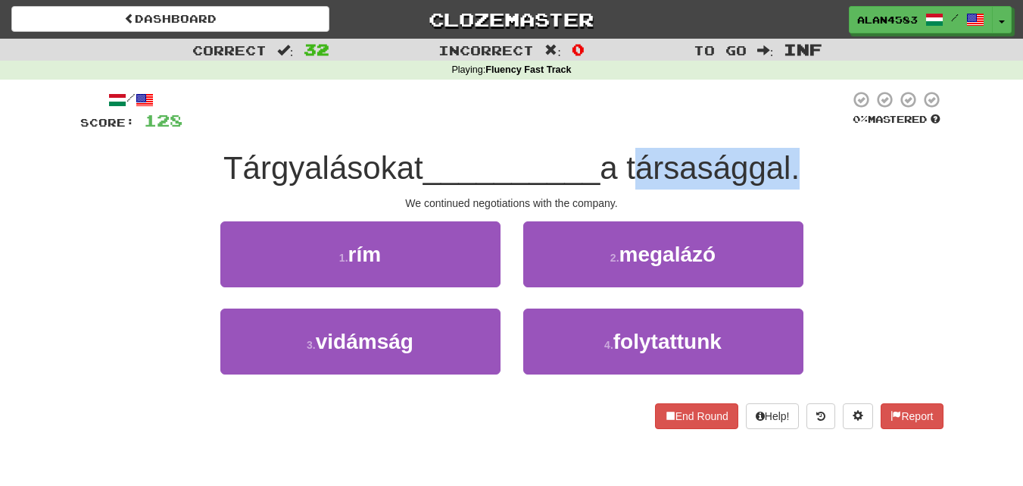
drag, startPoint x: 636, startPoint y: 174, endPoint x: 800, endPoint y: 167, distance: 164.6
click at [800, 167] on span "a társasággal." at bounding box center [700, 168] width 200 height 36
click at [790, 129] on div at bounding box center [790, 129] width 0 height 0
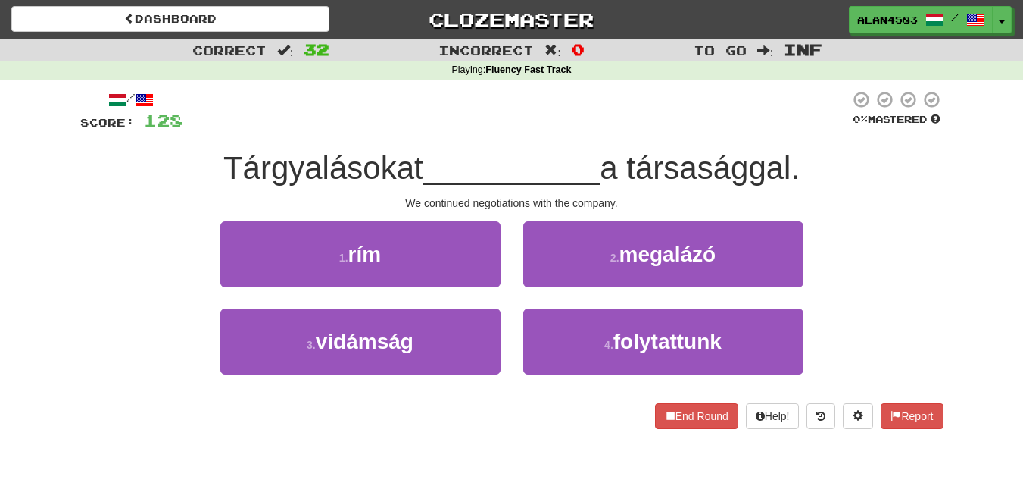
click at [818, 154] on div "Tárgyalásokat __________ a társasággal." at bounding box center [512, 169] width 864 height 42
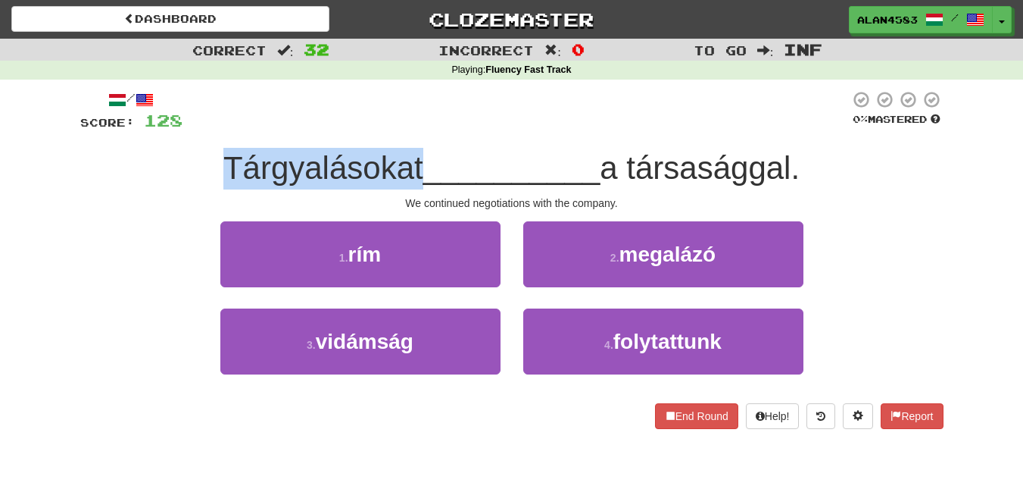
drag, startPoint x: 416, startPoint y: 165, endPoint x: 188, endPoint y: 168, distance: 228.0
click at [188, 168] on div "Tárgyalásokat __________ a társasággal." at bounding box center [512, 169] width 864 height 42
click at [178, 186] on div at bounding box center [178, 186] width 0 height 0
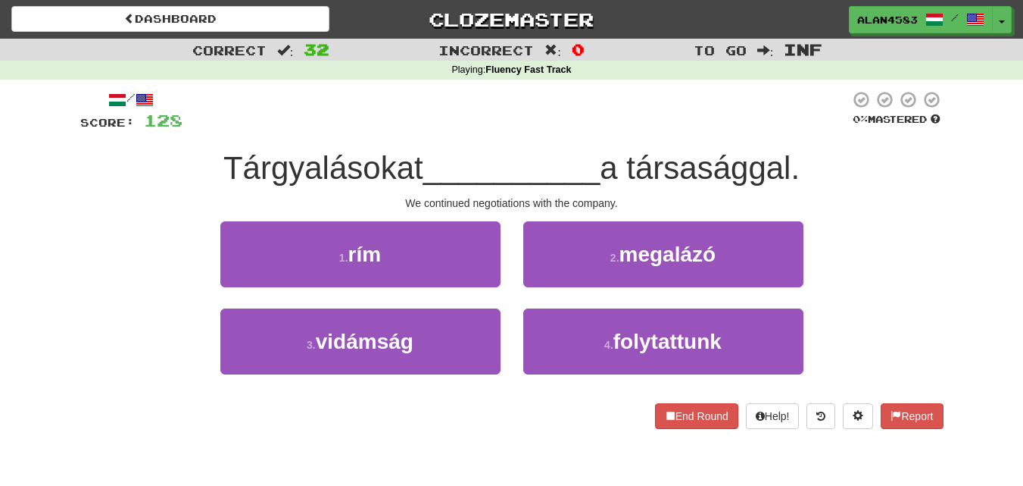
click at [451, 105] on div at bounding box center [516, 111] width 667 height 42
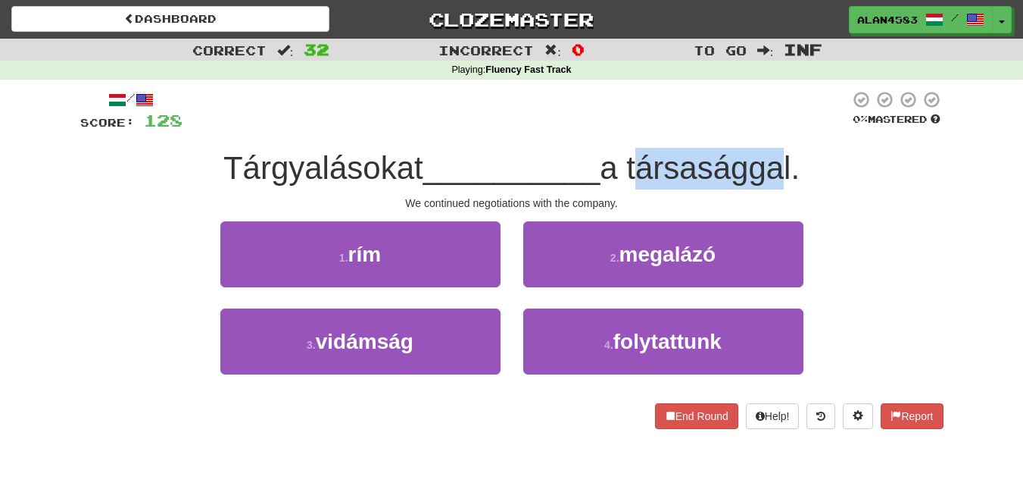
drag, startPoint x: 633, startPoint y: 155, endPoint x: 786, endPoint y: 155, distance: 153.8
click at [786, 155] on span "a társasággal." at bounding box center [700, 168] width 200 height 36
click at [692, 169] on span "a társasággal." at bounding box center [700, 168] width 200 height 36
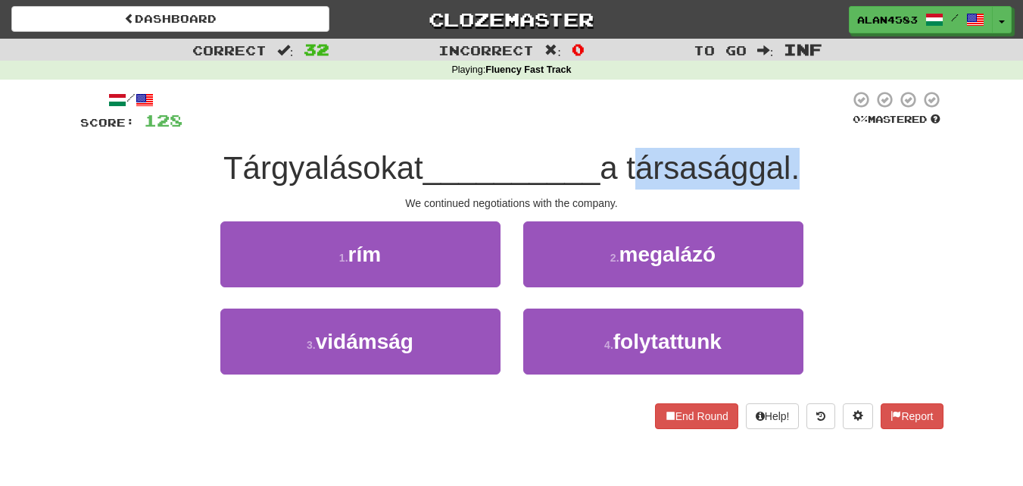
drag, startPoint x: 632, startPoint y: 166, endPoint x: 799, endPoint y: 148, distance: 168.3
click at [799, 148] on div "Tárgyalásokat __________ a társasággal." at bounding box center [512, 169] width 864 height 42
click at [789, 129] on div at bounding box center [789, 129] width 0 height 0
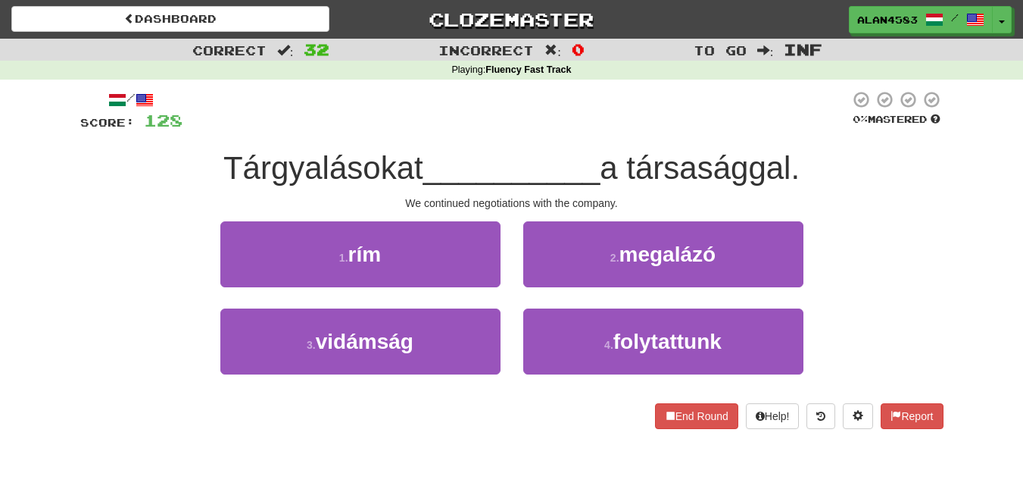
click at [822, 140] on div "/ Score: 128 0 % Mastered Tárgyalásokat __________ a társasággal. We continued …" at bounding box center [512, 259] width 864 height 339
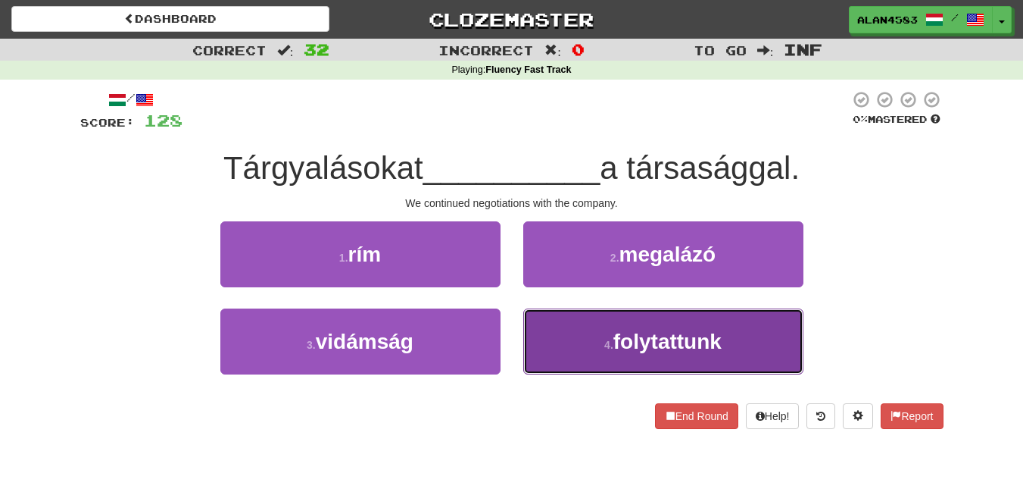
click at [733, 324] on button "4 . folytattunk" at bounding box center [663, 341] width 280 height 66
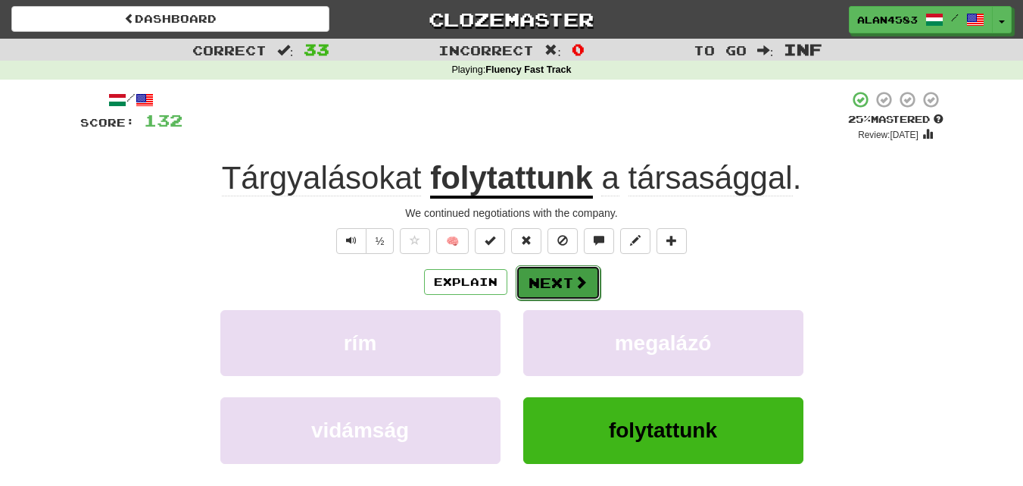
click at [560, 280] on button "Next" at bounding box center [558, 282] width 85 height 35
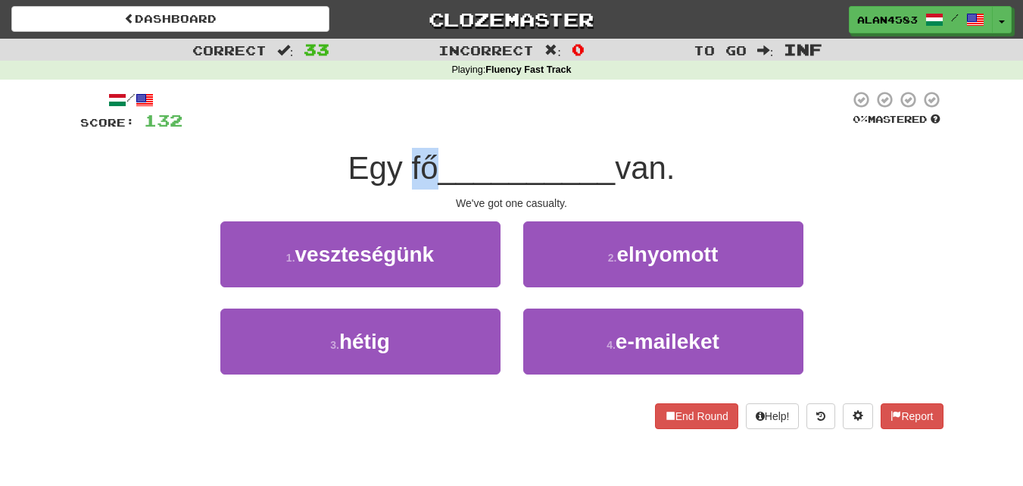
drag, startPoint x: 402, startPoint y: 170, endPoint x: 429, endPoint y: 167, distance: 26.7
click at [429, 167] on span "Egy fő" at bounding box center [393, 168] width 90 height 36
click at [419, 129] on div at bounding box center [419, 129] width 0 height 0
click at [458, 127] on div at bounding box center [516, 111] width 667 height 42
drag, startPoint x: 429, startPoint y: 166, endPoint x: 401, endPoint y: 167, distance: 28.0
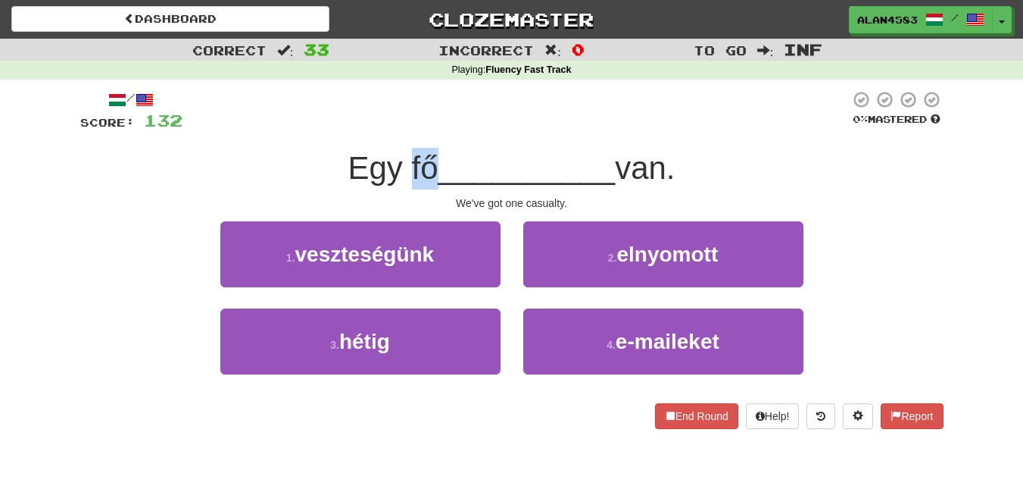
click at [401, 167] on span "Egy fő" at bounding box center [393, 168] width 90 height 36
click at [391, 129] on div at bounding box center [391, 129] width 0 height 0
click at [471, 147] on div "/ Score: 132 0 % Mastered Egy fő __________ van. We've got one casualty. 1 . ve…" at bounding box center [512, 259] width 864 height 339
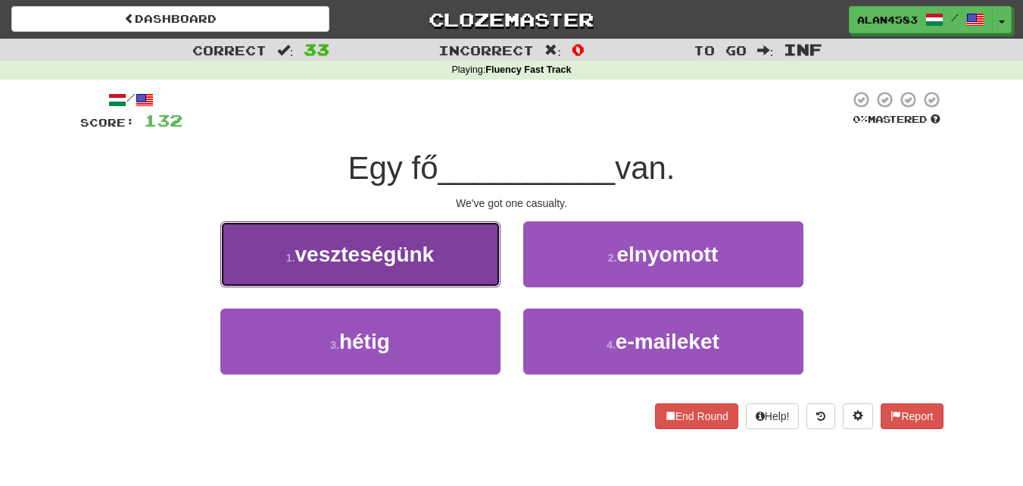
click at [315, 245] on span "veszteségünk" at bounding box center [364, 253] width 139 height 23
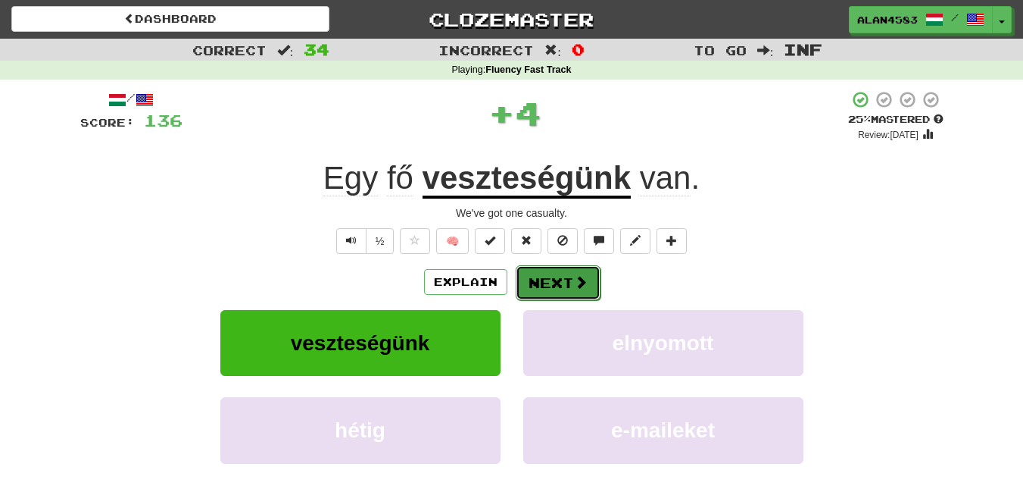
click at [548, 280] on button "Next" at bounding box center [558, 282] width 85 height 35
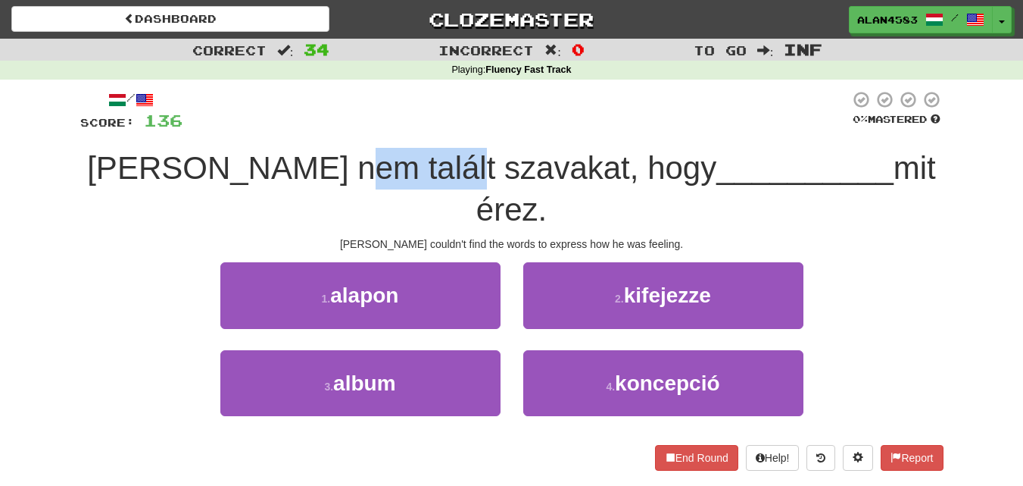
drag, startPoint x: 358, startPoint y: 168, endPoint x: 482, endPoint y: 153, distance: 125.2
click at [482, 153] on span "Tom nem talált szavakat, hogy" at bounding box center [401, 168] width 629 height 36
click at [472, 129] on div at bounding box center [472, 129] width 0 height 0
click at [493, 136] on div "/ Score: 136 0 % Mastered Tom nem talált szavakat, hogy __________ mit érez. To…" at bounding box center [512, 280] width 864 height 380
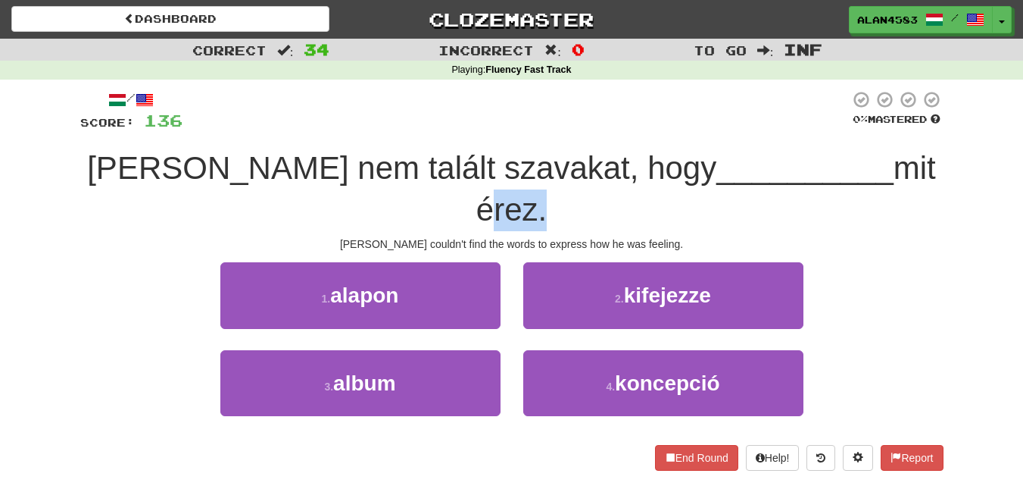
drag, startPoint x: 813, startPoint y: 159, endPoint x: 876, endPoint y: 158, distance: 62.9
click at [876, 158] on span "mit érez." at bounding box center [706, 188] width 460 height 77
click at [866, 129] on div at bounding box center [866, 129] width 0 height 0
click at [904, 143] on div "/ Score: 136 0 % Mastered Tom nem talált szavakat, hogy __________ mit érez. To…" at bounding box center [512, 280] width 864 height 380
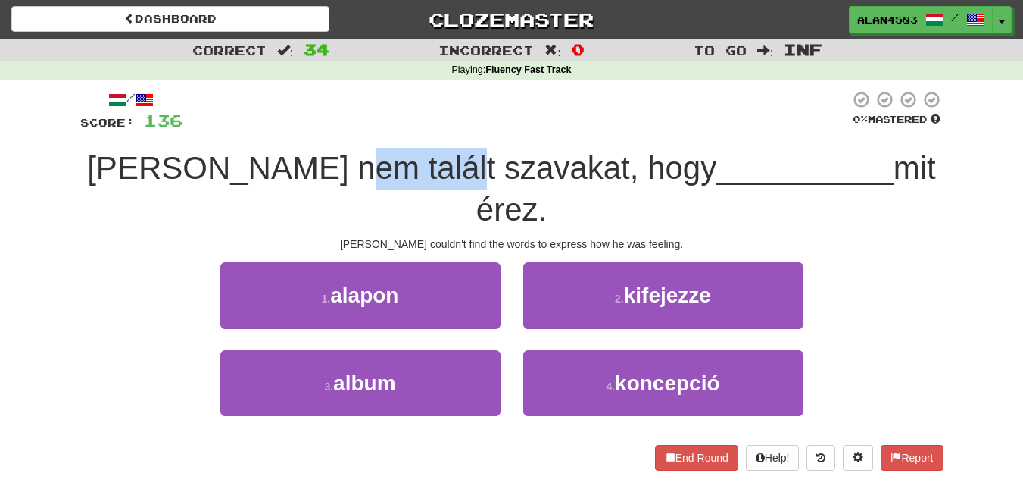
drag, startPoint x: 353, startPoint y: 166, endPoint x: 478, endPoint y: 161, distance: 125.1
click at [478, 161] on span "Tom nem talált szavakat, hogy" at bounding box center [401, 168] width 629 height 36
click at [468, 129] on div at bounding box center [468, 129] width 0 height 0
click at [507, 138] on div "/ Score: 136 0 % Mastered Tom nem talált szavakat, hogy __________ mit érez. To…" at bounding box center [512, 280] width 864 height 380
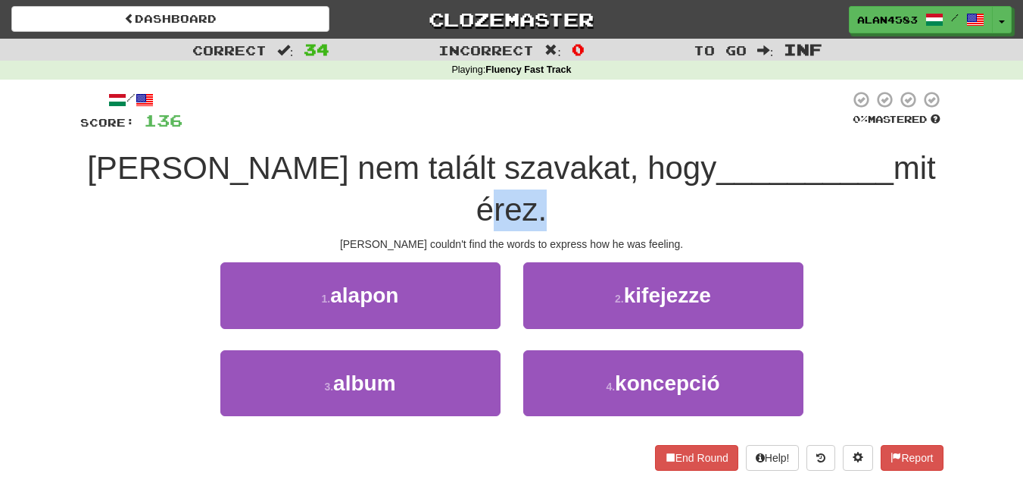
drag, startPoint x: 809, startPoint y: 161, endPoint x: 873, endPoint y: 161, distance: 63.6
click at [873, 161] on span "mit érez." at bounding box center [706, 188] width 460 height 77
click at [863, 129] on div at bounding box center [863, 129] width 0 height 0
click at [895, 147] on div "/ Score: 136 0 % Mastered Tom nem talált szavakat, hogy __________ mit érez. To…" at bounding box center [512, 280] width 864 height 380
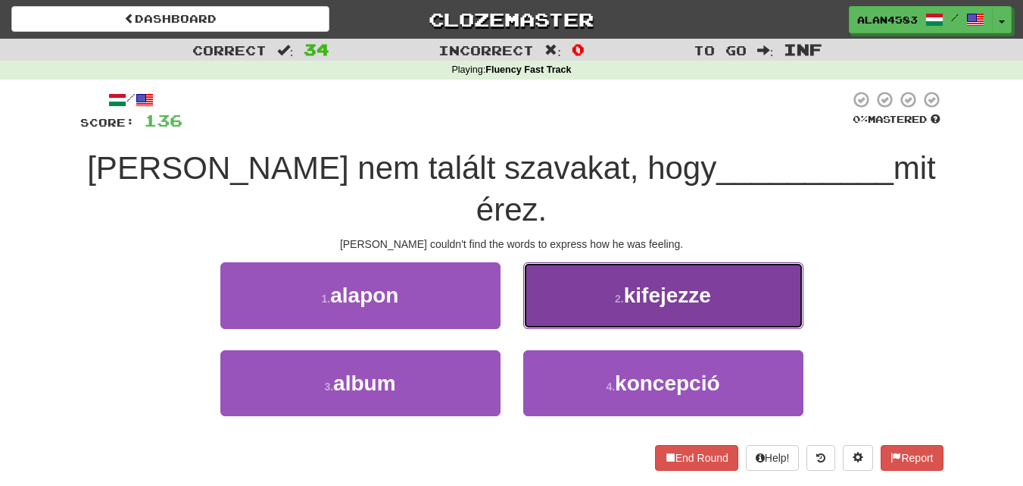
click at [620, 292] on small "2 ." at bounding box center [619, 298] width 9 height 12
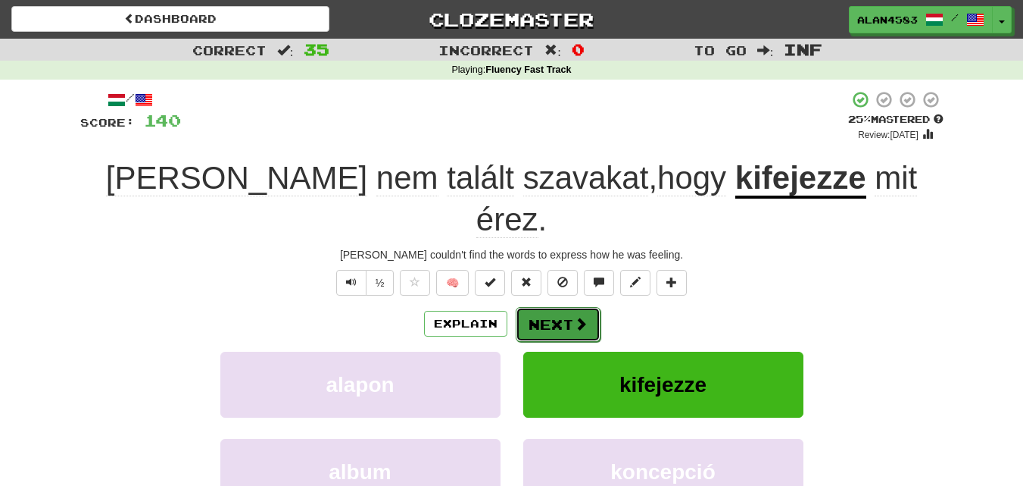
click at [544, 307] on button "Next" at bounding box center [558, 324] width 85 height 35
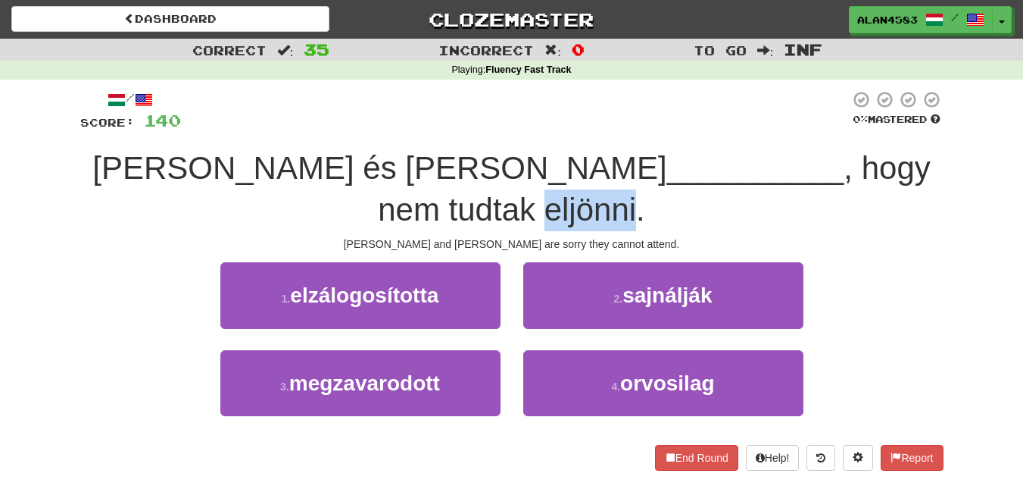
drag, startPoint x: 775, startPoint y: 163, endPoint x: 868, endPoint y: 160, distance: 93.2
click at [868, 160] on span ", hogy nem tudtak eljönni." at bounding box center [654, 188] width 553 height 77
click at [858, 129] on div at bounding box center [858, 129] width 0 height 0
click at [900, 144] on div "/ Score: 140 0 % Mastered Tom és Mary __________ , hogy nem tudtak eljönni. Tom…" at bounding box center [512, 280] width 864 height 380
drag, startPoint x: 870, startPoint y: 152, endPoint x: 773, endPoint y: 155, distance: 97.0
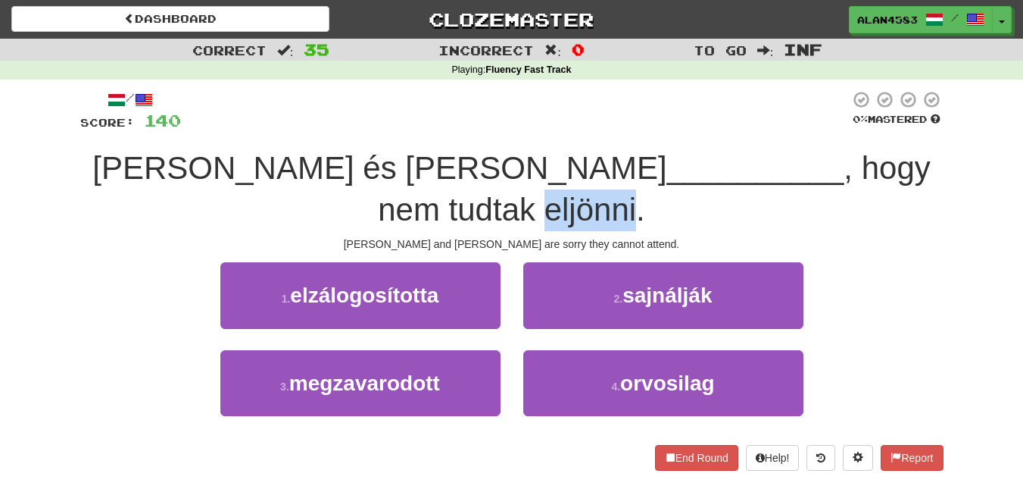
click at [773, 155] on span ", hogy nem tudtak eljönni." at bounding box center [654, 188] width 553 height 77
click at [763, 129] on div at bounding box center [763, 129] width 0 height 0
click at [701, 156] on span ", hogy nem tudtak eljönni." at bounding box center [654, 188] width 553 height 77
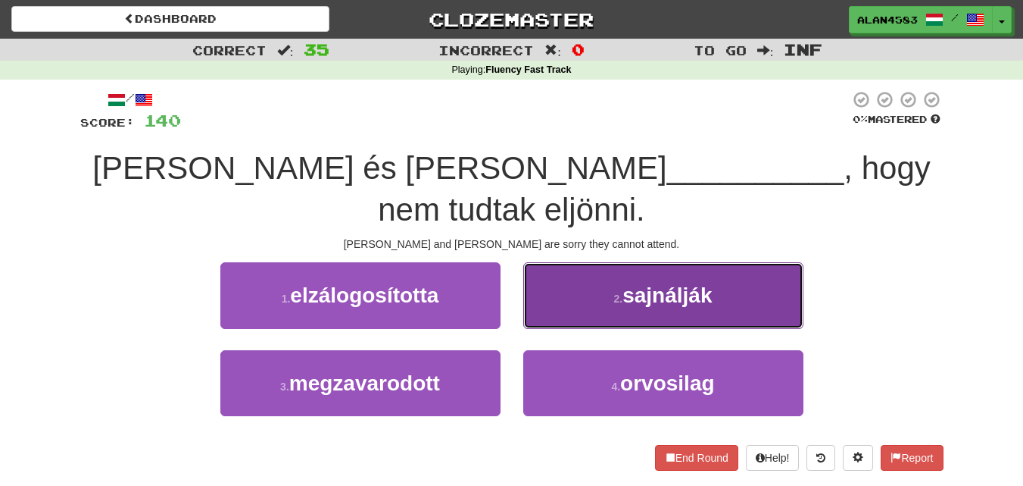
click at [699, 283] on span "sajnálják" at bounding box center [667, 294] width 89 height 23
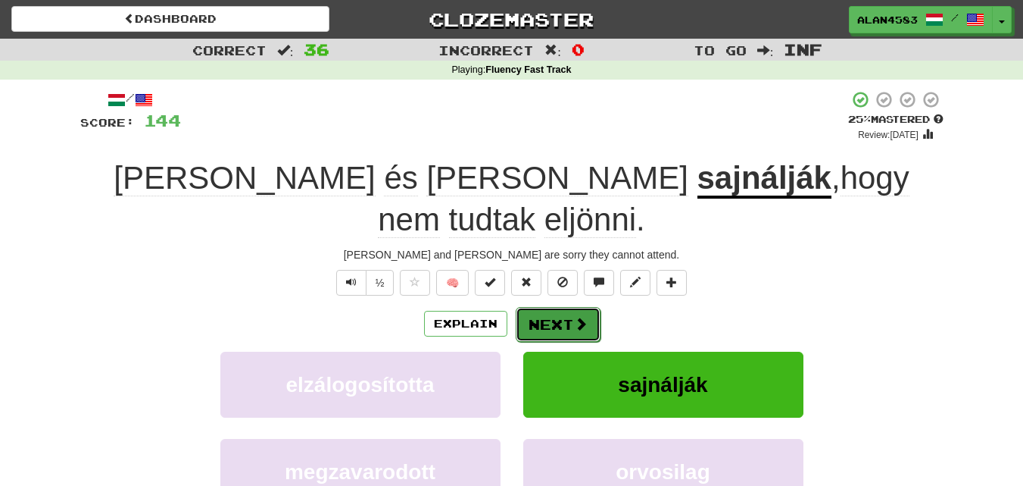
click at [555, 307] on button "Next" at bounding box center [558, 324] width 85 height 35
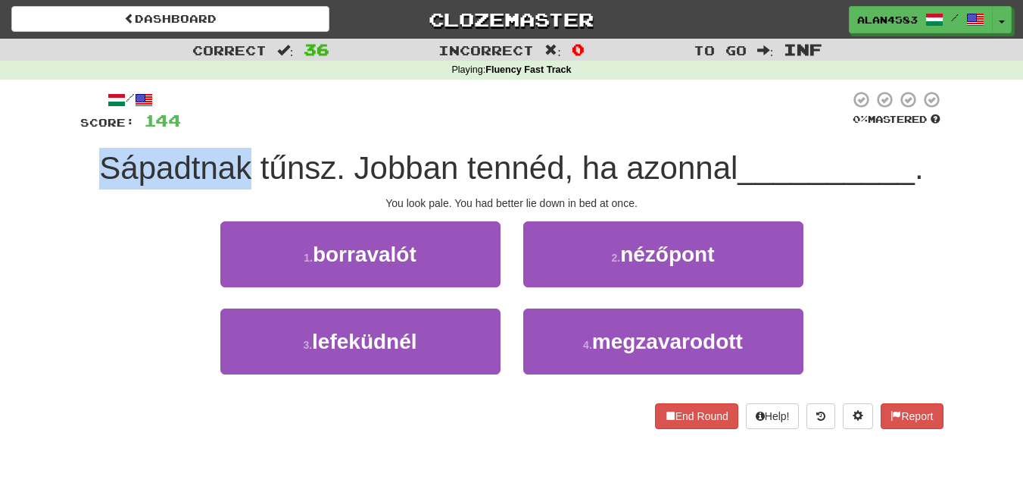
drag, startPoint x: 247, startPoint y: 164, endPoint x: 83, endPoint y: 164, distance: 163.6
click at [83, 164] on div "Sápadtnak tűnsz. Jobban tennéd, ha azonnal __________ ." at bounding box center [512, 169] width 864 height 42
click at [73, 129] on div at bounding box center [73, 129] width 0 height 0
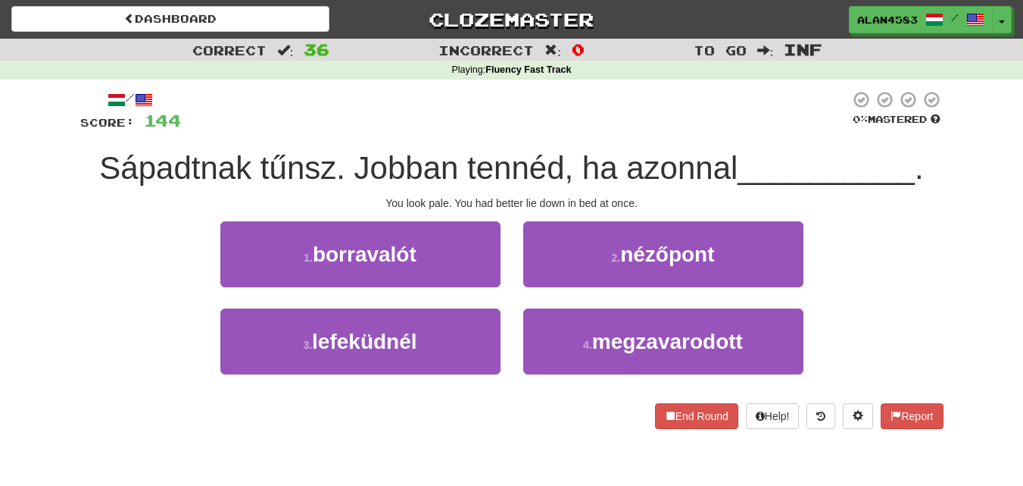
click at [276, 108] on div at bounding box center [515, 111] width 669 height 42
drag, startPoint x: 333, startPoint y: 161, endPoint x: 253, endPoint y: 163, distance: 79.6
click at [253, 163] on span "Sápadtnak tűnsz. Jobban tennéd, ha azonnal" at bounding box center [418, 168] width 639 height 36
click at [243, 129] on div at bounding box center [243, 129] width 0 height 0
click at [298, 123] on div at bounding box center [515, 111] width 669 height 42
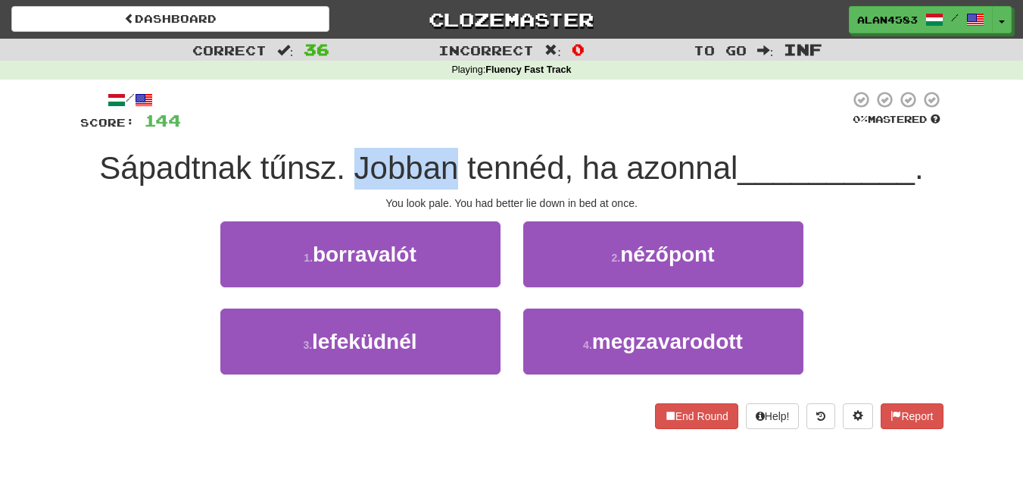
drag, startPoint x: 346, startPoint y: 167, endPoint x: 448, endPoint y: 164, distance: 102.3
click at [448, 164] on span "Sápadtnak tűnsz. Jobban tennéd, ha azonnal" at bounding box center [418, 168] width 639 height 36
click at [439, 129] on div at bounding box center [439, 129] width 0 height 0
click at [496, 114] on div at bounding box center [515, 111] width 669 height 42
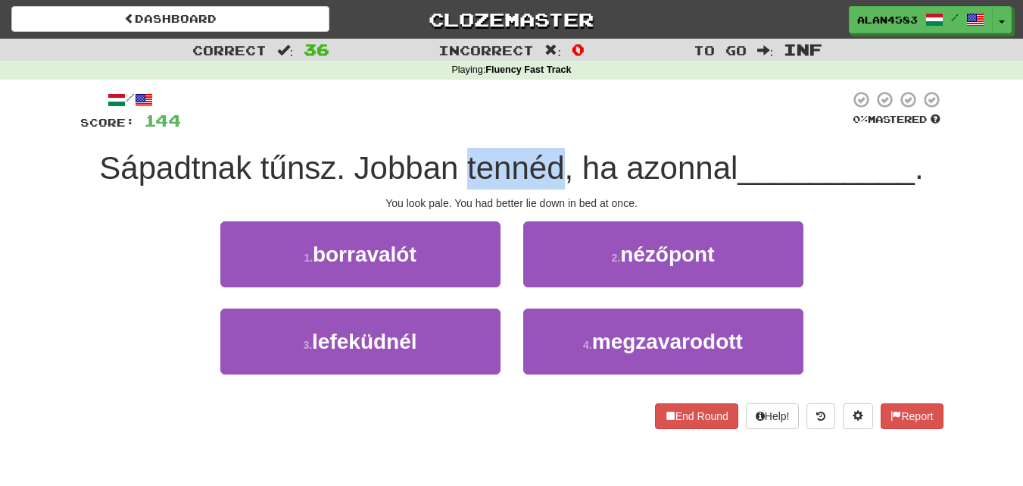
drag, startPoint x: 462, startPoint y: 167, endPoint x: 554, endPoint y: 158, distance: 92.1
click at [554, 158] on span "Sápadtnak tűnsz. Jobban tennéd, ha azonnal" at bounding box center [418, 168] width 639 height 36
click at [544, 129] on div at bounding box center [544, 129] width 0 height 0
click at [580, 124] on div at bounding box center [515, 111] width 669 height 42
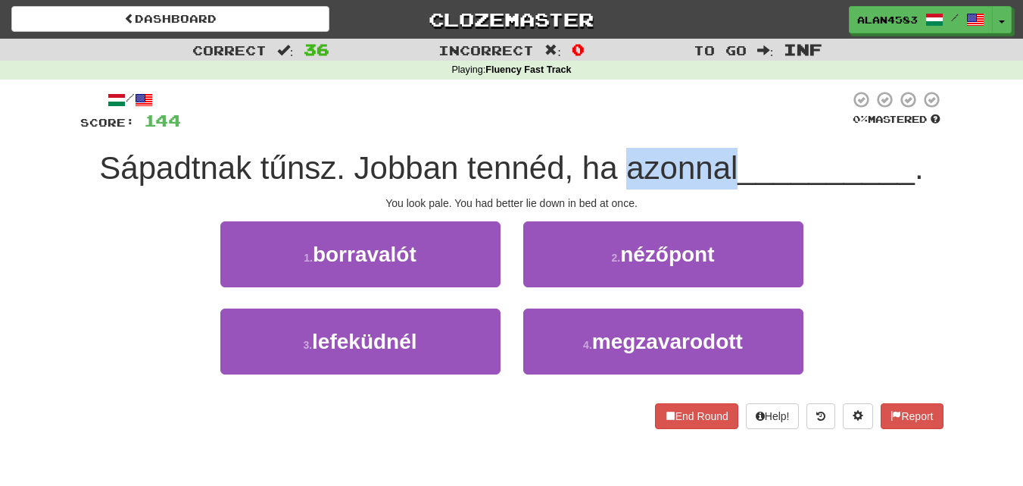
drag, startPoint x: 622, startPoint y: 167, endPoint x: 733, endPoint y: 160, distance: 110.9
click at [733, 160] on span "Sápadtnak tűnsz. Jobban tennéd, ha azonnal" at bounding box center [418, 168] width 639 height 36
click at [723, 129] on div at bounding box center [723, 129] width 0 height 0
click at [751, 136] on div "/ Score: 144 0 % Mastered Sápadtnak tűnsz. Jobban tennéd, ha azonnal __________…" at bounding box center [512, 259] width 864 height 339
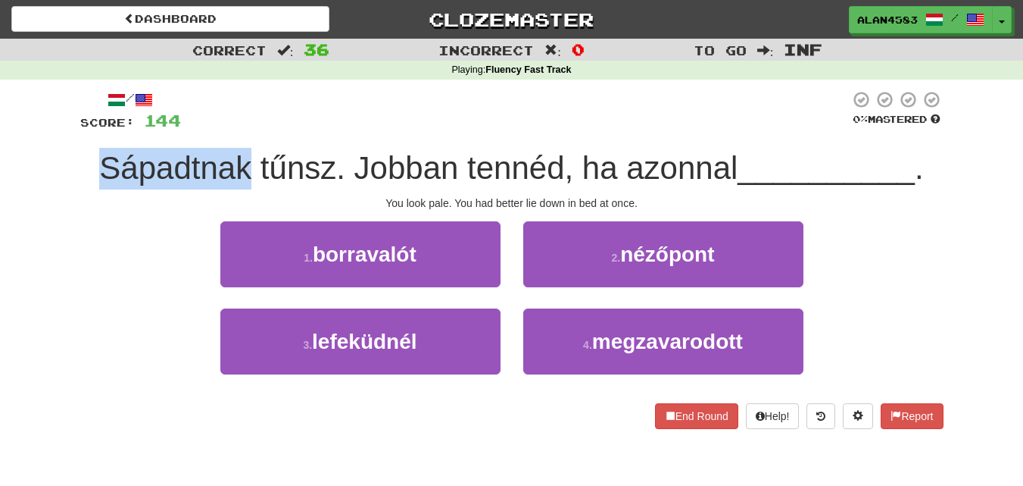
drag, startPoint x: 246, startPoint y: 162, endPoint x: 45, endPoint y: 166, distance: 200.8
click at [45, 166] on div "Correct : 36 Incorrect : 0 To go : Inf Playing : Fluency Fast Track / Score: 14…" at bounding box center [511, 244] width 1023 height 411
click at [36, 129] on div at bounding box center [36, 129] width 0 height 0
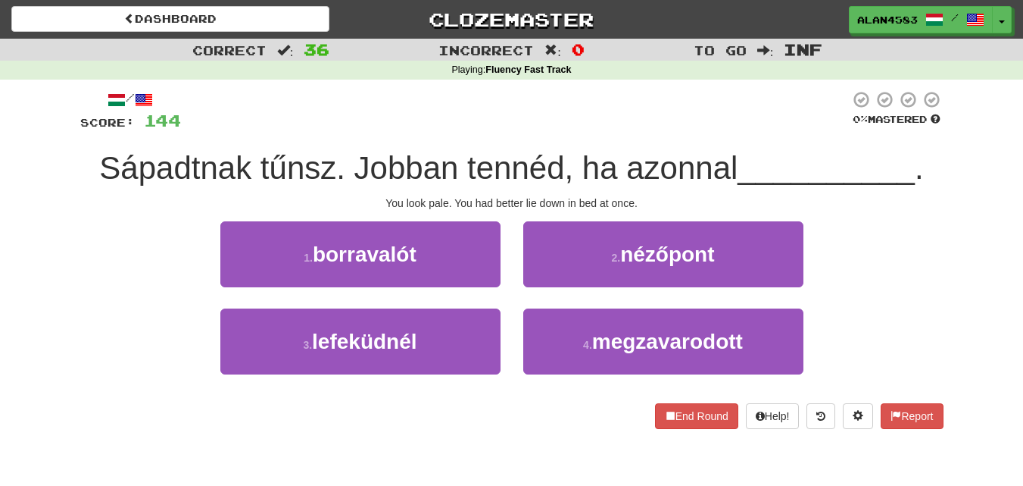
click at [294, 107] on div at bounding box center [515, 111] width 669 height 42
drag, startPoint x: 256, startPoint y: 160, endPoint x: 329, endPoint y: 152, distance: 73.1
click at [329, 152] on span "Sápadtnak tűnsz. Jobban tennéd, ha azonnal" at bounding box center [418, 168] width 639 height 36
click at [319, 129] on div at bounding box center [319, 129] width 0 height 0
click at [358, 120] on div at bounding box center [515, 111] width 669 height 42
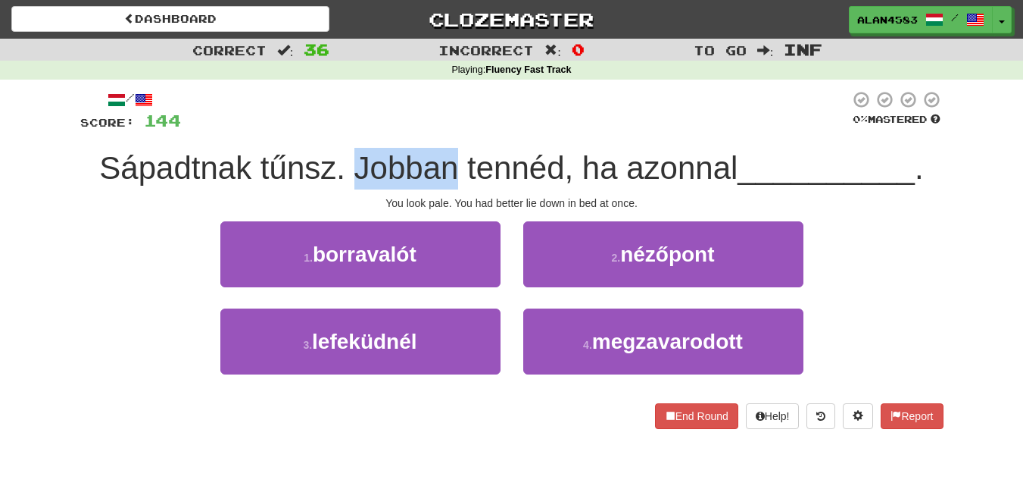
drag, startPoint x: 350, startPoint y: 166, endPoint x: 451, endPoint y: 156, distance: 101.2
click at [451, 156] on span "Sápadtnak tűnsz. Jobban tennéd, ha azonnal" at bounding box center [418, 168] width 639 height 36
click at [441, 129] on div at bounding box center [441, 129] width 0 height 0
click at [478, 130] on div at bounding box center [515, 111] width 669 height 42
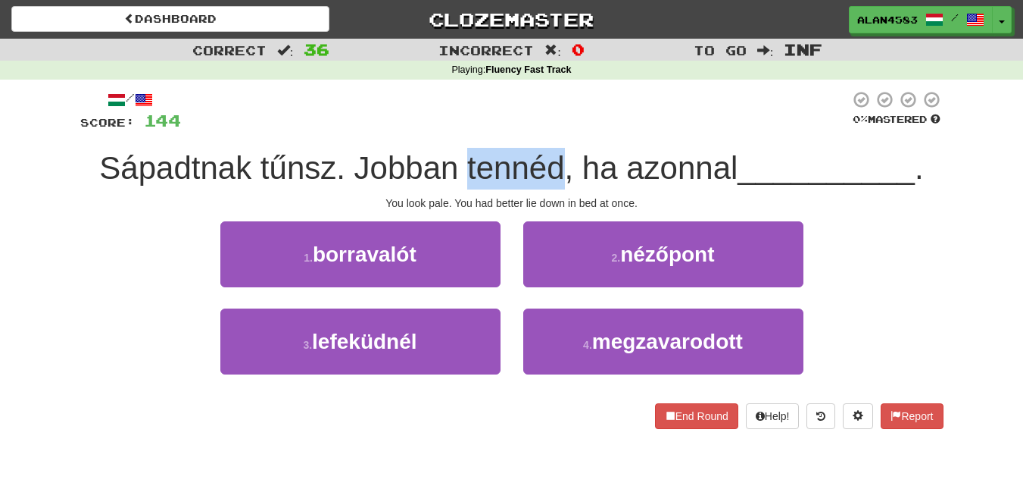
drag, startPoint x: 462, startPoint y: 162, endPoint x: 563, endPoint y: 150, distance: 101.5
click at [563, 150] on span "Sápadtnak tűnsz. Jobban tennéd, ha azonnal" at bounding box center [418, 168] width 639 height 36
click at [553, 129] on div at bounding box center [553, 129] width 0 height 0
click at [576, 130] on div at bounding box center [515, 111] width 669 height 42
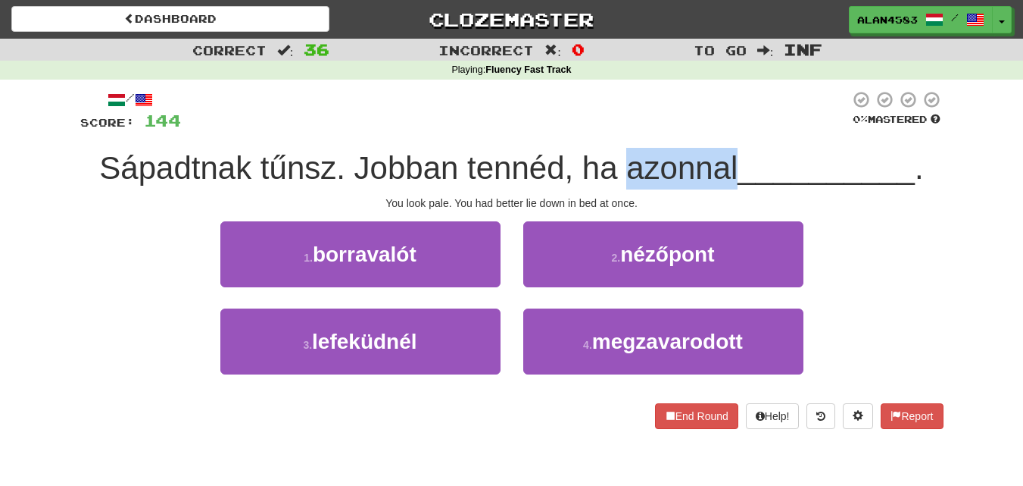
drag, startPoint x: 619, startPoint y: 160, endPoint x: 734, endPoint y: 158, distance: 115.2
click at [734, 158] on span "Sápadtnak tűnsz. Jobban tennéd, ha azonnal" at bounding box center [418, 168] width 639 height 36
click at [724, 129] on div at bounding box center [724, 129] width 0 height 0
click at [755, 138] on div "/ Score: 144 0 % Mastered Sápadtnak tűnsz. Jobban tennéd, ha azonnal __________…" at bounding box center [512, 259] width 864 height 339
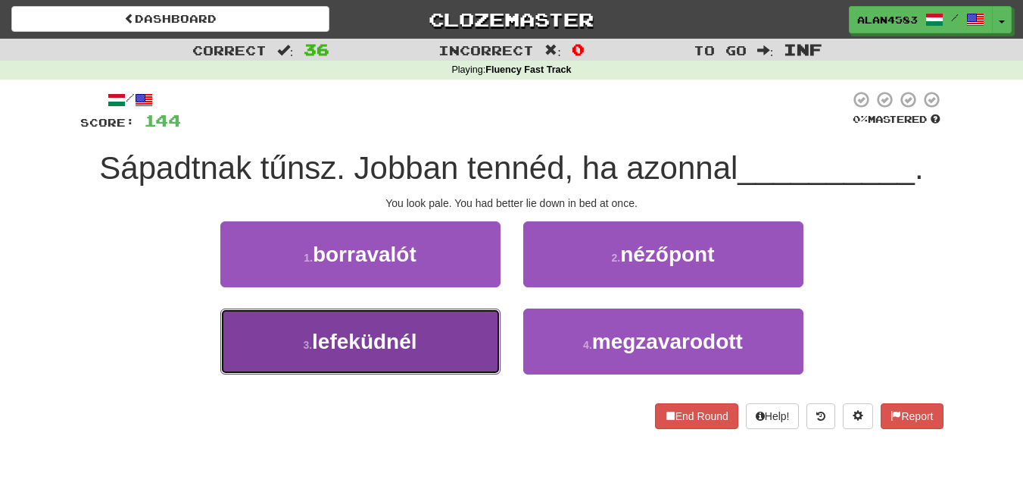
click at [455, 354] on button "3 . lefeküdnél" at bounding box center [360, 341] width 280 height 66
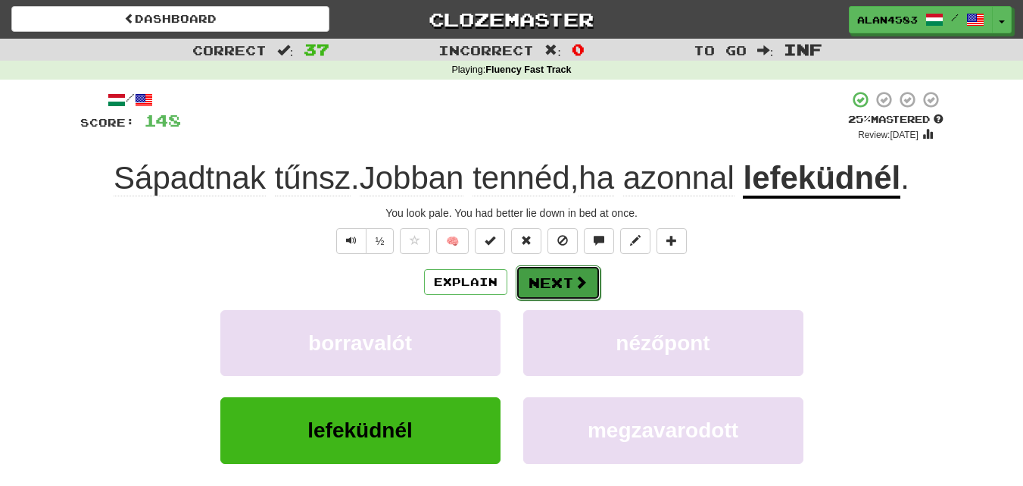
click at [543, 281] on button "Next" at bounding box center [558, 282] width 85 height 35
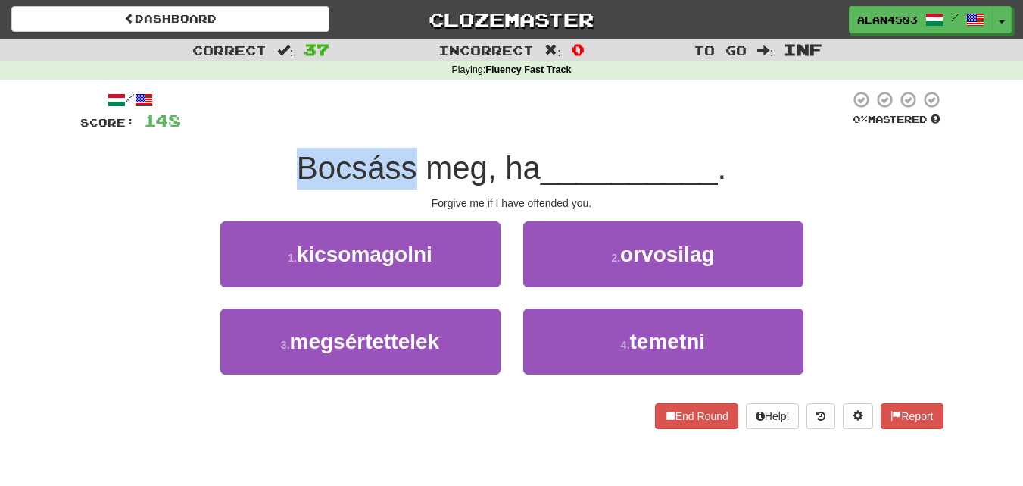
drag, startPoint x: 414, startPoint y: 169, endPoint x: 253, endPoint y: 177, distance: 160.8
click at [253, 177] on div "Bocsáss meg, ha __________ ." at bounding box center [512, 169] width 864 height 42
click at [243, 186] on div at bounding box center [243, 186] width 0 height 0
click at [159, 214] on div "/ Score: 148 0 % Mastered Bocsáss meg, ha __________ . Forgive me if I have off…" at bounding box center [512, 259] width 864 height 339
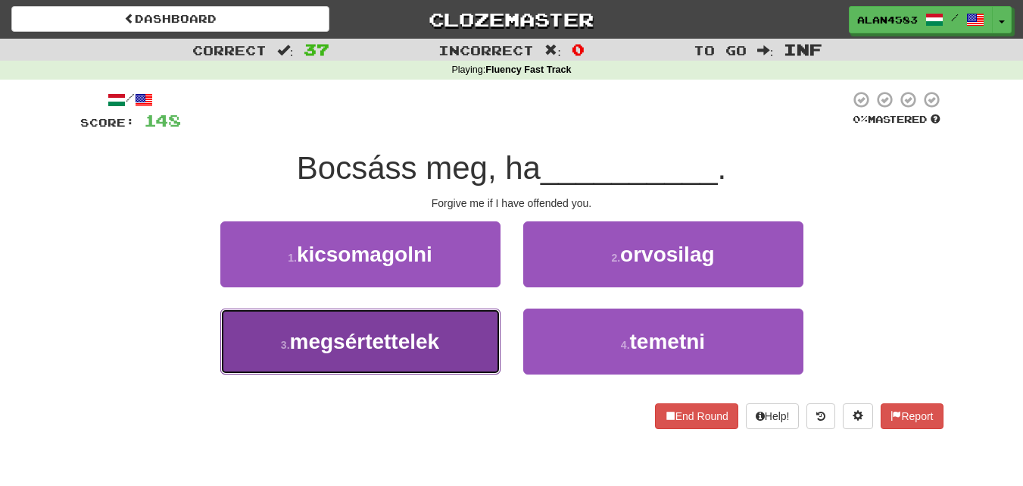
click at [348, 326] on button "3 . megsértettelek" at bounding box center [360, 341] width 280 height 66
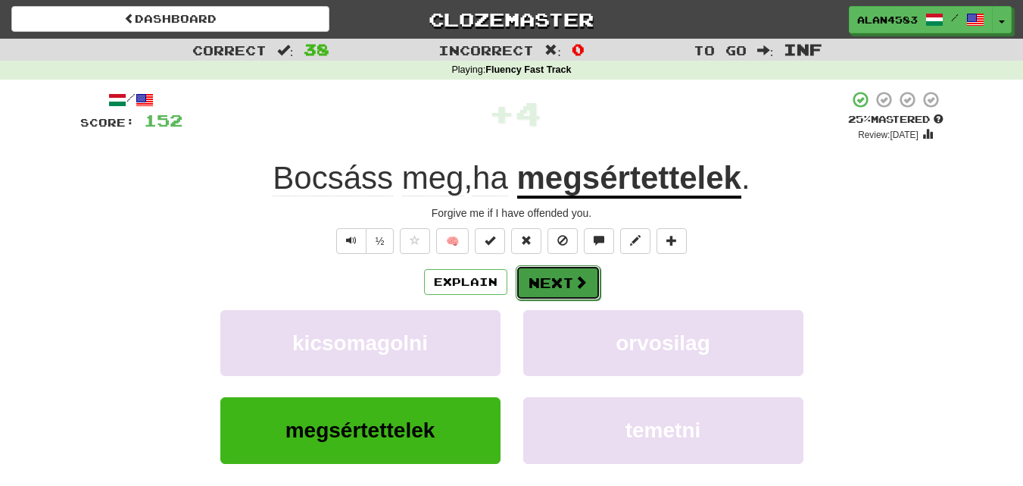
click at [533, 283] on button "Next" at bounding box center [558, 282] width 85 height 35
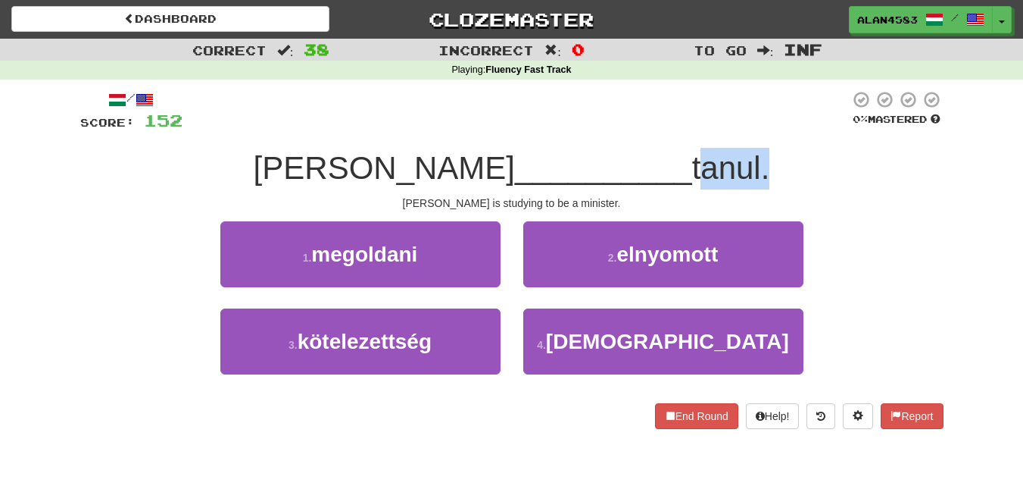
drag, startPoint x: 598, startPoint y: 159, endPoint x: 669, endPoint y: 151, distance: 70.9
click at [692, 151] on span "tanul." at bounding box center [731, 168] width 78 height 36
click at [659, 129] on div at bounding box center [659, 129] width 0 height 0
click at [715, 139] on div "/ Score: 152 0 % Mastered Tom __________ tanul. Tom is studying to be a ministe…" at bounding box center [512, 259] width 864 height 339
